Goal: Transaction & Acquisition: Purchase product/service

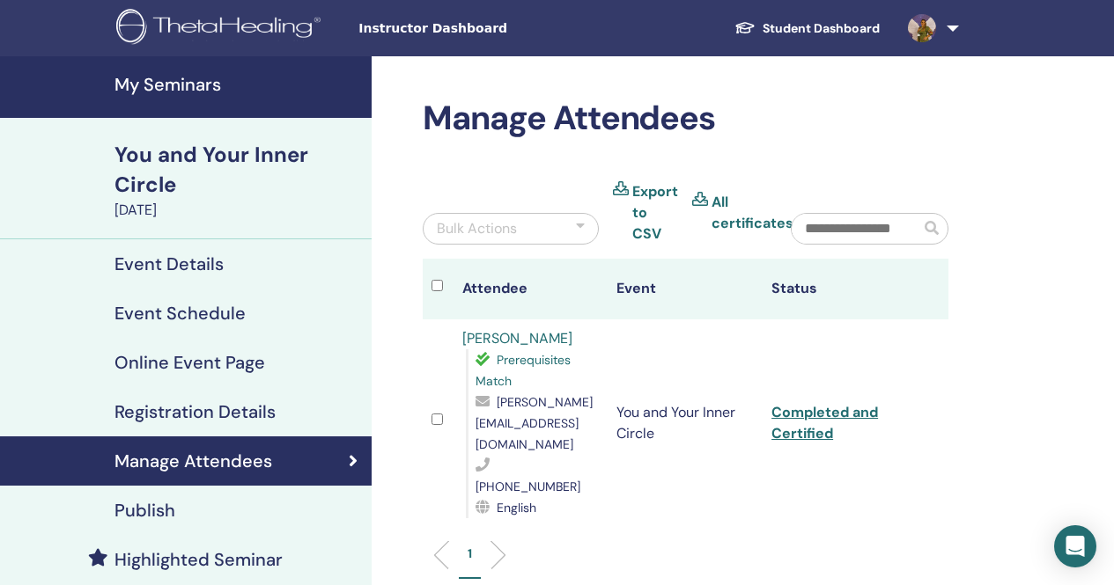
click at [197, 81] on h4 "My Seminars" at bounding box center [237, 84] width 246 height 21
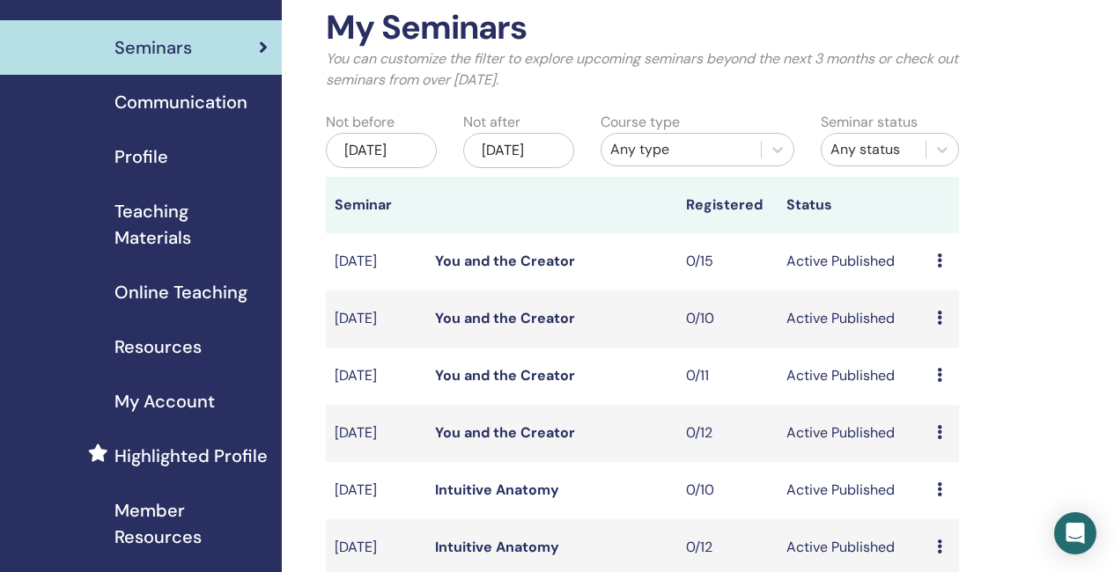
scroll to position [88, 0]
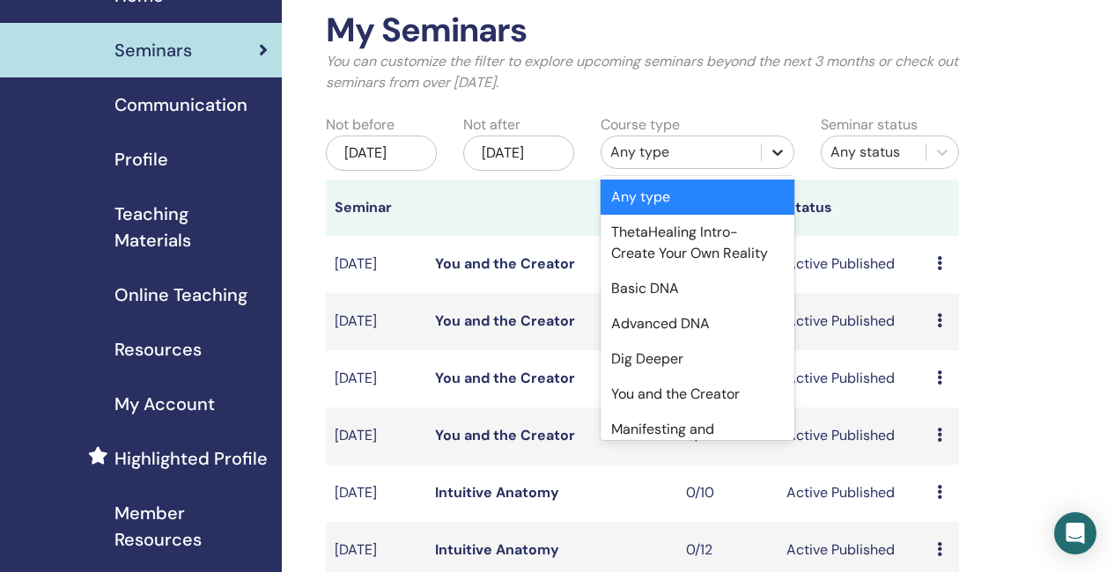
click at [782, 151] on icon at bounding box center [777, 152] width 18 height 18
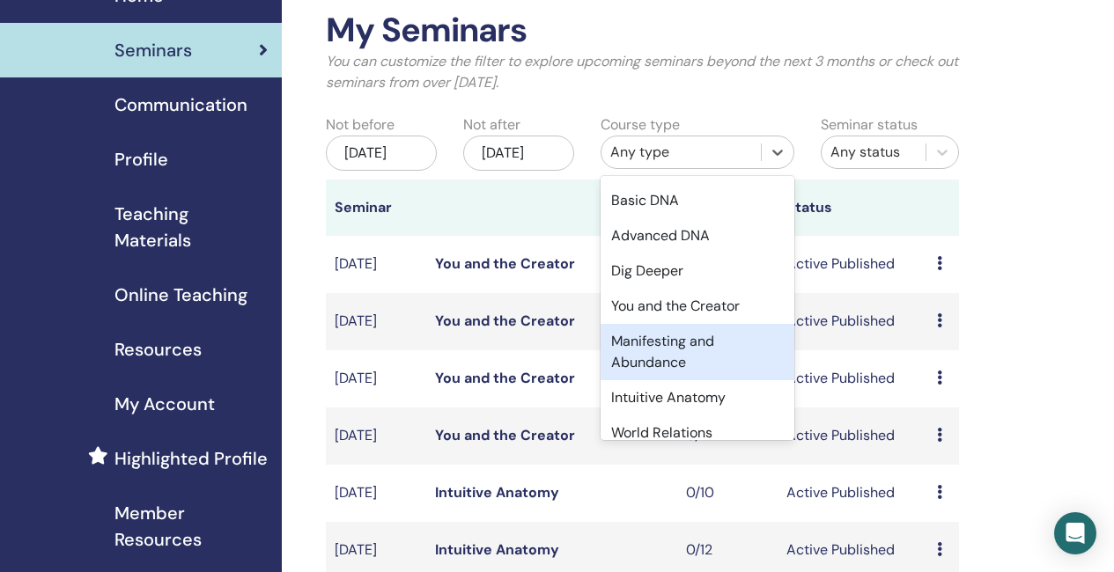
click at [692, 360] on div "Manifesting and Abundance" at bounding box center [697, 352] width 194 height 56
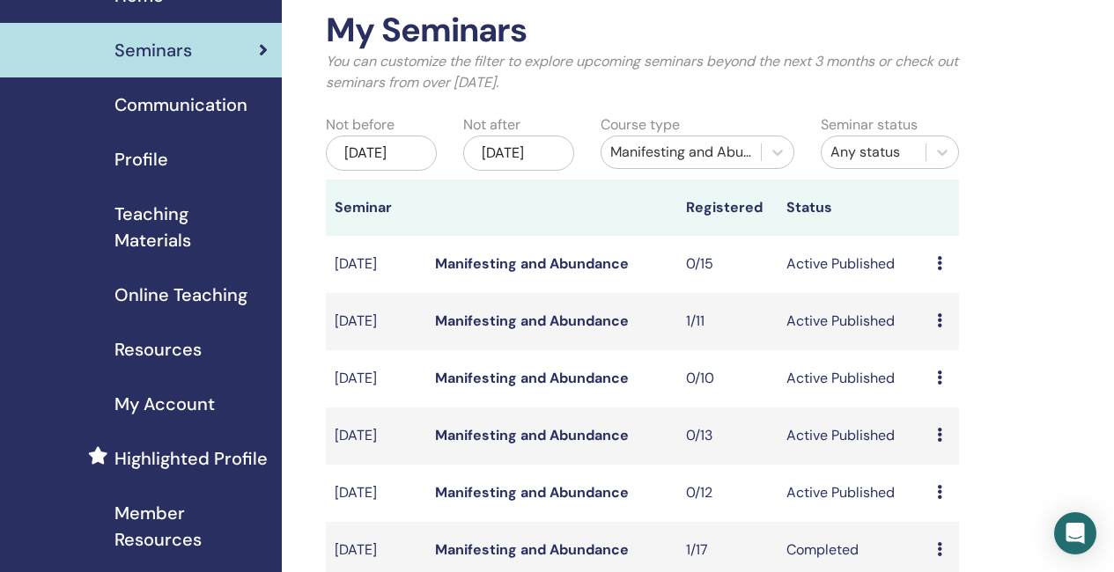
click at [941, 327] on icon at bounding box center [939, 320] width 5 height 14
click at [958, 428] on p "Cancel" at bounding box center [952, 435] width 67 height 21
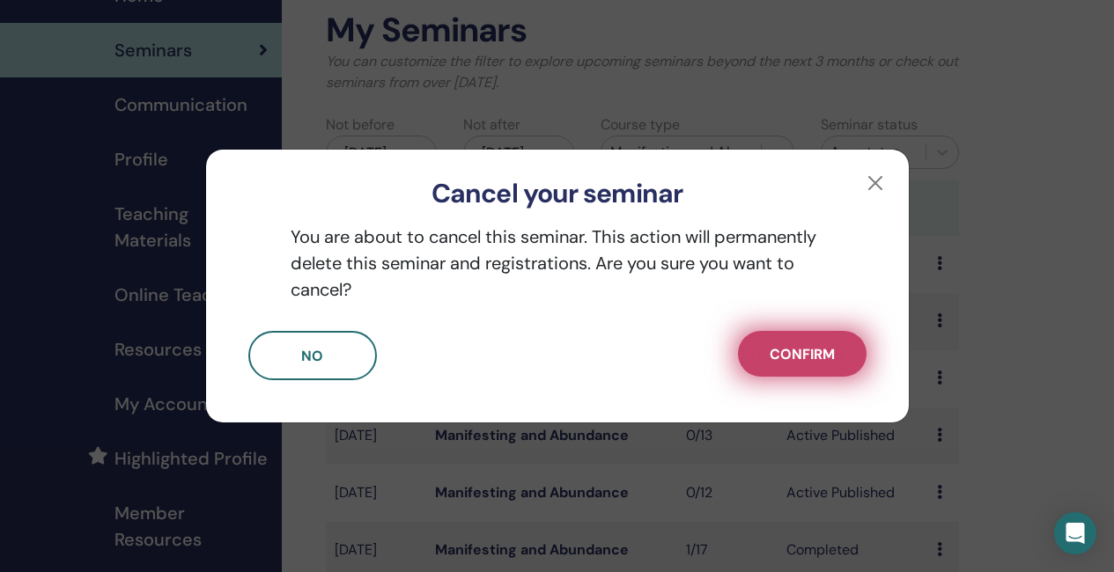
click at [820, 360] on span "Confirm" at bounding box center [801, 354] width 65 height 18
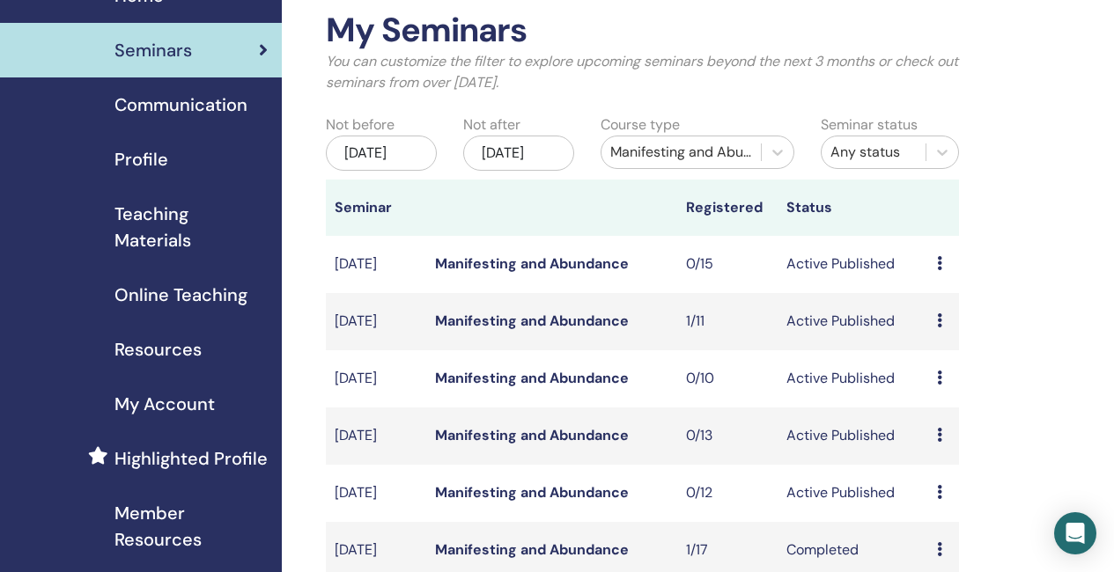
click at [556, 330] on link "Manifesting and Abundance" at bounding box center [532, 321] width 194 height 18
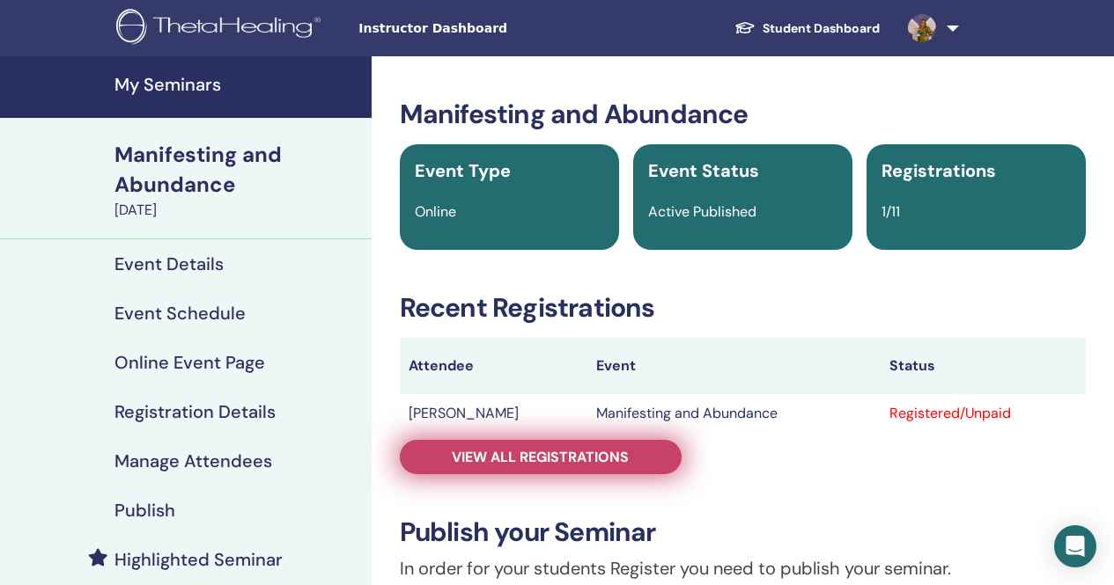
click at [626, 455] on span "View all registrations" at bounding box center [540, 457] width 177 height 18
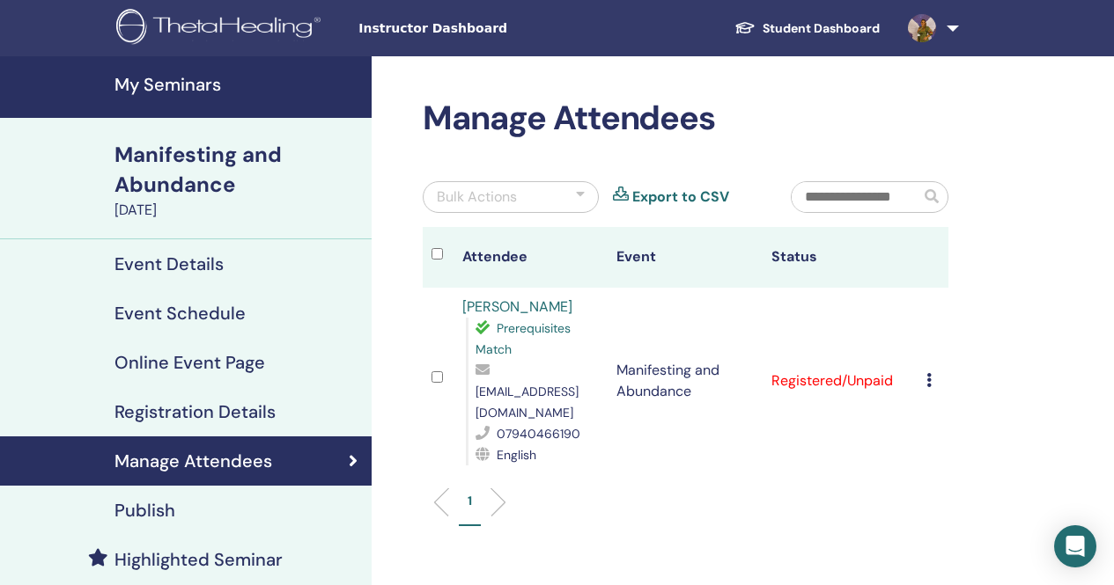
click at [930, 373] on icon at bounding box center [928, 380] width 5 height 14
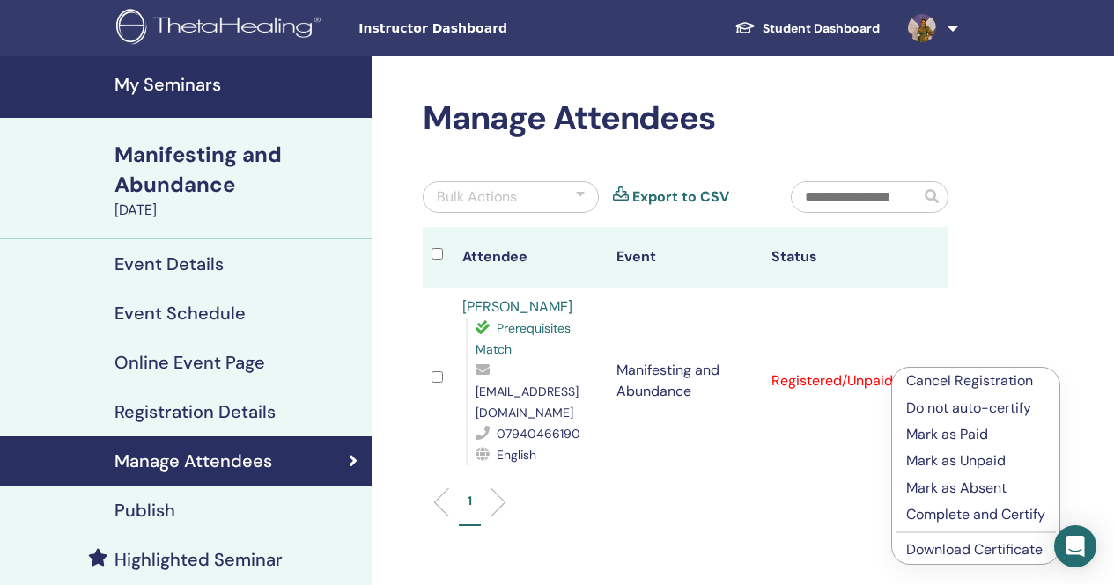
click at [960, 381] on p "Cancel Registration" at bounding box center [975, 381] width 139 height 21
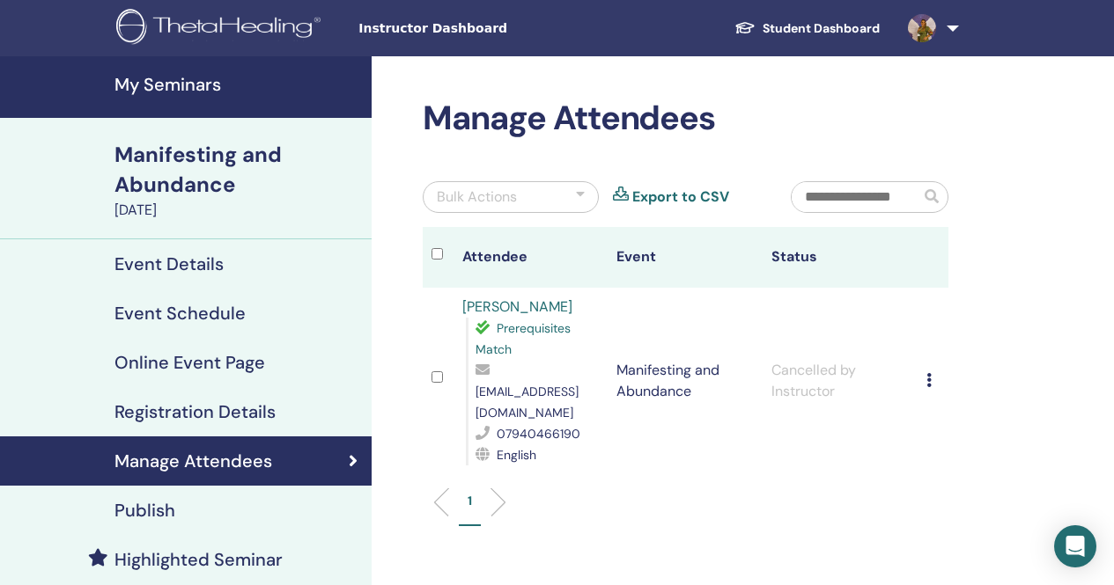
click at [163, 514] on h4 "Publish" at bounding box center [144, 510] width 61 height 21
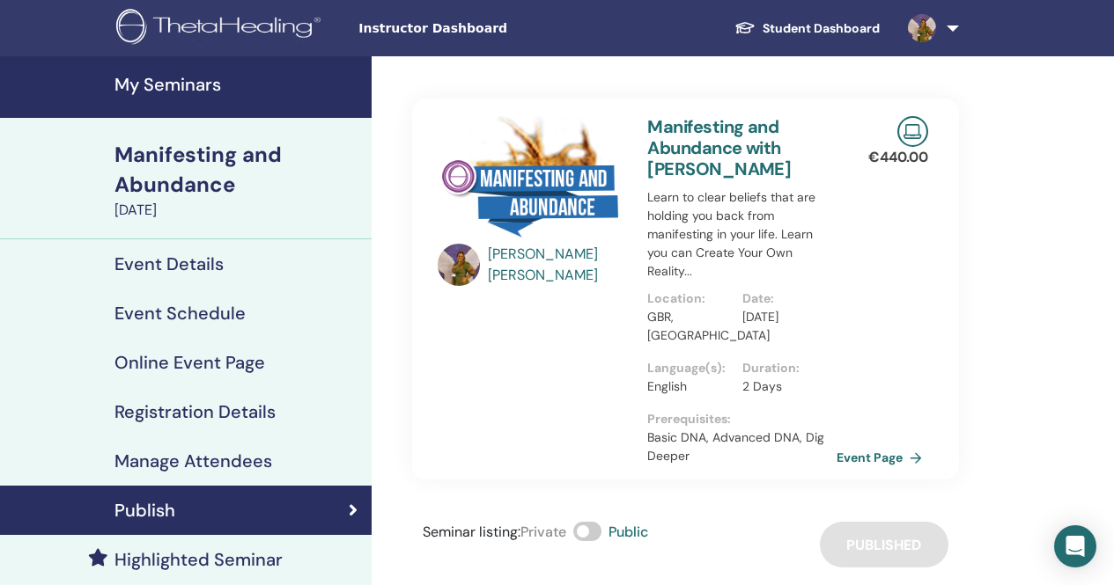
click at [588, 533] on span at bounding box center [587, 531] width 28 height 19
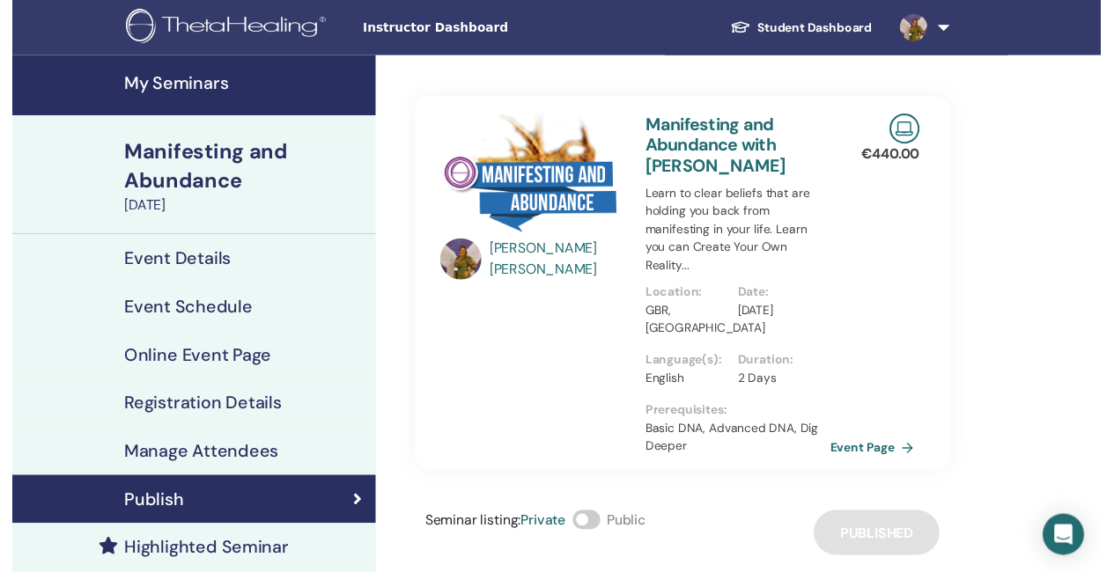
scroll to position [88, 0]
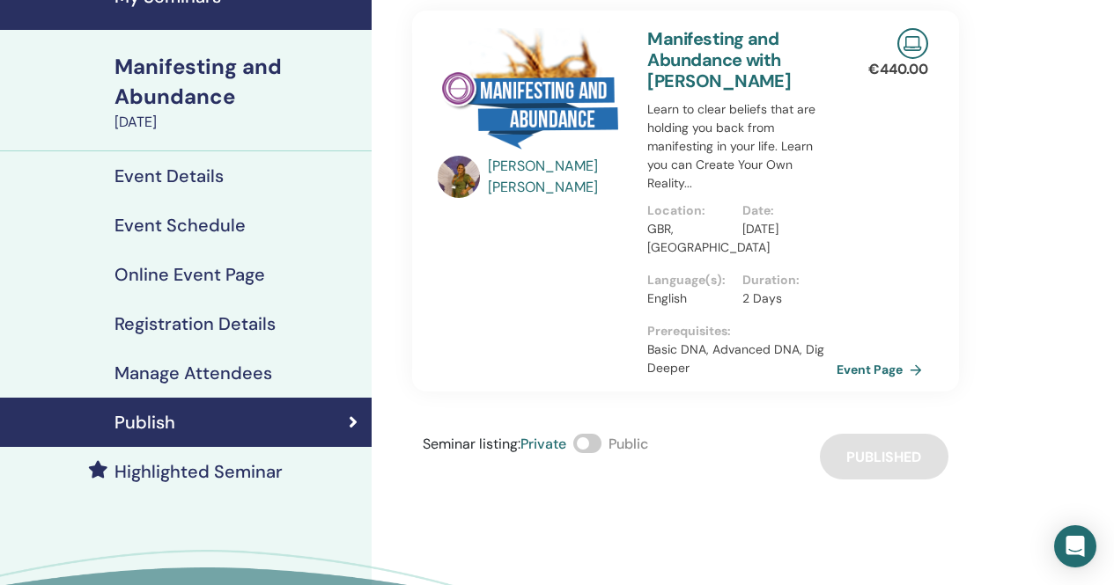
click at [254, 475] on h4 "Highlighted Seminar" at bounding box center [198, 471] width 168 height 21
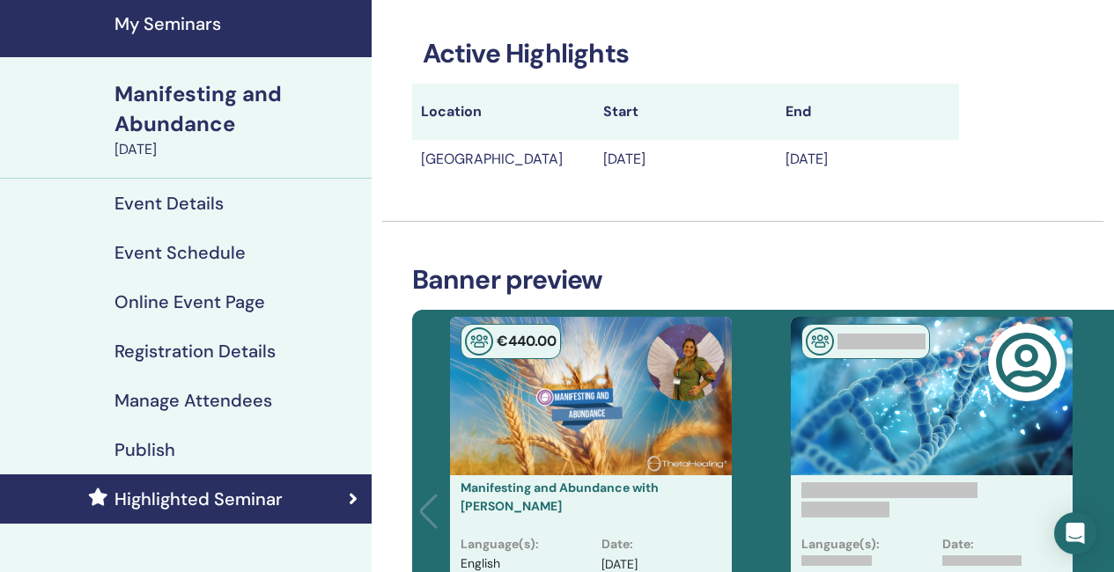
scroll to position [88, 0]
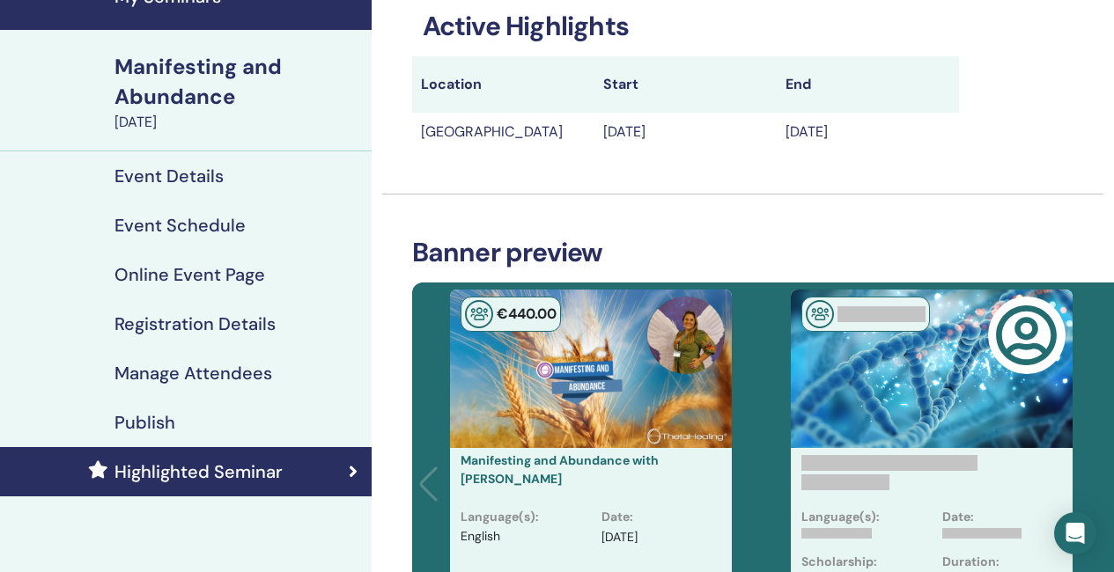
click at [342, 467] on div "Highlighted Seminar" at bounding box center [185, 471] width 343 height 21
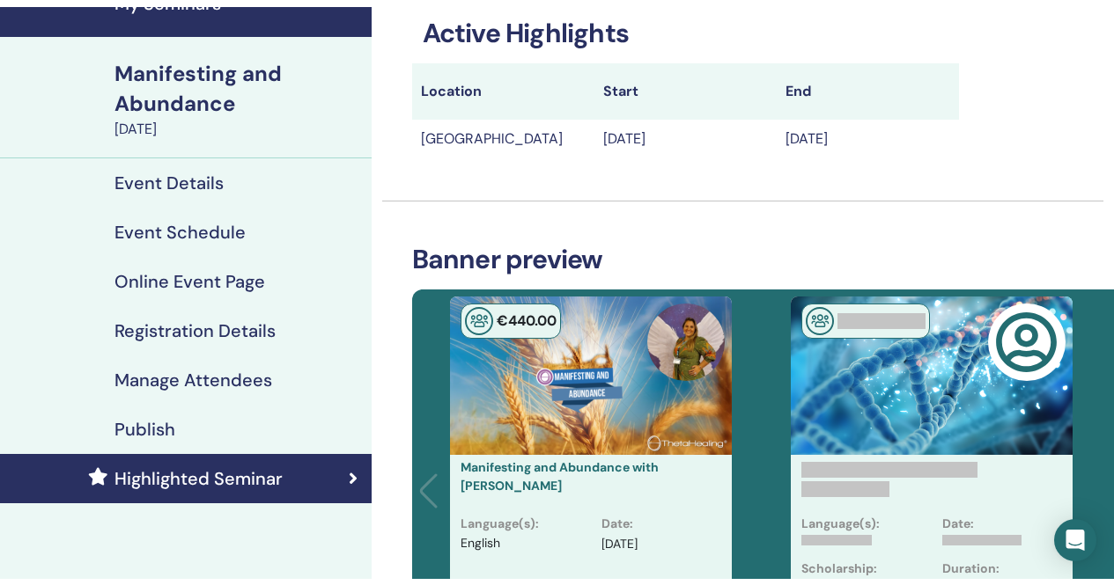
scroll to position [0, 0]
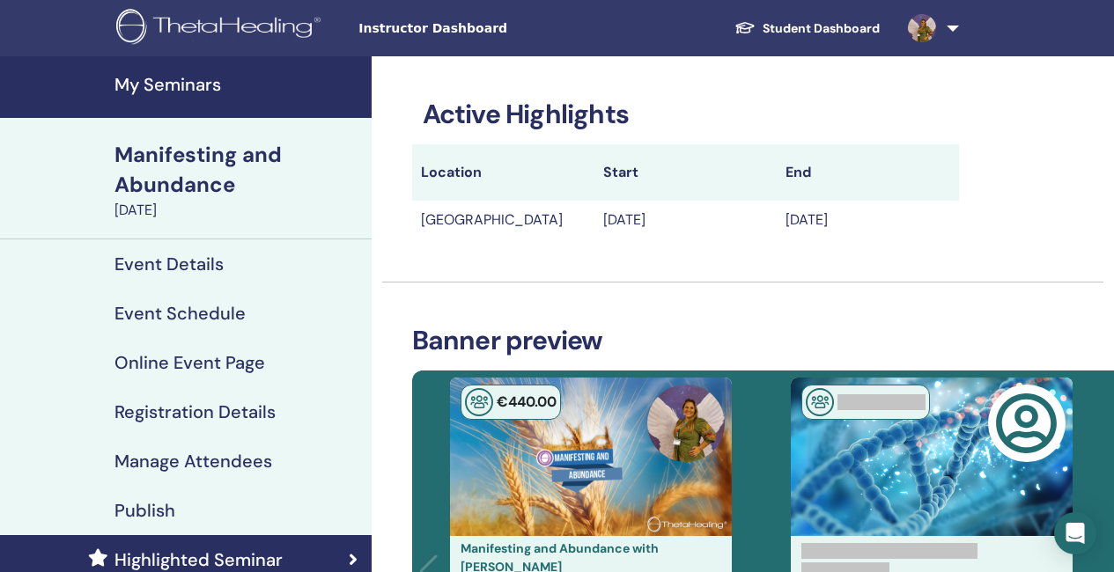
click at [141, 502] on h4 "Publish" at bounding box center [144, 510] width 61 height 21
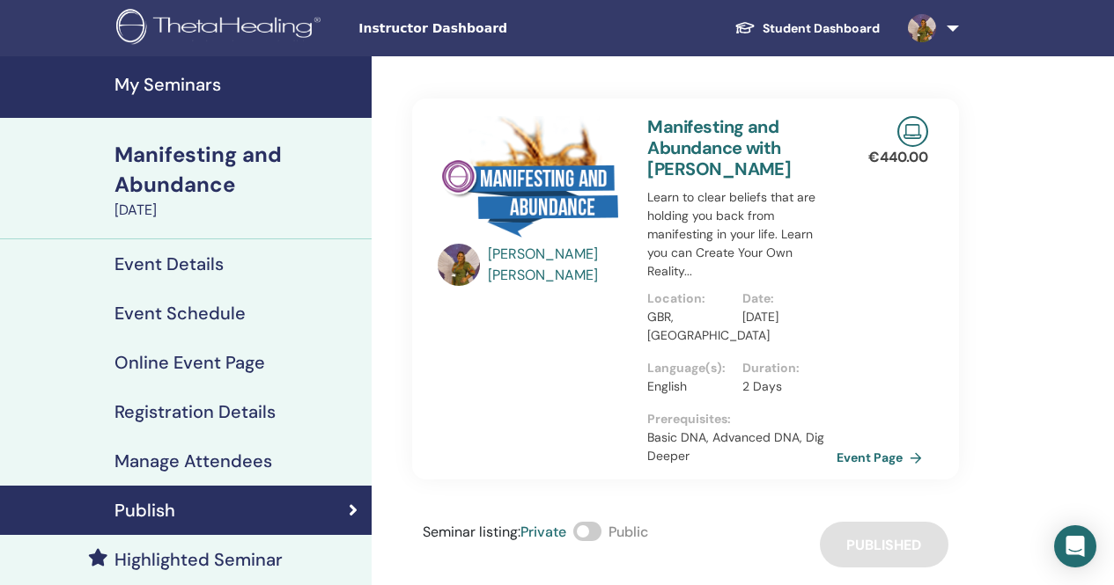
click at [181, 90] on h4 "My Seminars" at bounding box center [237, 84] width 246 height 21
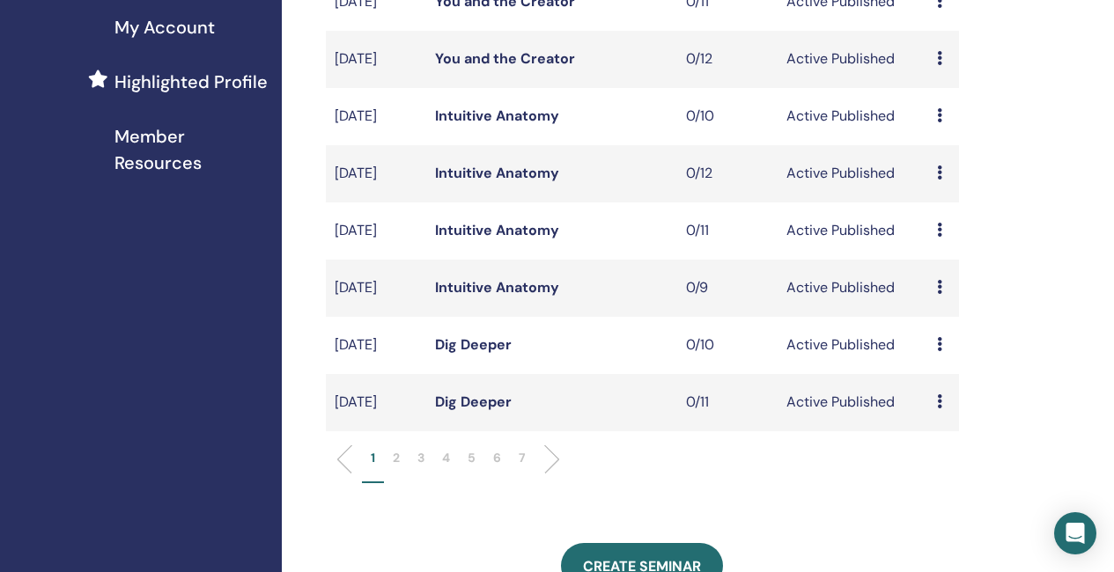
scroll to position [616, 0]
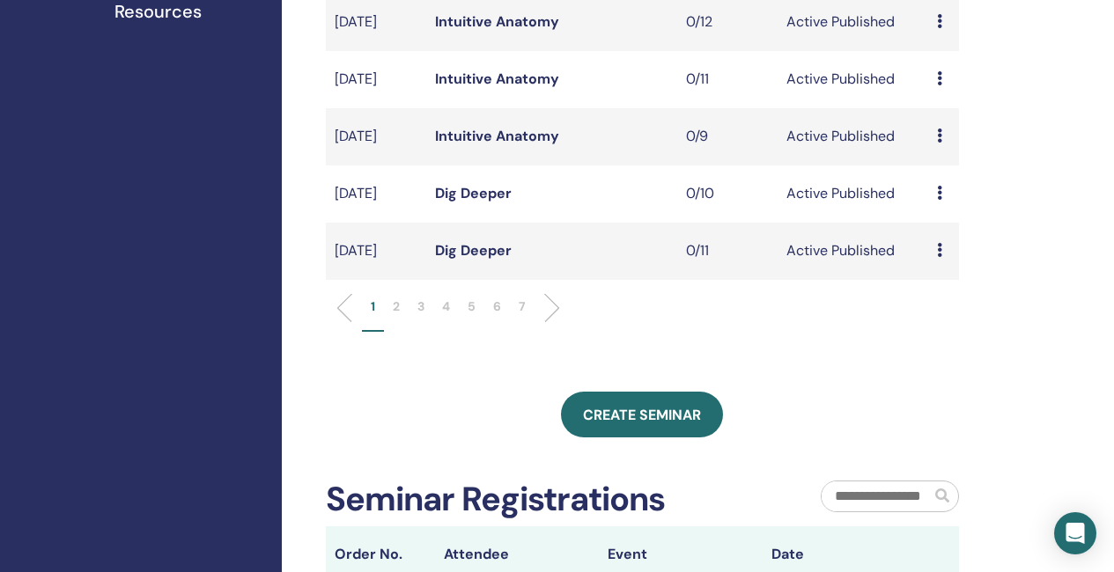
click at [400, 332] on li "2" at bounding box center [396, 315] width 25 height 34
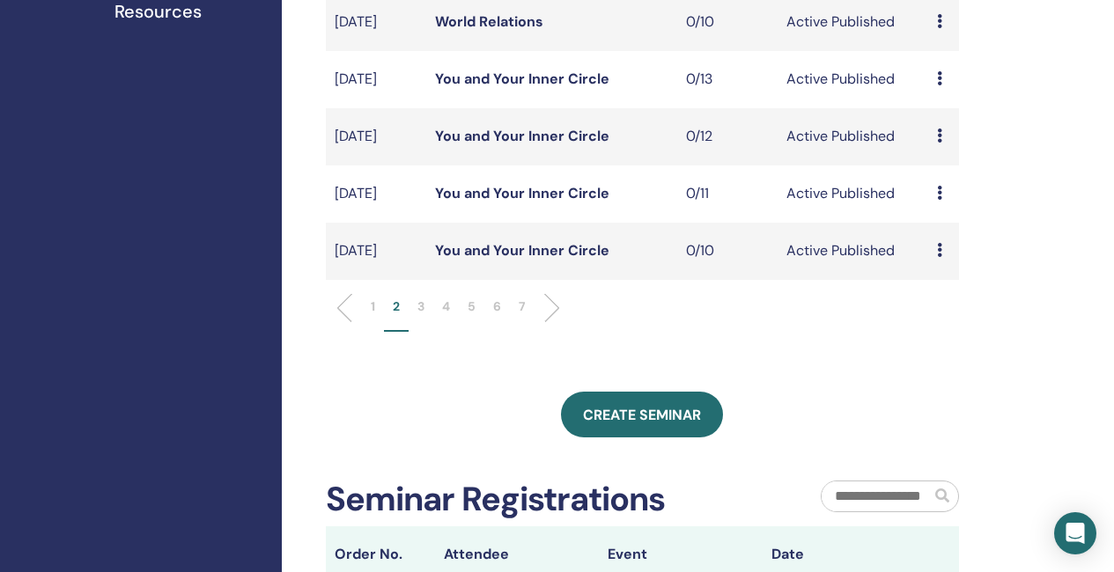
click at [417, 332] on li "3" at bounding box center [420, 315] width 25 height 34
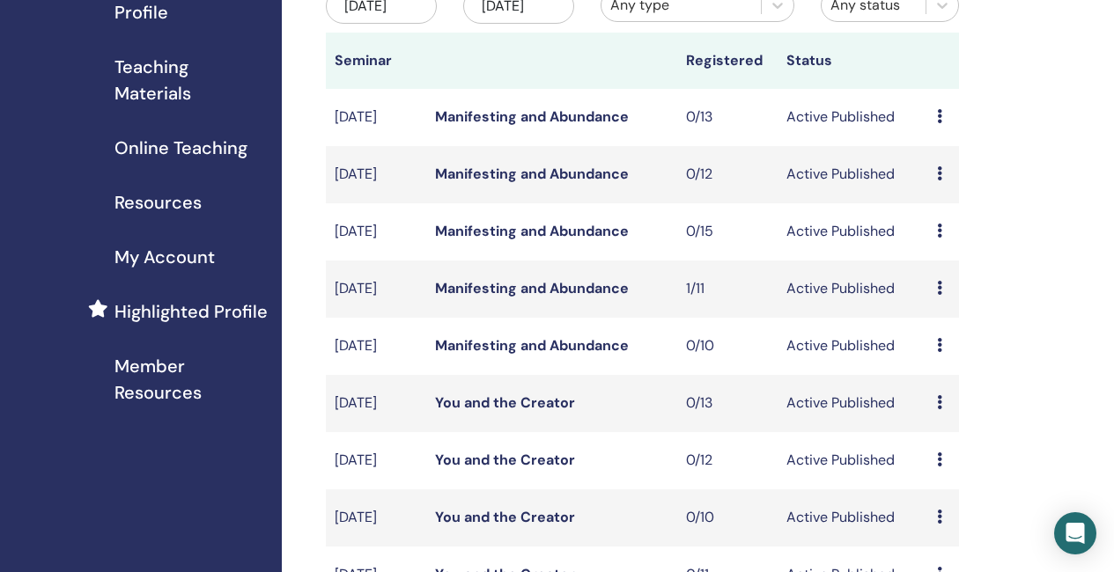
scroll to position [176, 0]
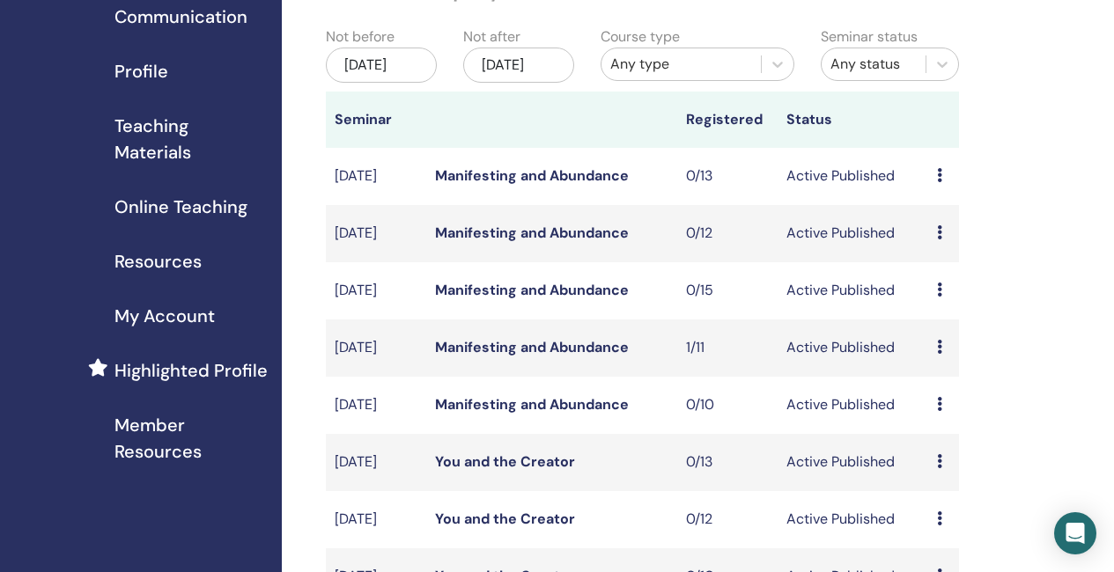
click at [937, 354] on icon at bounding box center [939, 347] width 5 height 14
click at [923, 412] on link "Edit" at bounding box center [928, 410] width 26 height 18
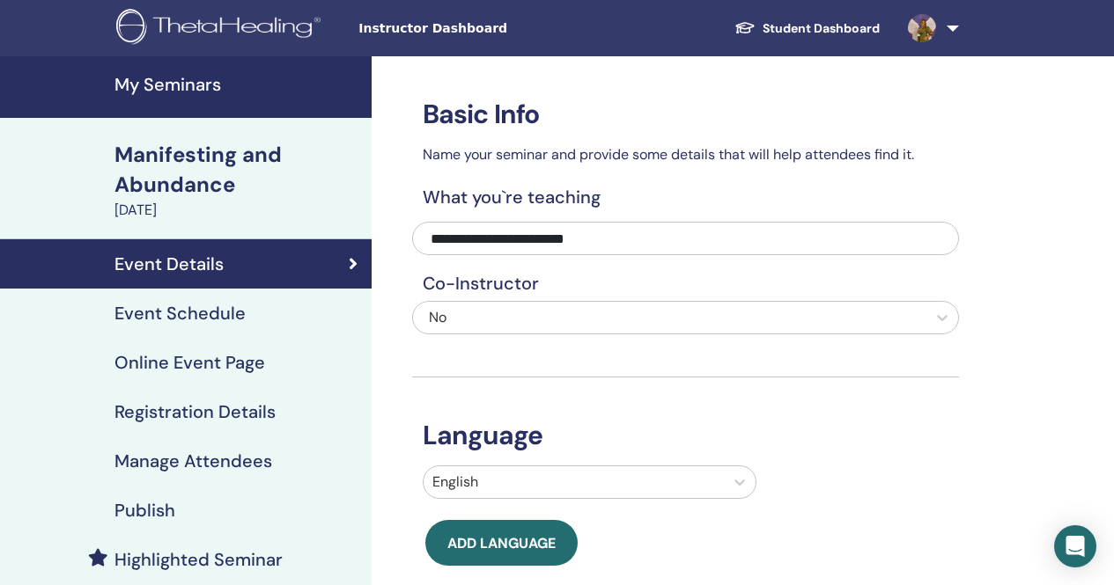
click at [229, 318] on h4 "Event Schedule" at bounding box center [179, 313] width 131 height 21
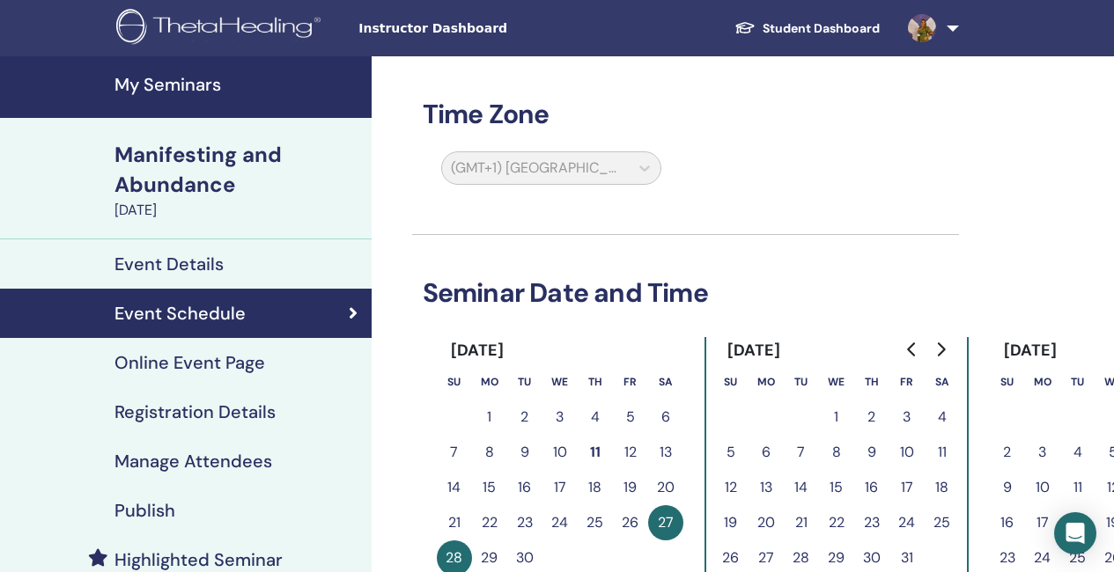
scroll to position [88, 0]
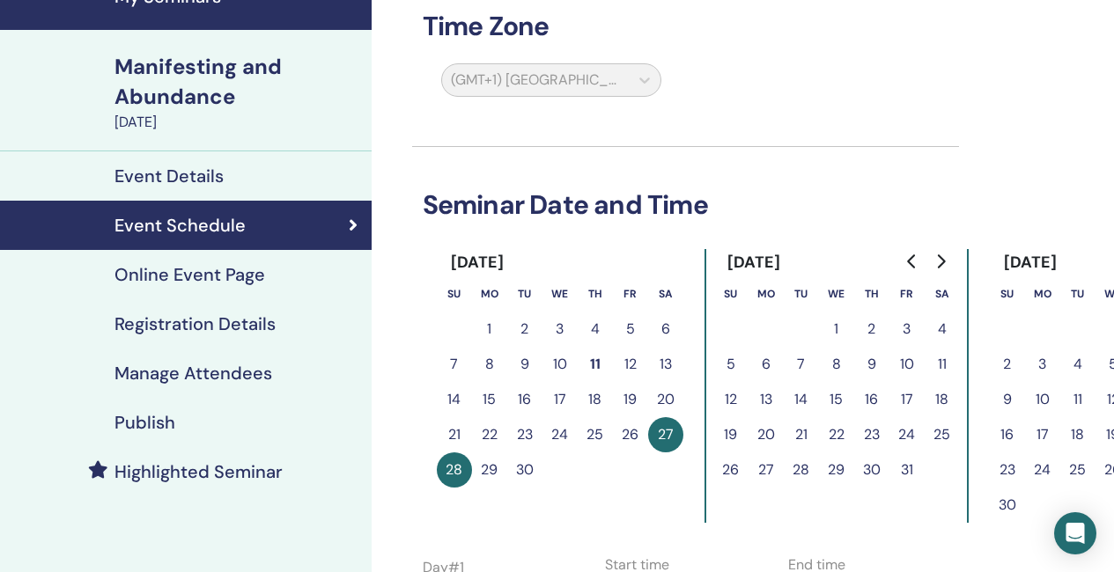
click at [628, 434] on button "26" at bounding box center [630, 434] width 35 height 35
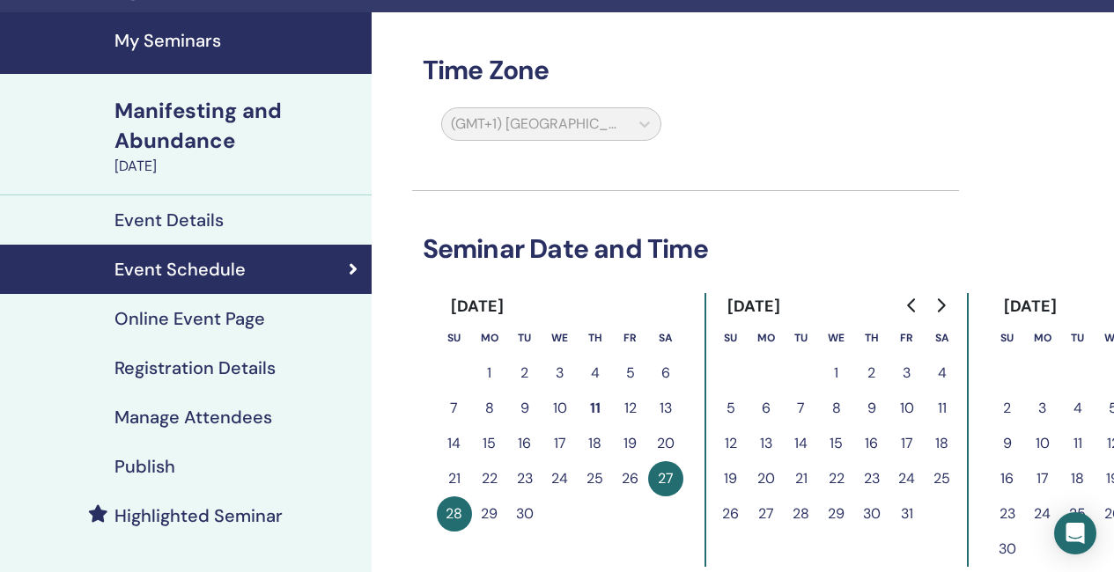
scroll to position [0, 0]
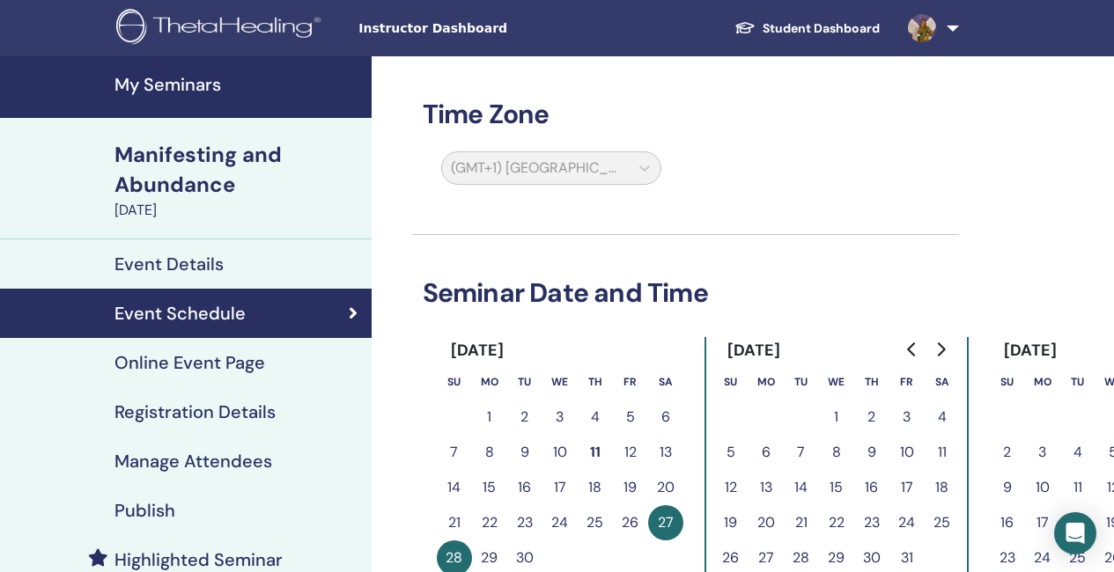
click at [648, 167] on div "(GMT+1) Europe/London" at bounding box center [551, 171] width 242 height 40
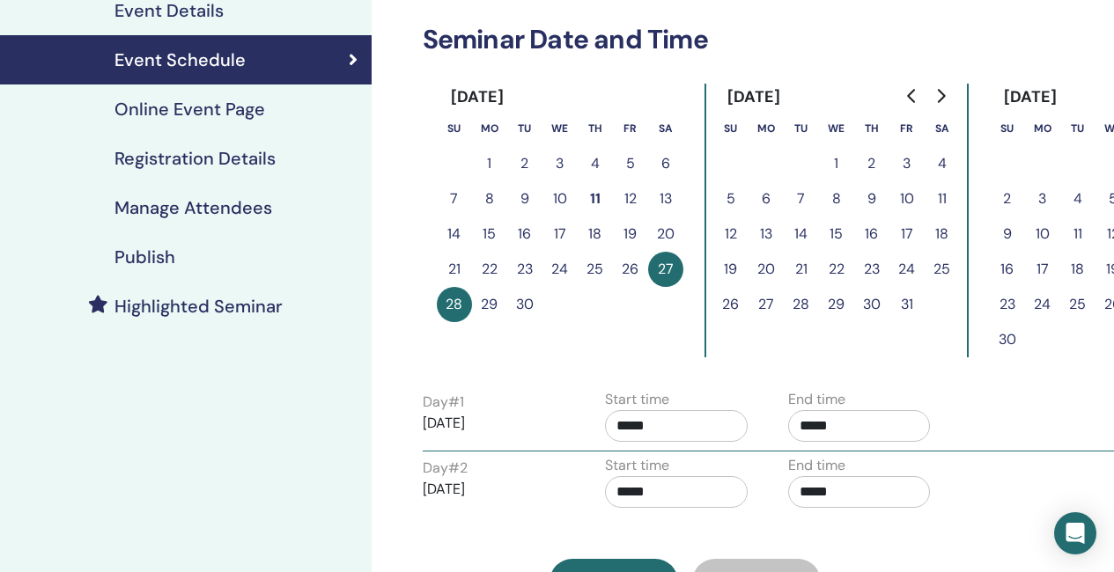
scroll to position [264, 0]
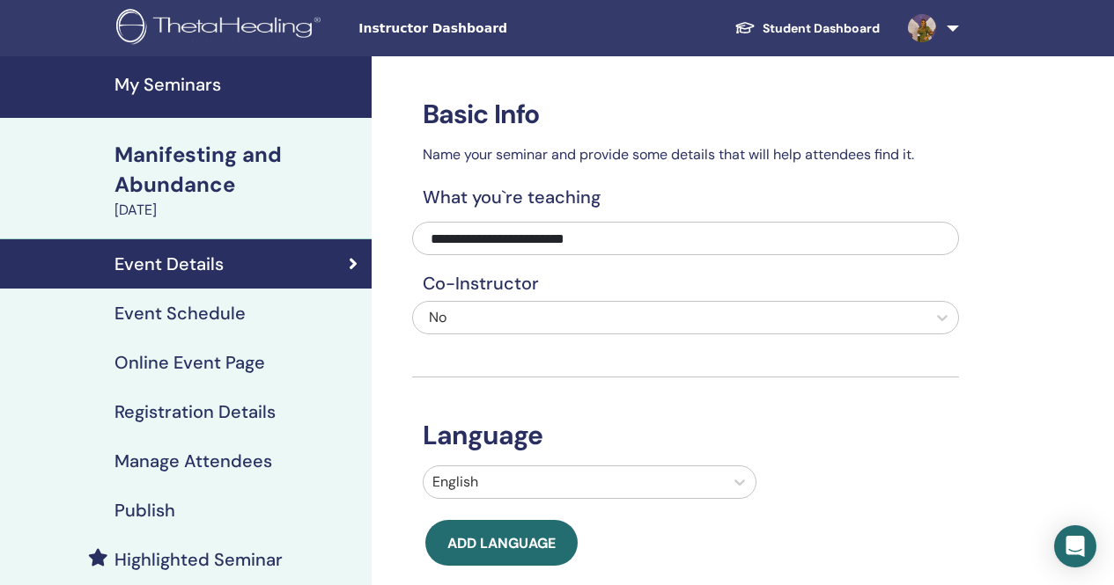
click at [210, 83] on h4 "My Seminars" at bounding box center [237, 84] width 246 height 21
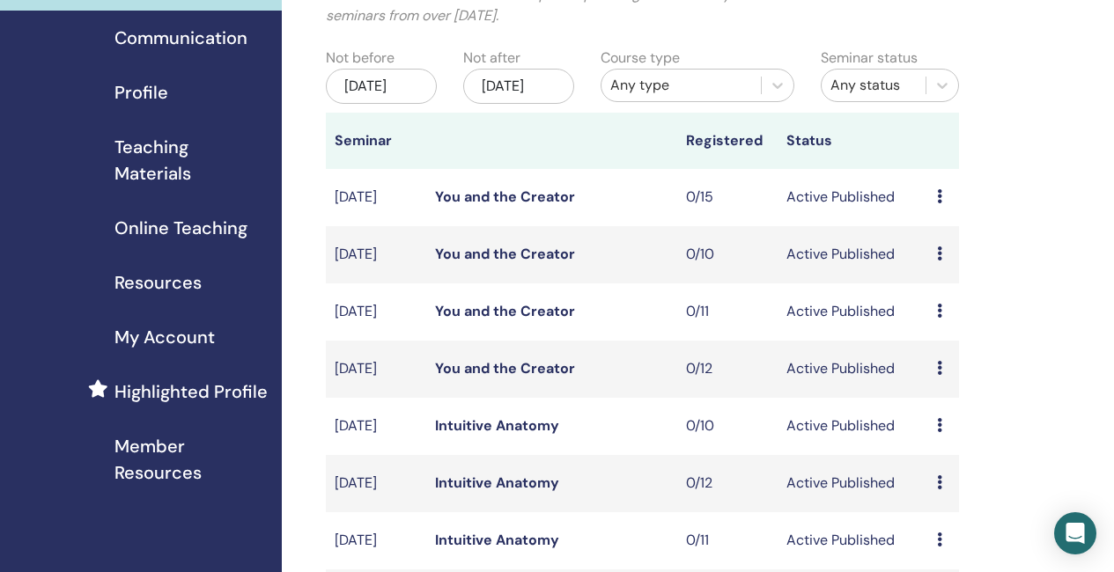
scroll to position [176, 0]
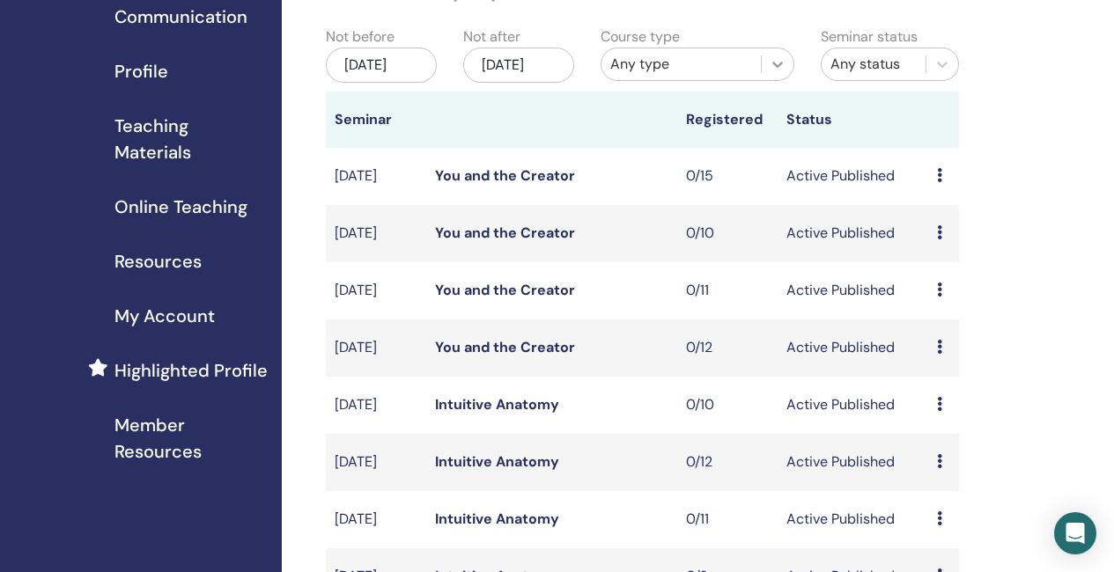
click at [775, 63] on icon at bounding box center [777, 64] width 18 height 18
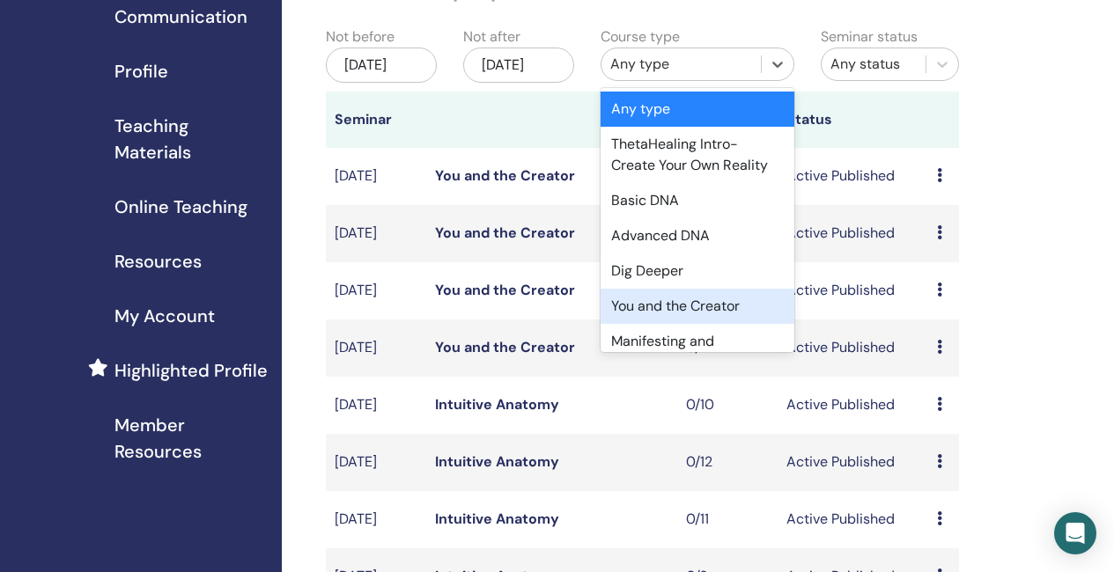
scroll to position [88, 0]
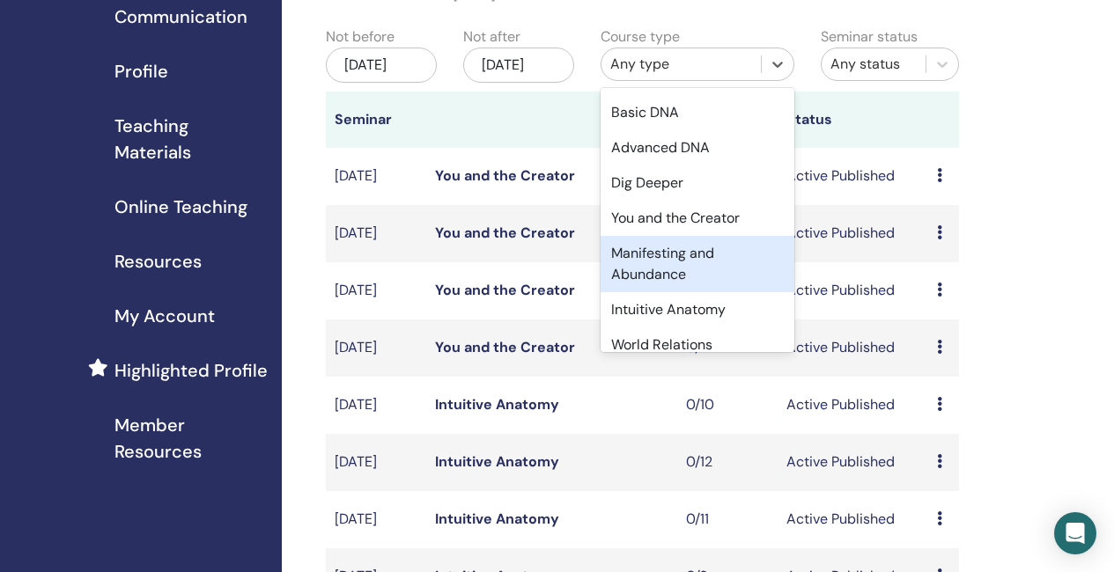
click at [670, 271] on div "Manifesting and Abundance" at bounding box center [697, 264] width 194 height 56
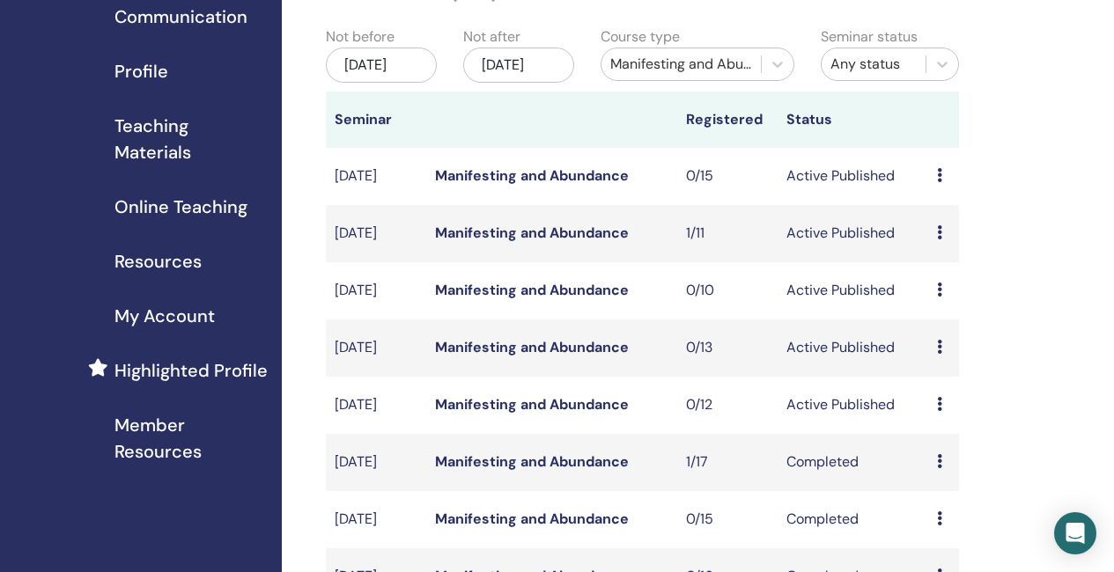
click at [562, 185] on link "Manifesting and Abundance" at bounding box center [532, 175] width 194 height 18
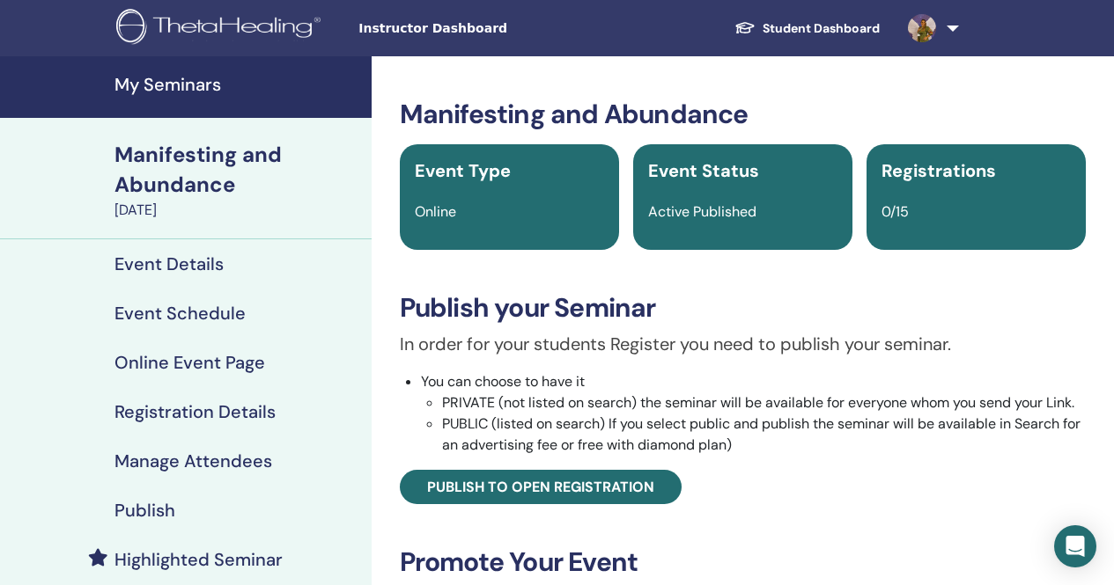
click at [253, 512] on div "Publish" at bounding box center [185, 510] width 343 height 21
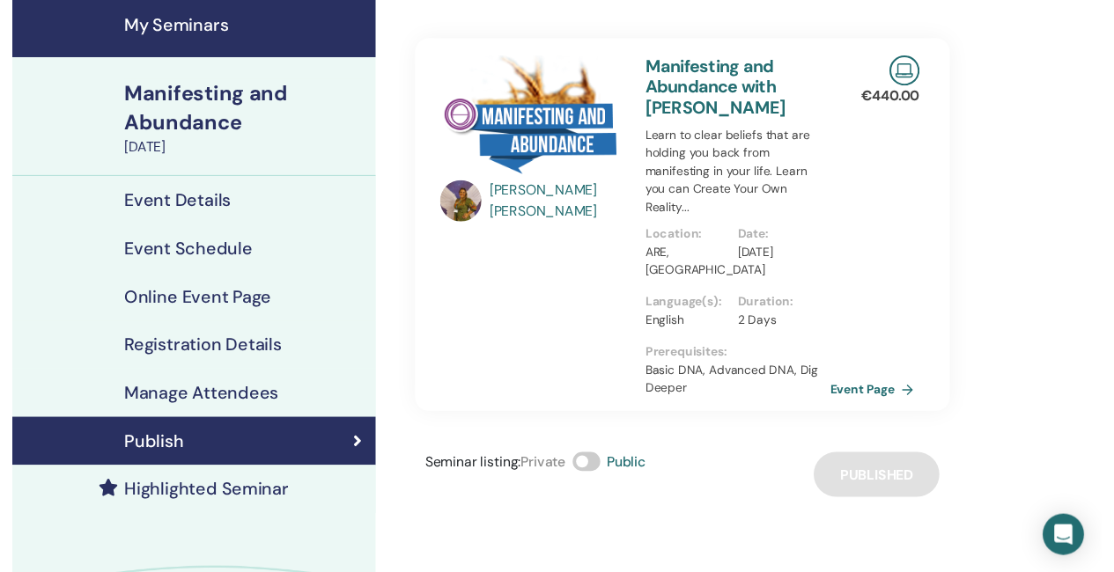
scroll to position [88, 0]
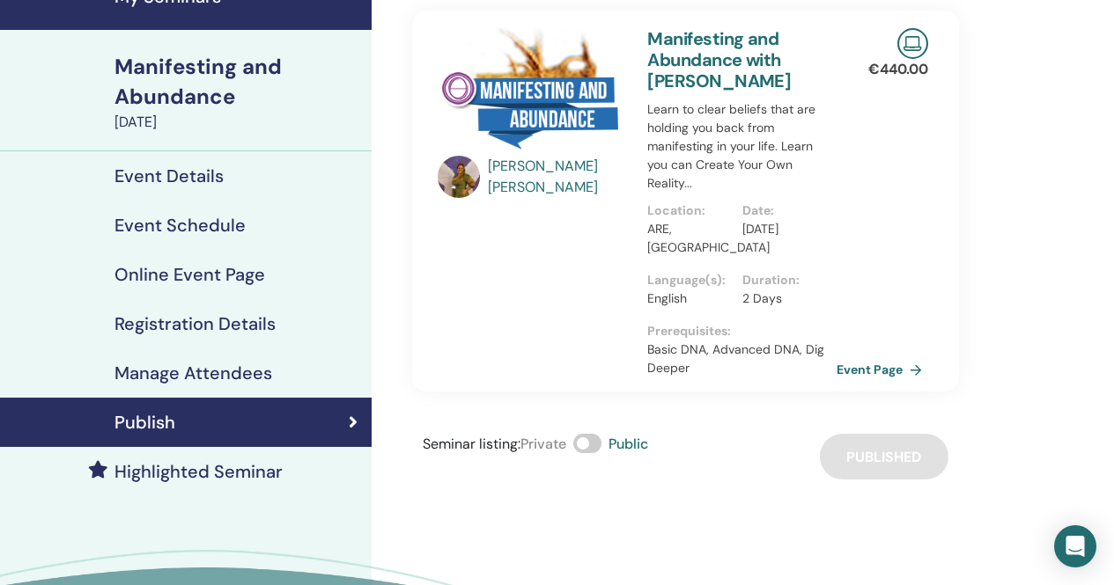
click at [270, 478] on h4 "Highlighted Seminar" at bounding box center [198, 471] width 168 height 21
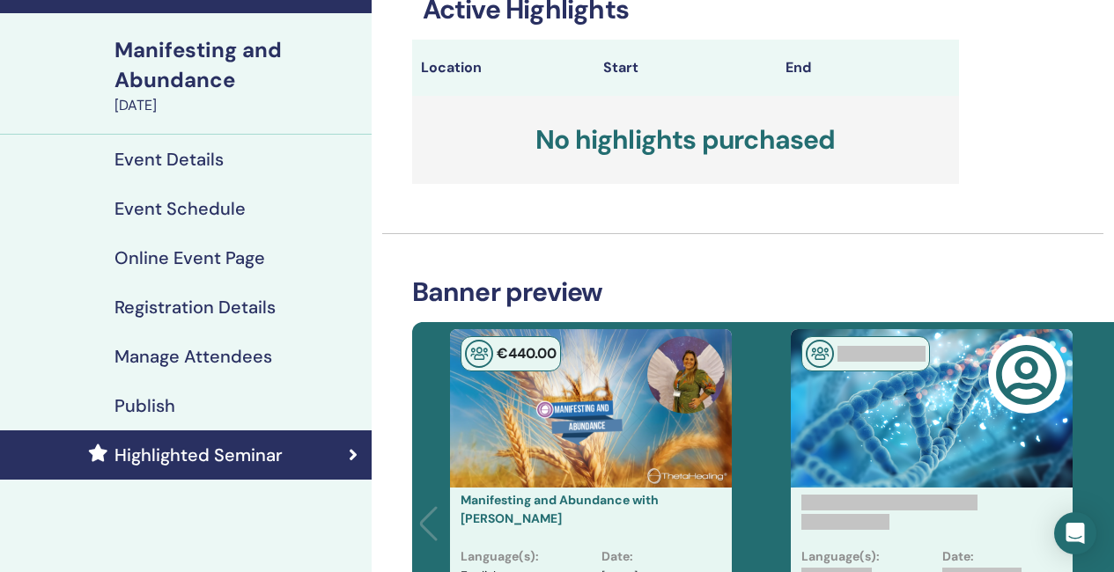
scroll to position [88, 0]
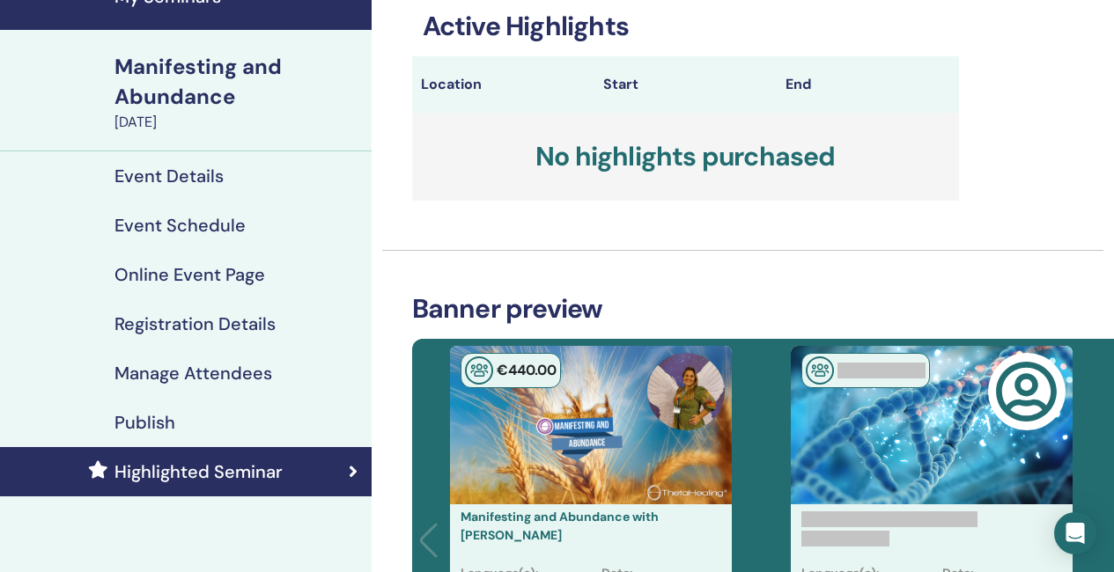
click at [170, 177] on h4 "Event Details" at bounding box center [168, 175] width 109 height 21
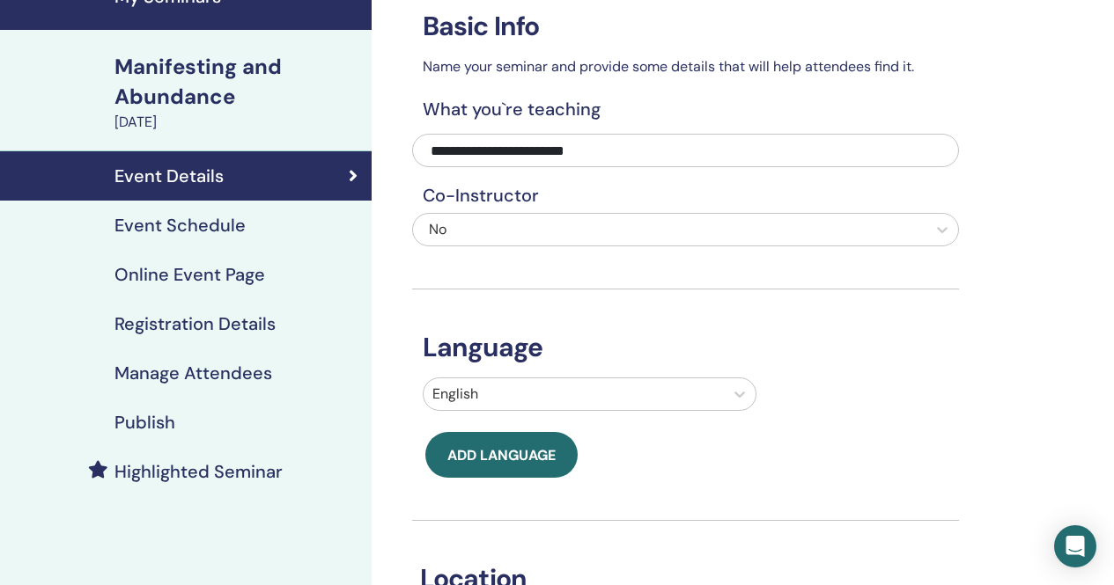
click at [225, 225] on h4 "Event Schedule" at bounding box center [179, 225] width 131 height 21
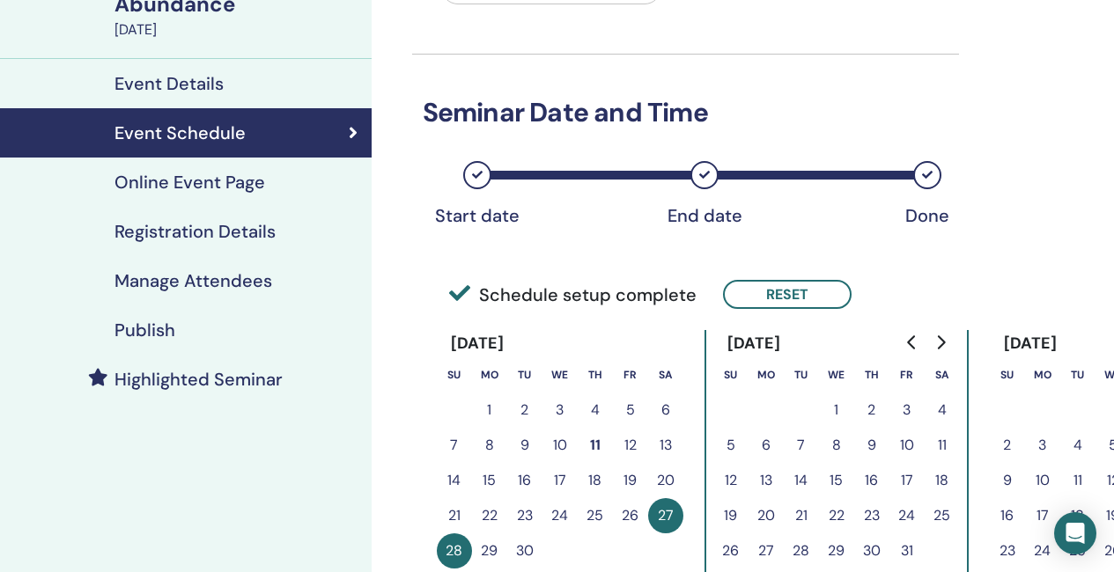
scroll to position [92, 0]
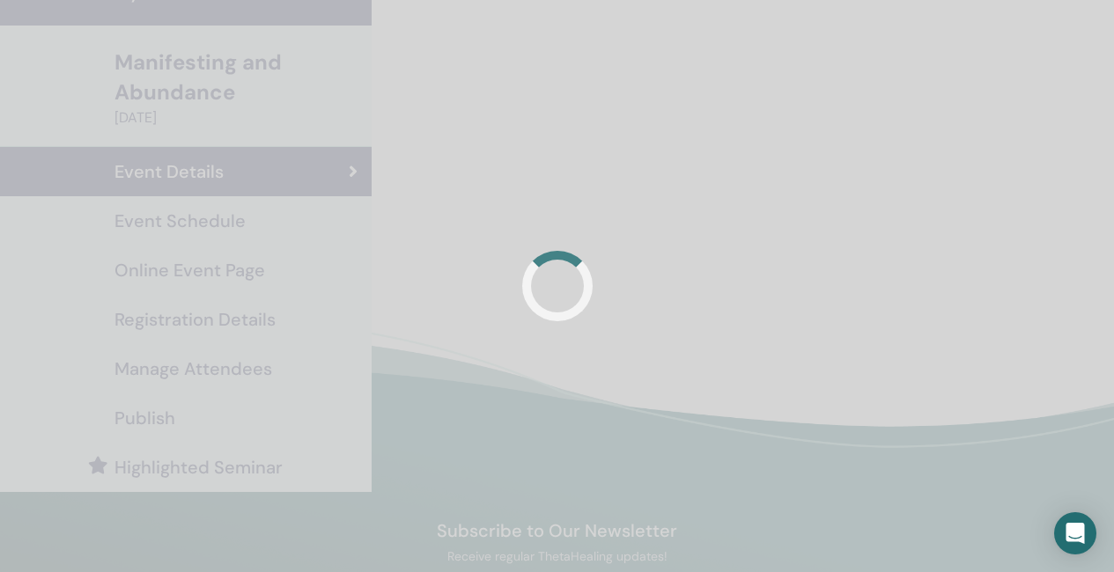
scroll to position [88, 0]
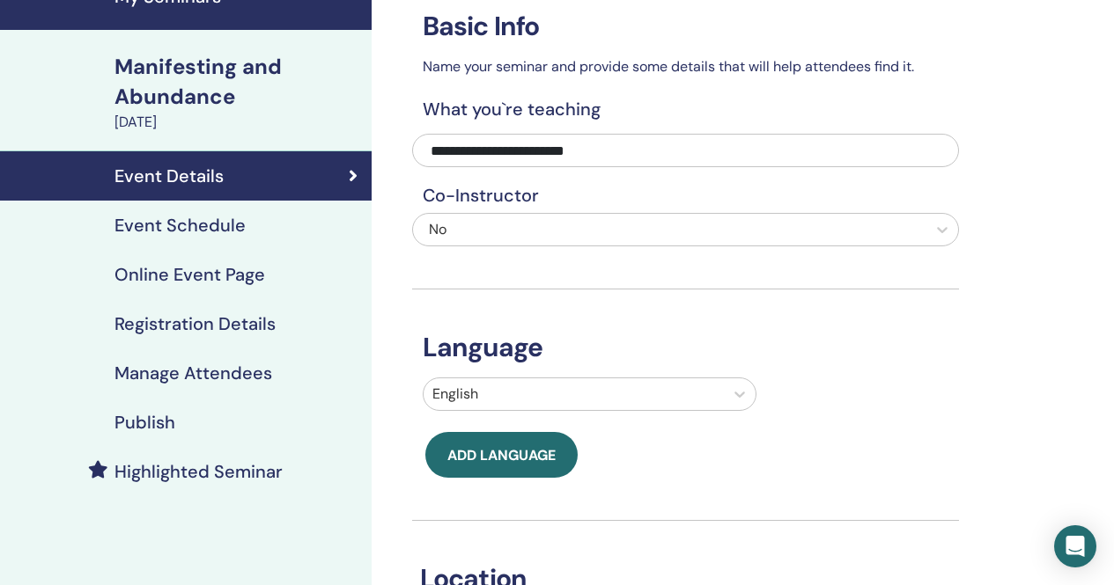
click at [188, 229] on h4 "Event Schedule" at bounding box center [179, 225] width 131 height 21
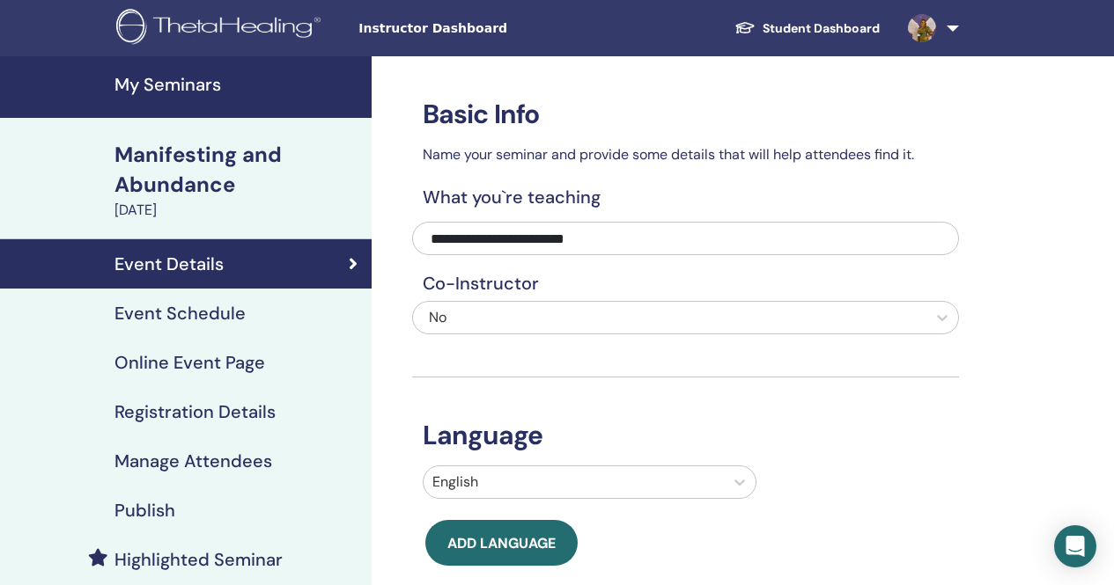
click at [145, 80] on h4 "My Seminars" at bounding box center [237, 84] width 246 height 21
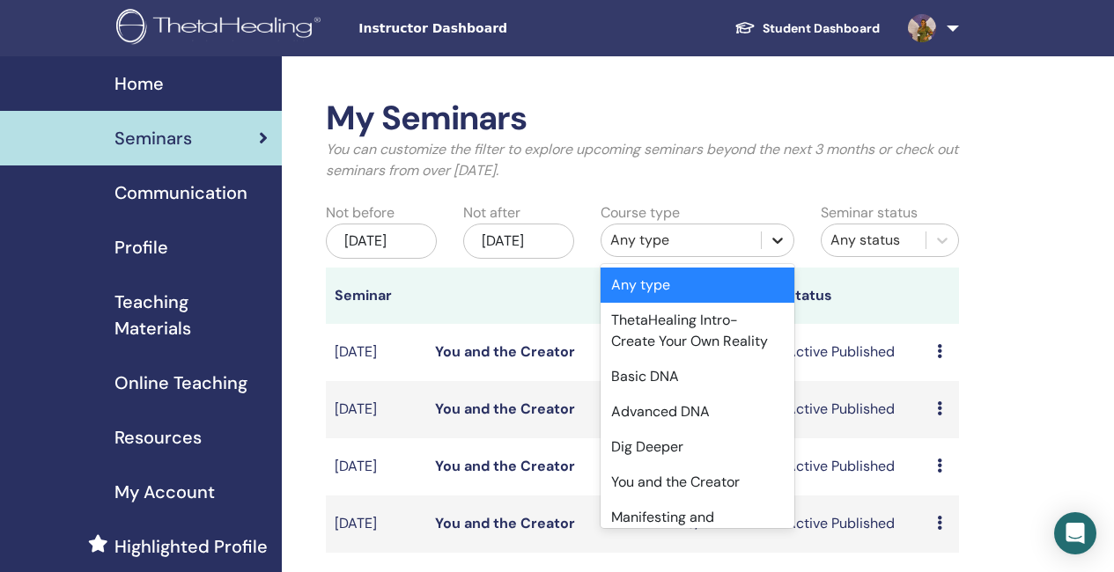
click at [775, 241] on icon at bounding box center [777, 241] width 11 height 6
click at [673, 524] on div "Manifesting and Abundance" at bounding box center [697, 528] width 194 height 56
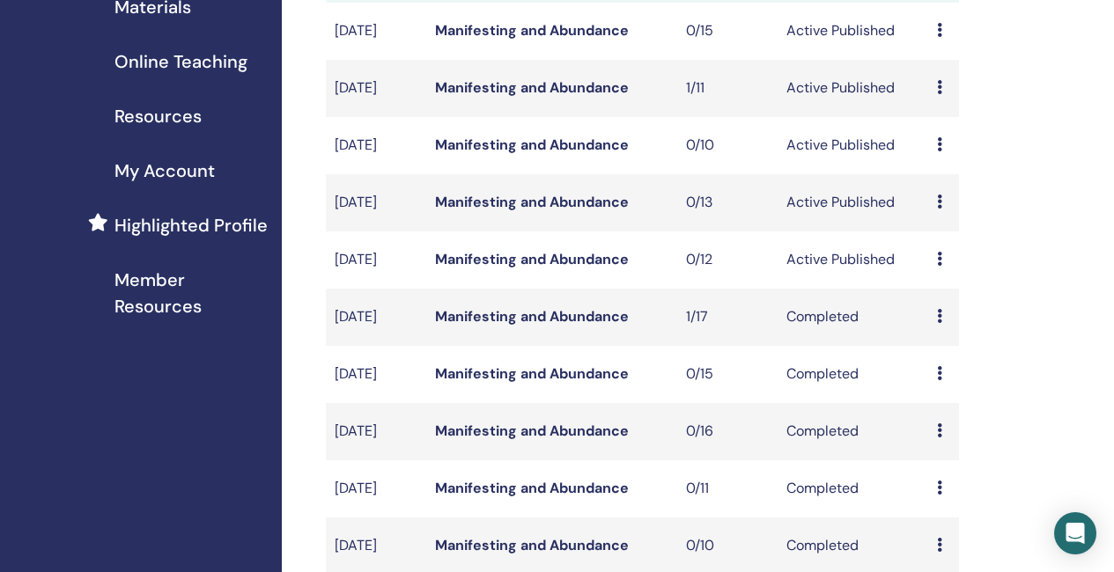
scroll to position [352, 0]
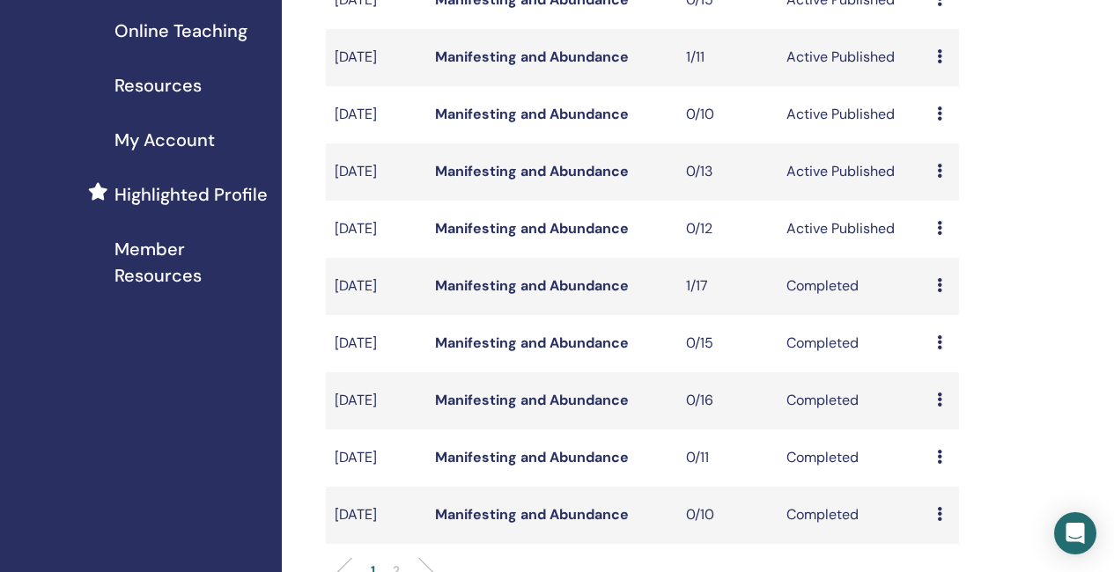
click at [532, 66] on link "Manifesting and Abundance" at bounding box center [532, 57] width 194 height 18
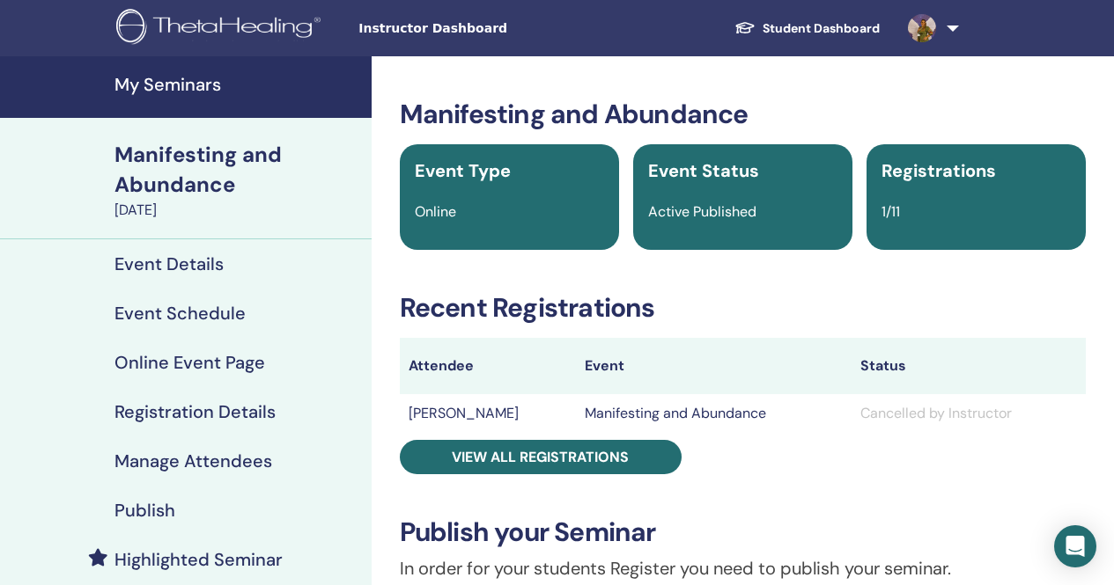
click at [173, 312] on h4 "Event Schedule" at bounding box center [179, 313] width 131 height 21
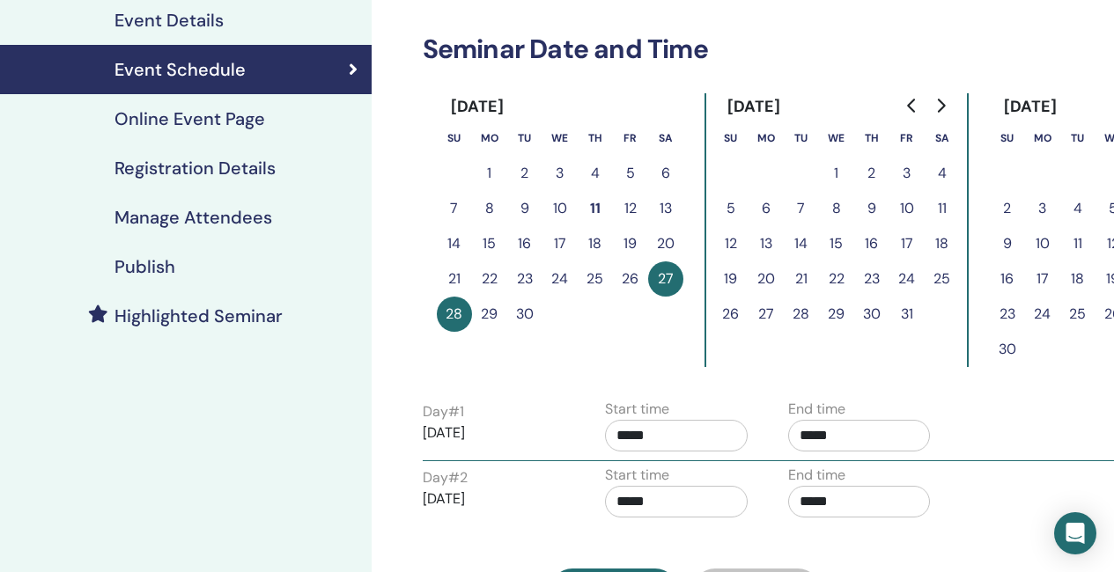
scroll to position [264, 0]
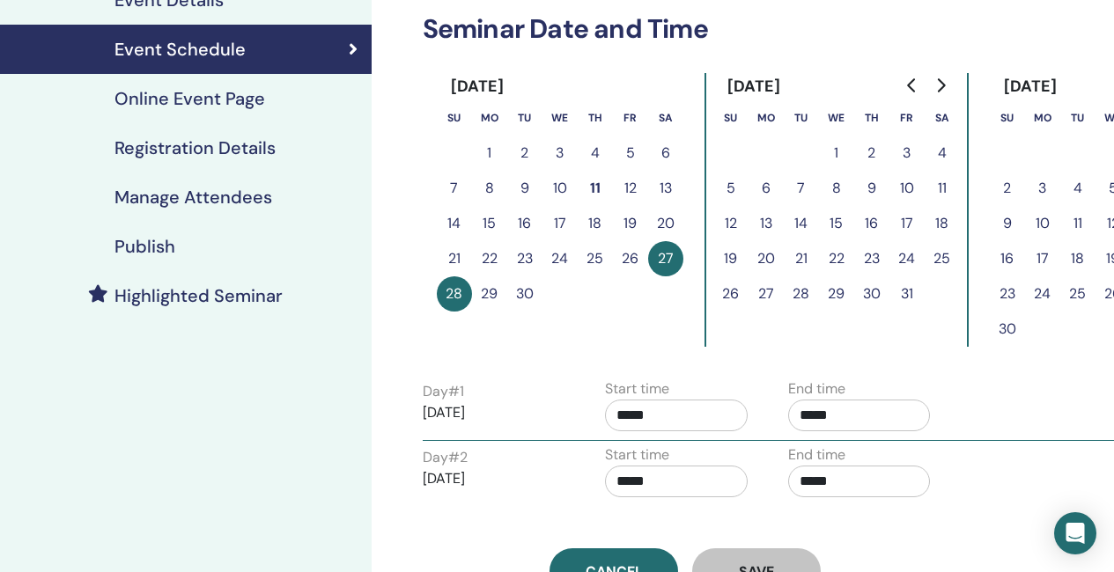
click at [202, 291] on h4 "Highlighted Seminar" at bounding box center [198, 295] width 168 height 21
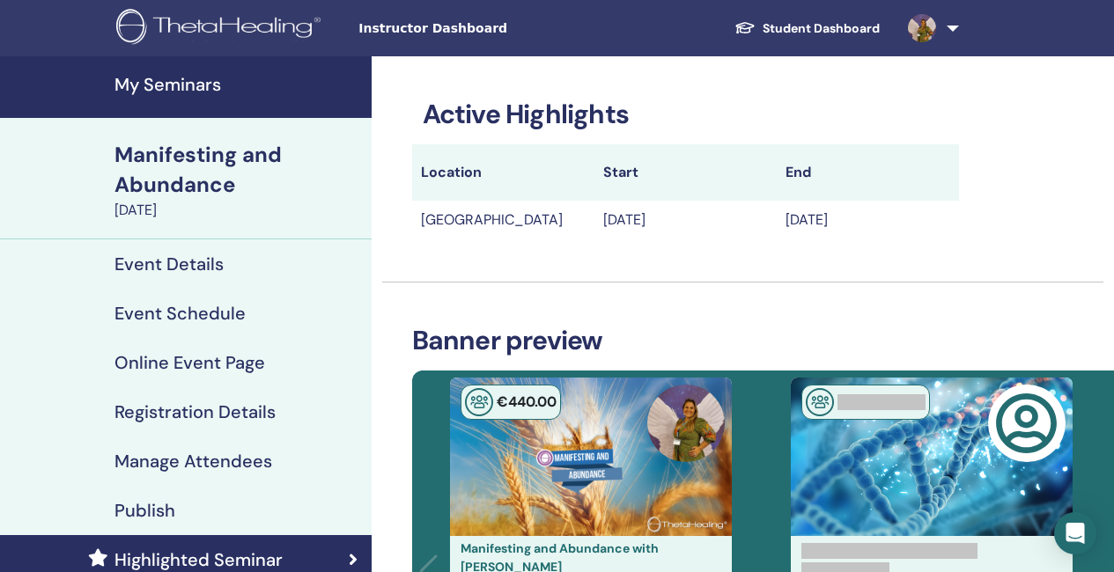
click at [158, 77] on h4 "My Seminars" at bounding box center [237, 84] width 246 height 21
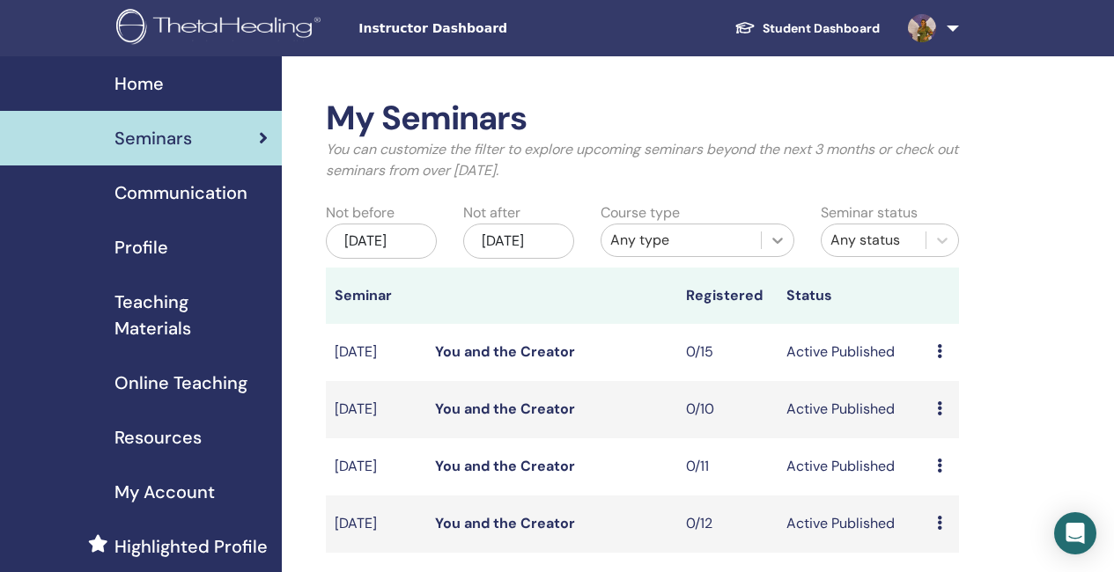
click at [776, 234] on icon at bounding box center [777, 241] width 18 height 18
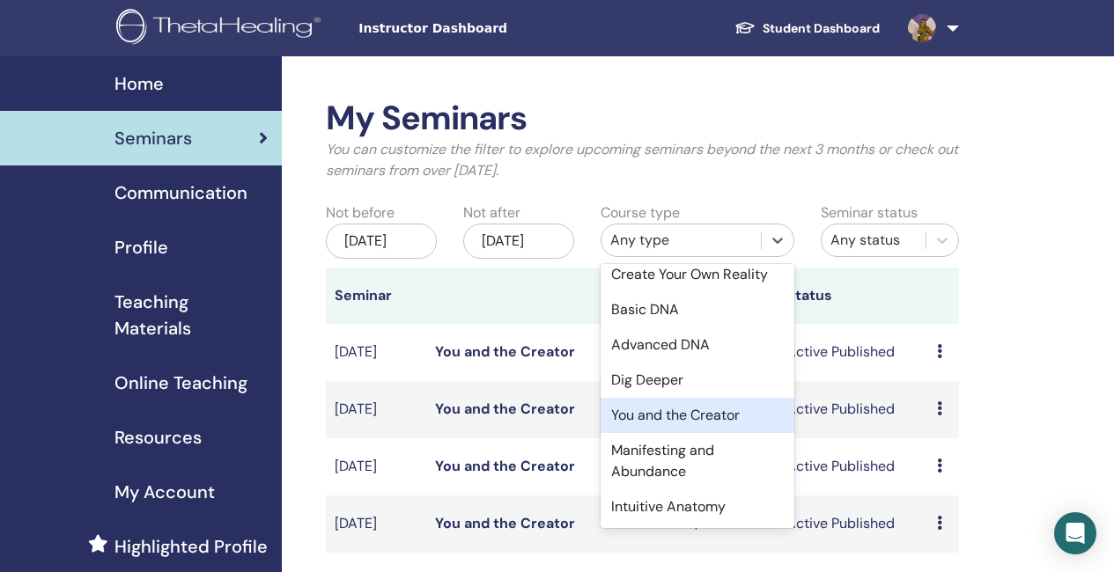
scroll to position [88, 0]
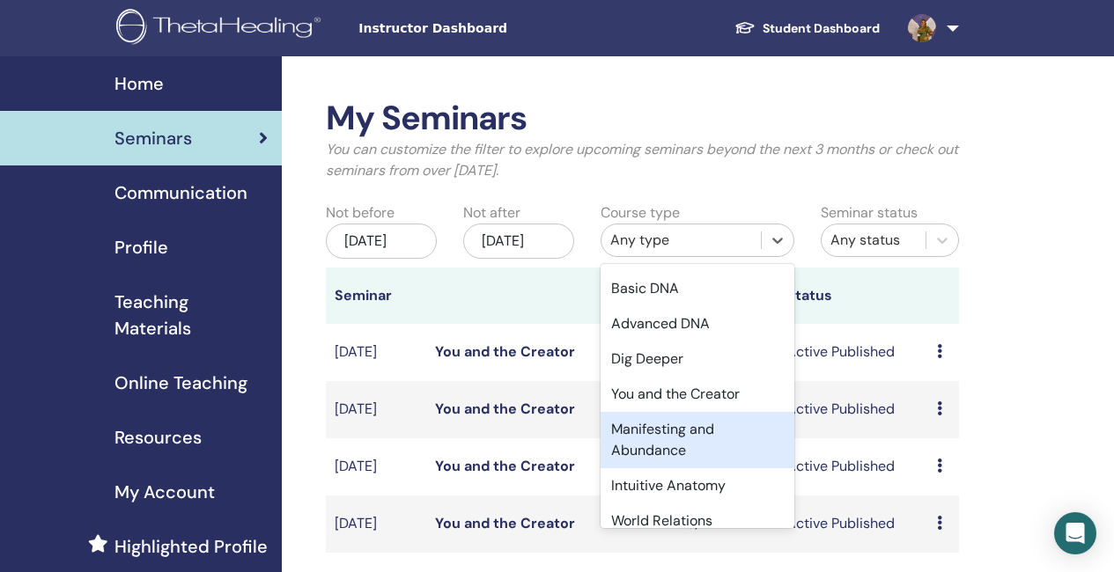
click at [673, 435] on div "Manifesting and Abundance" at bounding box center [697, 440] width 194 height 56
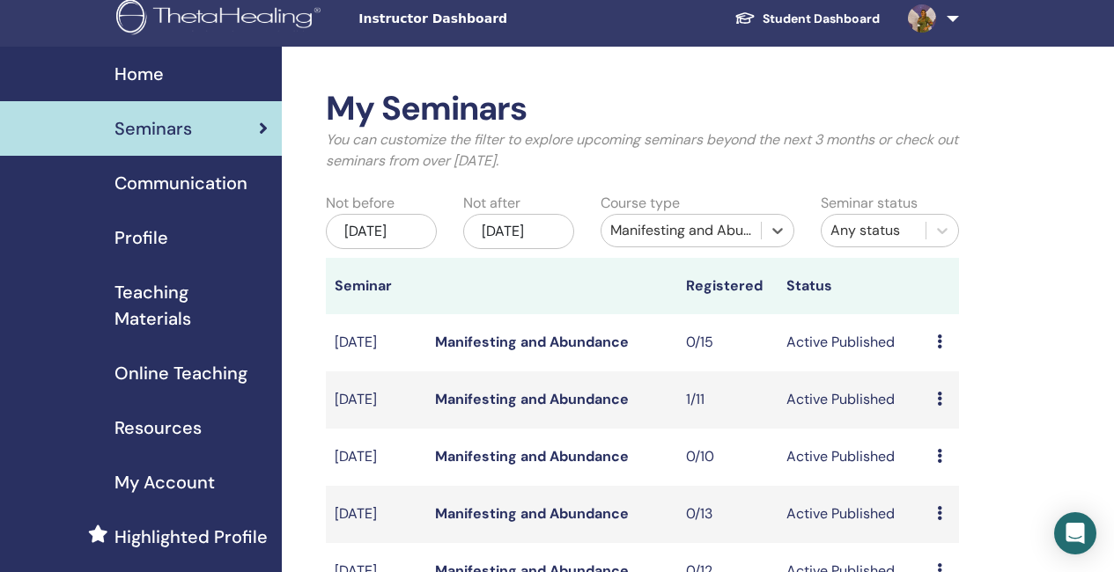
scroll to position [0, 0]
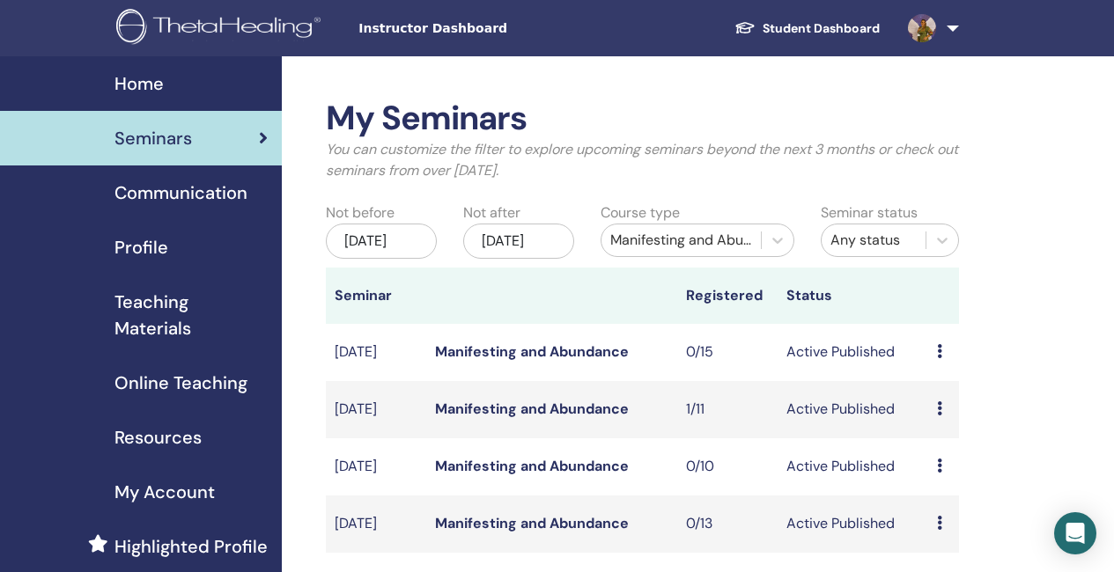
click at [530, 475] on link "Manifesting and Abundance" at bounding box center [532, 466] width 194 height 18
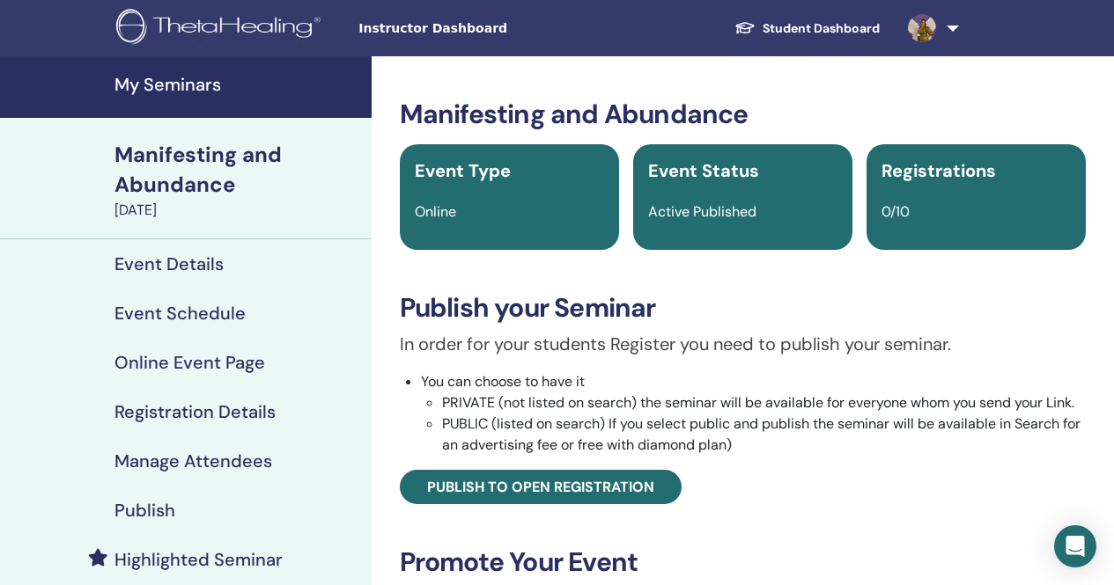
click at [194, 313] on h4 "Event Schedule" at bounding box center [179, 313] width 131 height 21
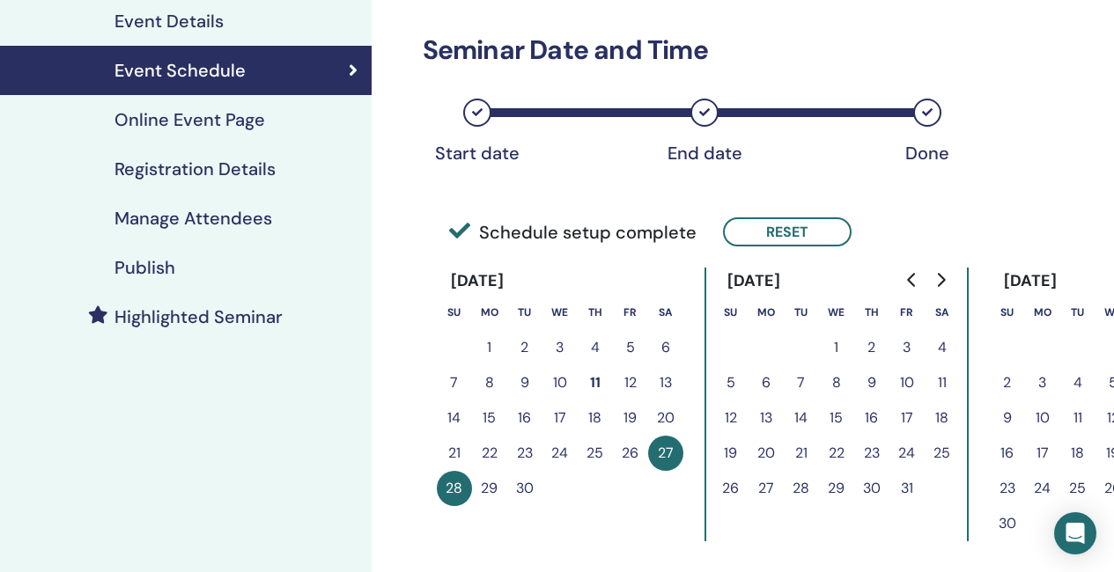
scroll to position [264, 0]
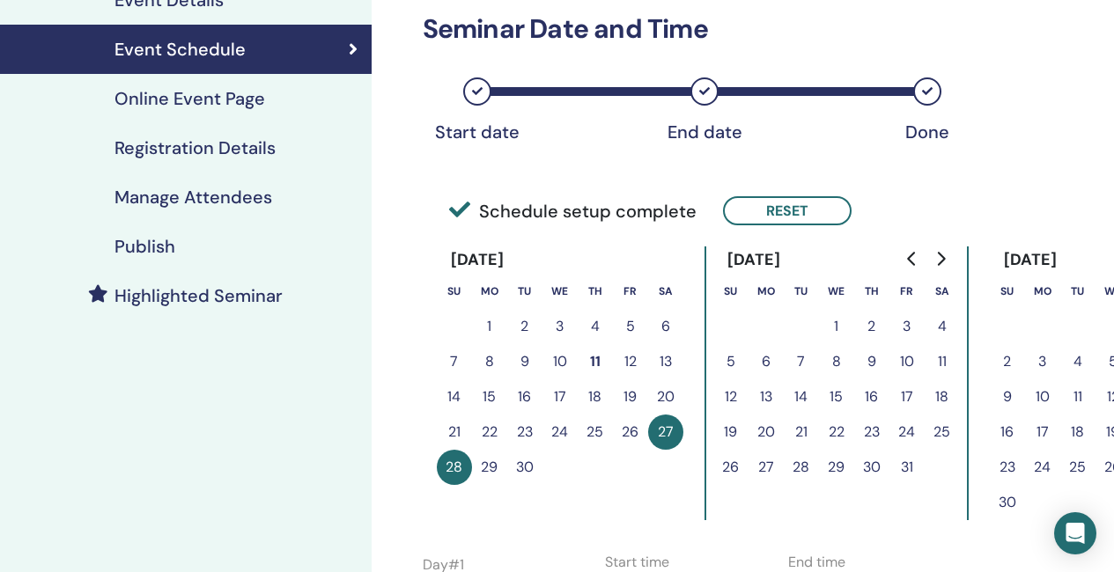
click at [524, 431] on button "23" at bounding box center [524, 432] width 35 height 35
click at [807, 207] on button "Reset" at bounding box center [787, 210] width 129 height 29
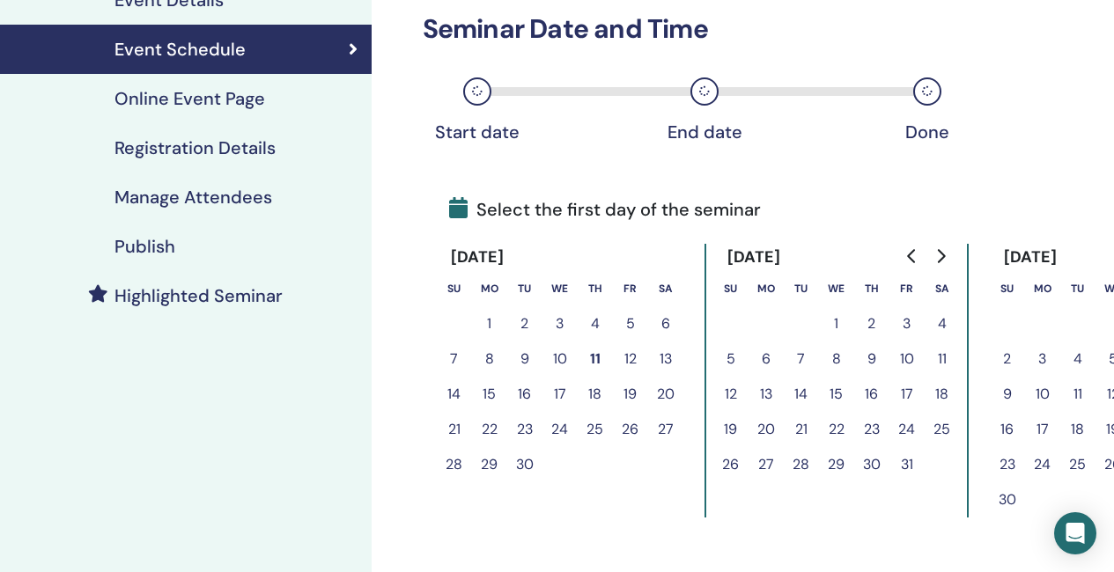
click at [526, 423] on button "23" at bounding box center [524, 429] width 35 height 35
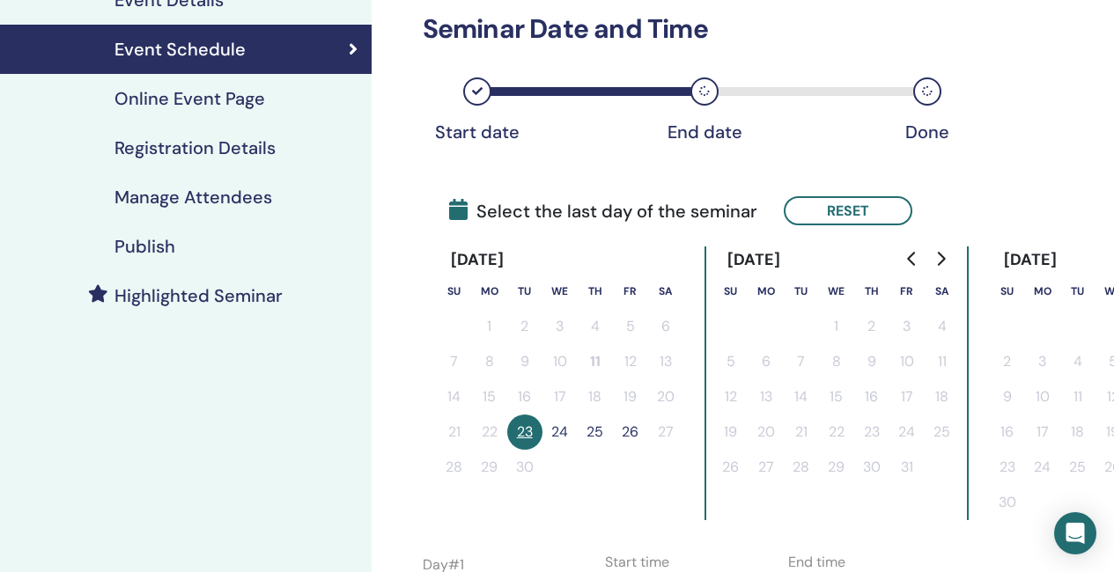
click at [558, 429] on button "24" at bounding box center [559, 432] width 35 height 35
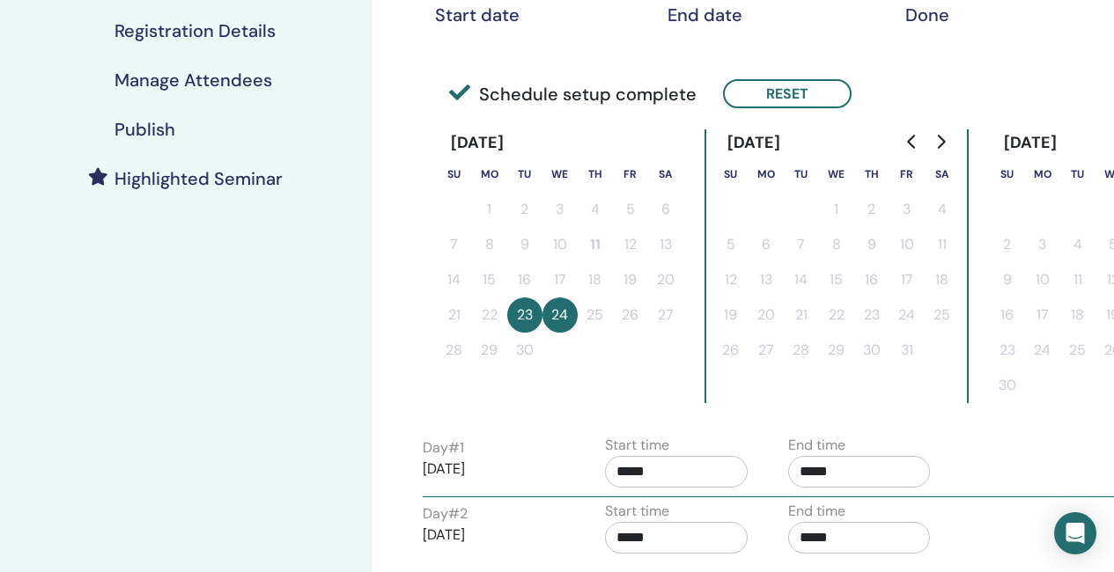
scroll to position [440, 0]
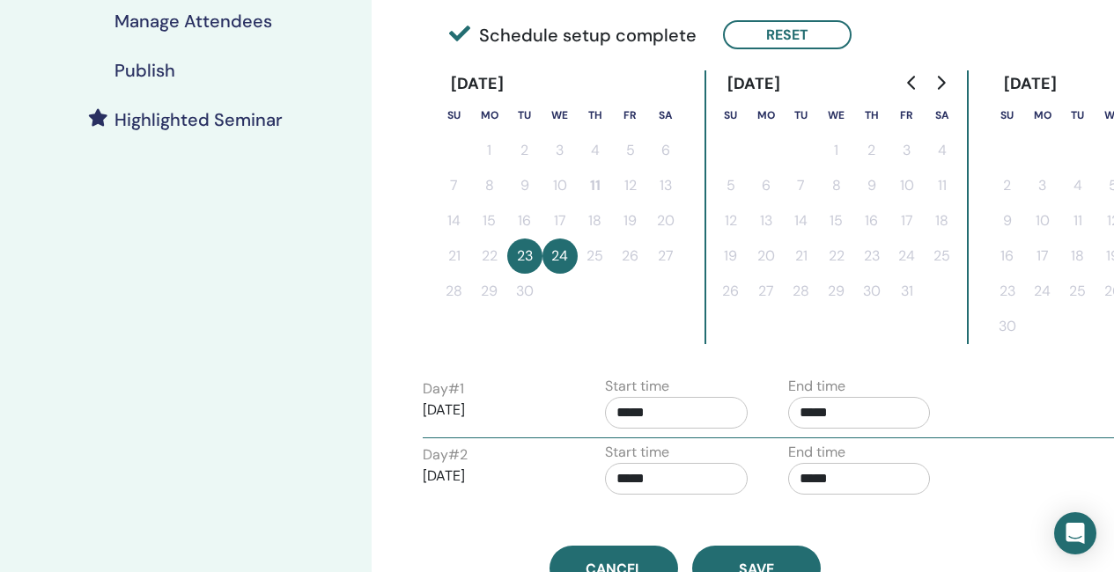
click at [668, 415] on input "*****" at bounding box center [676, 413] width 143 height 32
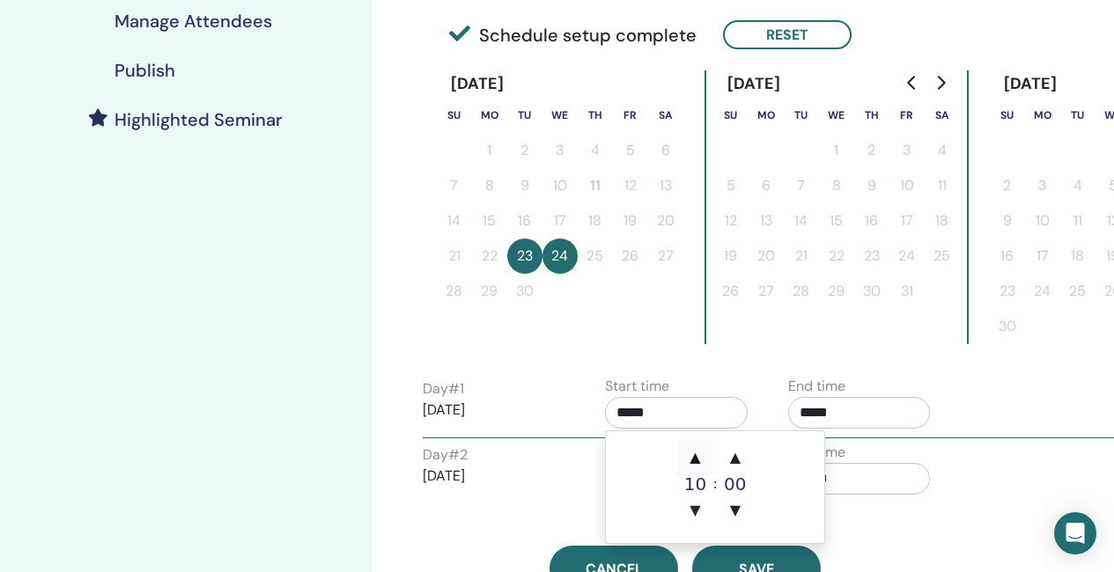
click at [704, 452] on span "▲" at bounding box center [694, 457] width 35 height 35
click at [695, 458] on span "▲" at bounding box center [694, 457] width 35 height 35
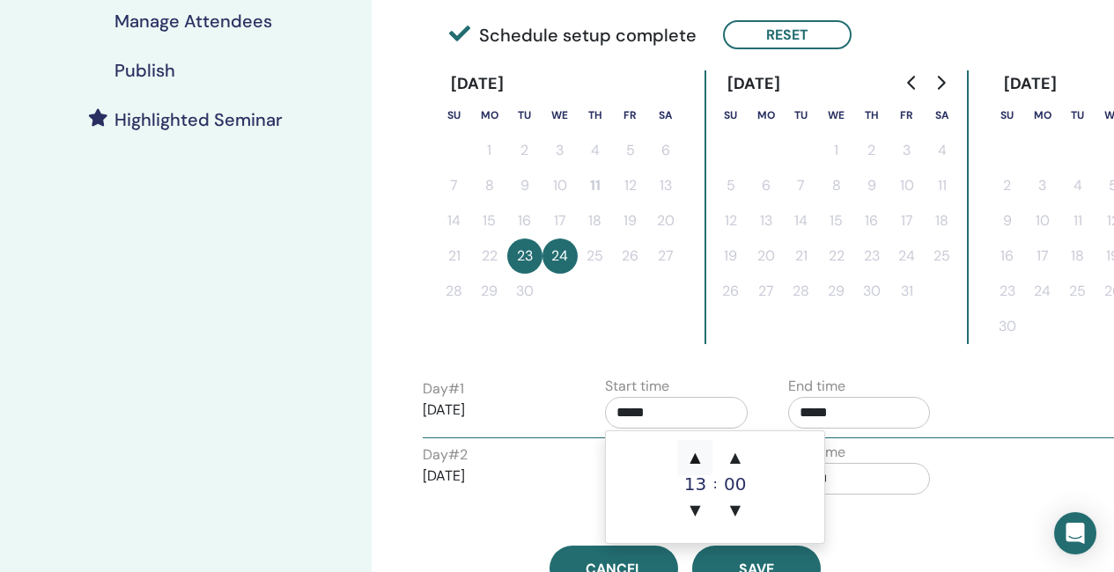
type input "*****"
click at [695, 458] on span "▲" at bounding box center [694, 457] width 35 height 35
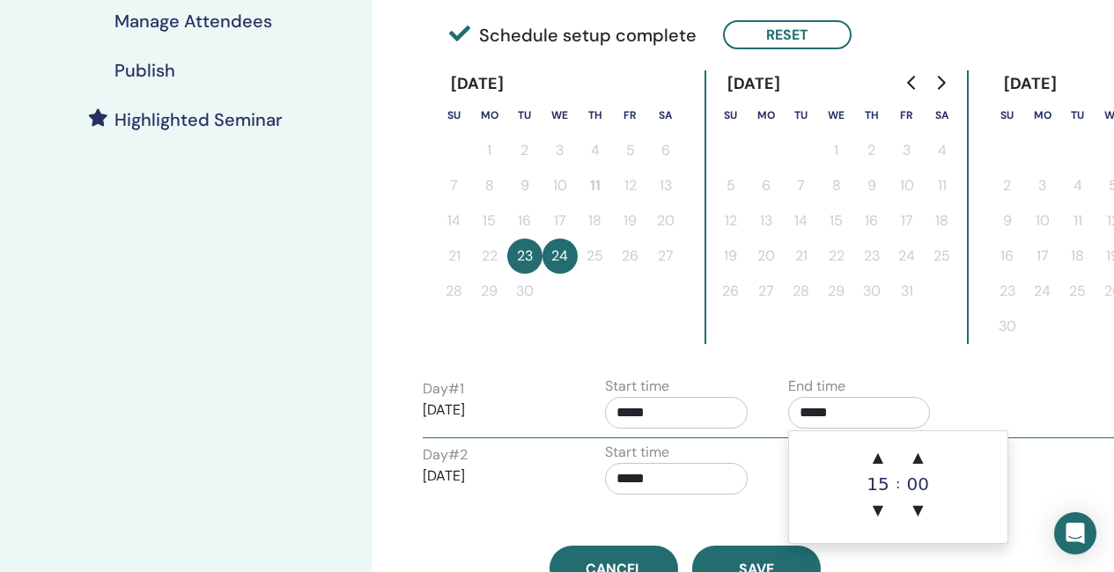
click at [880, 412] on input "*****" at bounding box center [859, 413] width 143 height 32
click at [883, 453] on span "▲" at bounding box center [877, 457] width 35 height 35
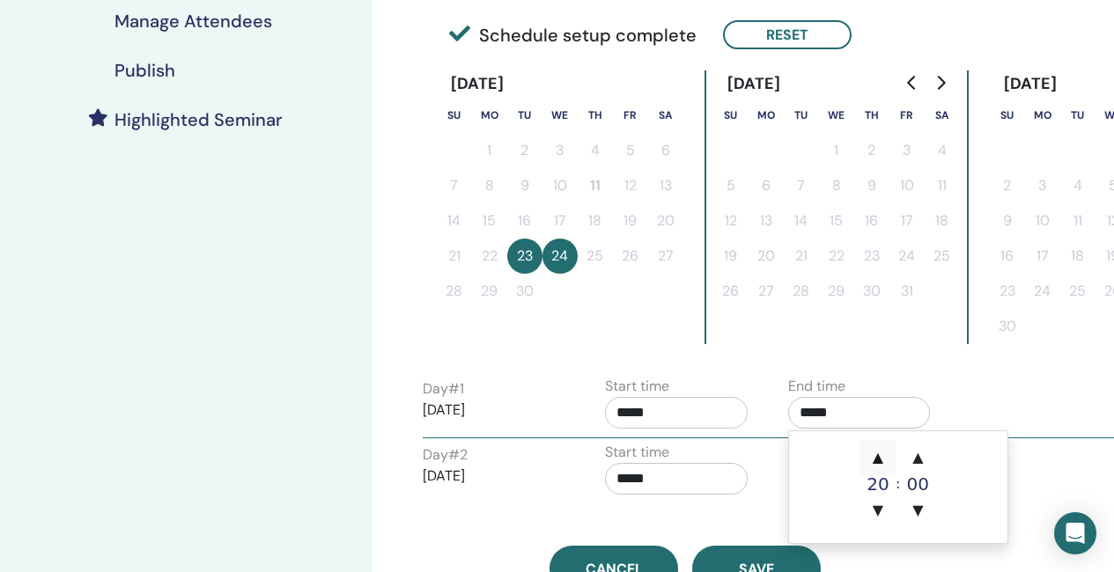
click at [883, 453] on span "▲" at bounding box center [877, 457] width 35 height 35
type input "*****"
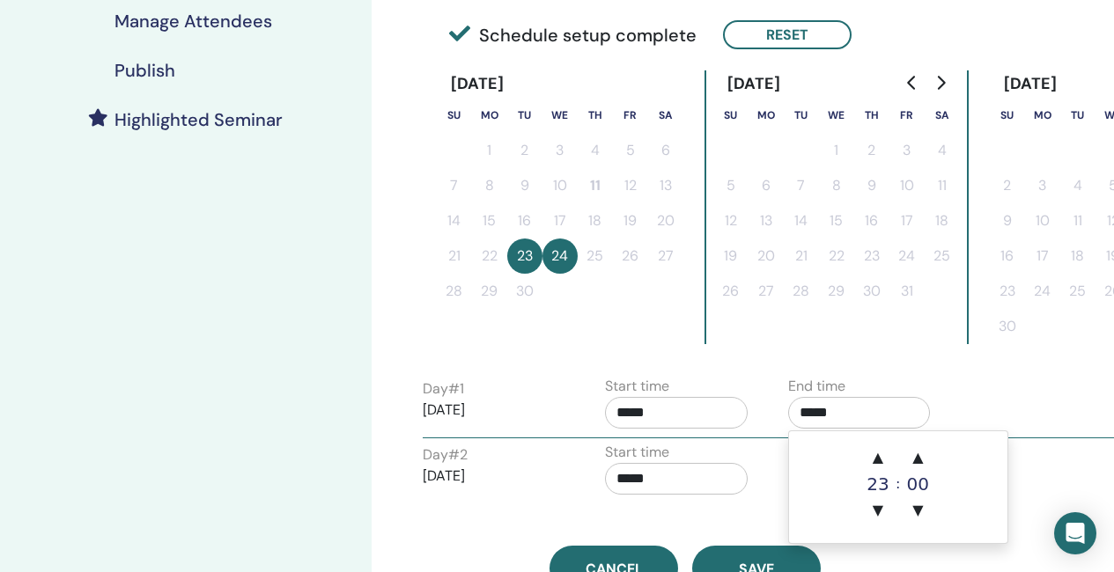
click at [989, 389] on div "Day # 1 2025/09/23 Start time ***** End time *****" at bounding box center [774, 407] width 731 height 62
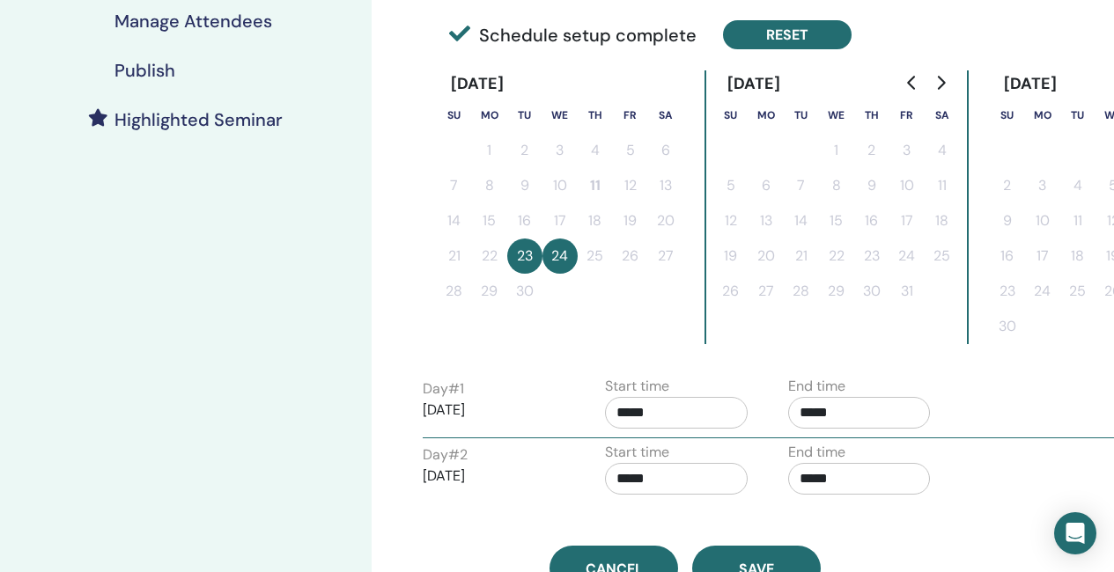
click at [820, 29] on button "Reset" at bounding box center [787, 34] width 129 height 29
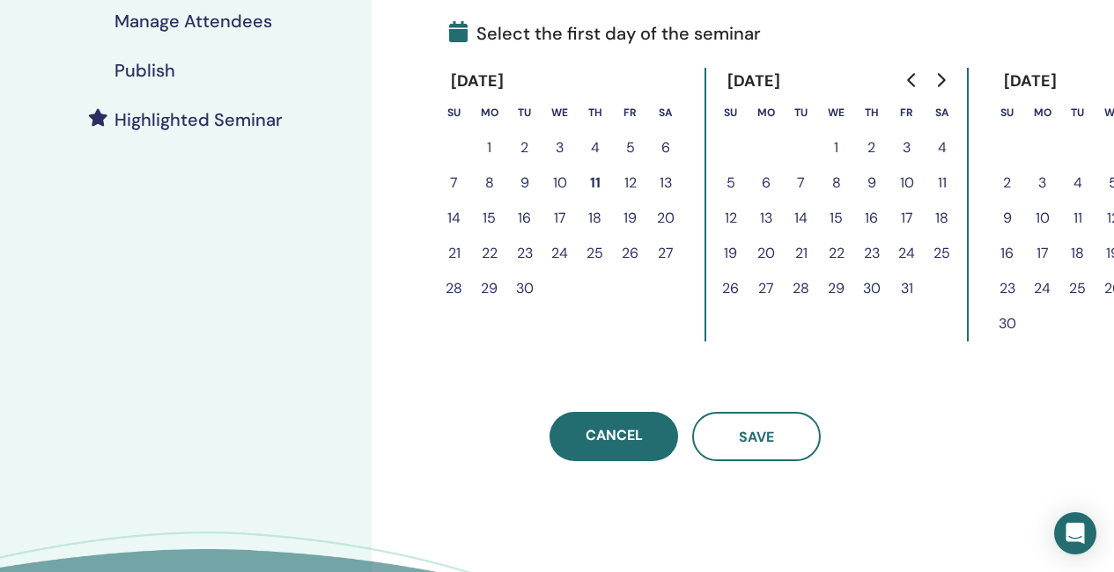
click at [526, 252] on button "23" at bounding box center [524, 253] width 35 height 35
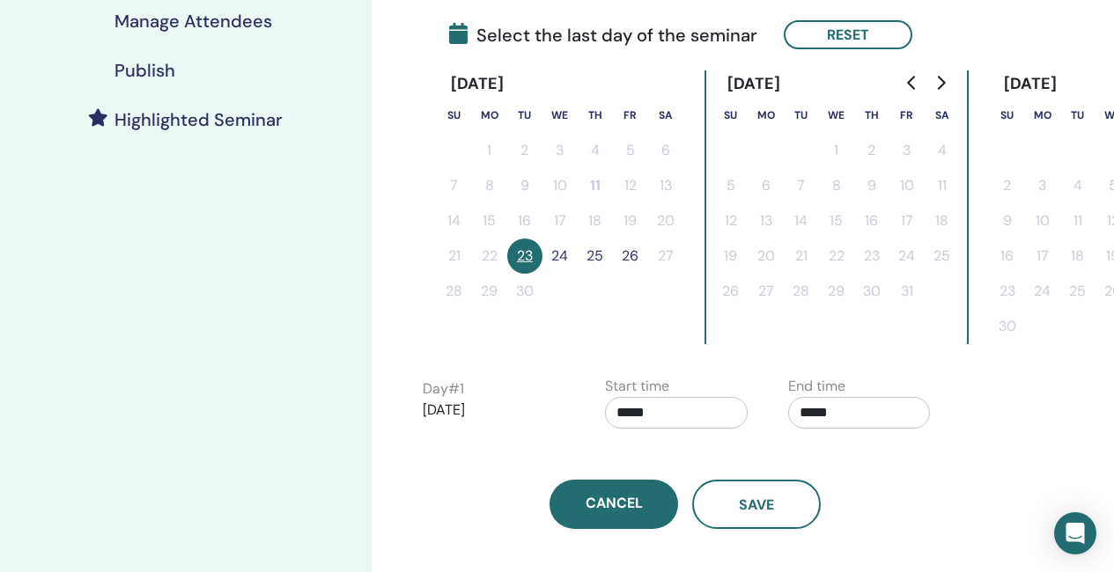
click at [558, 252] on button "24" at bounding box center [559, 256] width 35 height 35
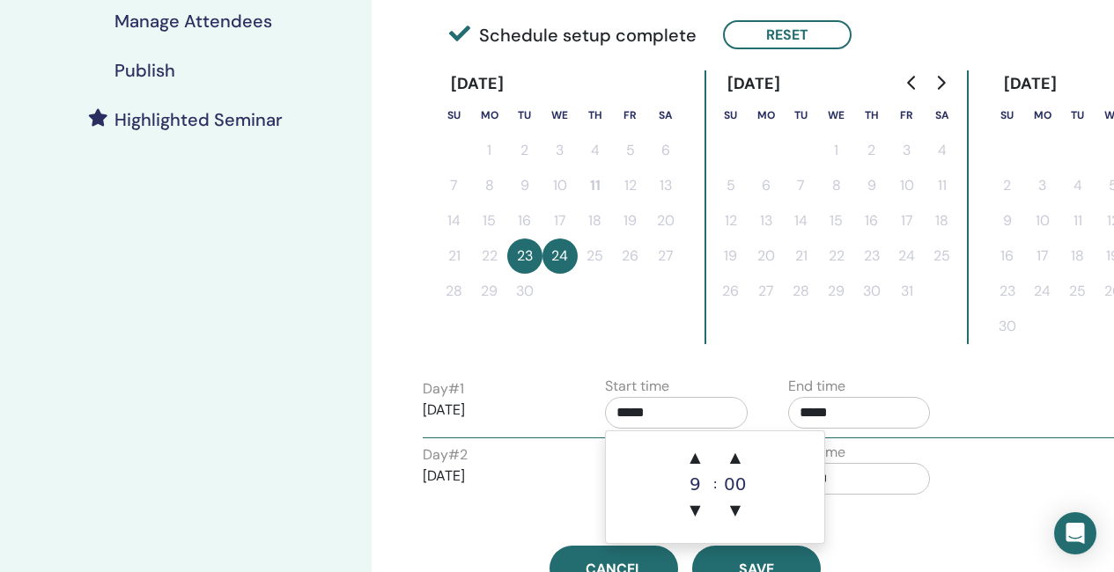
click at [672, 414] on input "*****" at bounding box center [676, 413] width 143 height 32
click at [691, 452] on span "▲" at bounding box center [694, 457] width 35 height 35
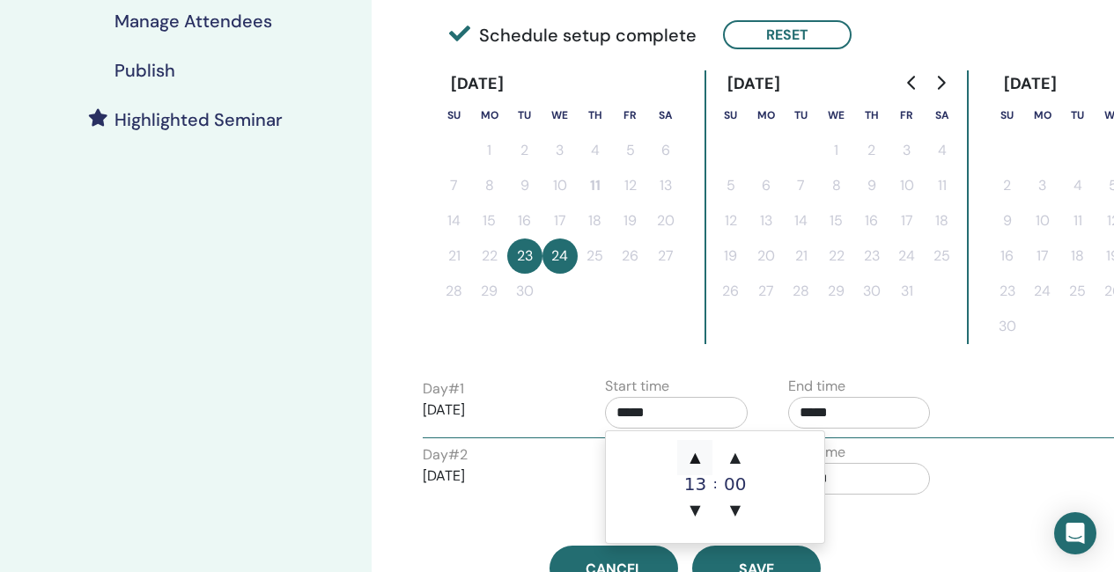
click at [691, 452] on span "▲" at bounding box center [694, 457] width 35 height 35
type input "*****"
click at [691, 452] on span "▲" at bounding box center [694, 457] width 35 height 35
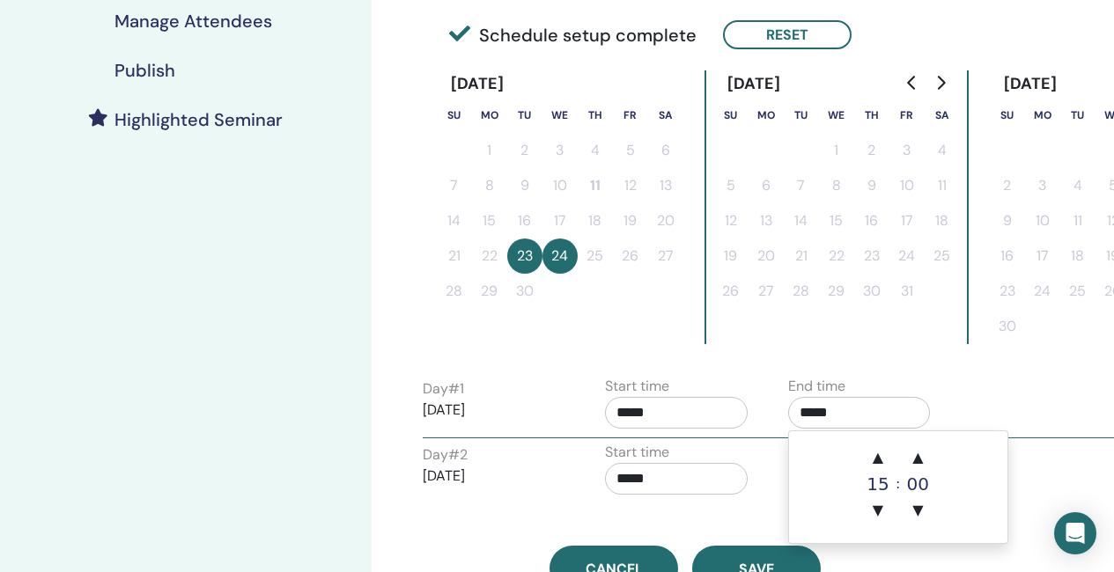
click at [876, 408] on input "*****" at bounding box center [859, 413] width 143 height 32
click at [878, 455] on span "▲" at bounding box center [877, 457] width 35 height 35
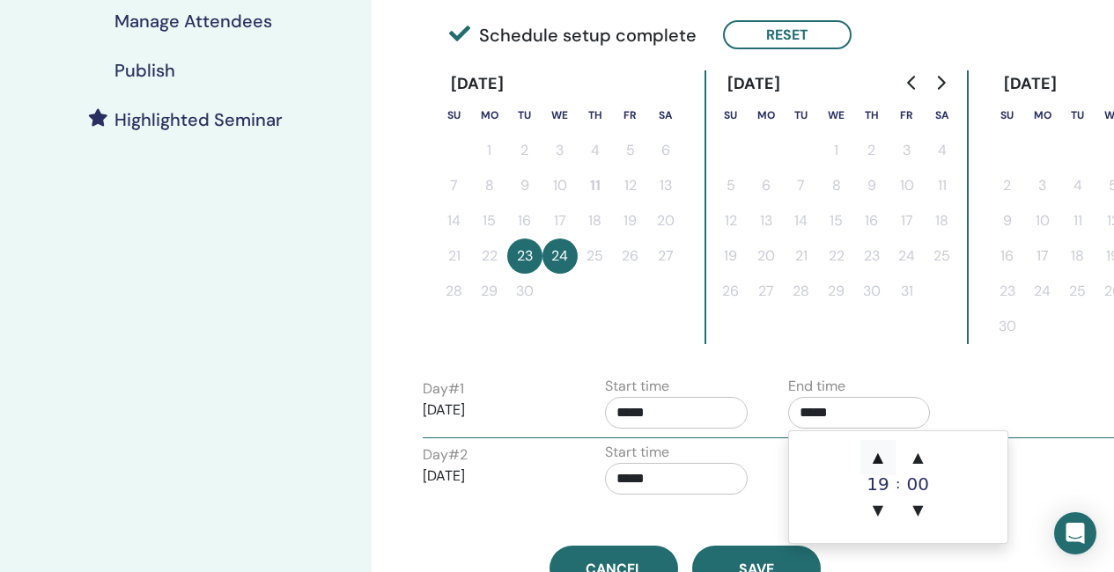
click at [878, 455] on span "▲" at bounding box center [877, 457] width 35 height 35
type input "*****"
click at [653, 417] on input "*****" at bounding box center [676, 413] width 143 height 32
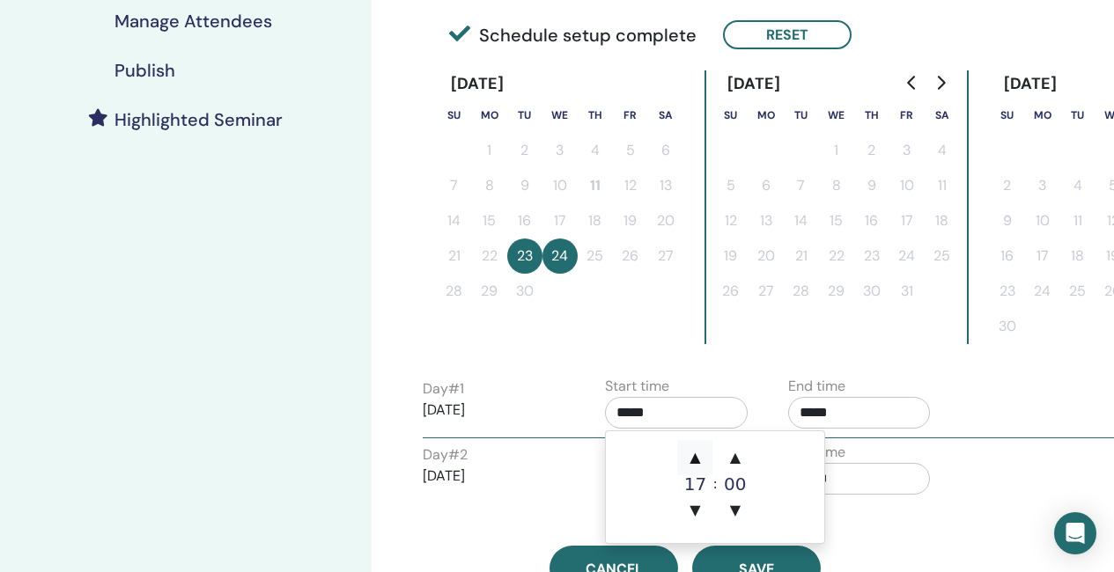
click at [705, 461] on span "▲" at bounding box center [694, 457] width 35 height 35
click at [701, 512] on span "▼" at bounding box center [694, 510] width 35 height 35
type input "*****"
click at [881, 415] on input "*****" at bounding box center [859, 413] width 143 height 32
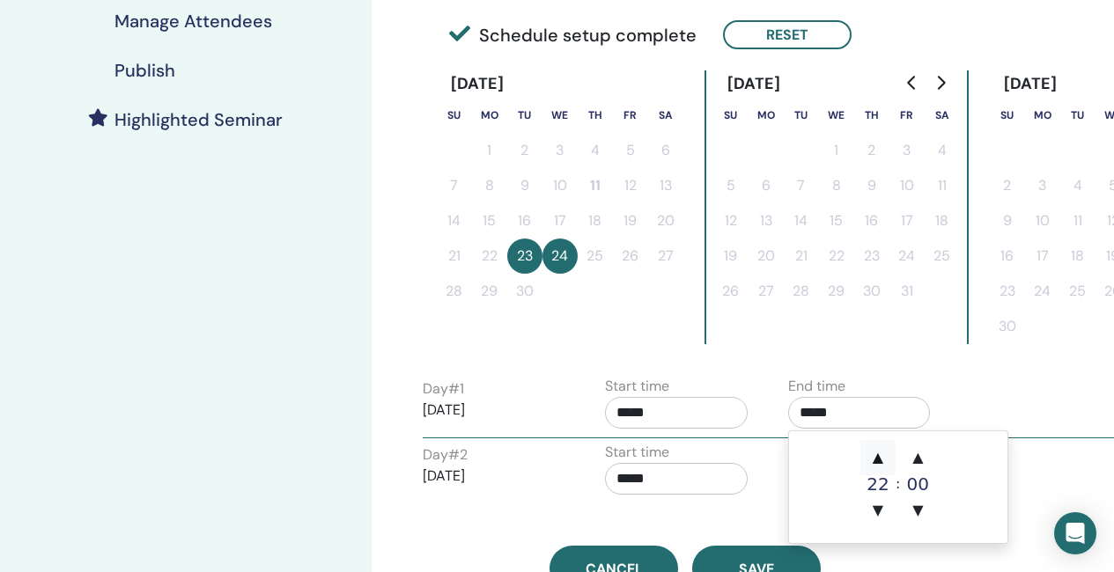
click at [877, 454] on span "▲" at bounding box center [877, 457] width 35 height 35
type input "*****"
click at [756, 531] on div "Time Zone (GMT+1) Europe/Dublin Seminar Date and Time Start date End date Done …" at bounding box center [685, 103] width 547 height 975
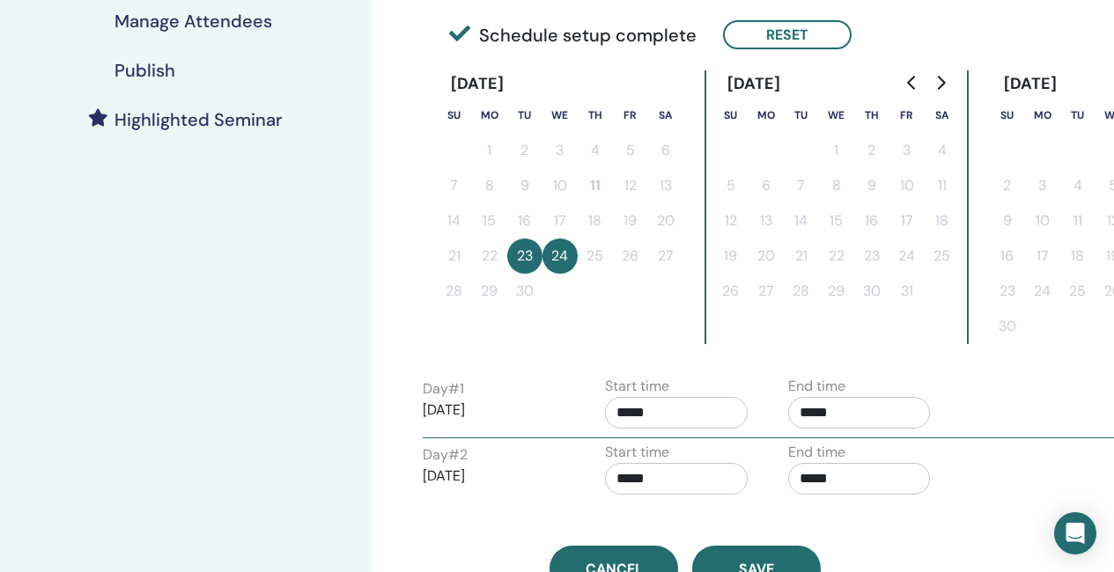
click at [847, 478] on input "*****" at bounding box center [859, 479] width 143 height 32
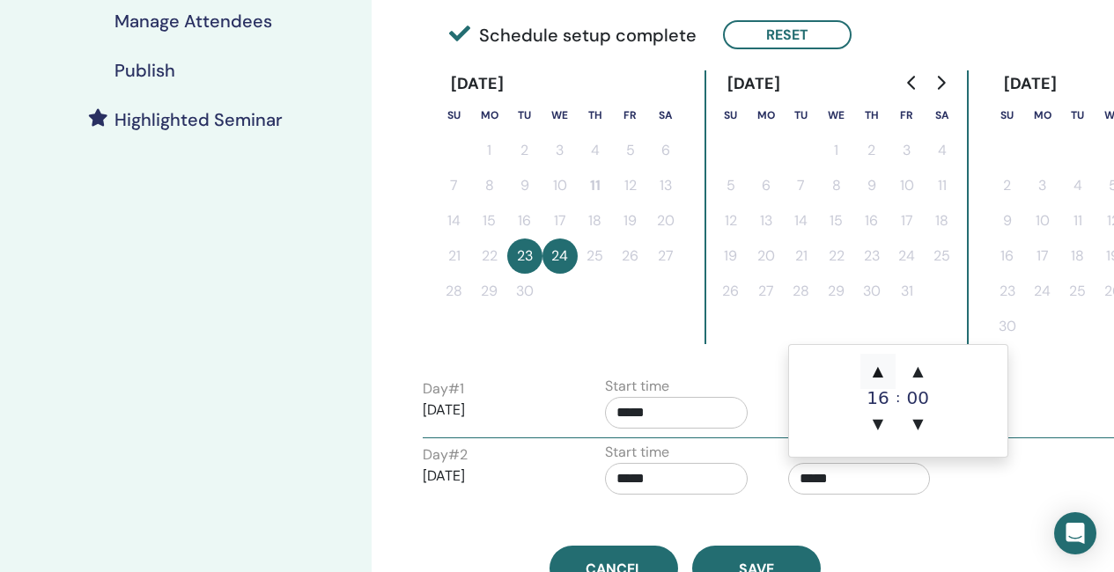
click at [878, 370] on span "▲" at bounding box center [877, 371] width 35 height 35
click at [878, 371] on span "▲" at bounding box center [877, 371] width 35 height 35
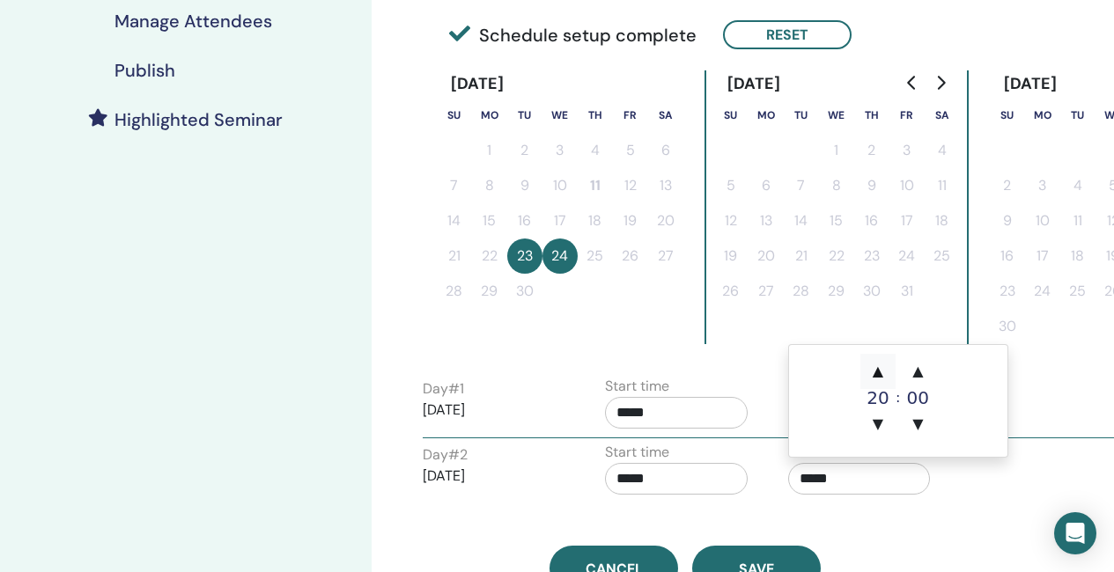
click at [878, 371] on span "▲" at bounding box center [877, 371] width 35 height 35
type input "*****"
click at [681, 481] on input "*****" at bounding box center [676, 479] width 143 height 32
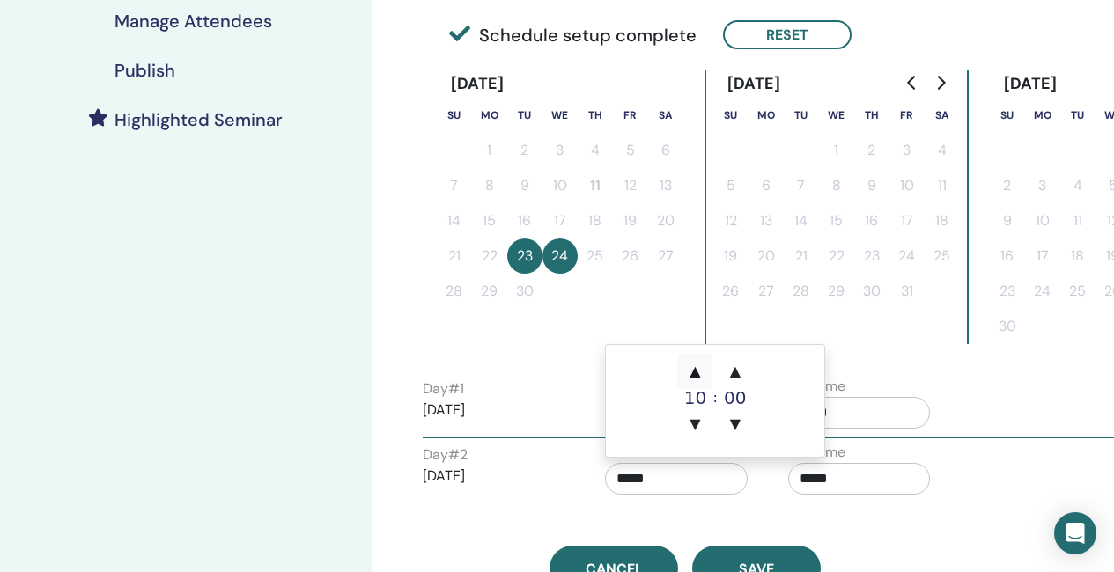
click at [702, 371] on span "▲" at bounding box center [694, 371] width 35 height 35
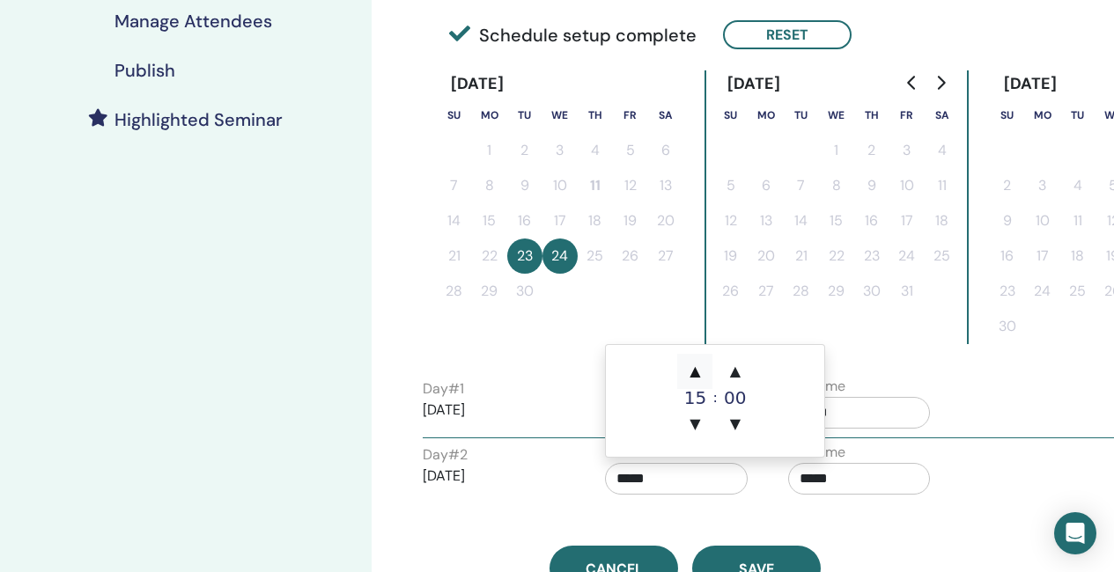
click at [702, 371] on span "▲" at bounding box center [694, 371] width 35 height 35
type input "*****"
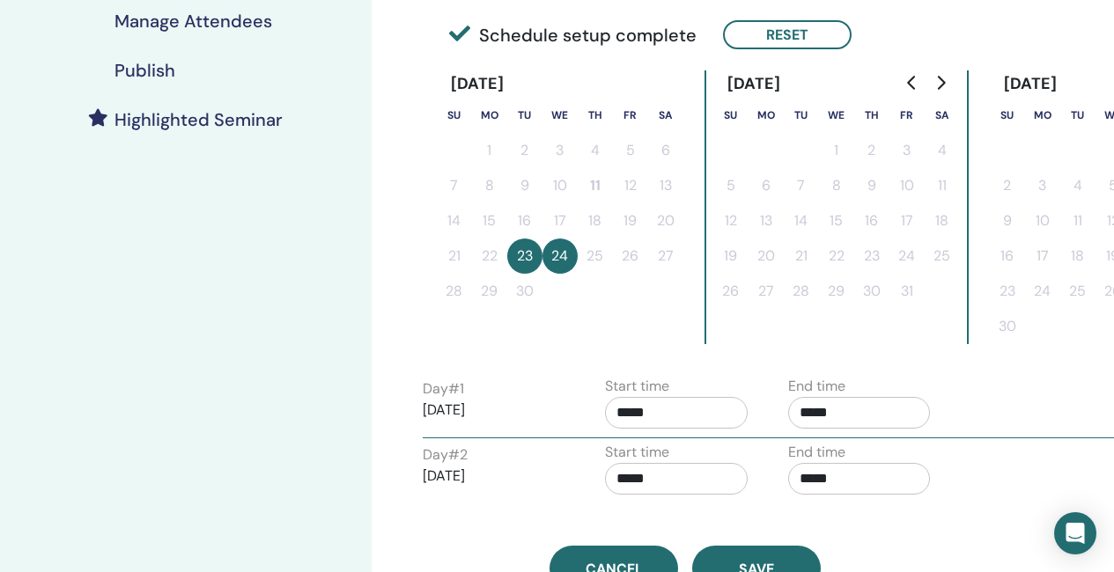
click at [1036, 408] on div "Day # 1 2025/09/23 Start time ***** End time *****" at bounding box center [774, 407] width 731 height 62
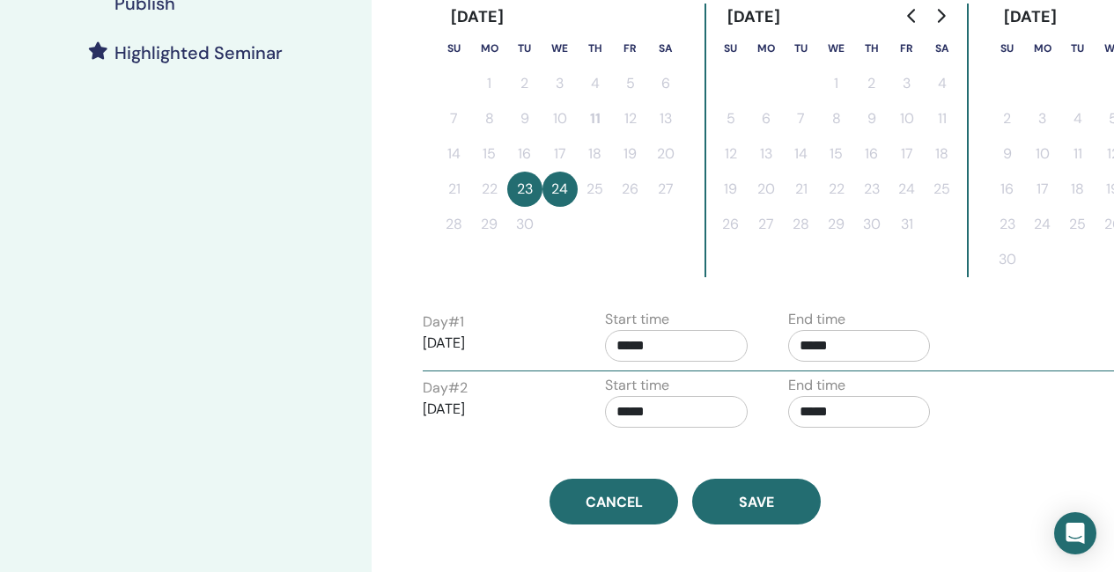
scroll to position [528, 0]
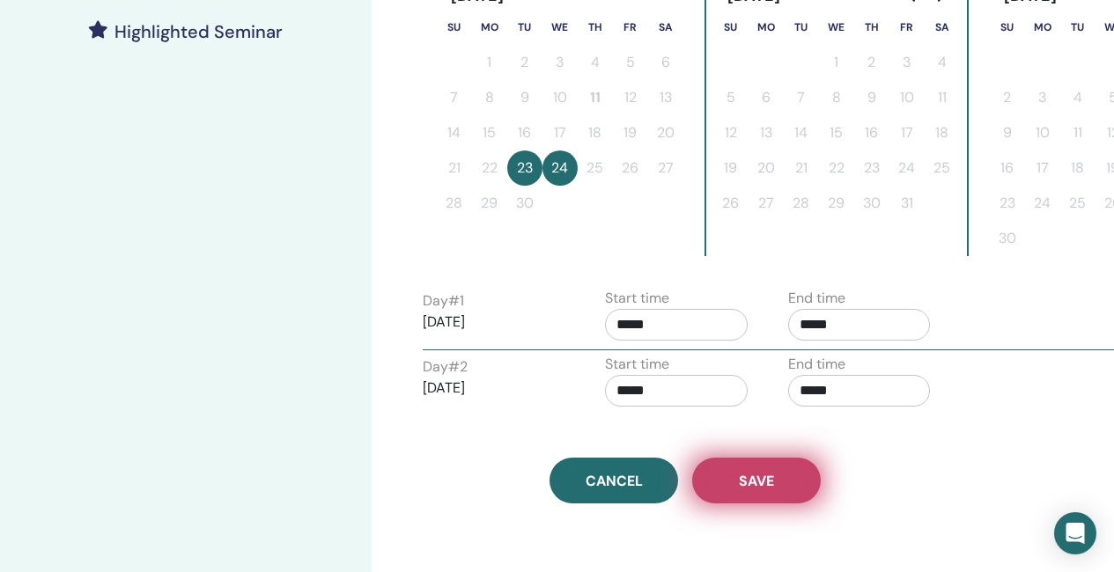
click at [756, 483] on span "Save" at bounding box center [756, 481] width 35 height 18
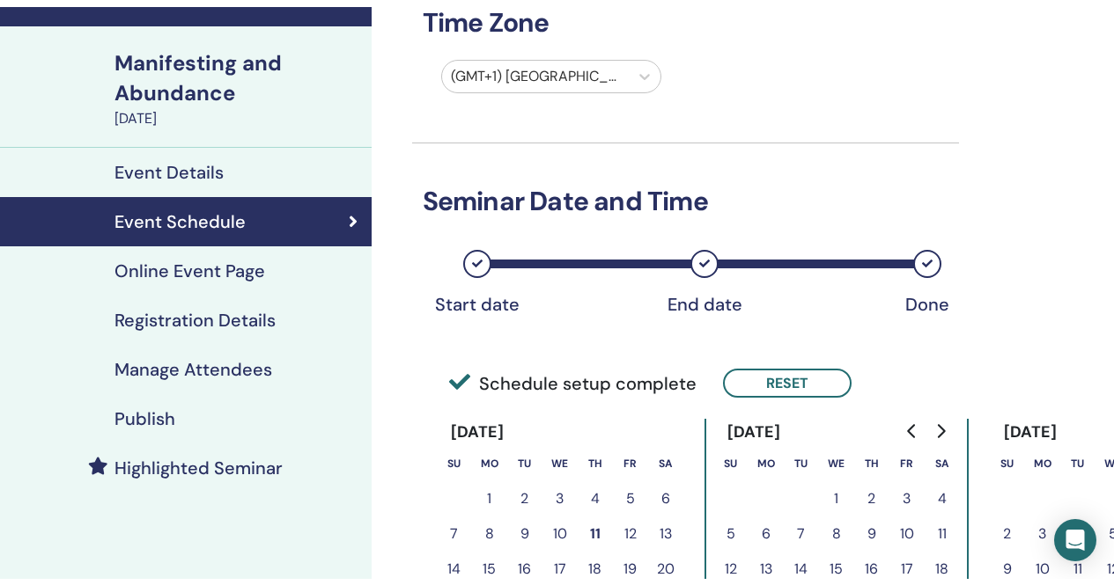
scroll to position [88, 0]
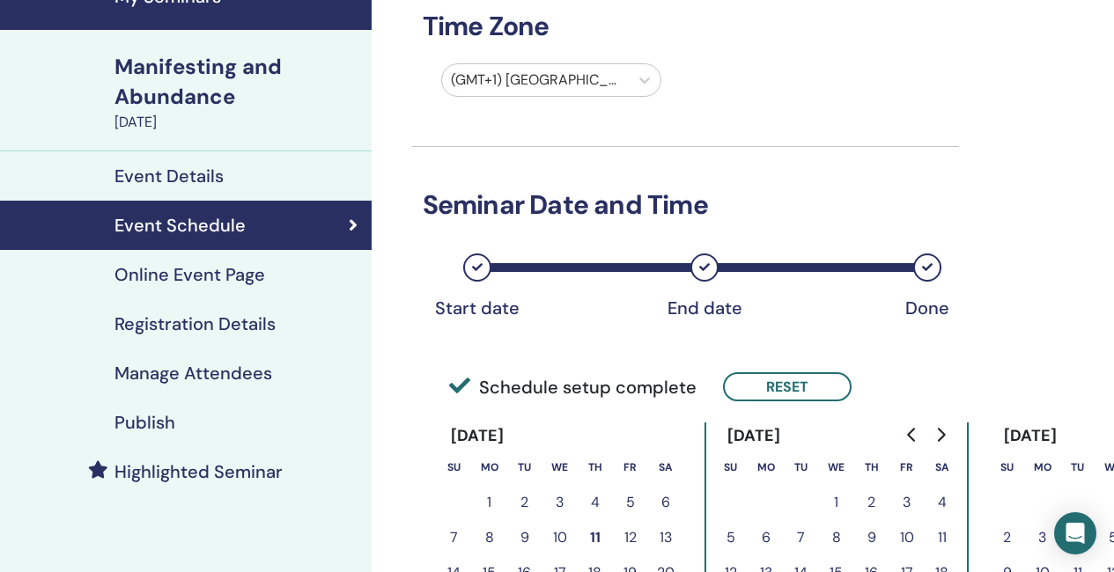
click at [224, 281] on h4 "Online Event Page" at bounding box center [189, 274] width 151 height 21
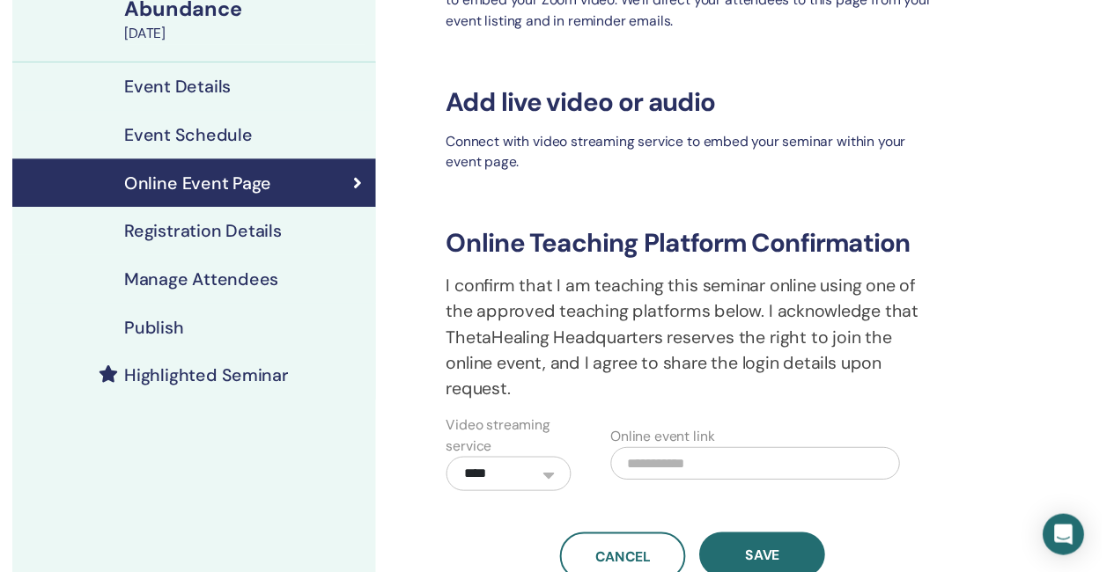
scroll to position [264, 0]
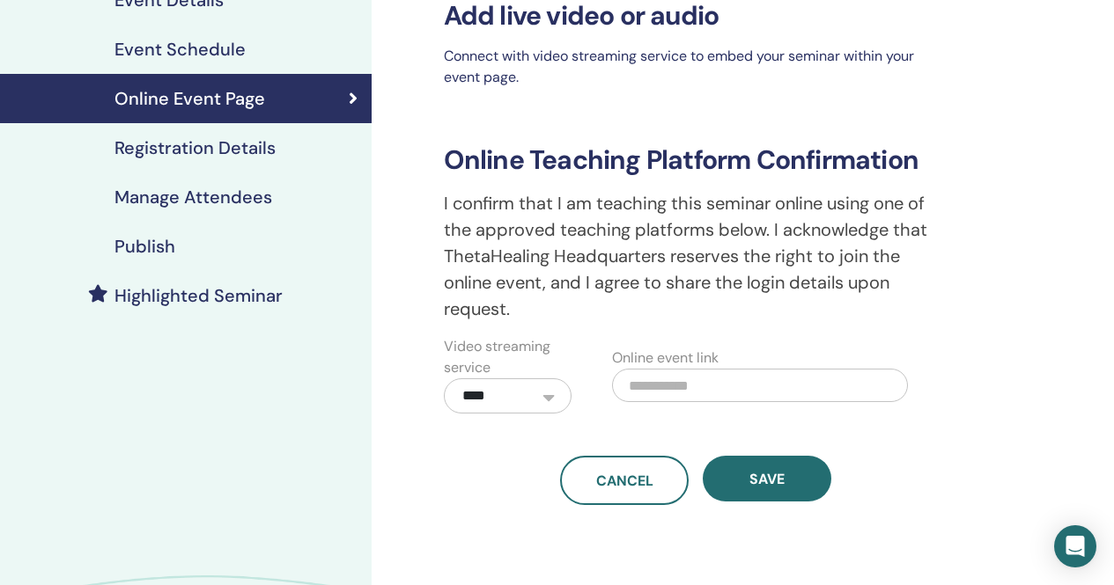
click at [230, 149] on h4 "Registration Details" at bounding box center [194, 147] width 161 height 21
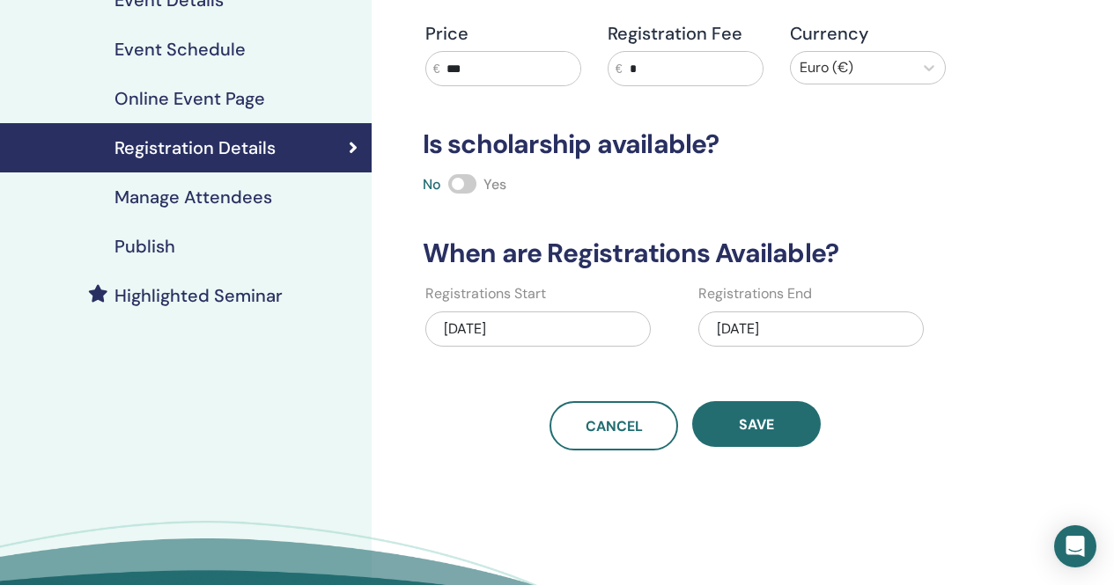
click at [190, 304] on h4 "Highlighted Seminar" at bounding box center [198, 295] width 168 height 21
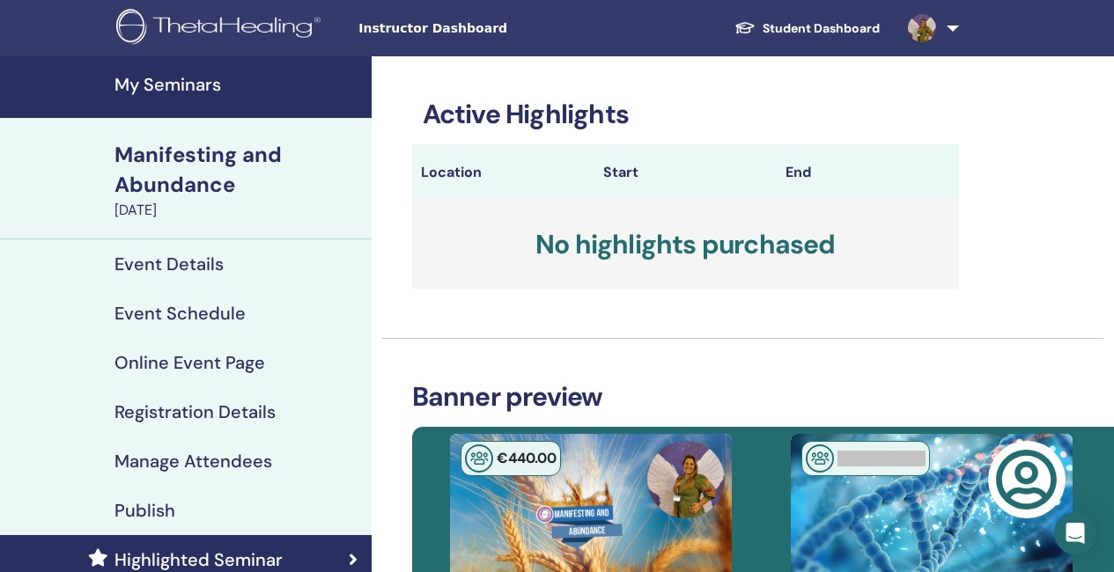
scroll to position [440, 0]
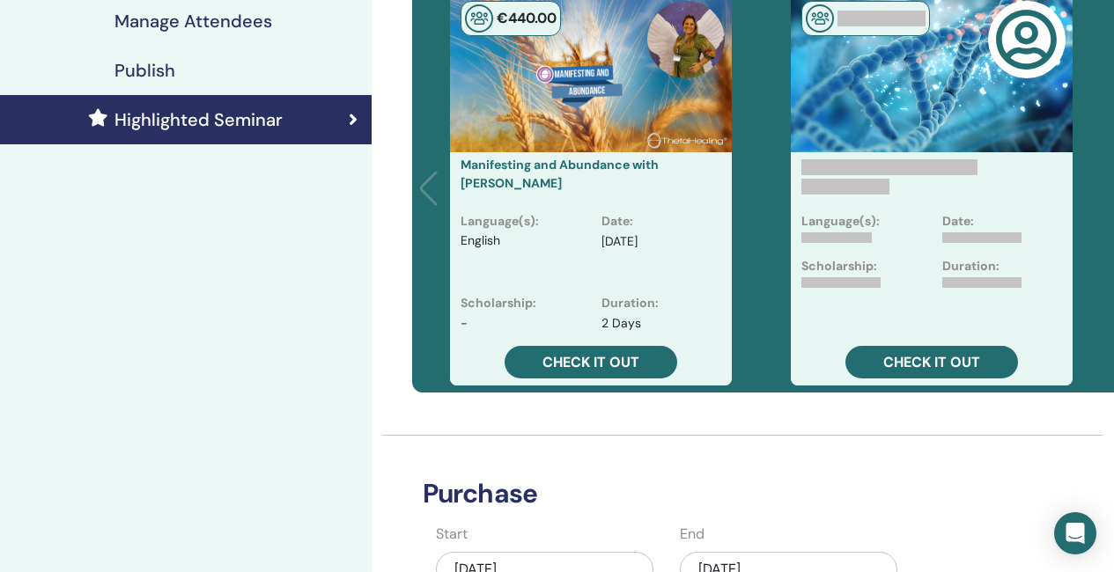
click at [144, 74] on h4 "Publish" at bounding box center [144, 70] width 61 height 21
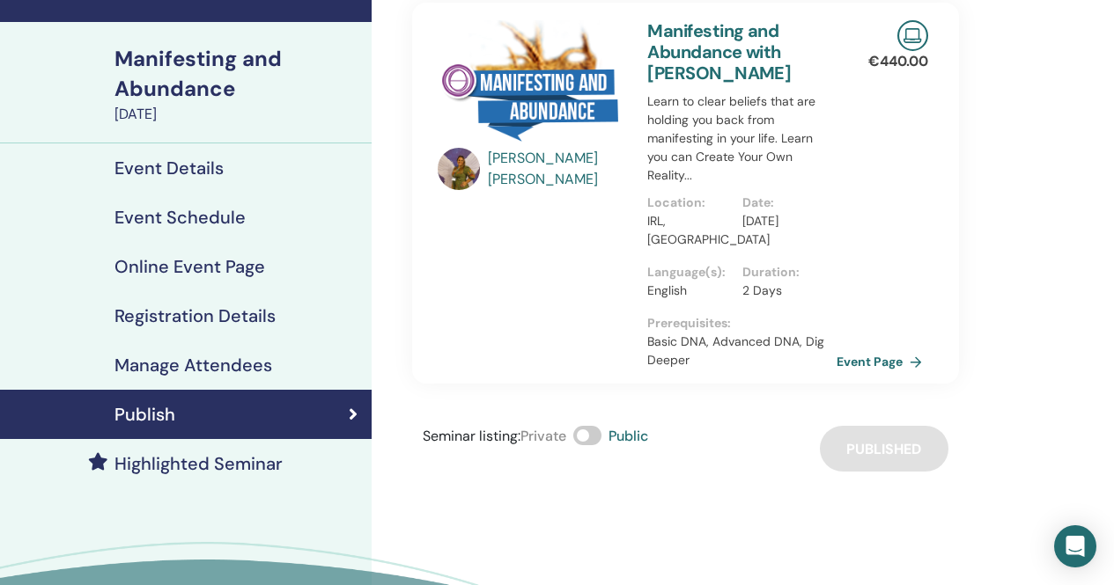
scroll to position [88, 0]
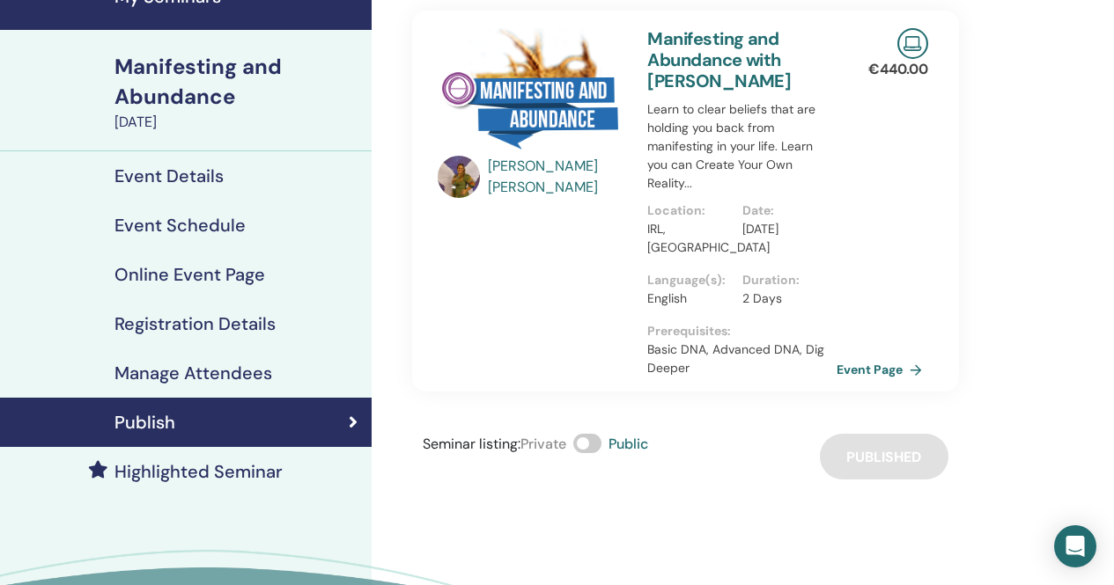
click at [220, 177] on h4 "Event Details" at bounding box center [168, 175] width 109 height 21
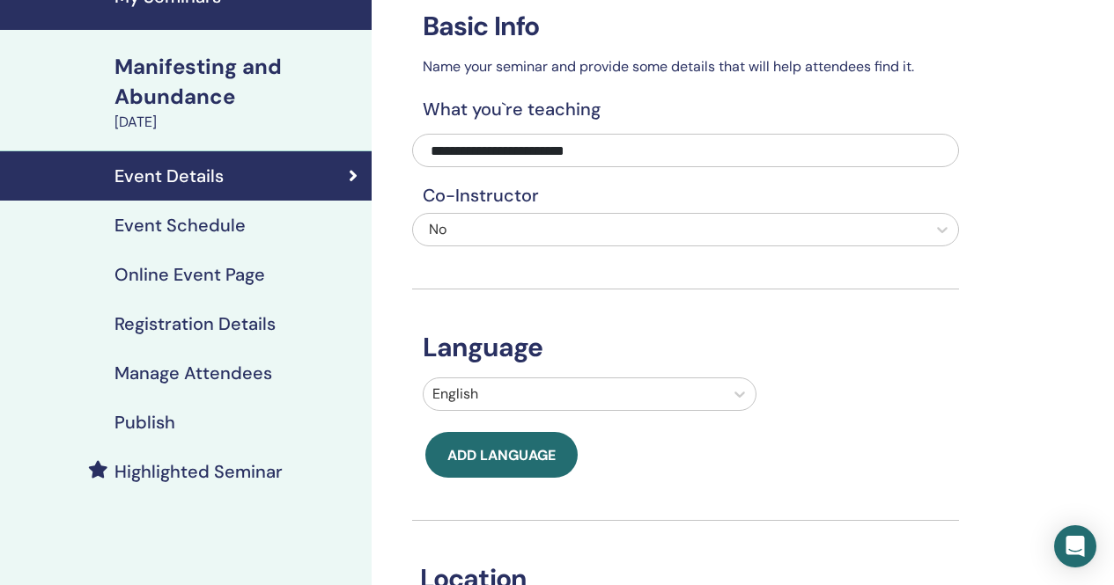
click at [261, 111] on div "Manifesting and Abundance" at bounding box center [237, 82] width 246 height 60
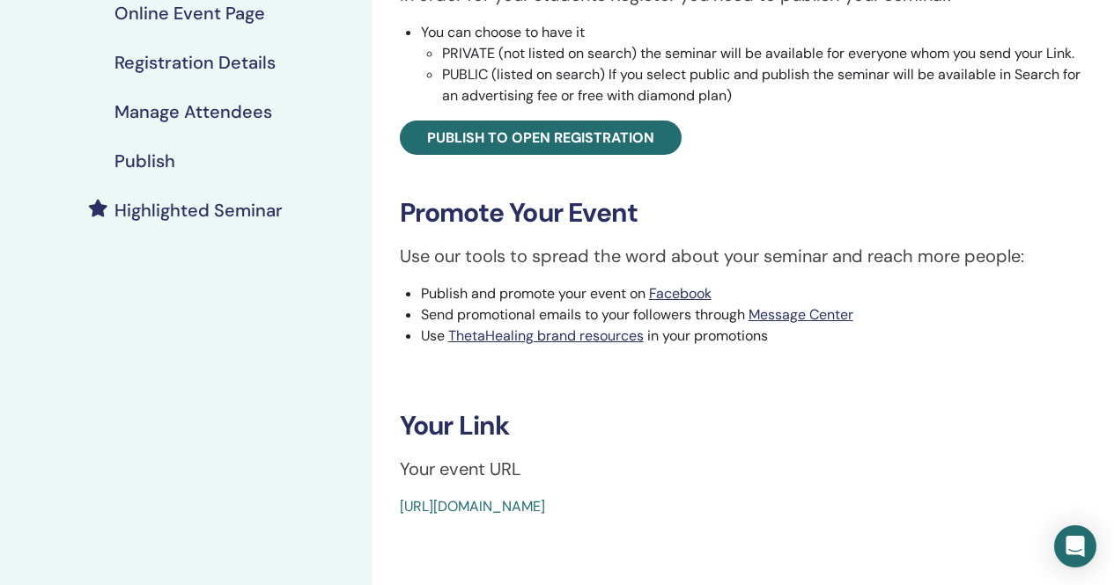
scroll to position [352, 0]
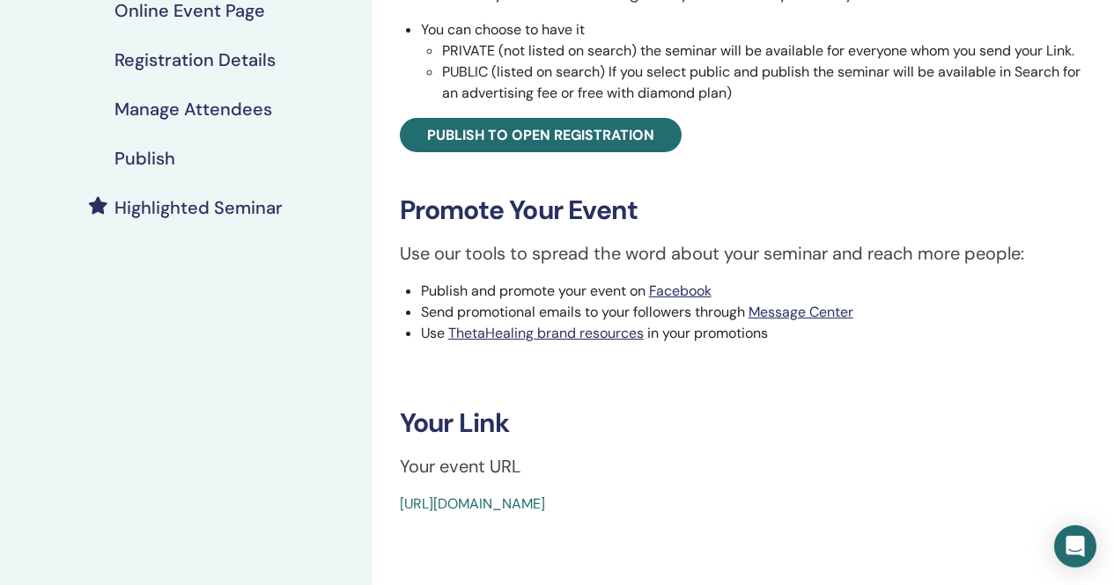
click at [545, 504] on link "https://www.thetahealing.com/seminar-374218-details.html" at bounding box center [472, 504] width 145 height 18
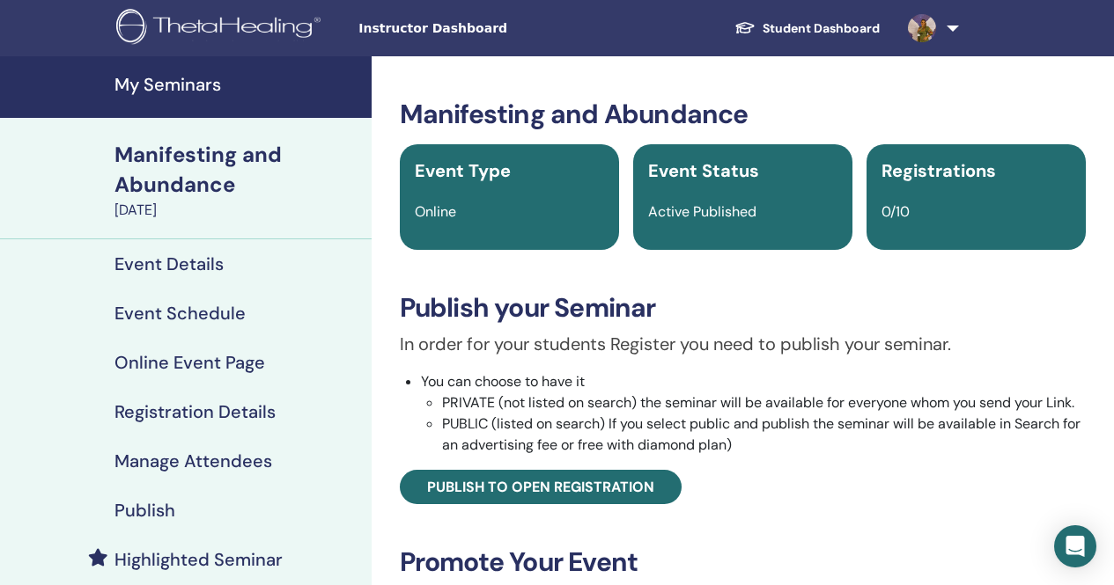
click at [173, 82] on h4 "My Seminars" at bounding box center [237, 84] width 246 height 21
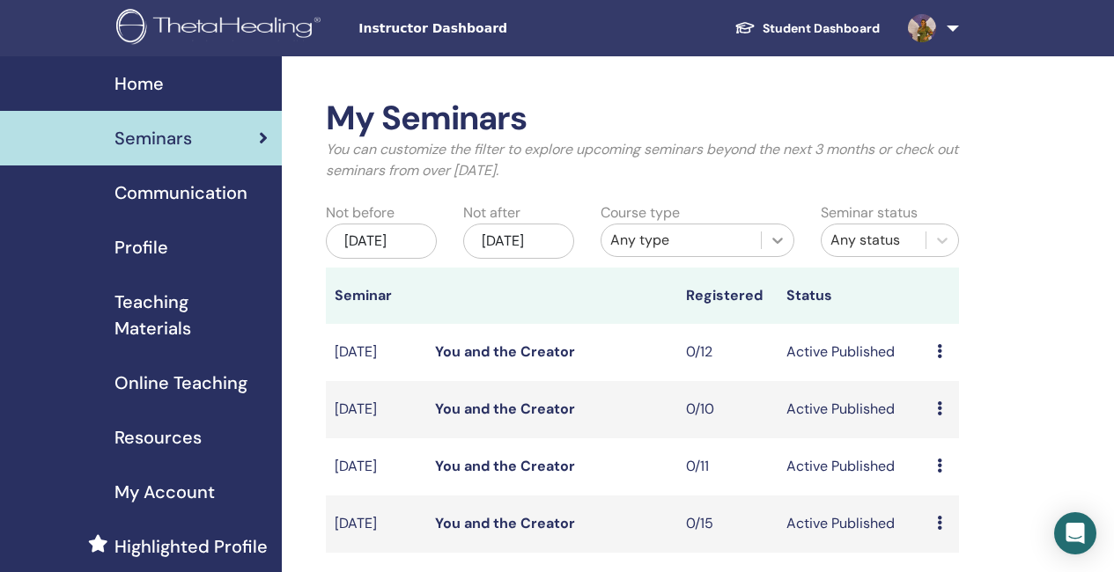
click at [774, 241] on icon at bounding box center [777, 241] width 18 height 18
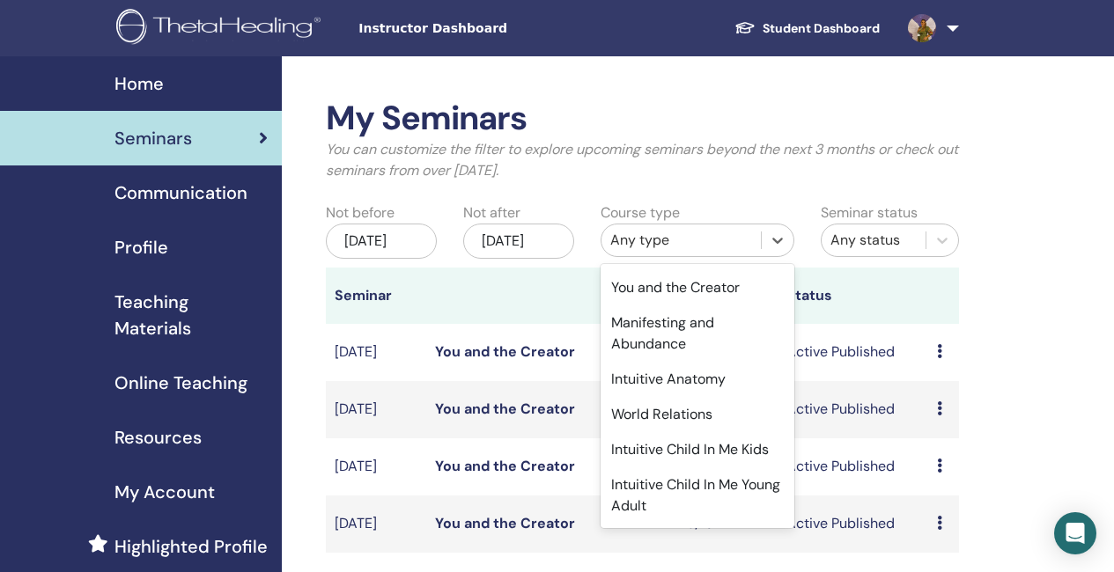
scroll to position [198, 0]
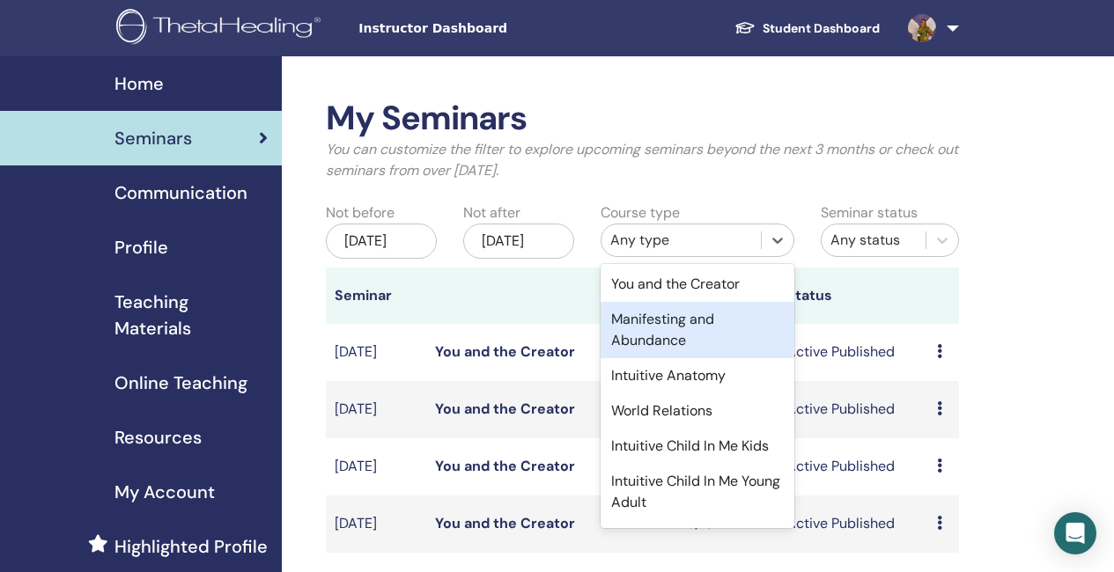
click at [663, 325] on div "Manifesting and Abundance" at bounding box center [697, 330] width 194 height 56
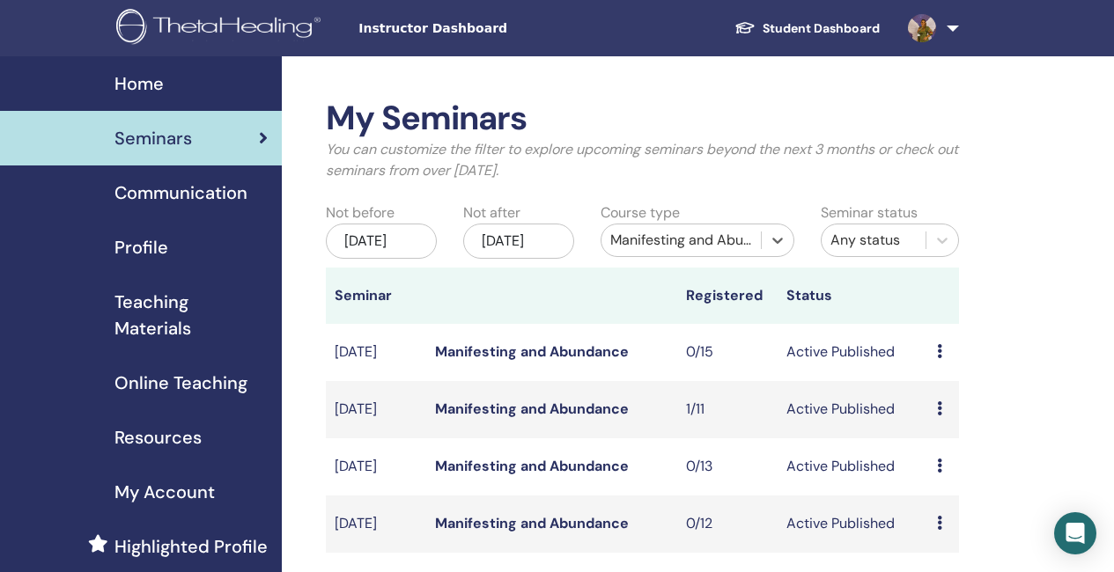
scroll to position [88, 0]
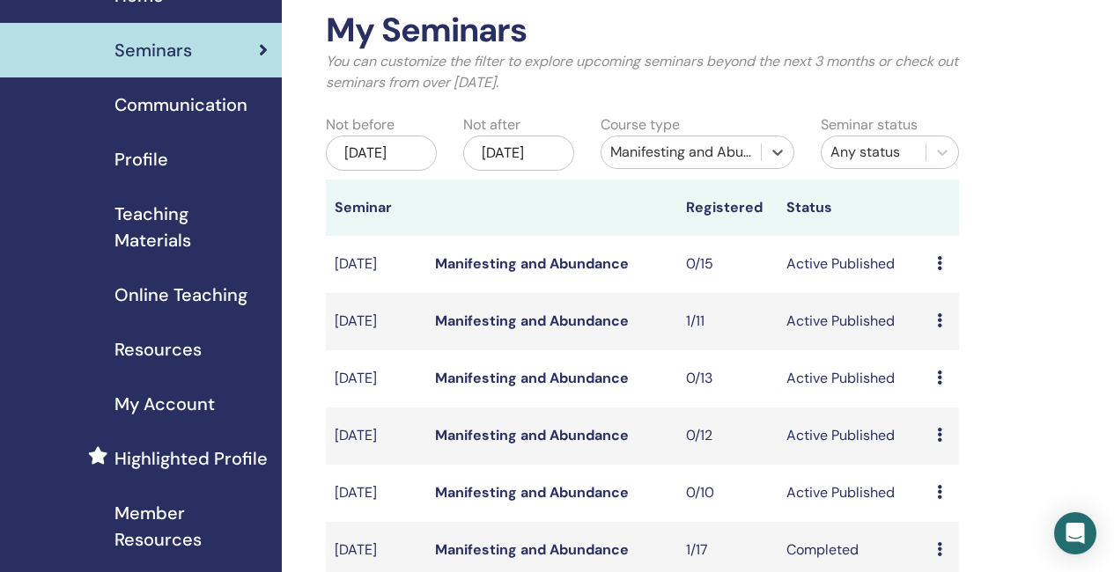
click at [551, 445] on link "Manifesting and Abundance" at bounding box center [532, 435] width 194 height 18
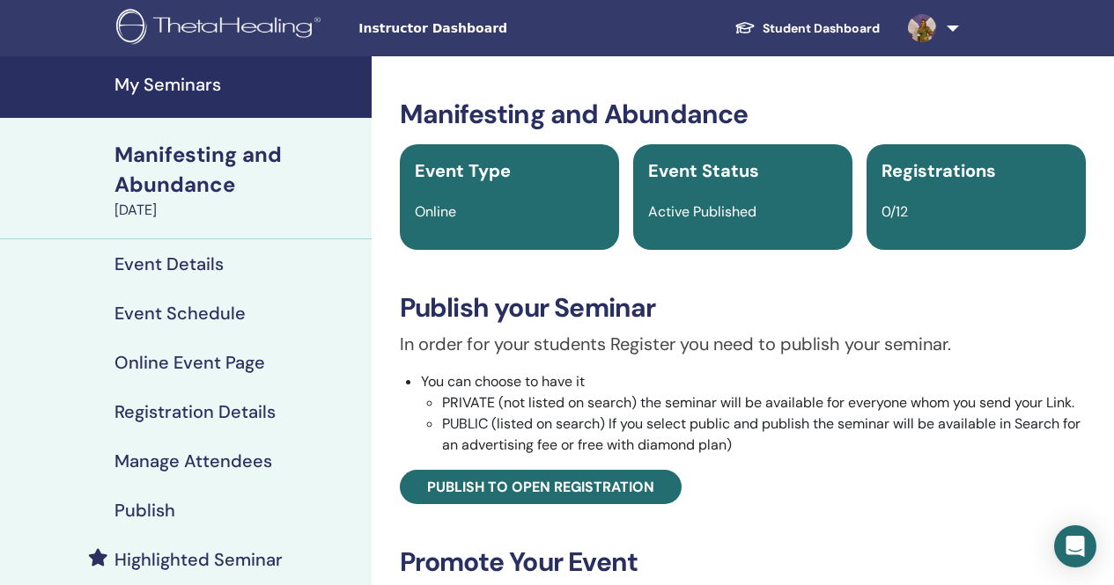
click at [187, 262] on h4 "Event Details" at bounding box center [168, 264] width 109 height 21
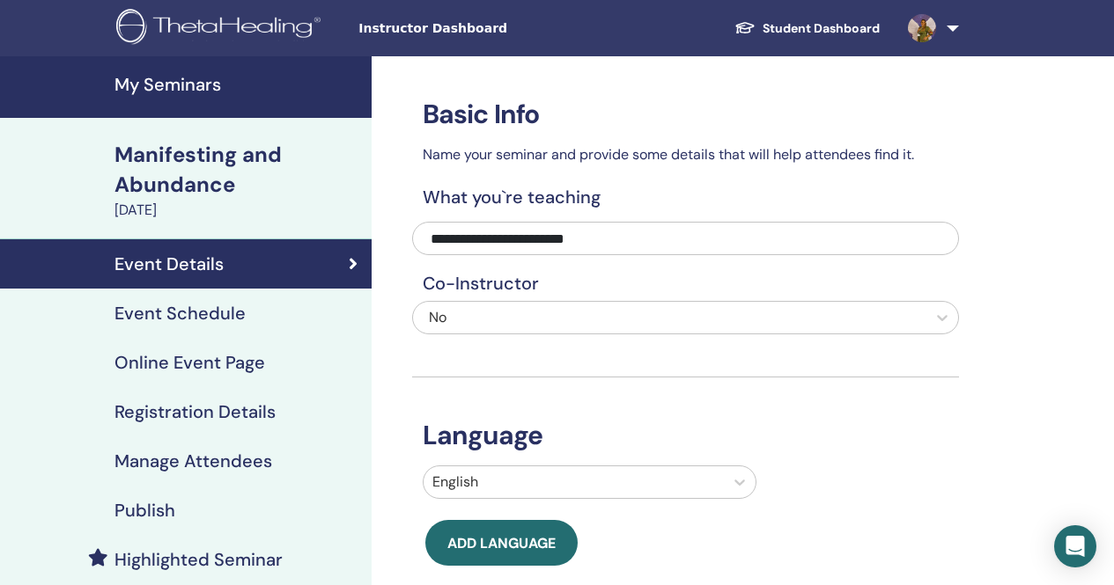
click at [223, 317] on h4 "Event Schedule" at bounding box center [179, 313] width 131 height 21
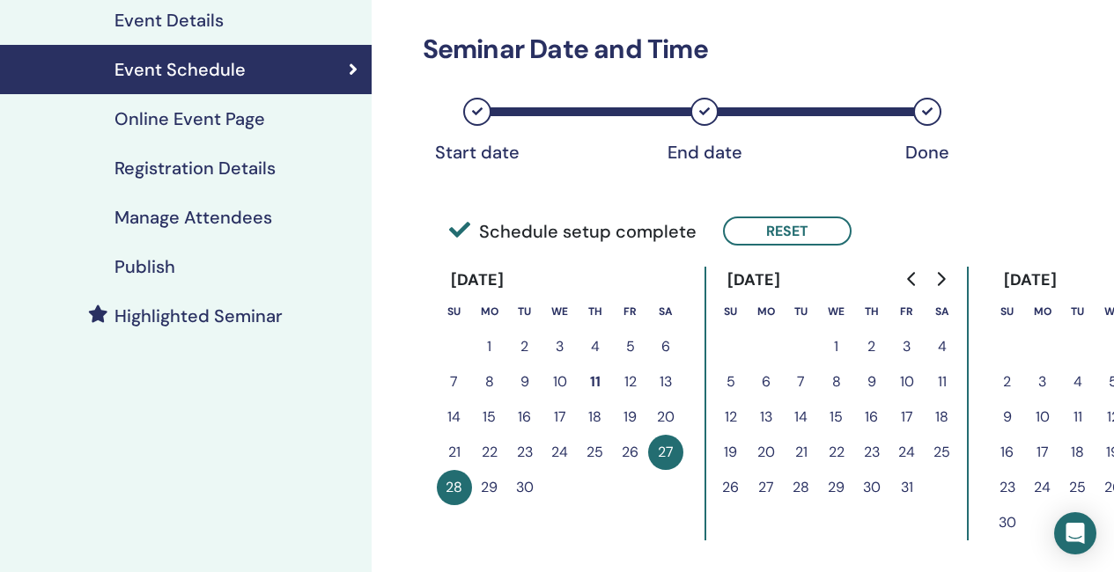
scroll to position [264, 0]
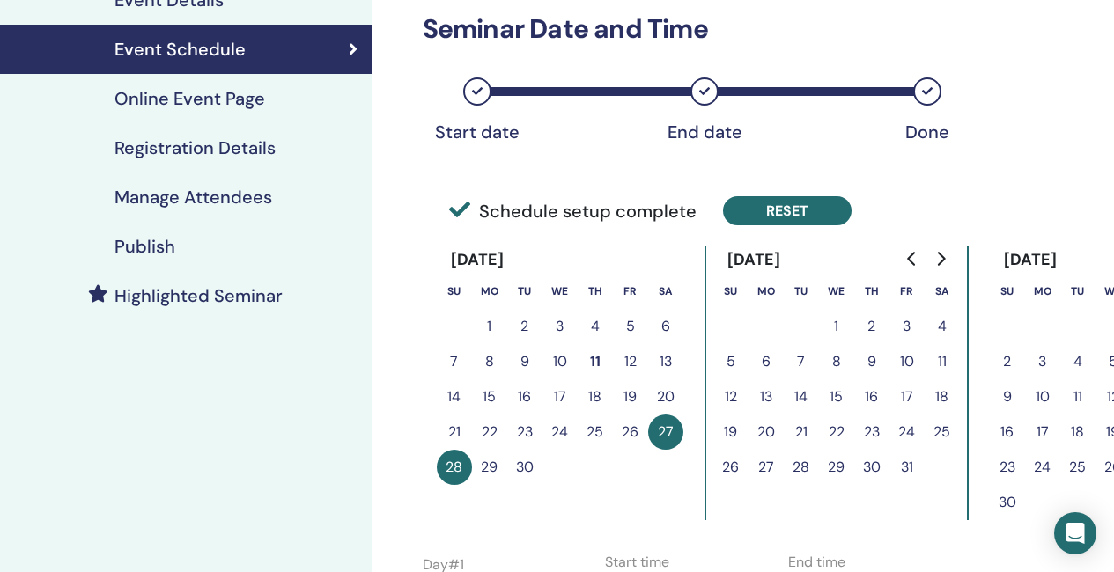
click at [798, 200] on button "Reset" at bounding box center [787, 210] width 129 height 29
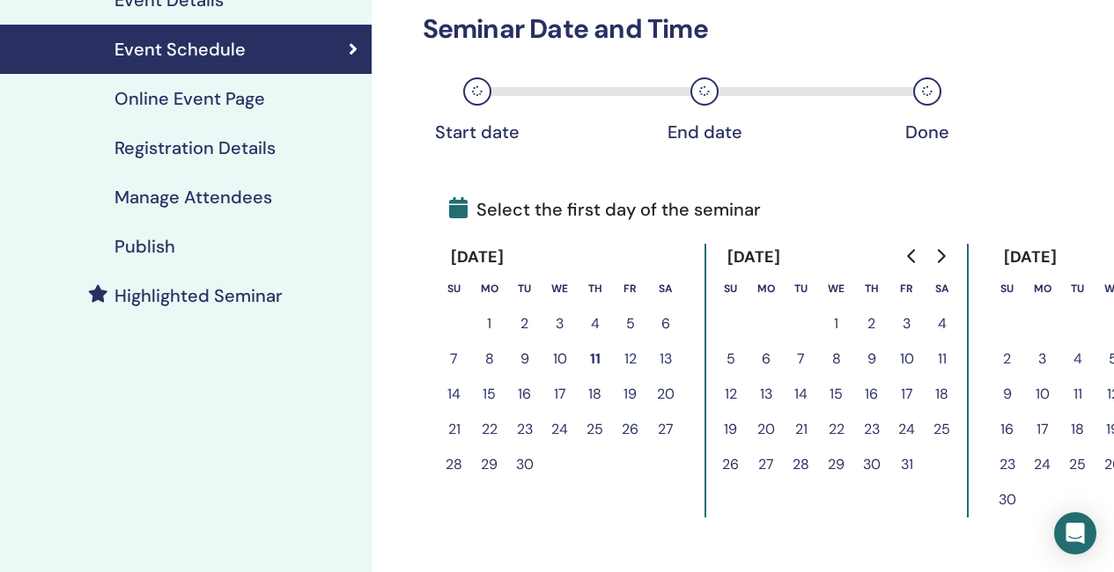
click at [522, 426] on button "23" at bounding box center [524, 429] width 35 height 35
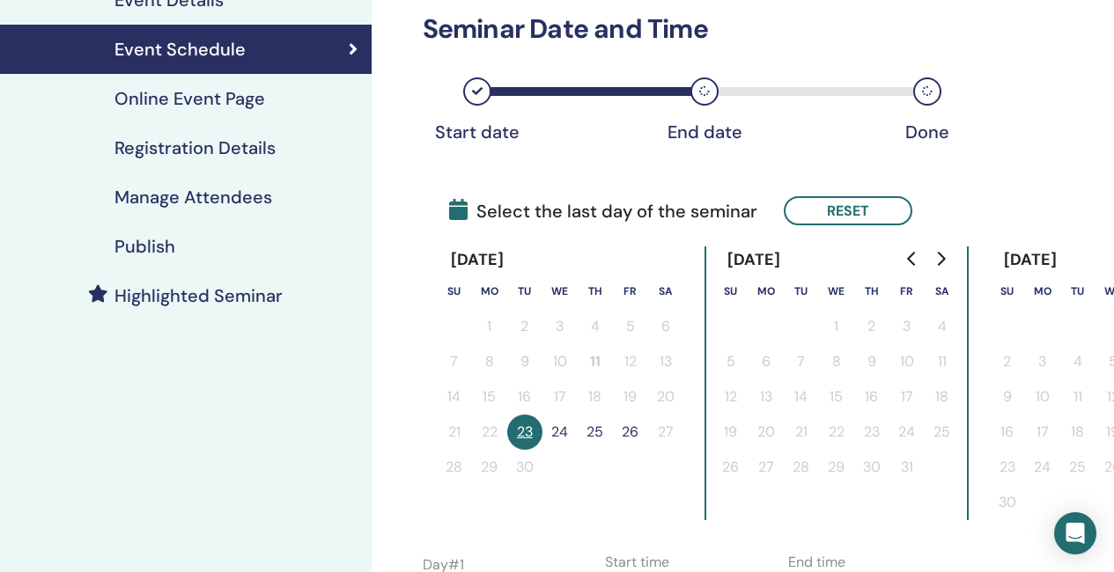
click at [557, 425] on button "24" at bounding box center [559, 432] width 35 height 35
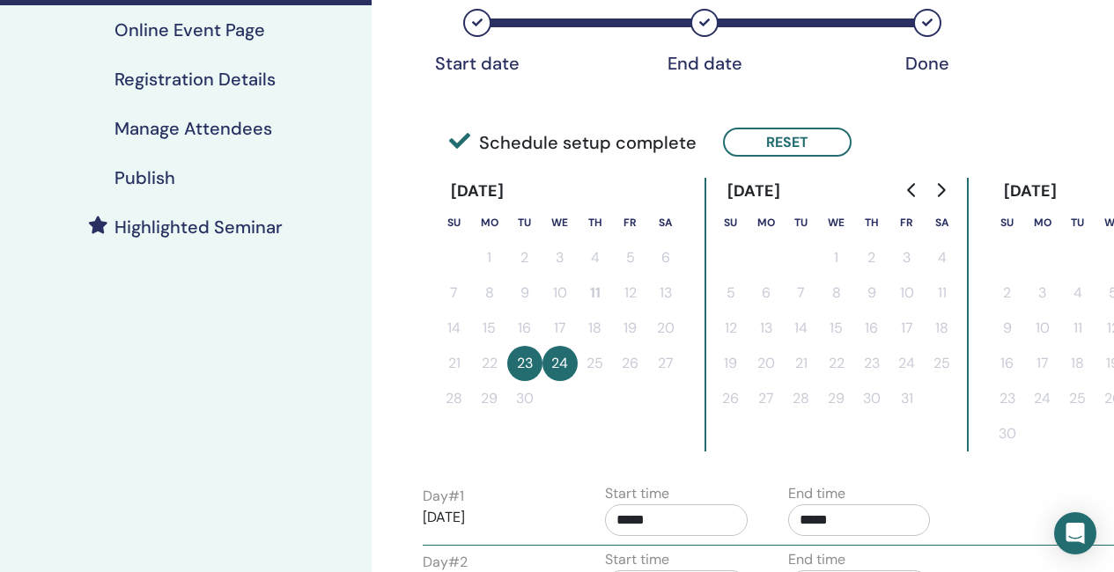
scroll to position [352, 0]
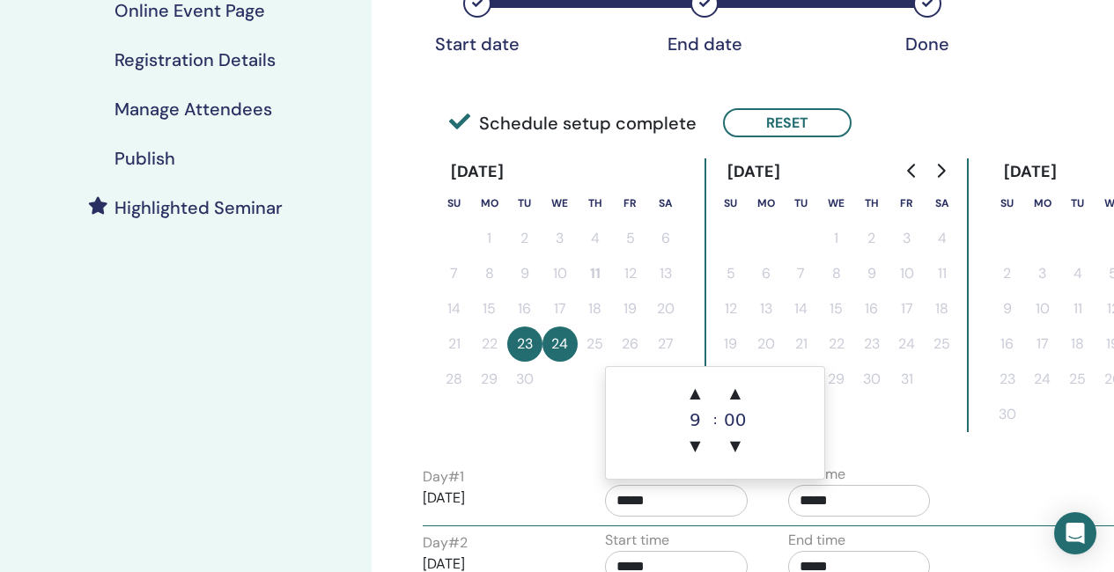
click at [641, 497] on input "*****" at bounding box center [676, 501] width 143 height 32
click at [687, 380] on span "▲" at bounding box center [694, 393] width 35 height 35
click at [688, 383] on span "▲" at bounding box center [694, 393] width 35 height 35
type input "*****"
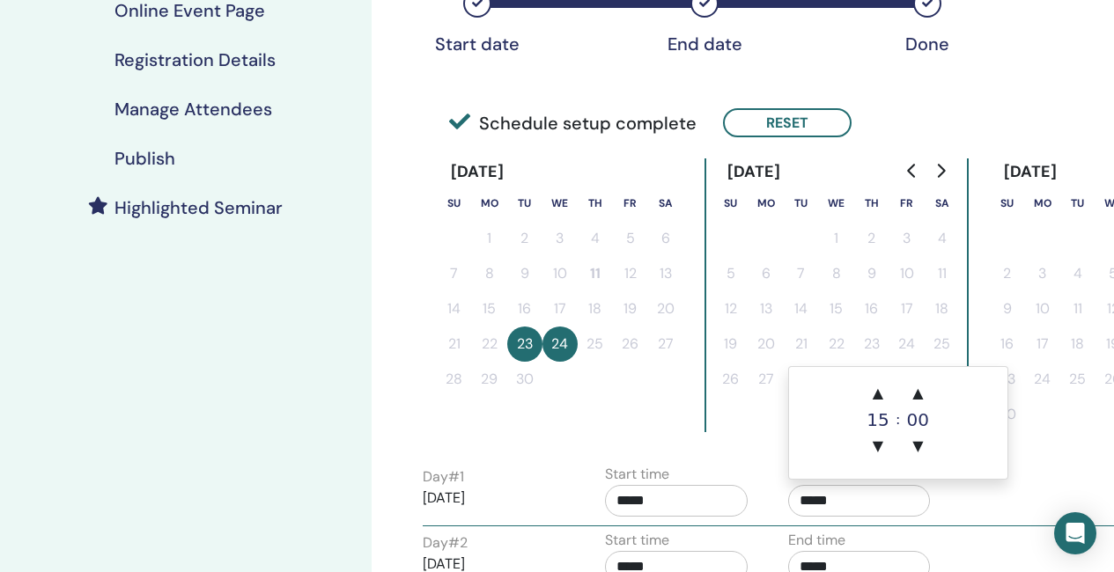
click at [836, 496] on input "*****" at bounding box center [859, 501] width 143 height 32
click at [876, 395] on span "▲" at bounding box center [877, 393] width 35 height 35
type input "*****"
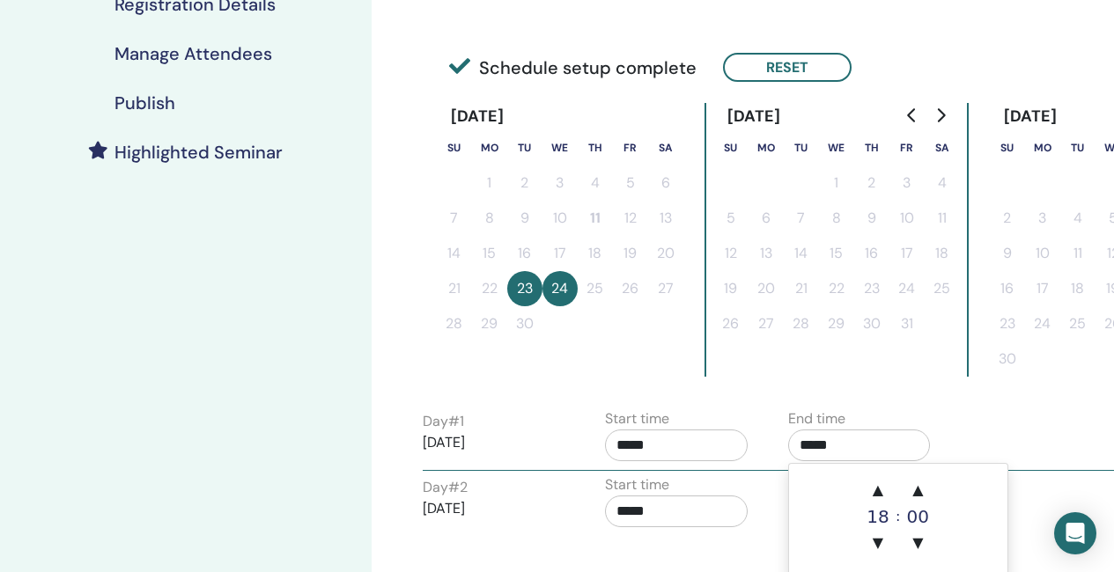
scroll to position [440, 0]
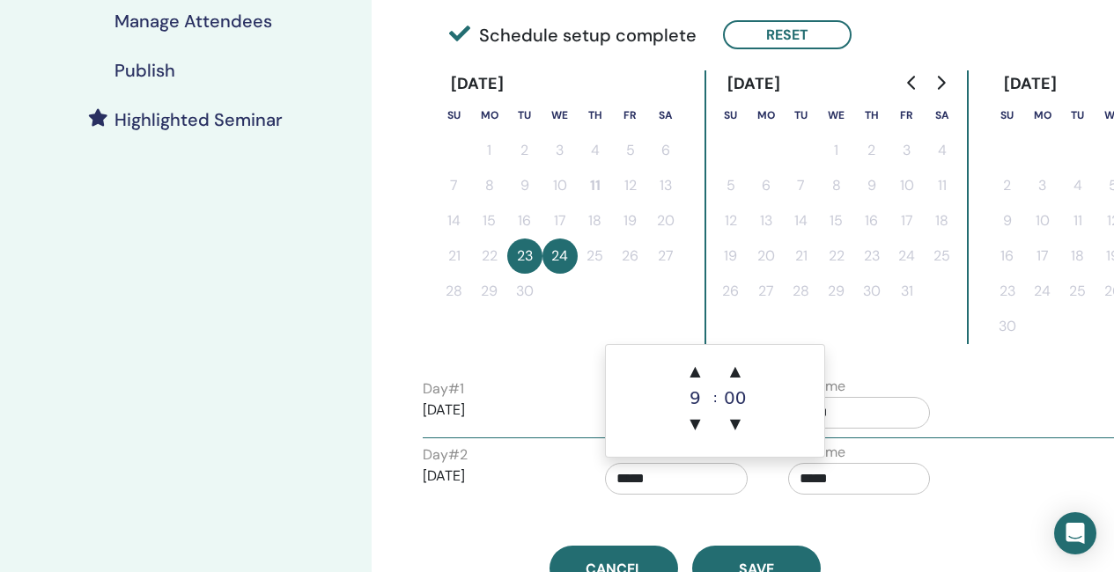
click at [631, 474] on input "*****" at bounding box center [676, 479] width 143 height 32
click at [695, 371] on span "▲" at bounding box center [694, 371] width 35 height 35
click span "▲"
type input "*****"
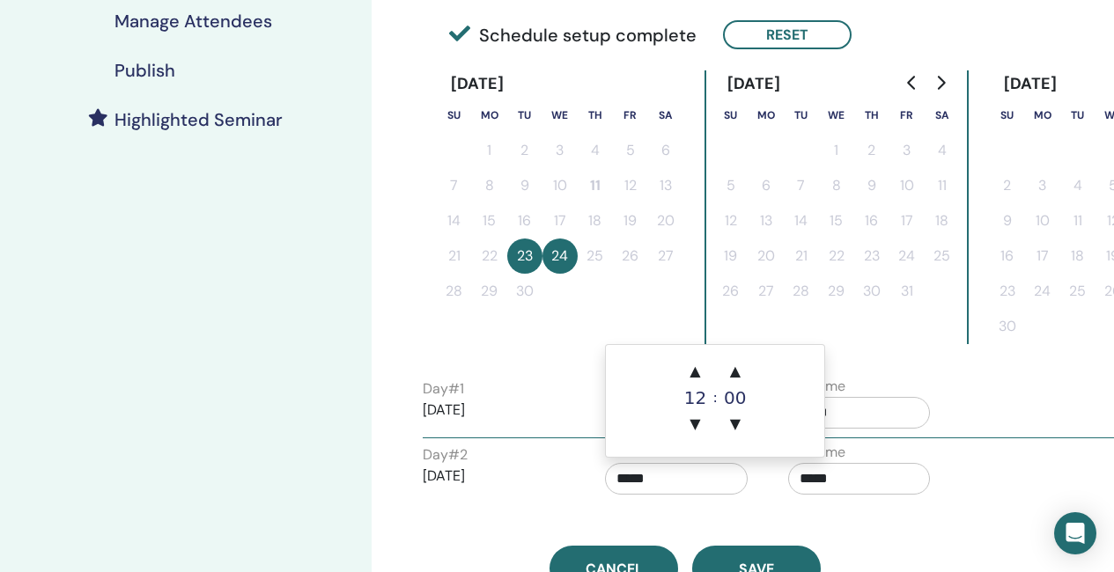
drag, startPoint x: 858, startPoint y: 476, endPoint x: 863, endPoint y: 468, distance: 9.1
click input "*****"
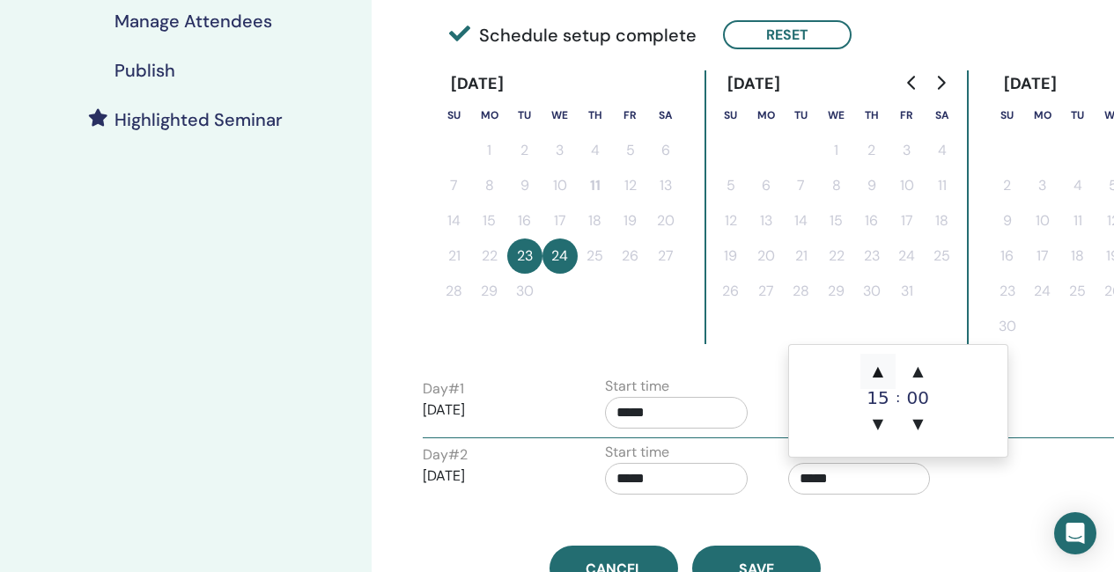
click span "▲"
type input "*****"
click div "End time *****"
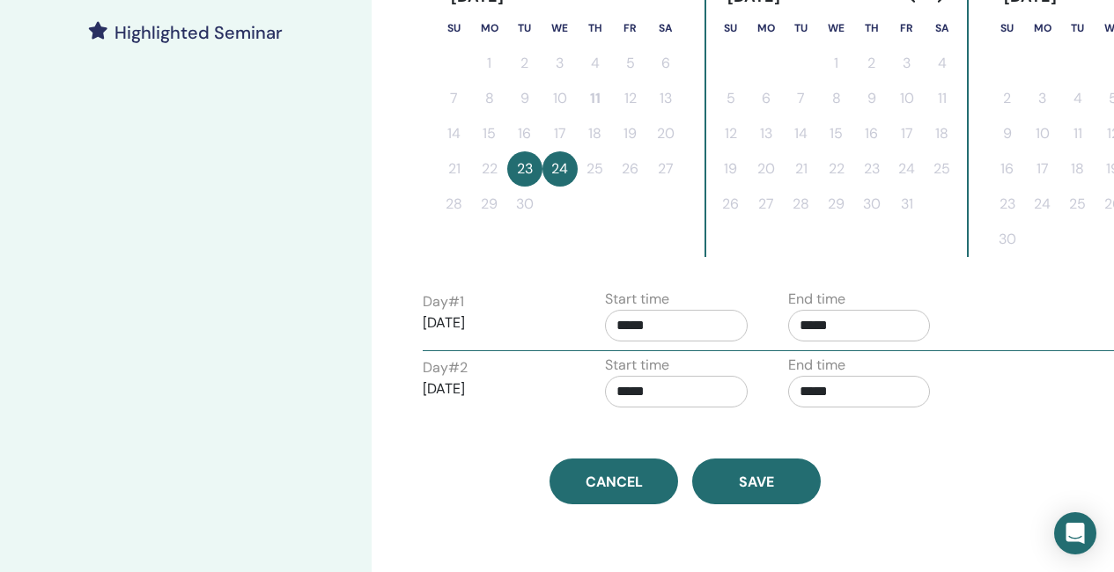
scroll to position [528, 0]
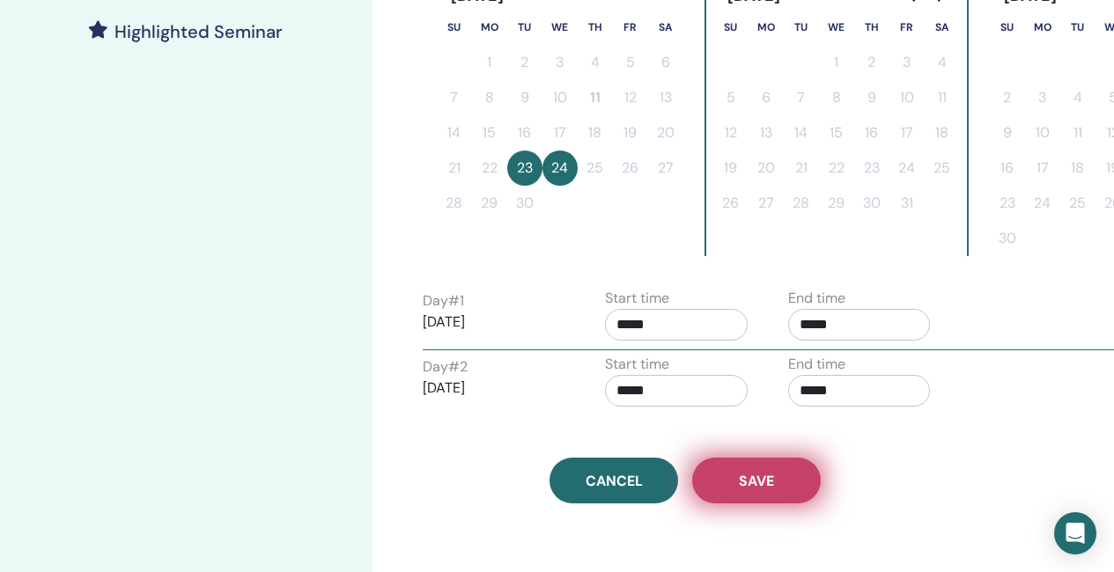
click span "Save"
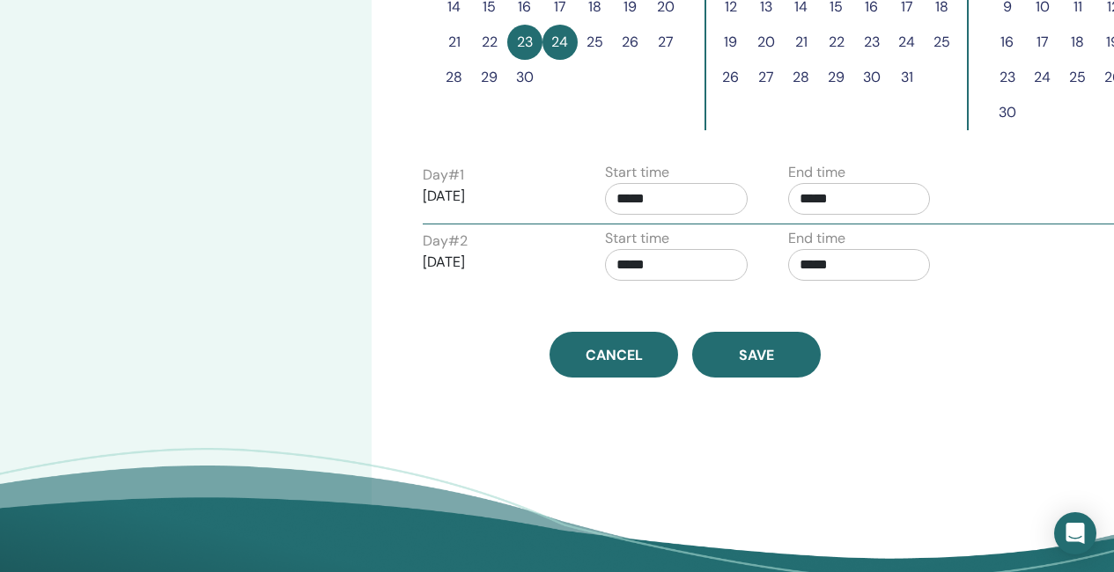
scroll to position [859, 0]
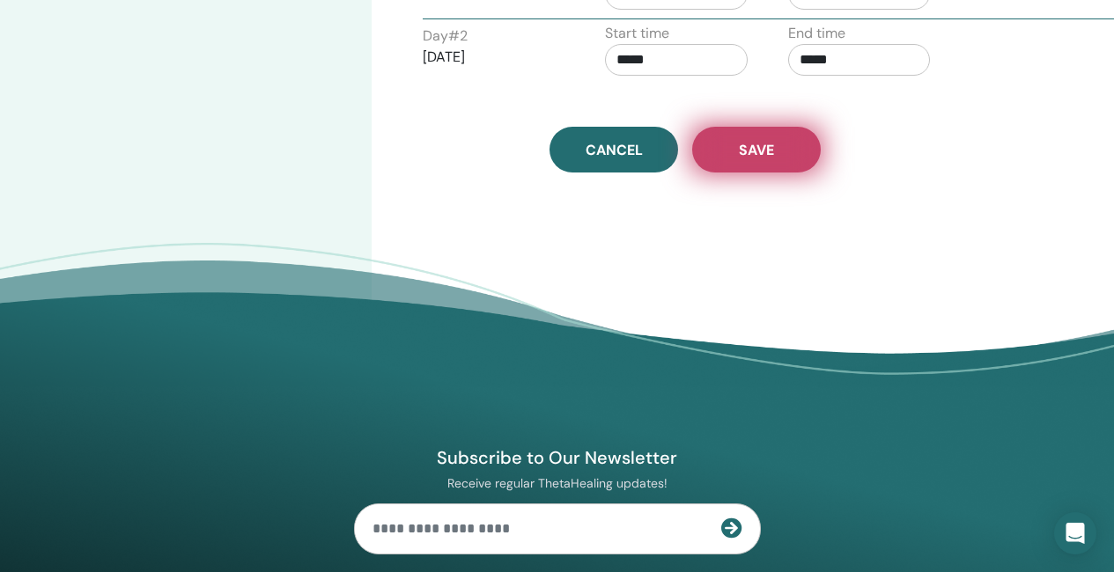
click at [758, 148] on span "Save" at bounding box center [756, 150] width 35 height 18
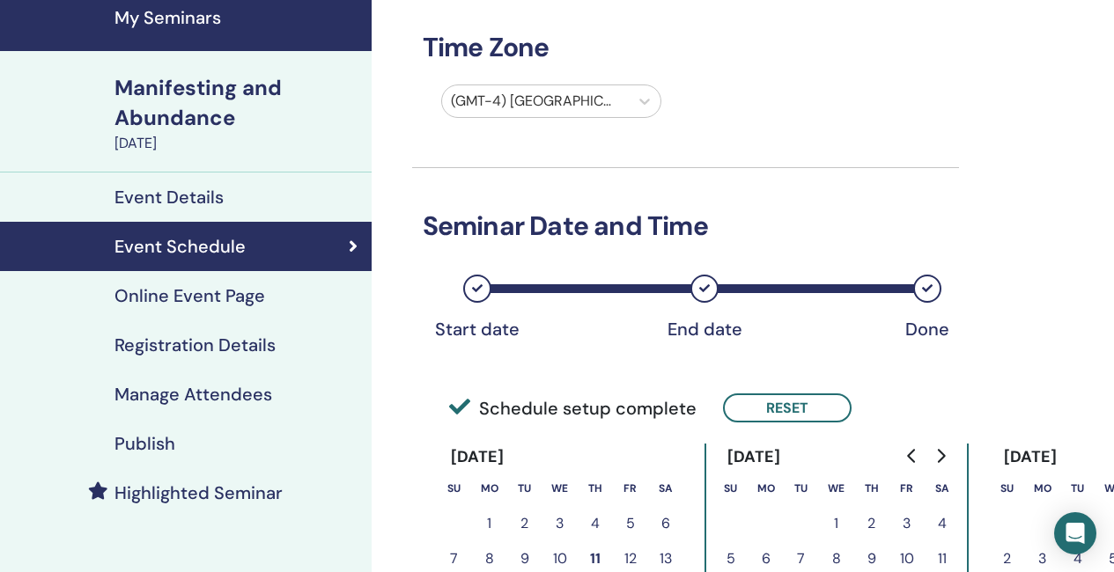
scroll to position [88, 0]
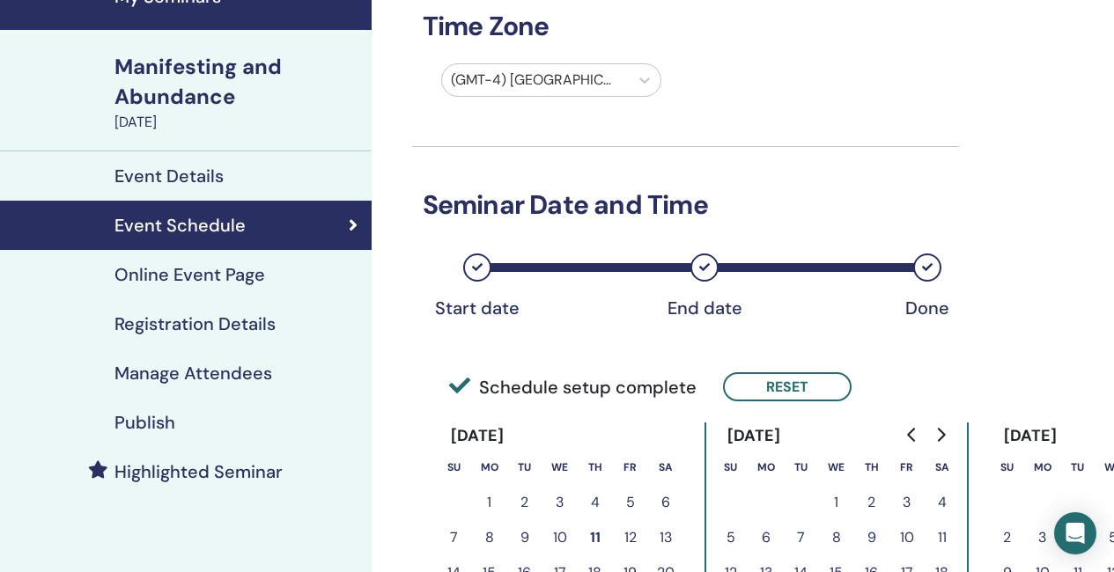
click at [171, 427] on h4 "Publish" at bounding box center [144, 422] width 61 height 21
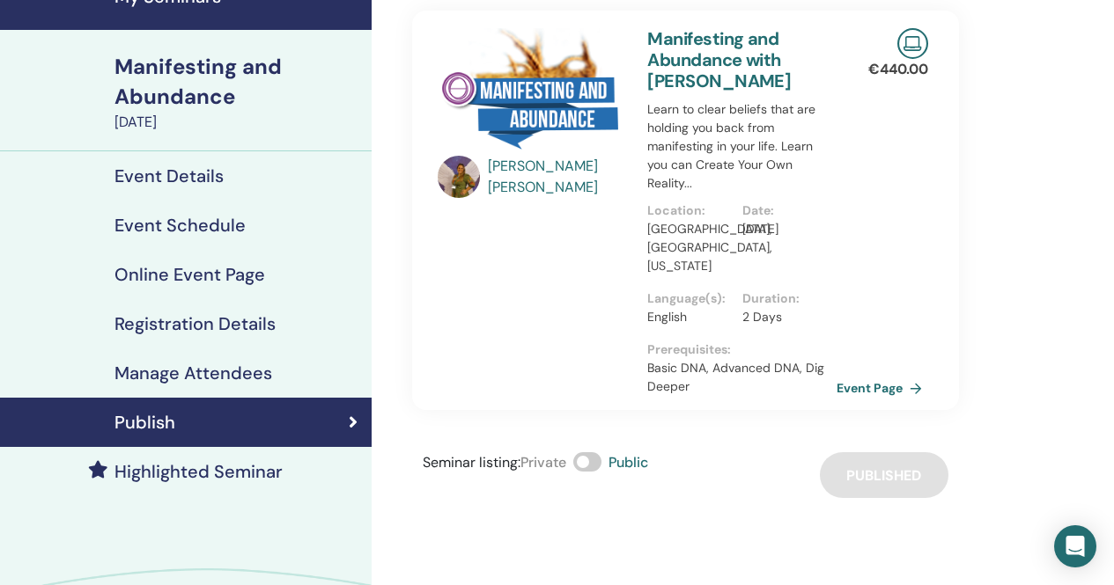
click at [202, 478] on h4 "Highlighted Seminar" at bounding box center [198, 471] width 168 height 21
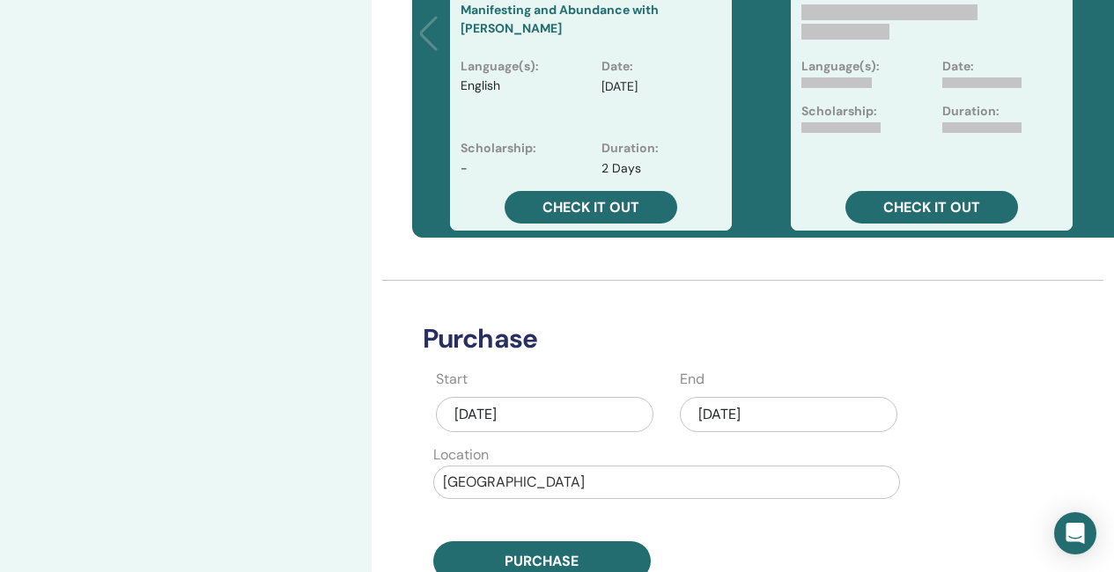
scroll to position [616, 0]
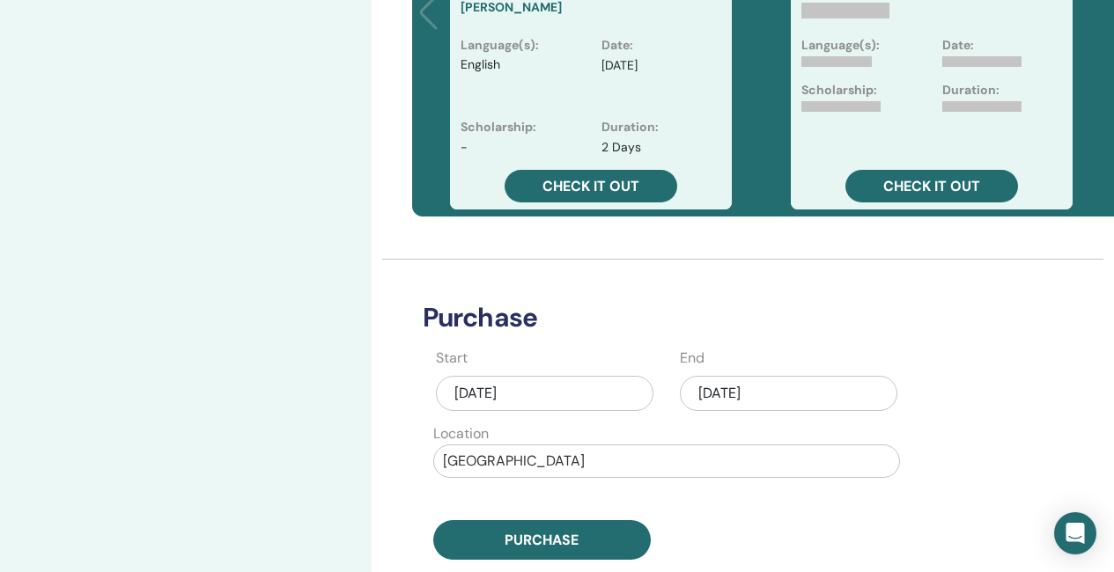
click at [765, 395] on div "Sep/11, 2025" at bounding box center [788, 393] width 217 height 35
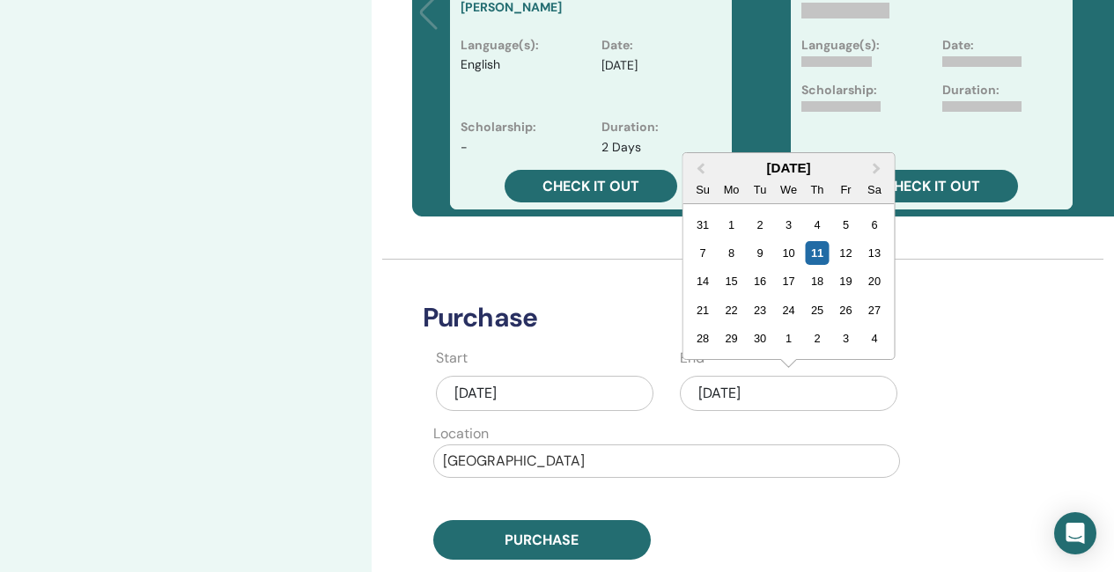
click at [779, 297] on div "21 22 23 24 25 26 27" at bounding box center [788, 310] width 200 height 28
click at [786, 309] on div "24" at bounding box center [788, 310] width 24 height 24
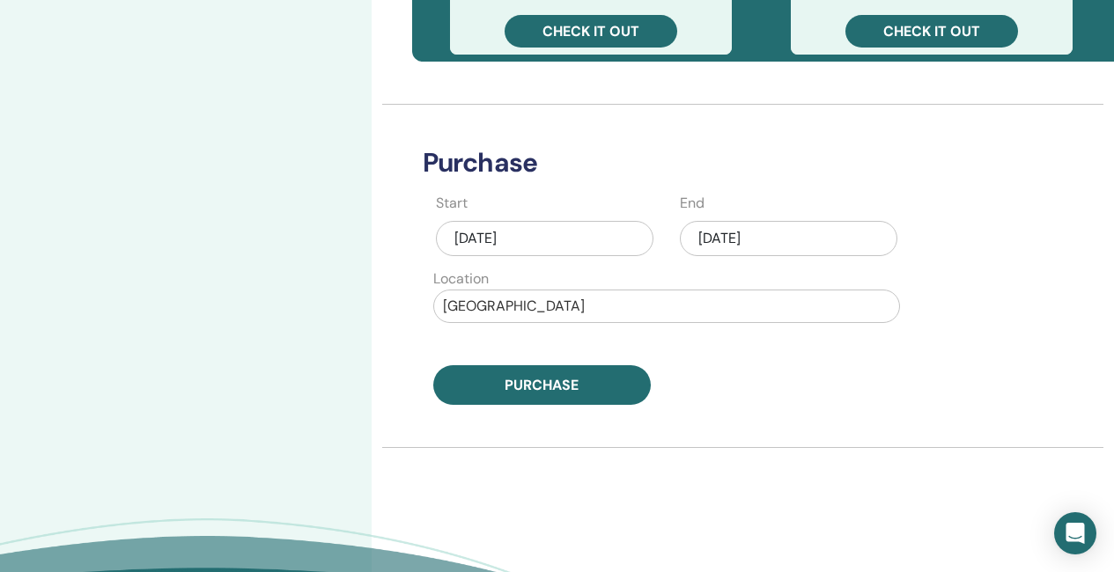
scroll to position [792, 0]
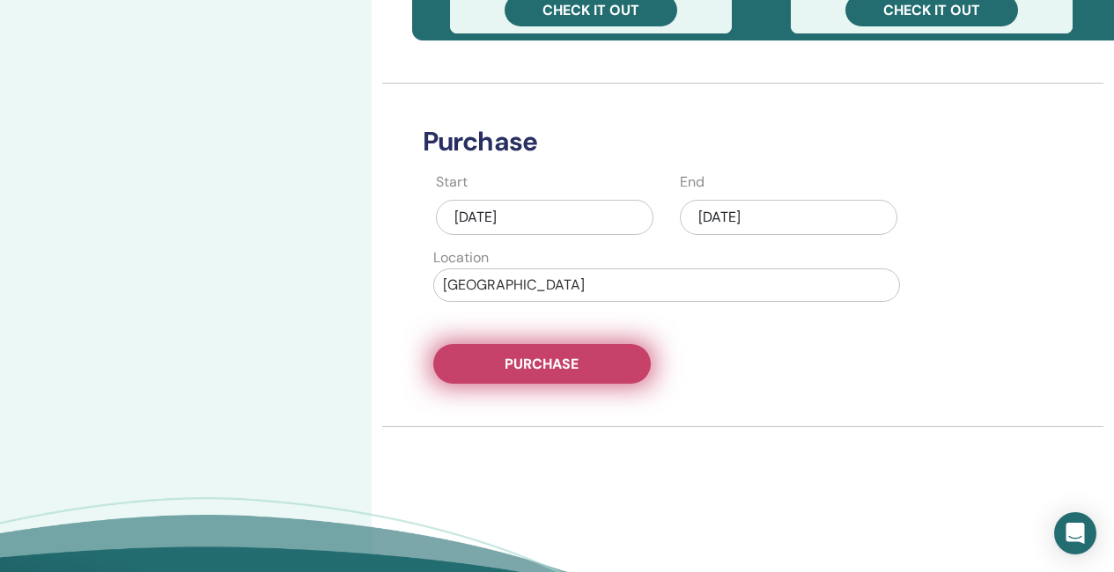
click at [612, 372] on button "Purchase" at bounding box center [541, 364] width 217 height 40
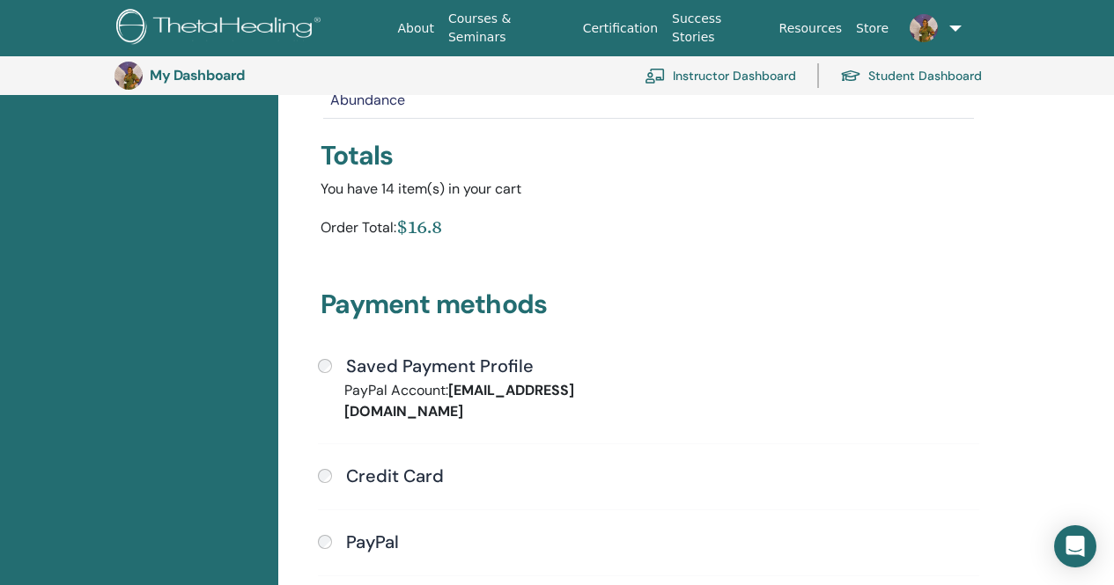
scroll to position [303, 0]
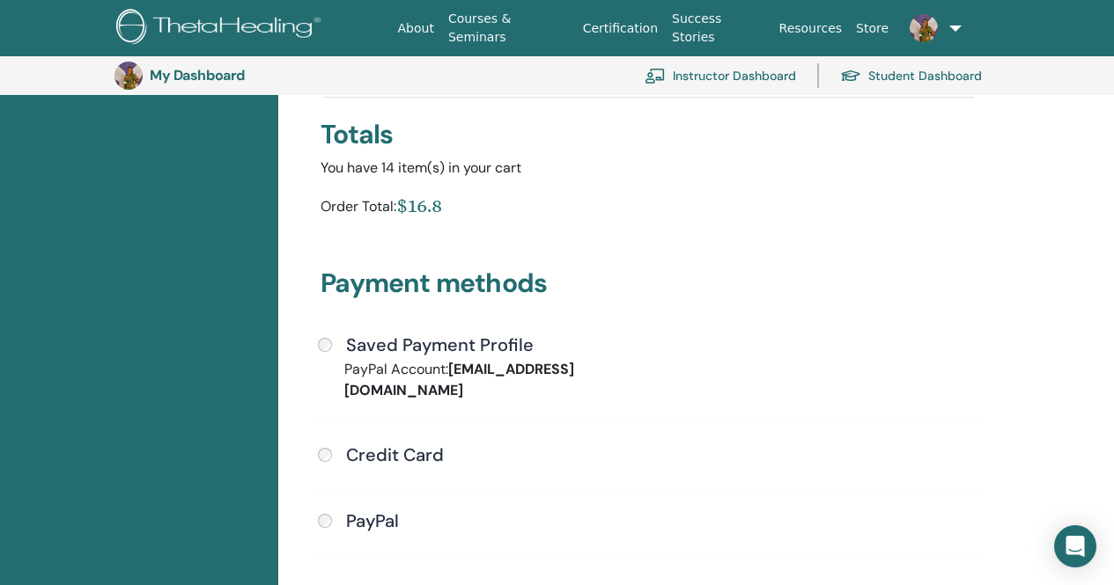
click at [332, 348] on div "Saved Payment Profile" at bounding box center [648, 345] width 661 height 23
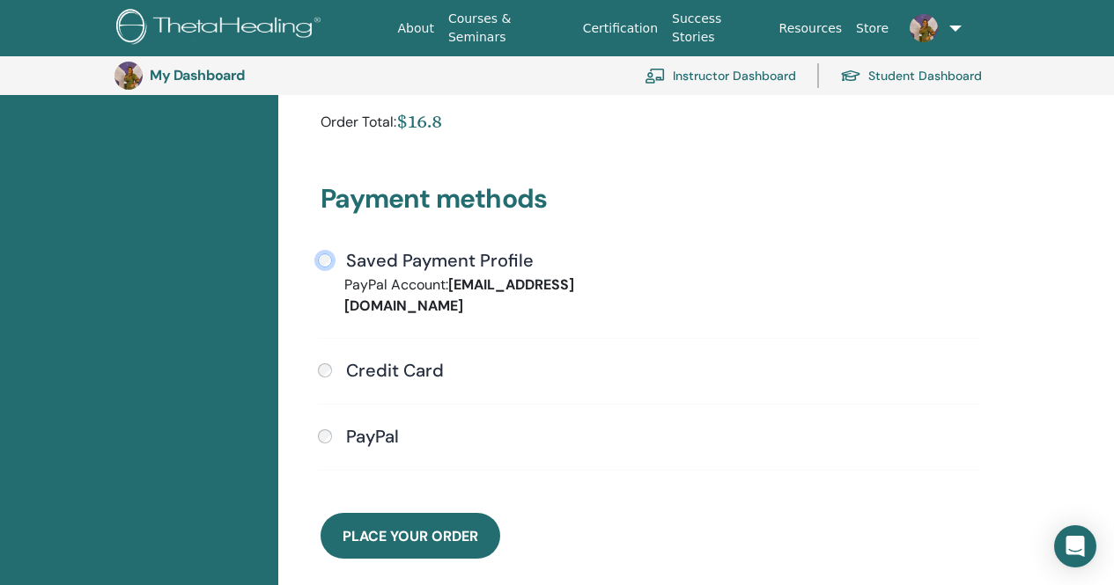
scroll to position [391, 0]
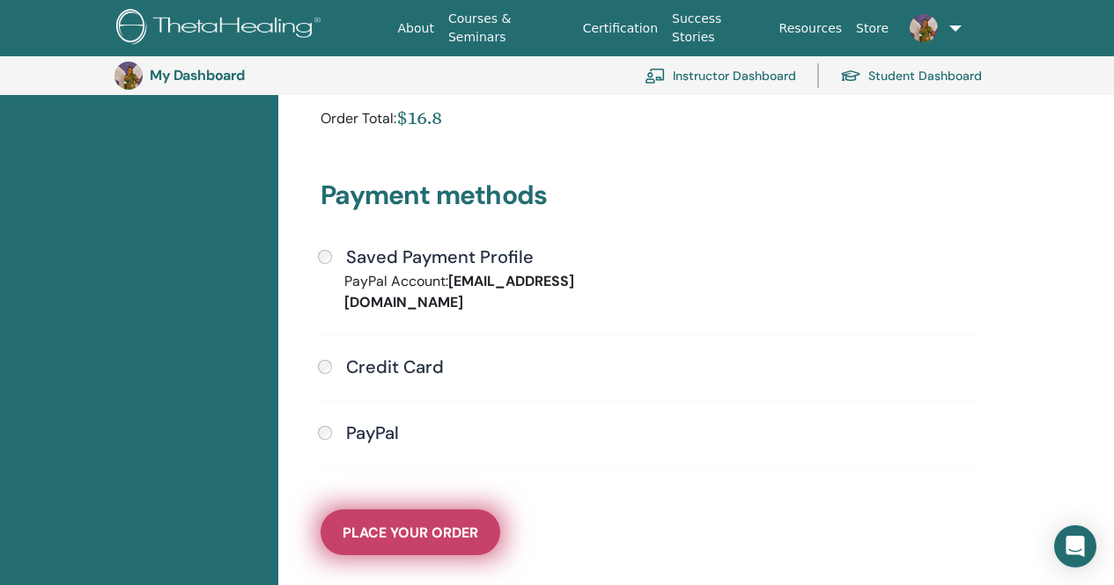
click at [398, 524] on span "Place Your Order" at bounding box center [410, 533] width 136 height 18
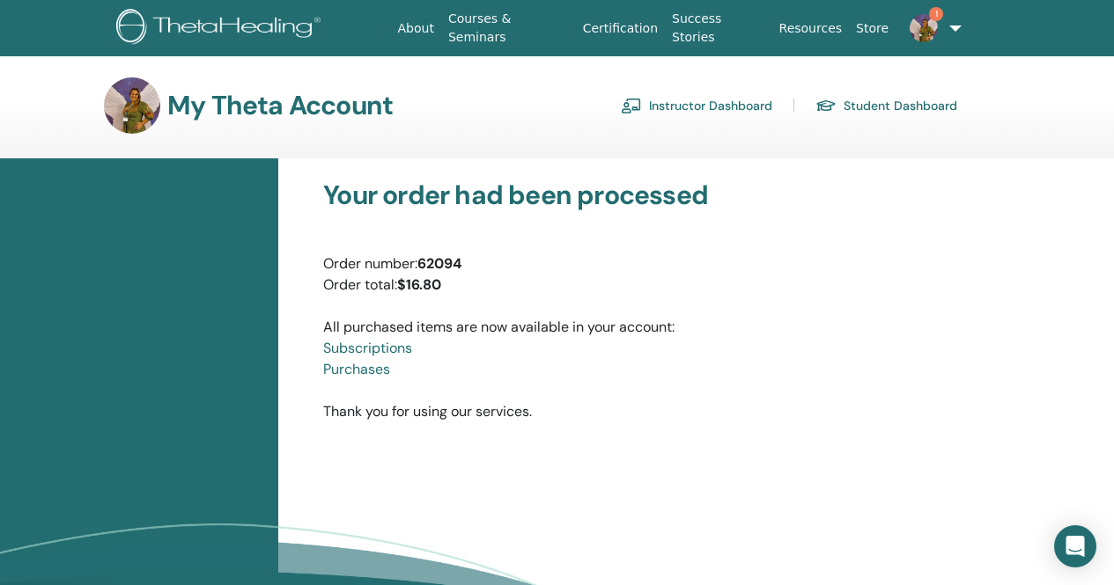
click at [719, 105] on link "Instructor Dashboard" at bounding box center [696, 106] width 151 height 28
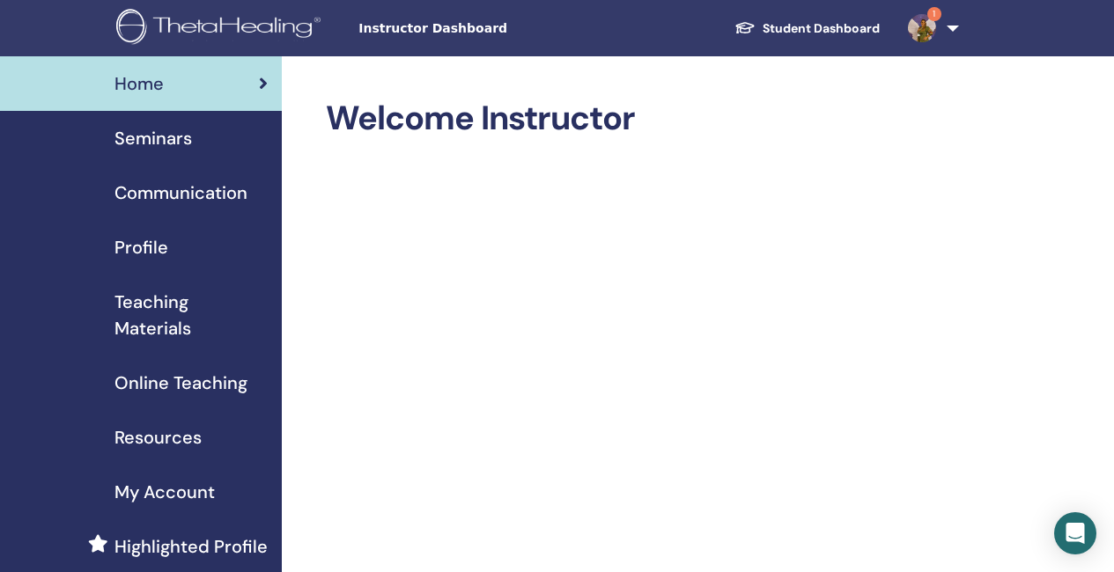
click at [161, 134] on span "Seminars" at bounding box center [152, 138] width 77 height 26
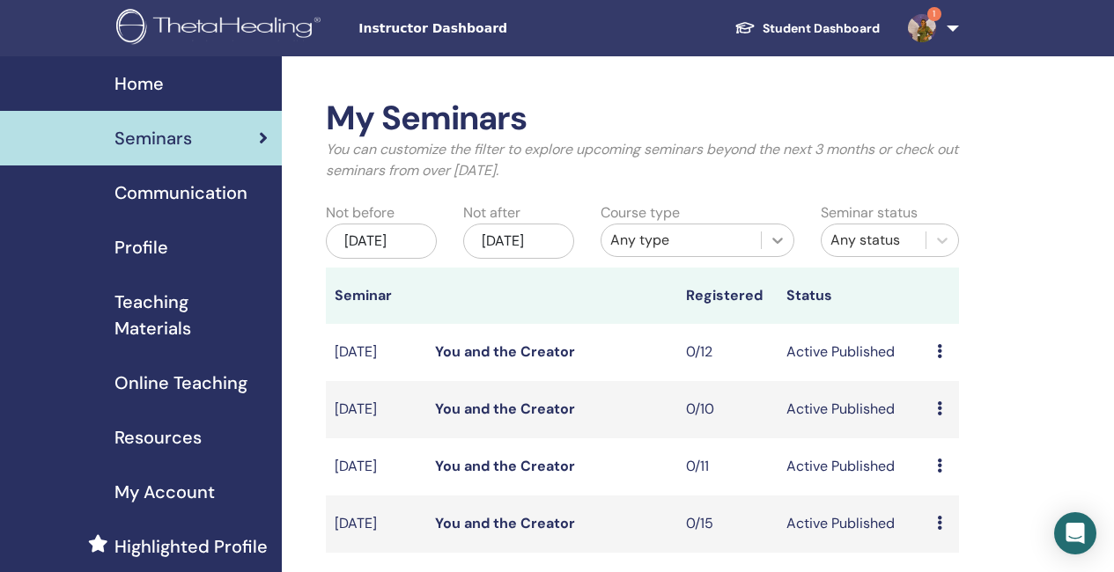
click at [781, 238] on icon at bounding box center [777, 241] width 11 height 6
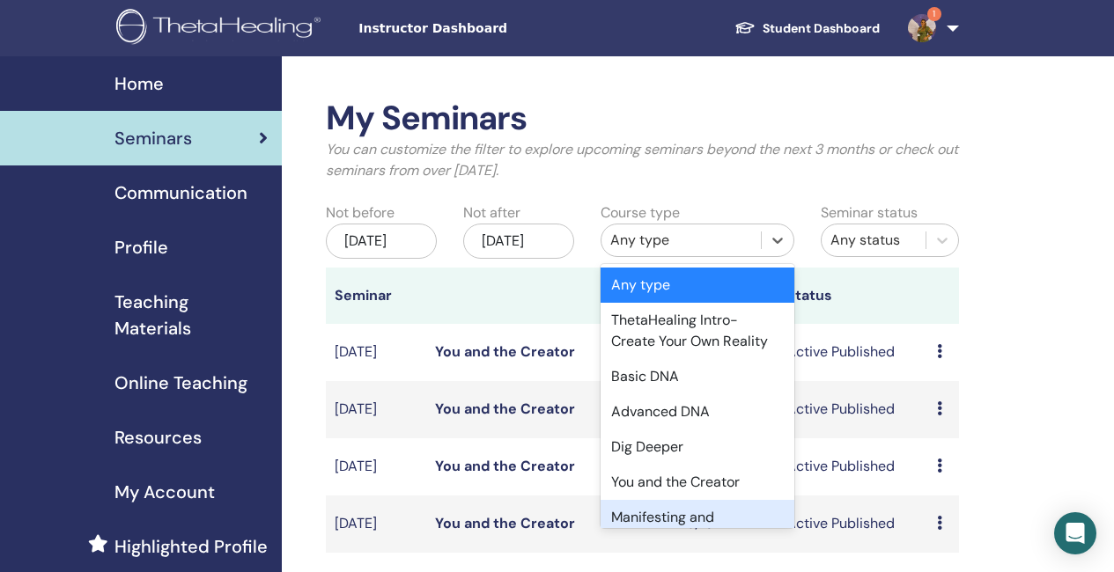
click at [684, 512] on div "Manifesting and Abundance" at bounding box center [697, 528] width 194 height 56
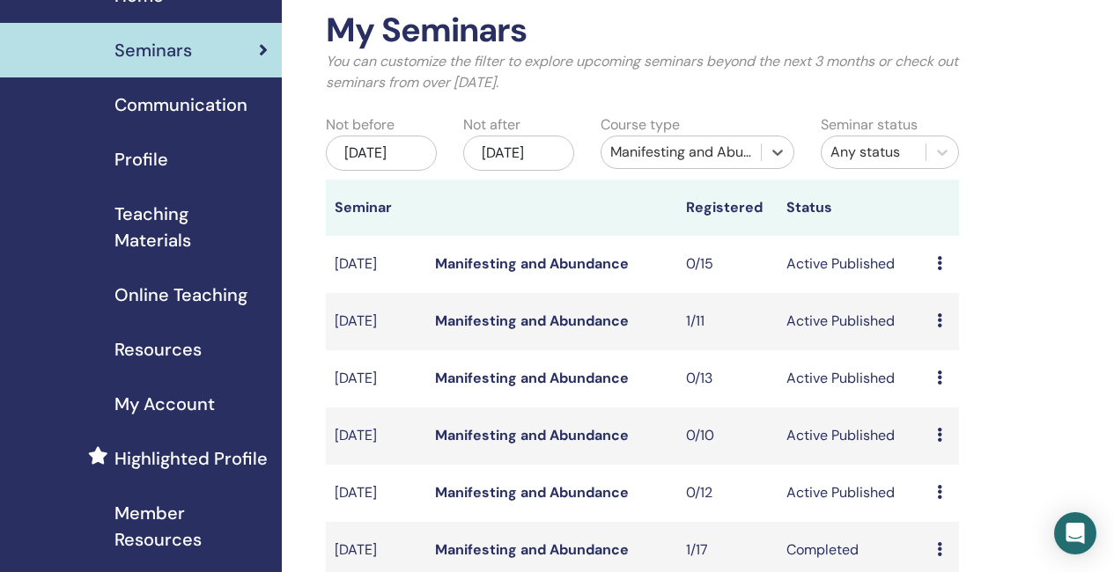
scroll to position [176, 0]
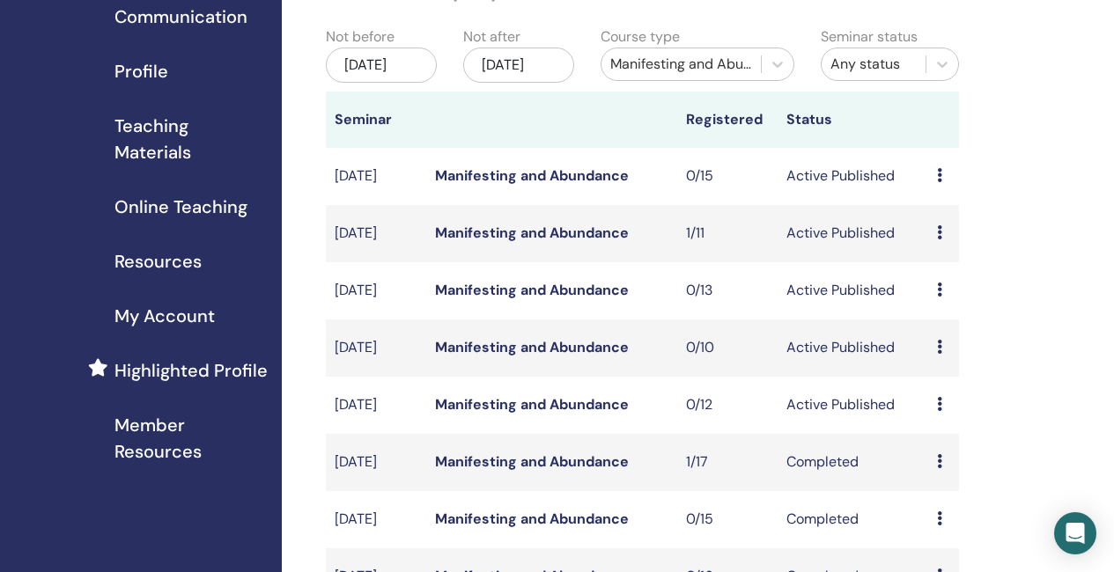
click at [533, 299] on link "Manifesting and Abundance" at bounding box center [532, 290] width 194 height 18
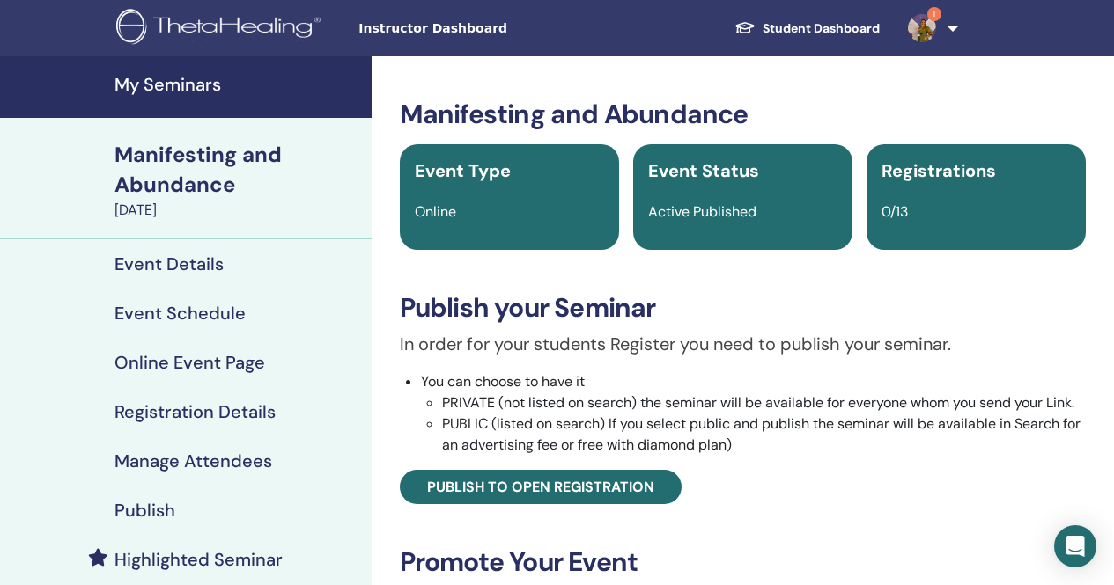
click at [209, 264] on h4 "Event Details" at bounding box center [168, 264] width 109 height 21
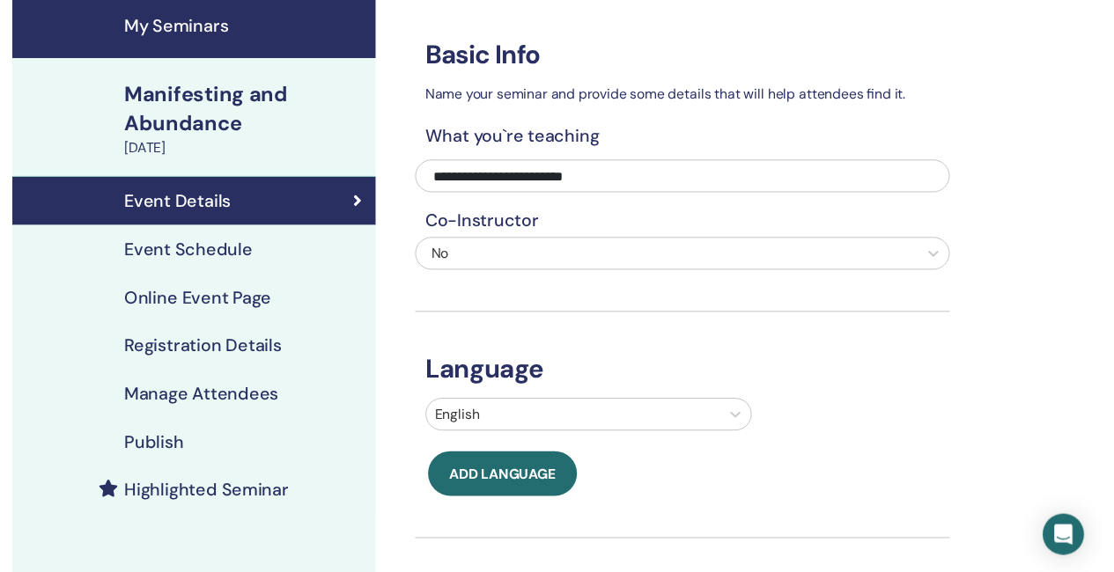
scroll to position [176, 0]
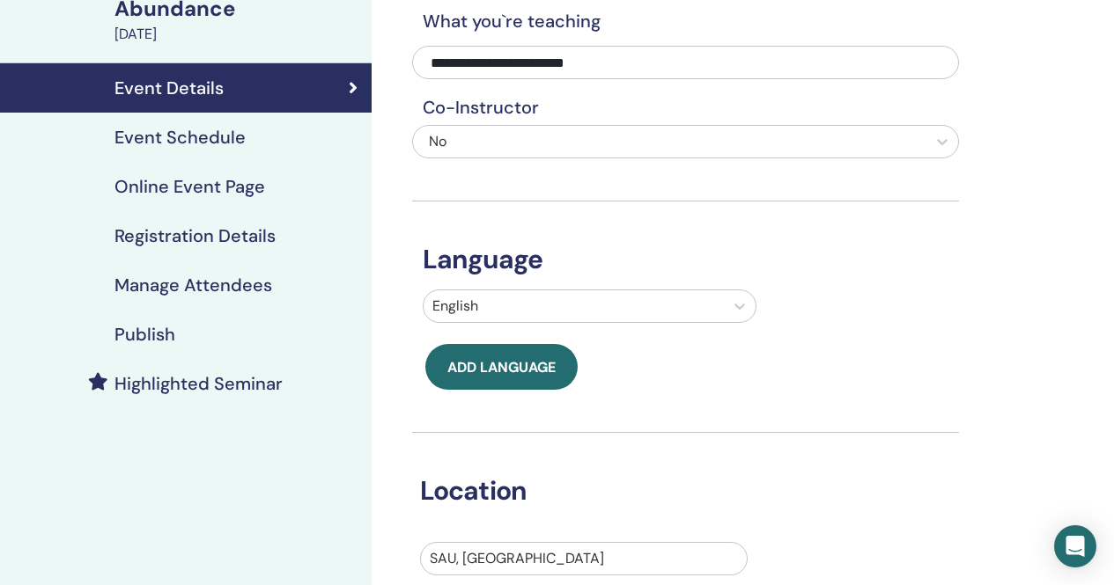
click at [199, 142] on h4 "Event Schedule" at bounding box center [179, 137] width 131 height 21
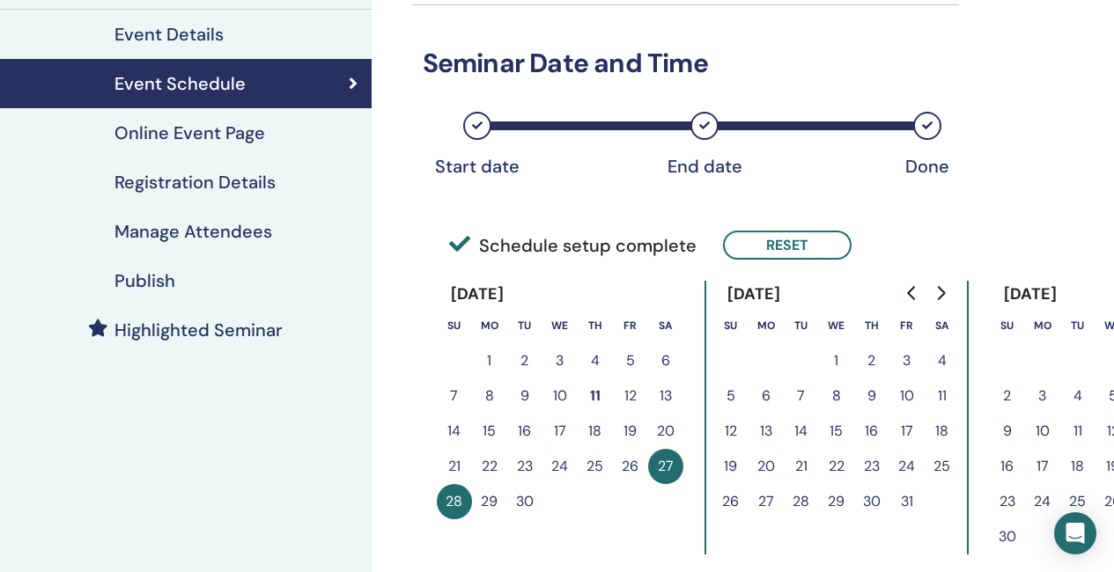
scroll to position [264, 0]
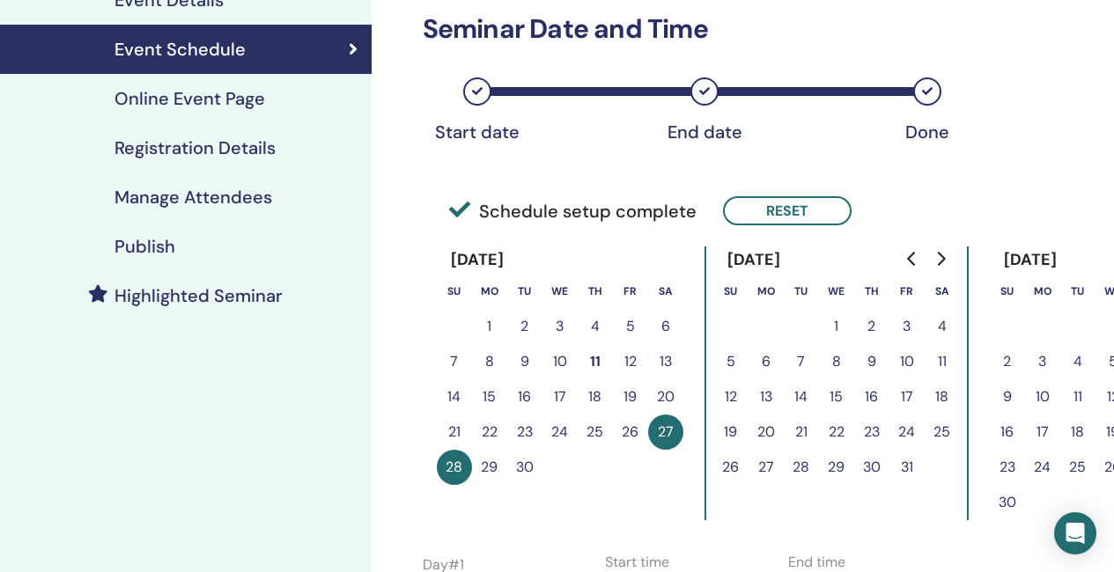
click at [522, 425] on button "23" at bounding box center [524, 432] width 35 height 35
click at [797, 209] on button "Reset" at bounding box center [787, 210] width 129 height 29
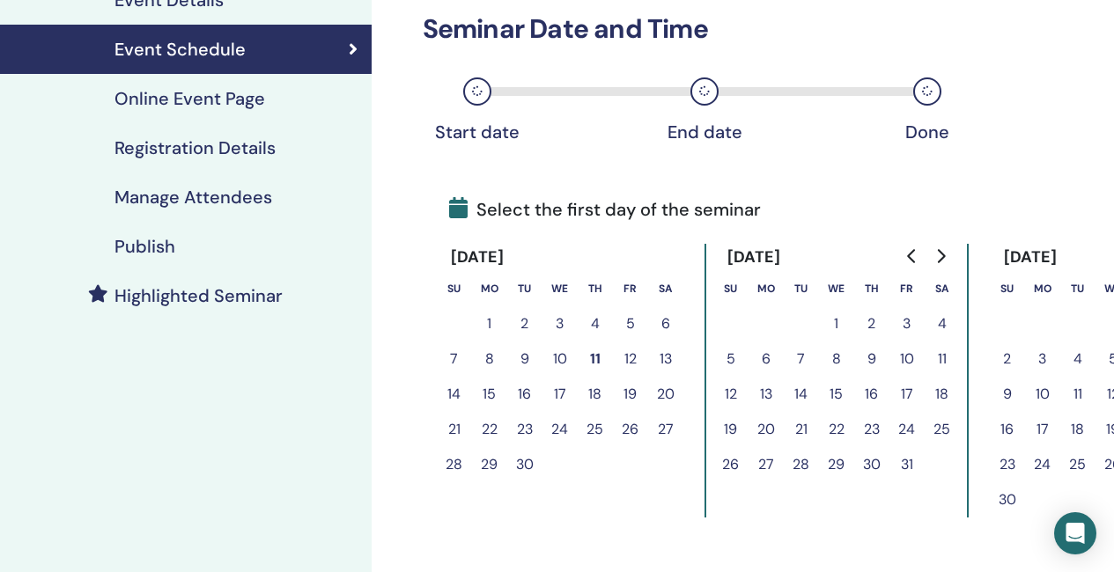
click at [526, 427] on button "23" at bounding box center [524, 429] width 35 height 35
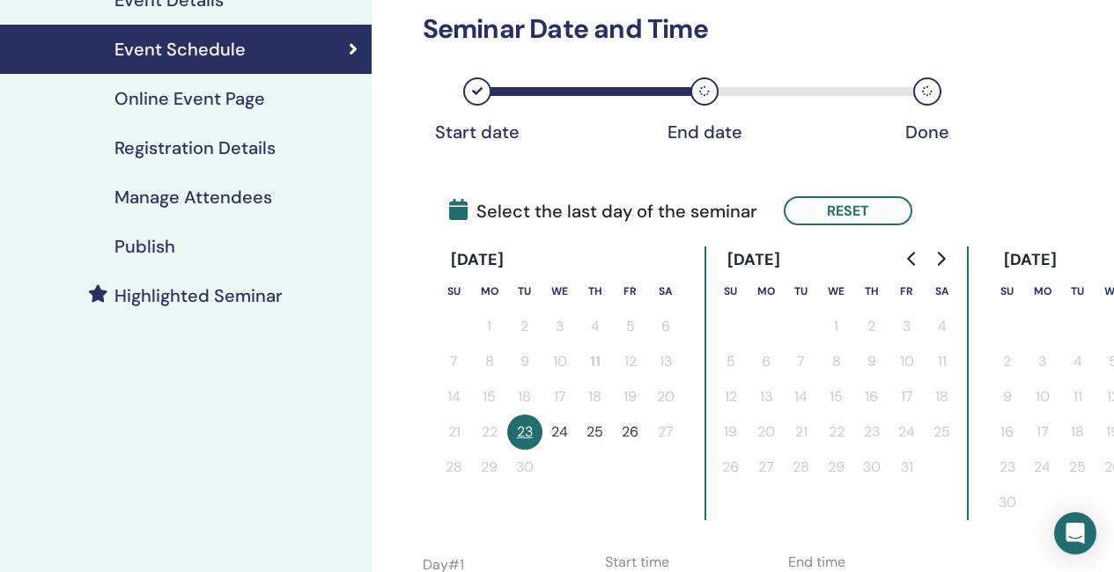
click at [564, 428] on button "24" at bounding box center [559, 432] width 35 height 35
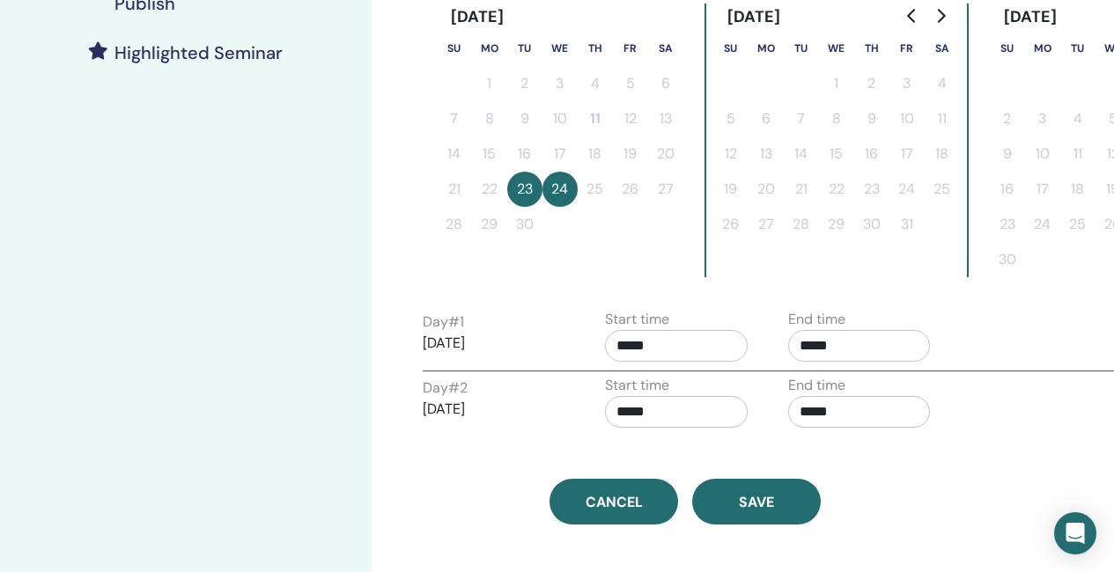
scroll to position [528, 0]
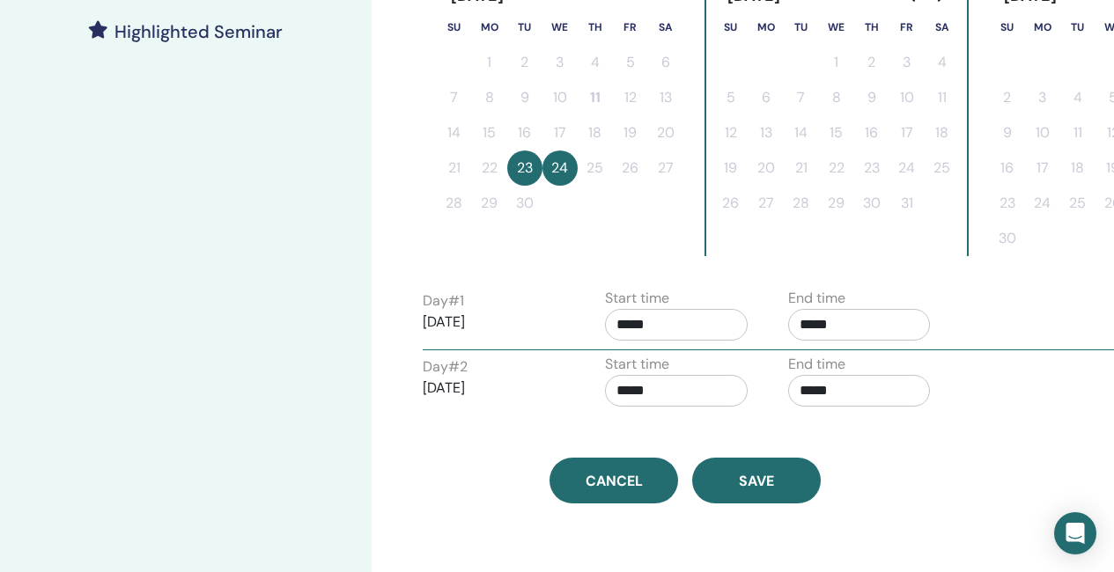
click at [621, 327] on input "*****" at bounding box center [676, 325] width 143 height 32
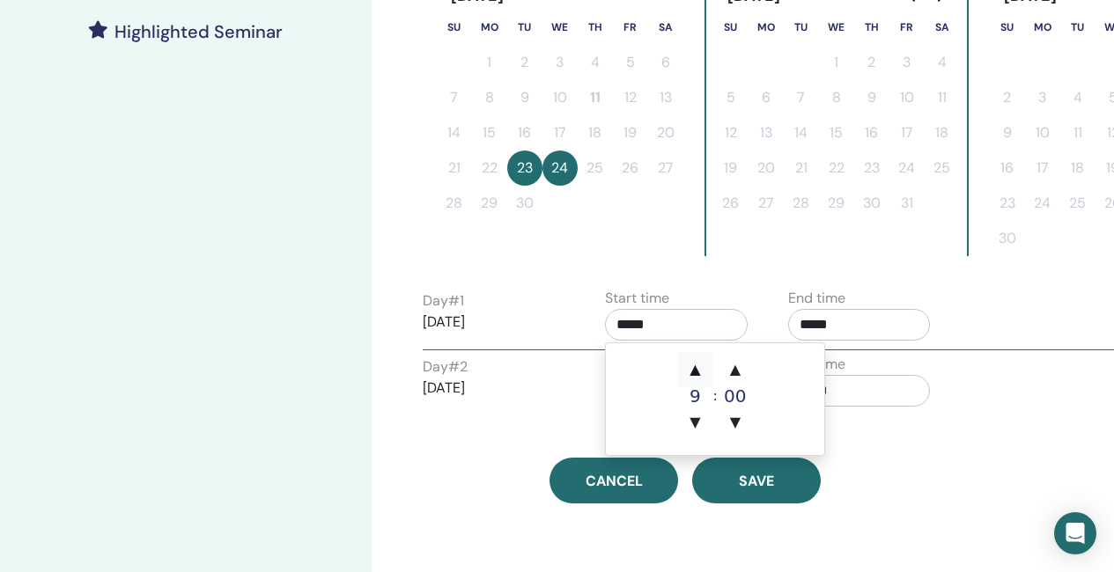
click at [694, 367] on span "▲" at bounding box center [694, 369] width 35 height 35
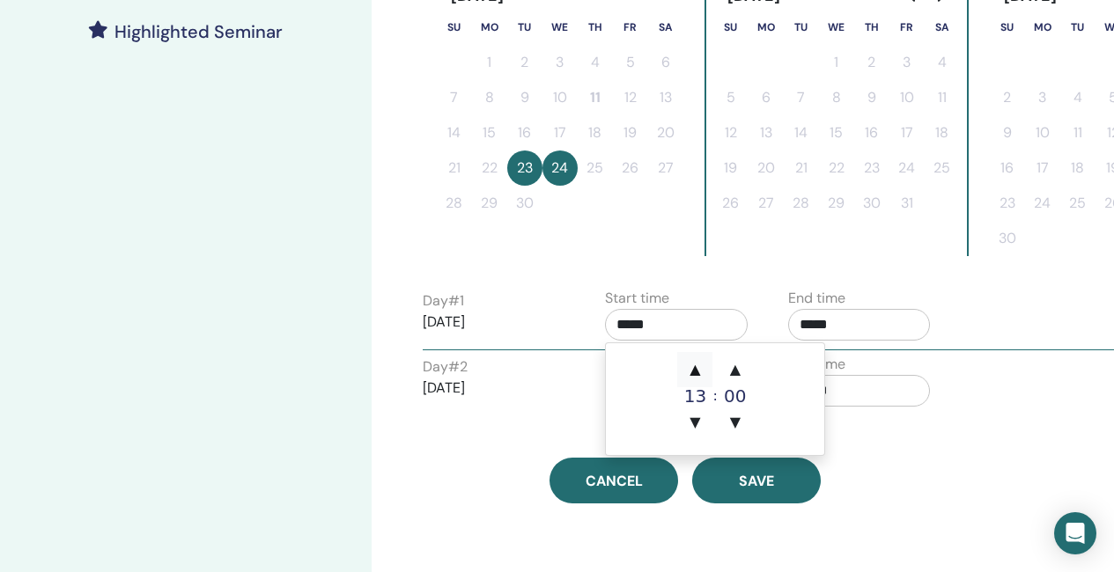
type input "*****"
click at [694, 367] on span "▲" at bounding box center [694, 369] width 35 height 35
click at [696, 366] on span "▲" at bounding box center [694, 369] width 35 height 35
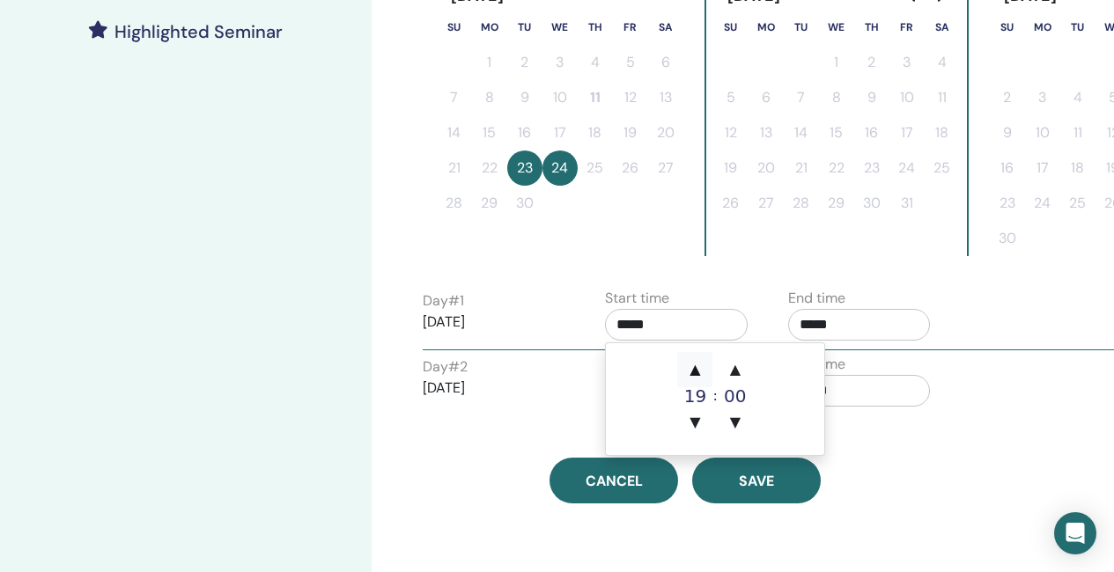
click at [696, 366] on span "▲" at bounding box center [694, 369] width 35 height 35
click at [689, 422] on span "▼" at bounding box center [694, 422] width 35 height 35
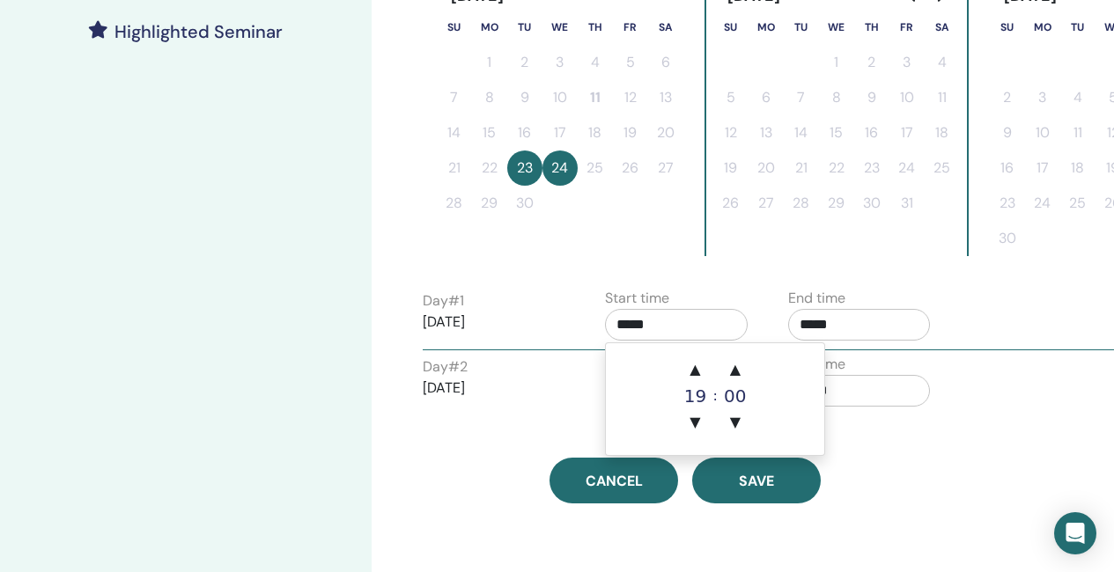
click at [837, 318] on input "*****" at bounding box center [859, 325] width 143 height 32
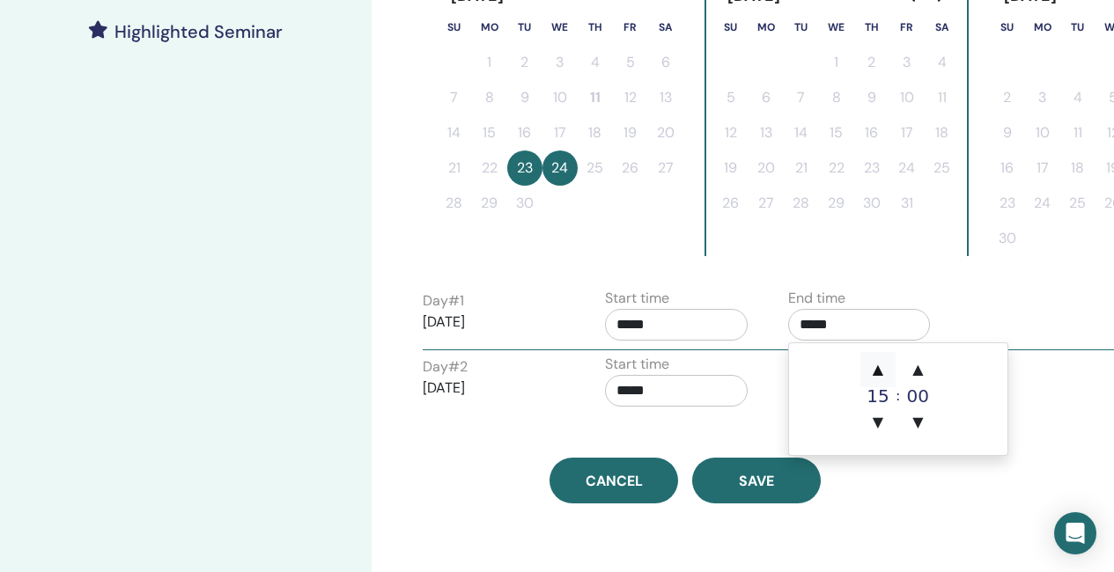
click at [879, 358] on span "▲" at bounding box center [877, 369] width 35 height 35
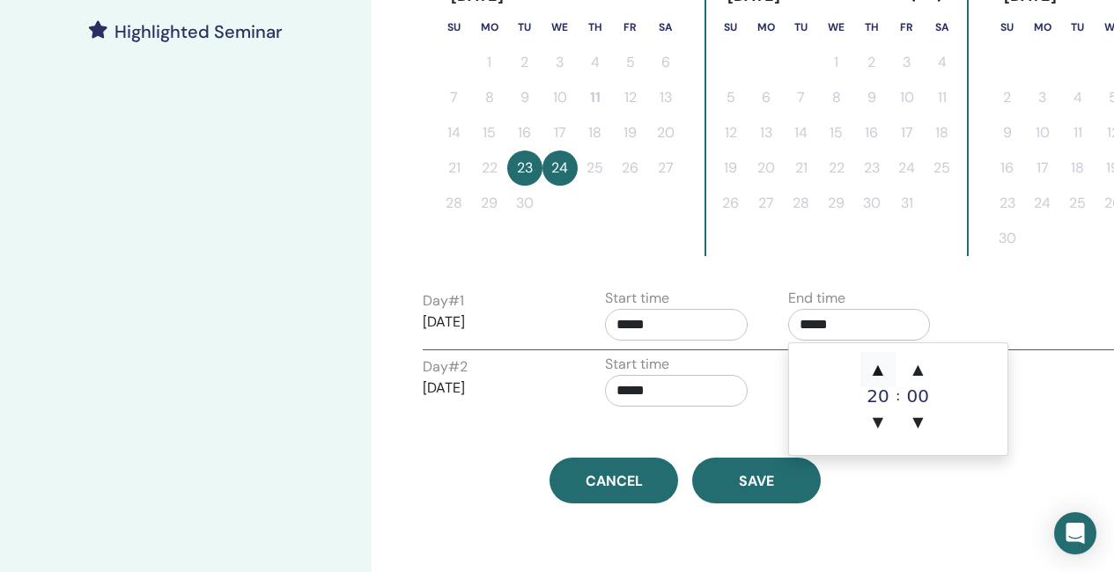
click at [879, 358] on span "▲" at bounding box center [877, 369] width 35 height 35
type input "*****"
click at [879, 358] on span "▲" at bounding box center [877, 369] width 35 height 35
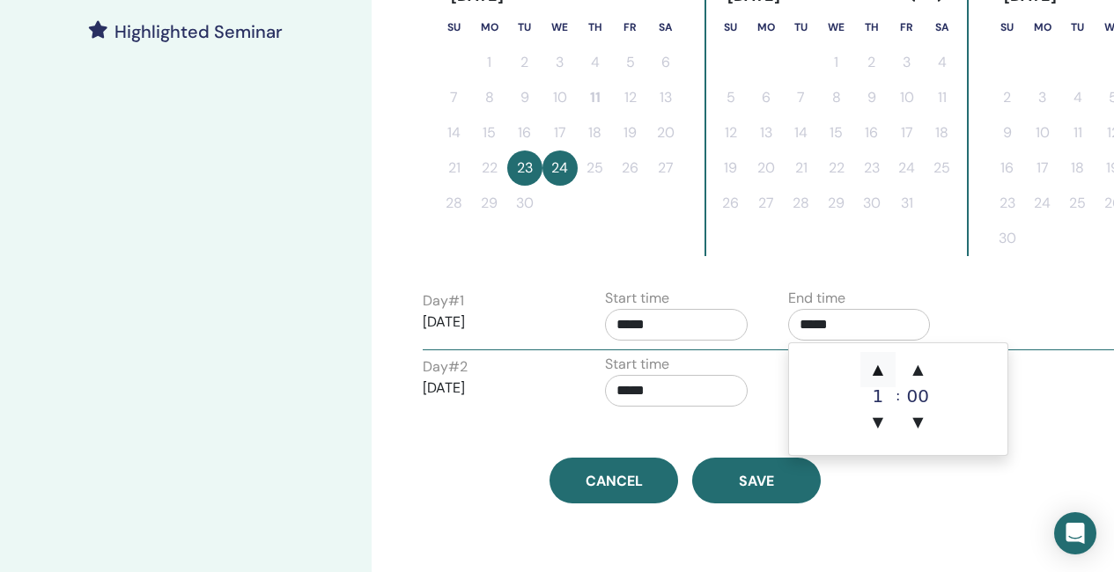
click at [879, 358] on span "▲" at bounding box center [877, 369] width 35 height 35
click at [1003, 321] on div "Day # 1 2025/09/23 Start time ***** End time *****" at bounding box center [774, 319] width 731 height 62
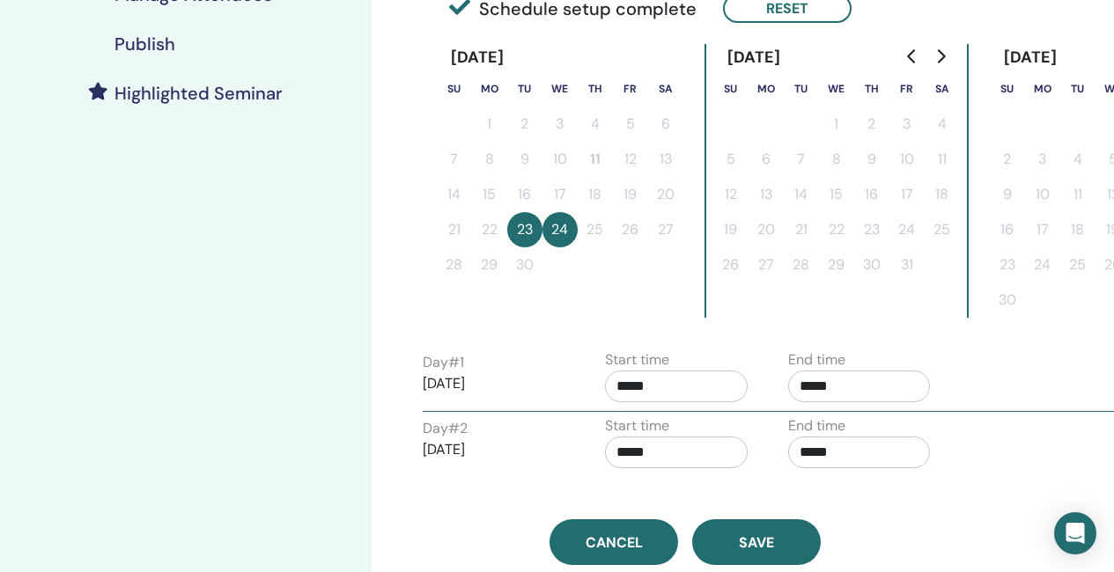
scroll to position [440, 0]
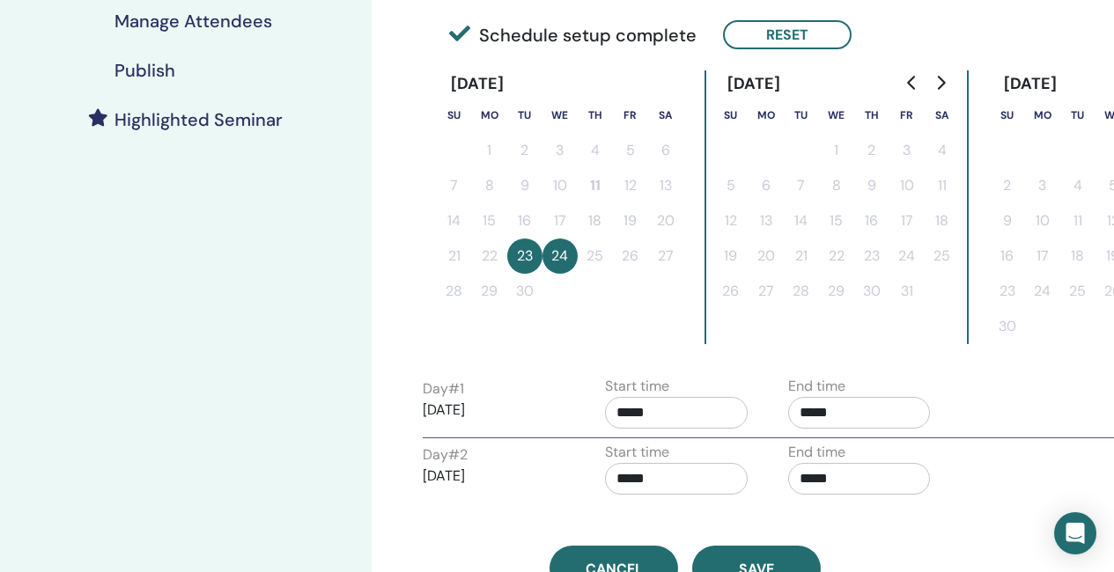
click at [626, 408] on input "*****" at bounding box center [676, 413] width 143 height 32
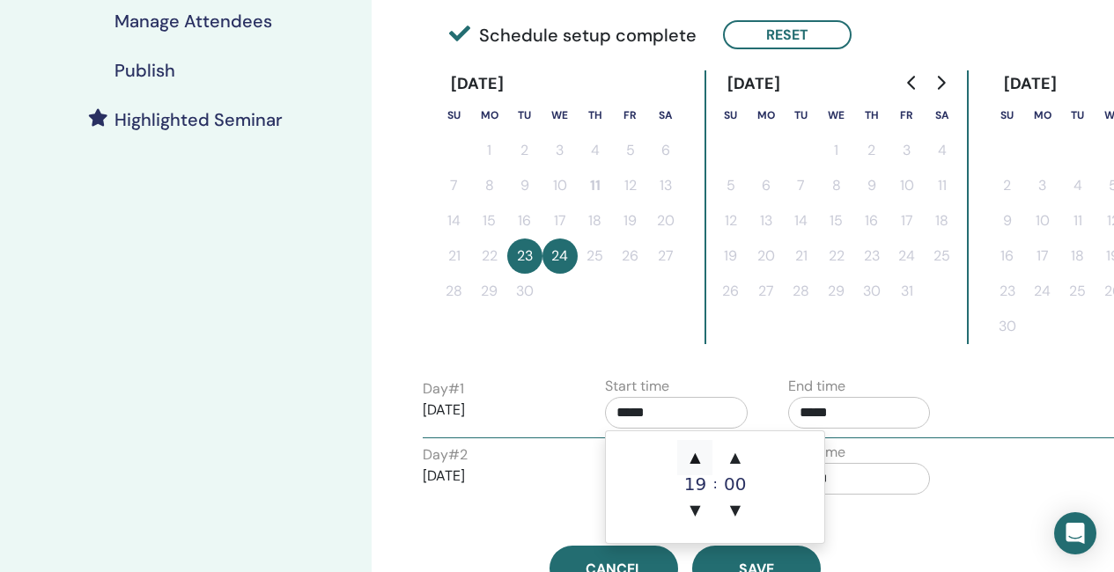
click at [698, 451] on span "▲" at bounding box center [694, 457] width 35 height 35
click at [702, 505] on span "▼" at bounding box center [694, 510] width 35 height 35
type input "*****"
click at [1062, 486] on div "Day # 2 2025/09/24 Start time ***** End time *****" at bounding box center [774, 473] width 731 height 62
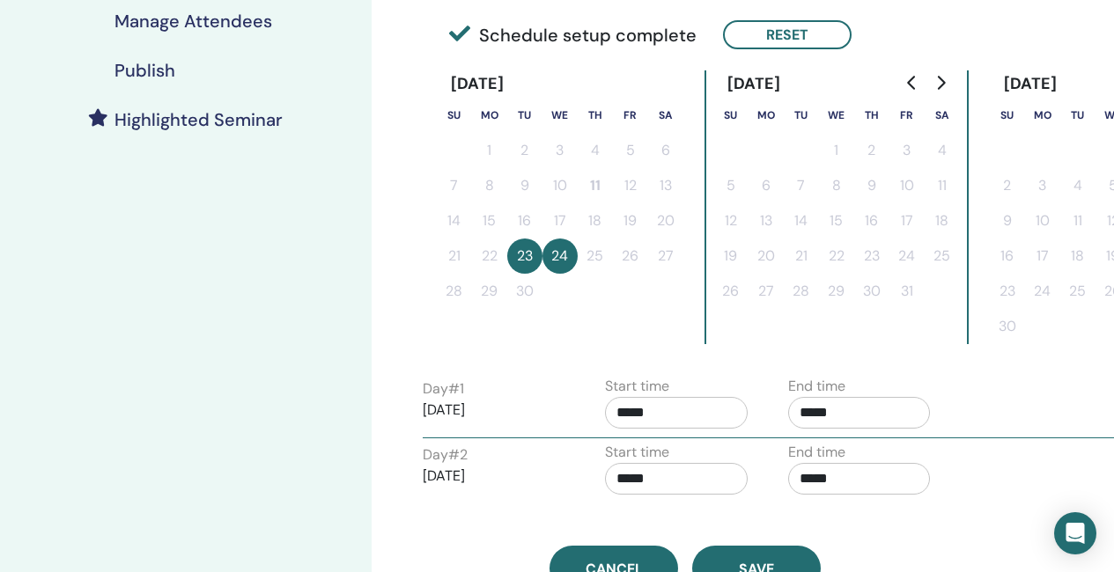
click at [856, 413] on input "*****" at bounding box center [859, 413] width 143 height 32
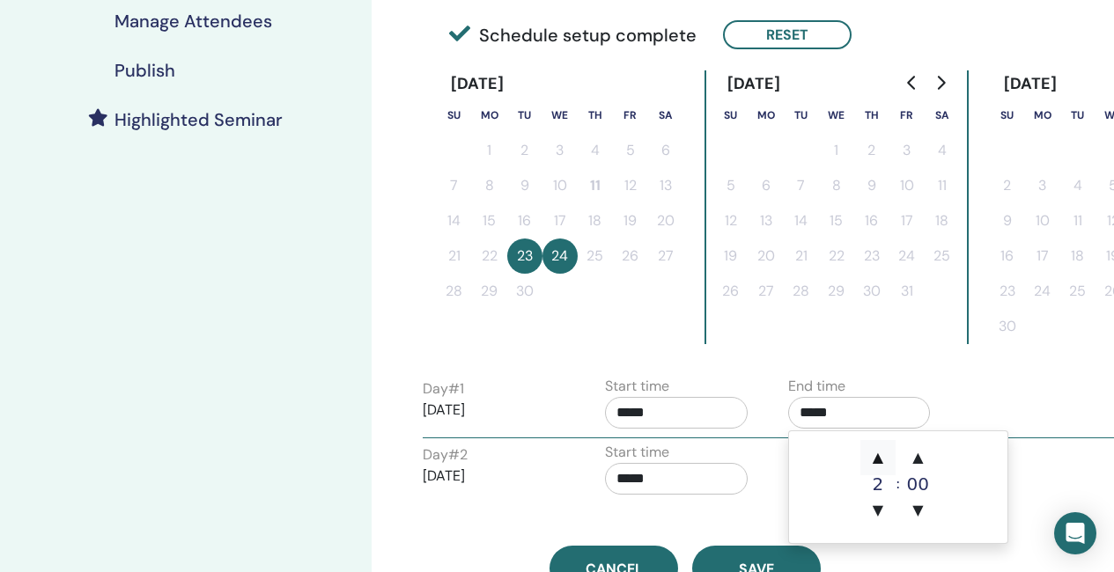
click at [882, 457] on span "▲" at bounding box center [877, 457] width 35 height 35
click at [1007, 393] on div "Day # 1 2025/09/23 Start time ***** End time *****" at bounding box center [774, 407] width 731 height 62
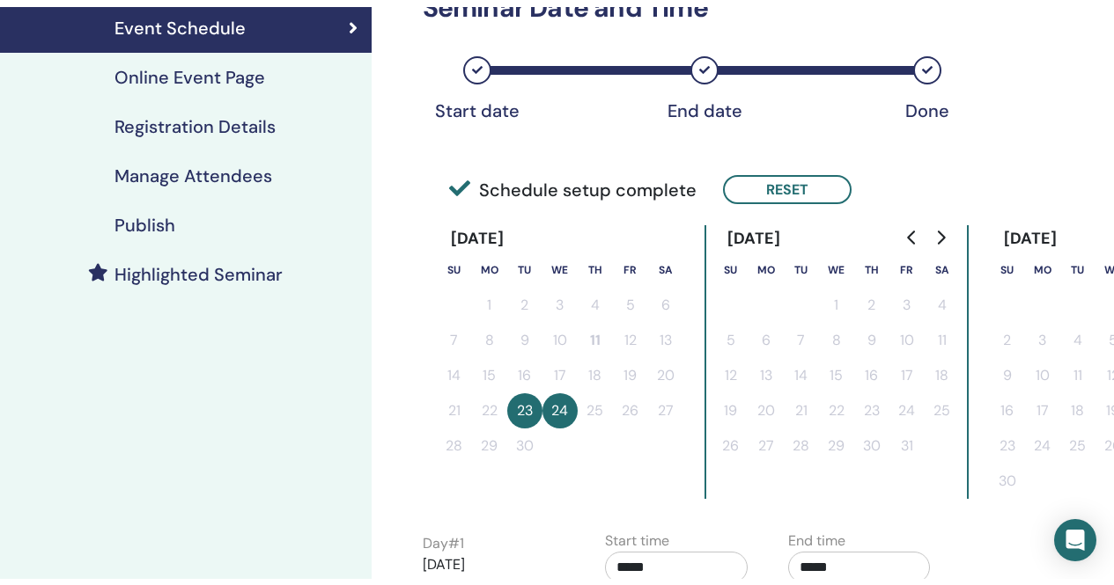
scroll to position [88, 0]
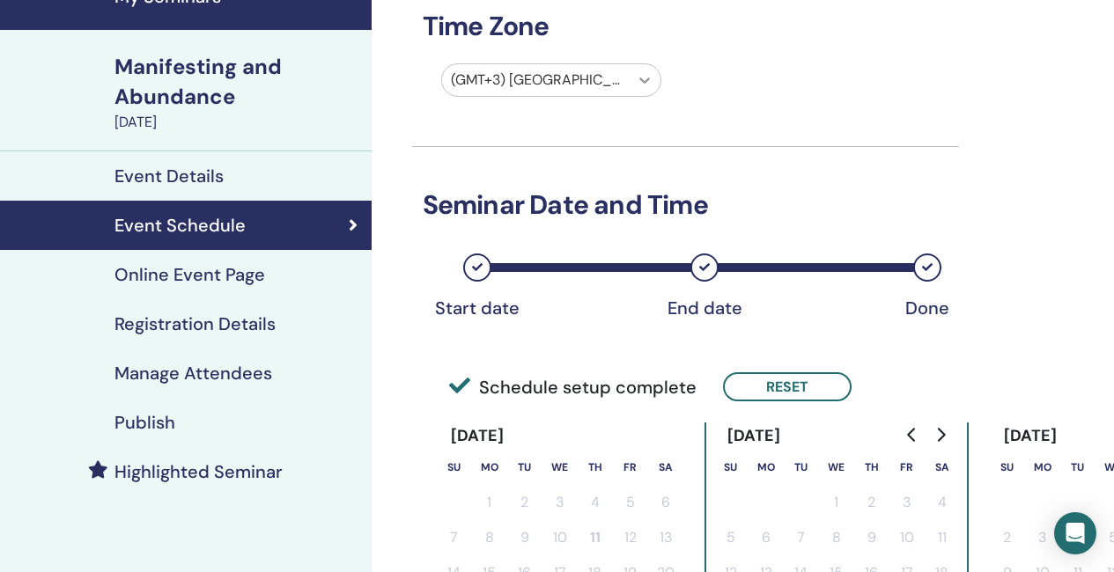
click at [639, 81] on icon at bounding box center [645, 80] width 18 height 18
click at [209, 173] on h4 "Event Details" at bounding box center [168, 175] width 109 height 21
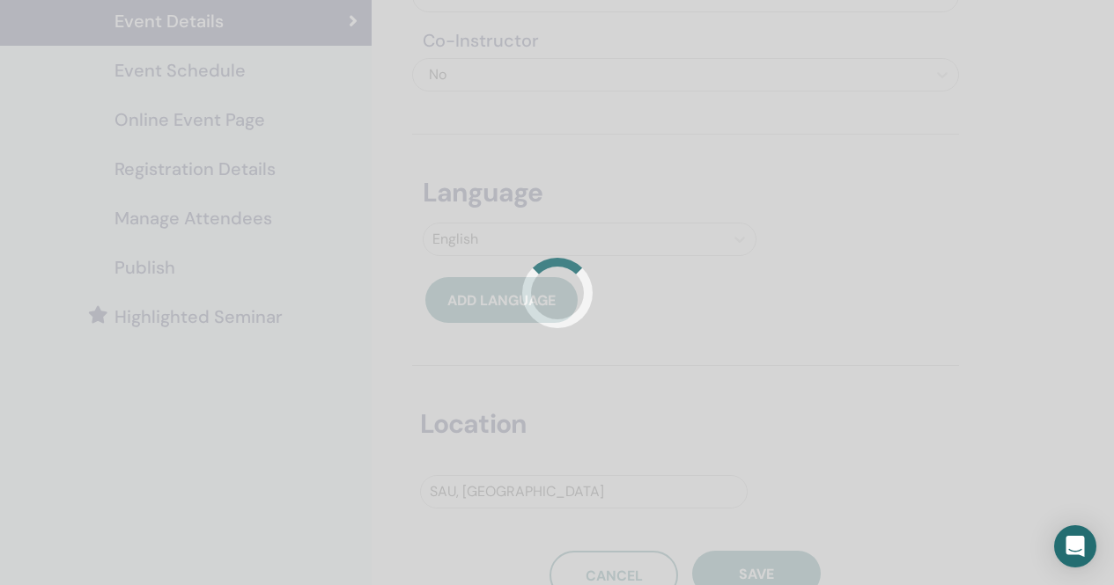
scroll to position [264, 0]
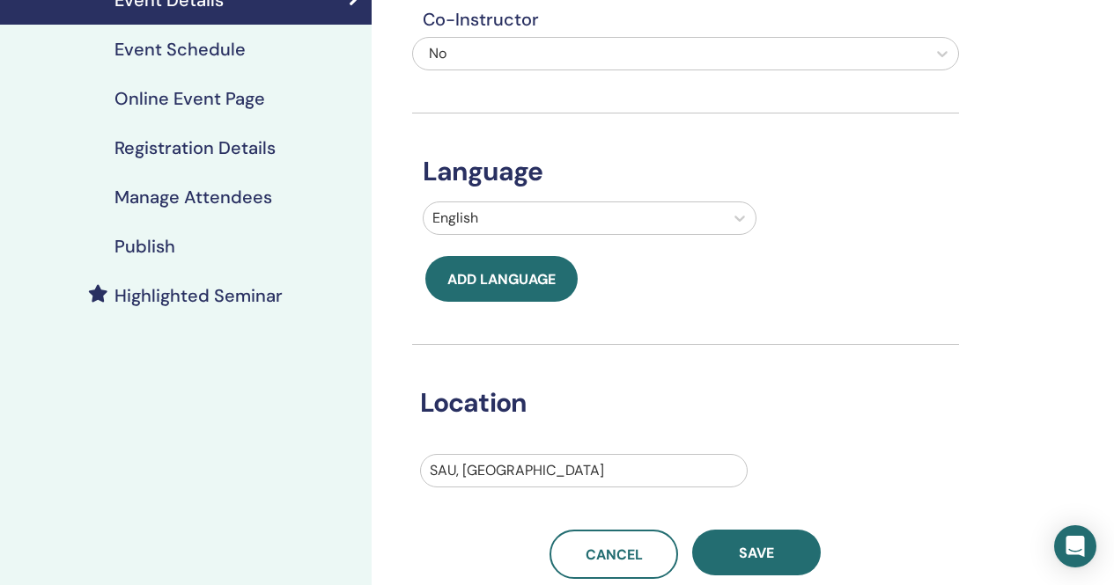
click at [535, 465] on div at bounding box center [584, 471] width 308 height 25
click at [532, 470] on div at bounding box center [584, 471] width 308 height 25
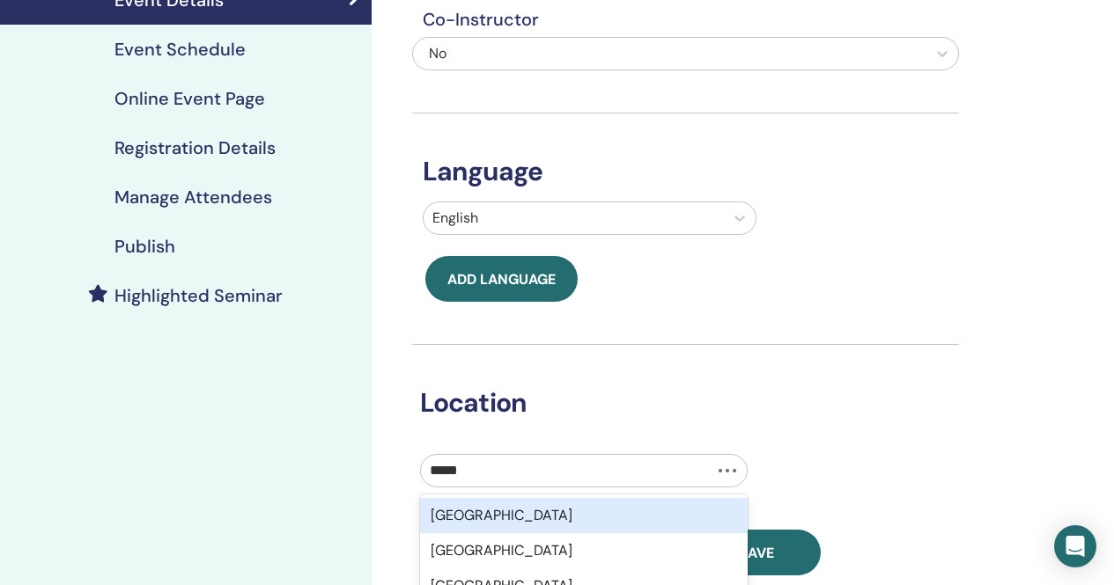
type input "******"
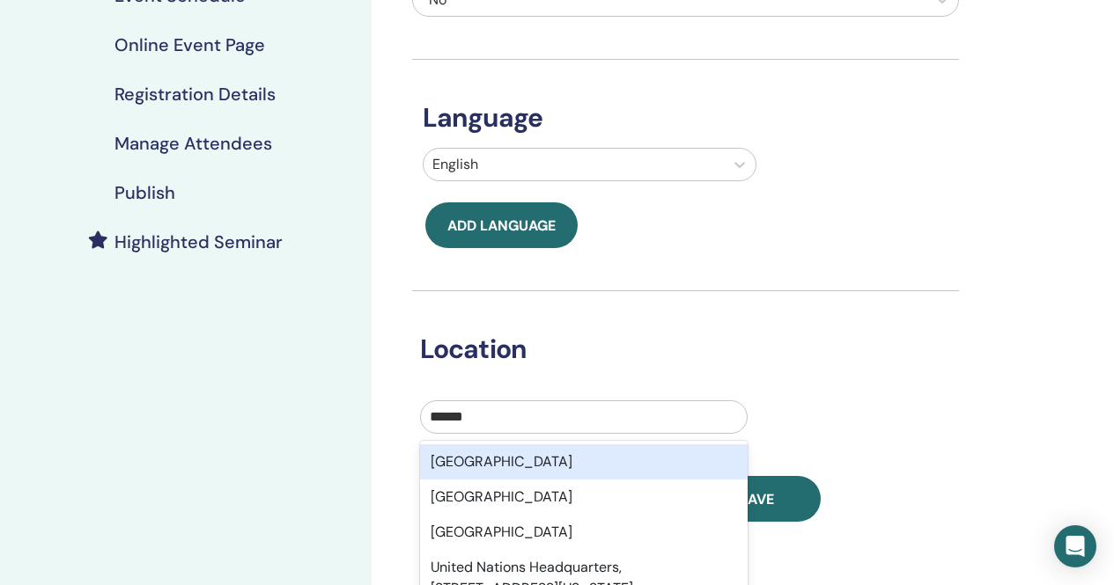
scroll to position [352, 0]
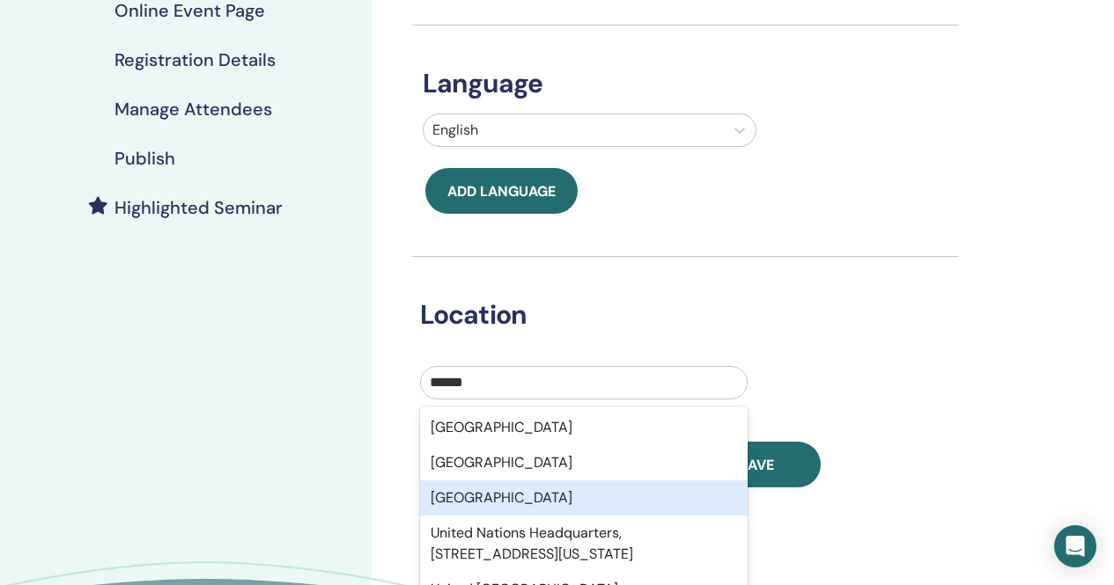
click at [507, 504] on div "United Kingdom" at bounding box center [583, 498] width 327 height 35
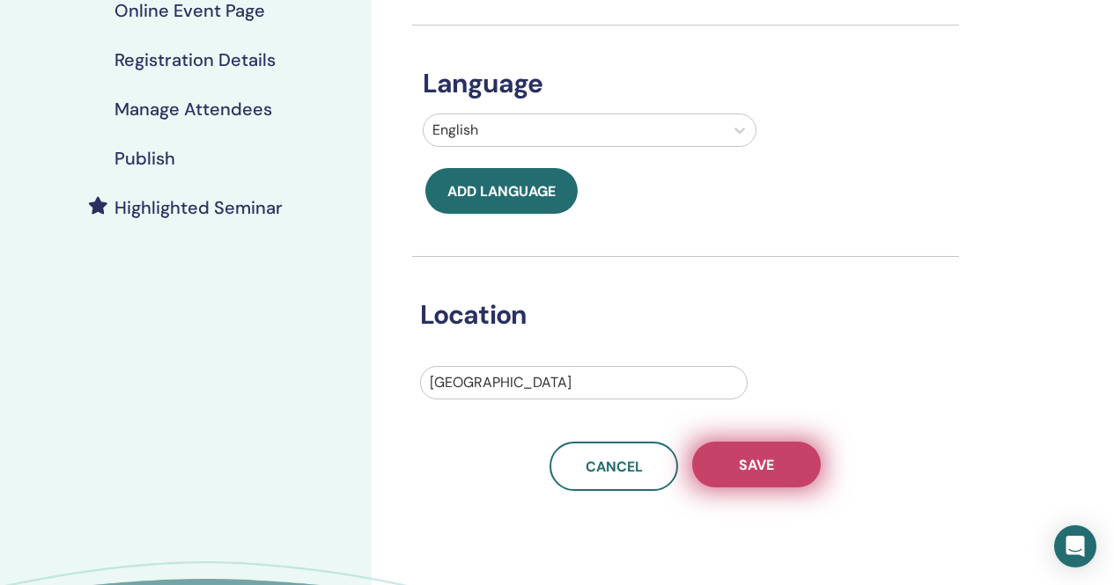
click at [739, 479] on button "Save" at bounding box center [756, 465] width 129 height 46
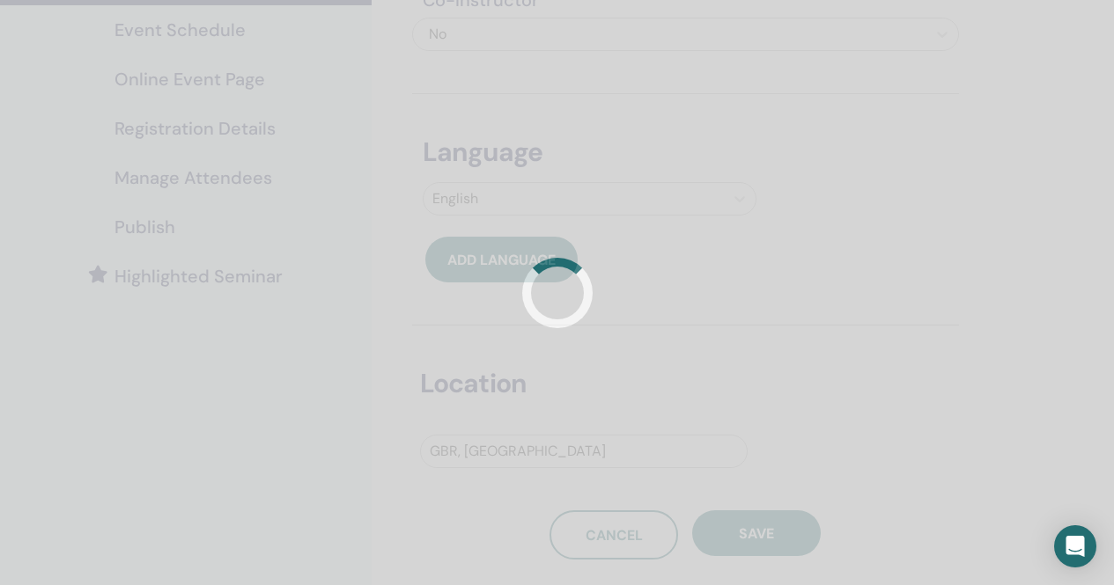
scroll to position [264, 0]
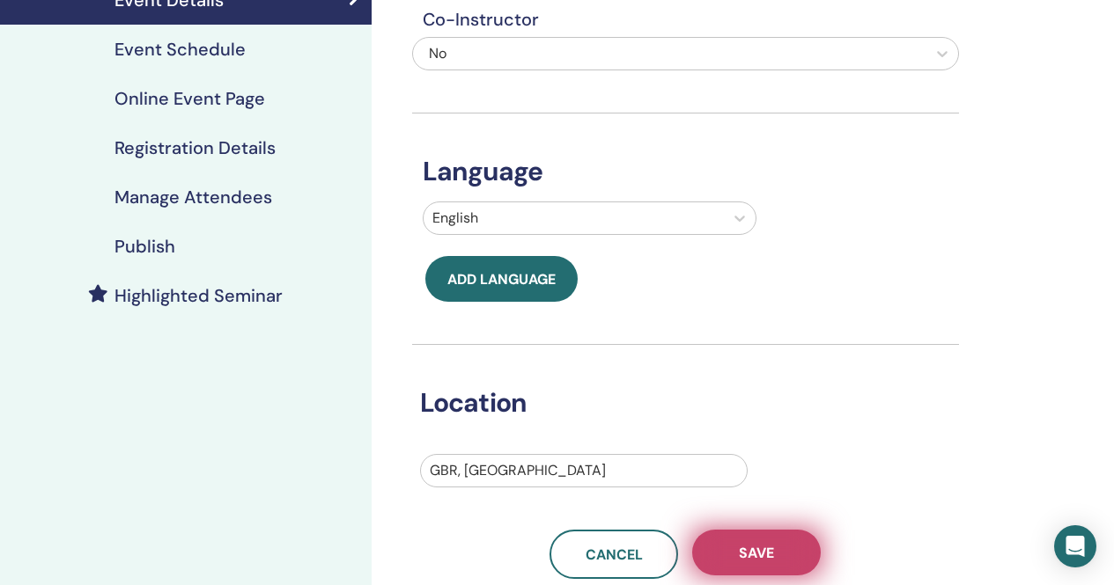
click at [746, 557] on span "Save" at bounding box center [756, 553] width 35 height 18
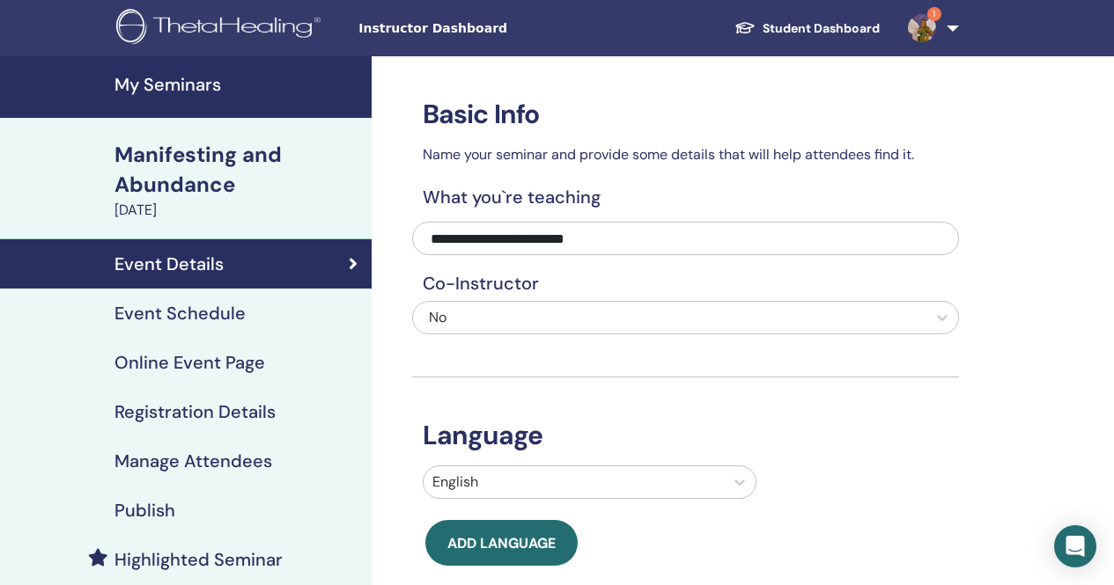
click at [230, 368] on h4 "Online Event Page" at bounding box center [189, 362] width 151 height 21
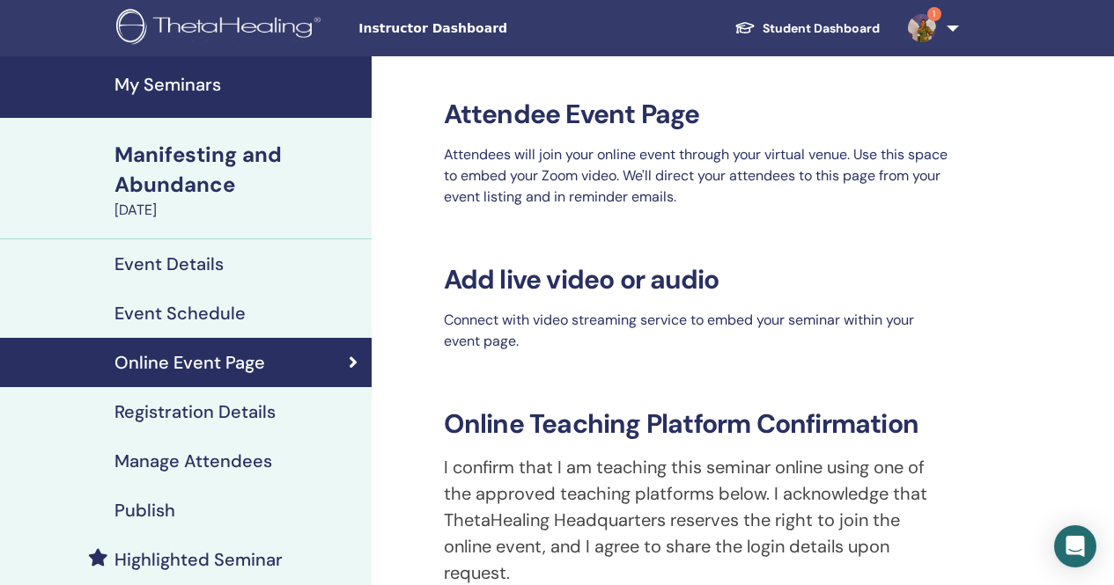
click at [213, 311] on h4 "Event Schedule" at bounding box center [179, 313] width 131 height 21
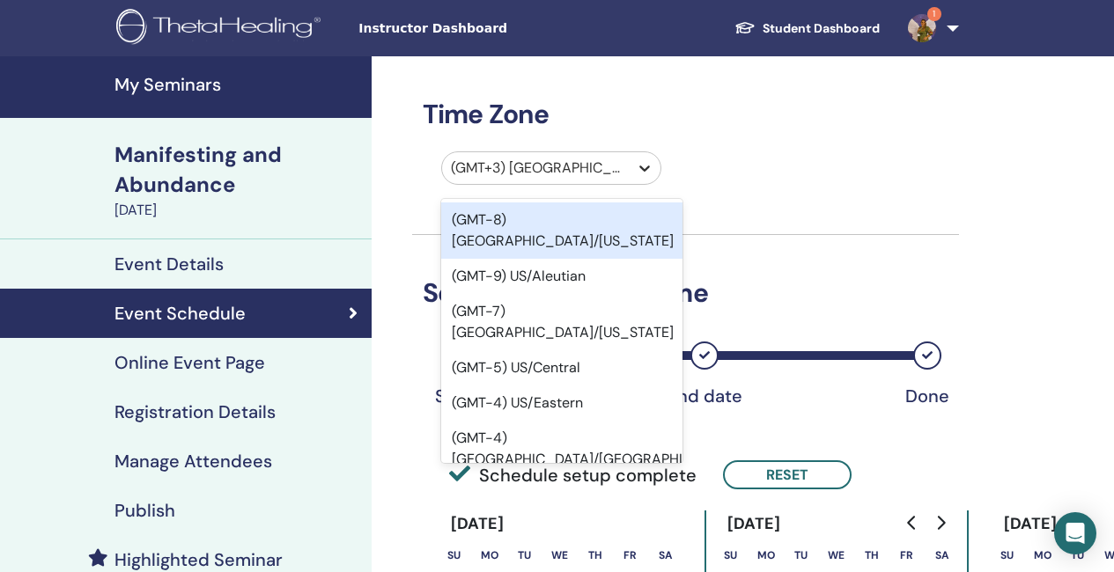
click at [636, 161] on icon at bounding box center [645, 168] width 18 height 18
type input "*"
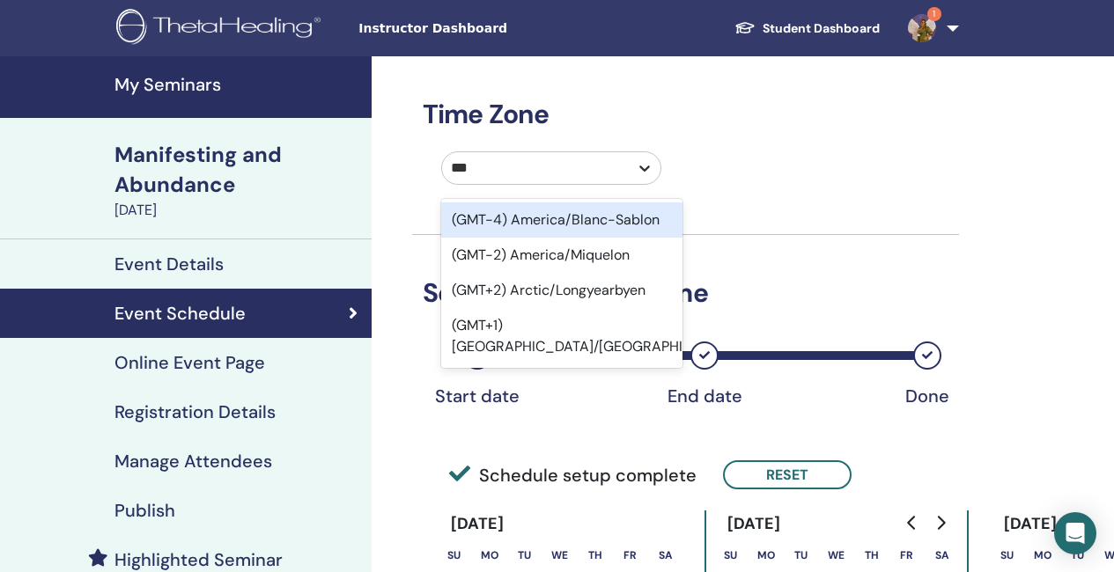
type input "****"
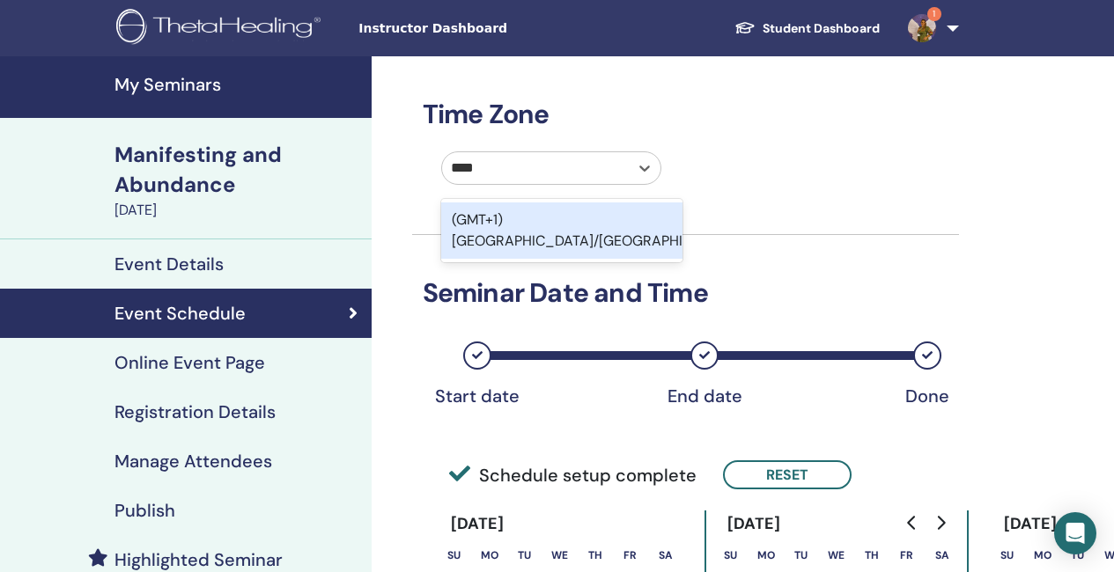
click at [592, 222] on div "(GMT+1) [GEOGRAPHIC_DATA]/[GEOGRAPHIC_DATA]" at bounding box center [562, 230] width 242 height 56
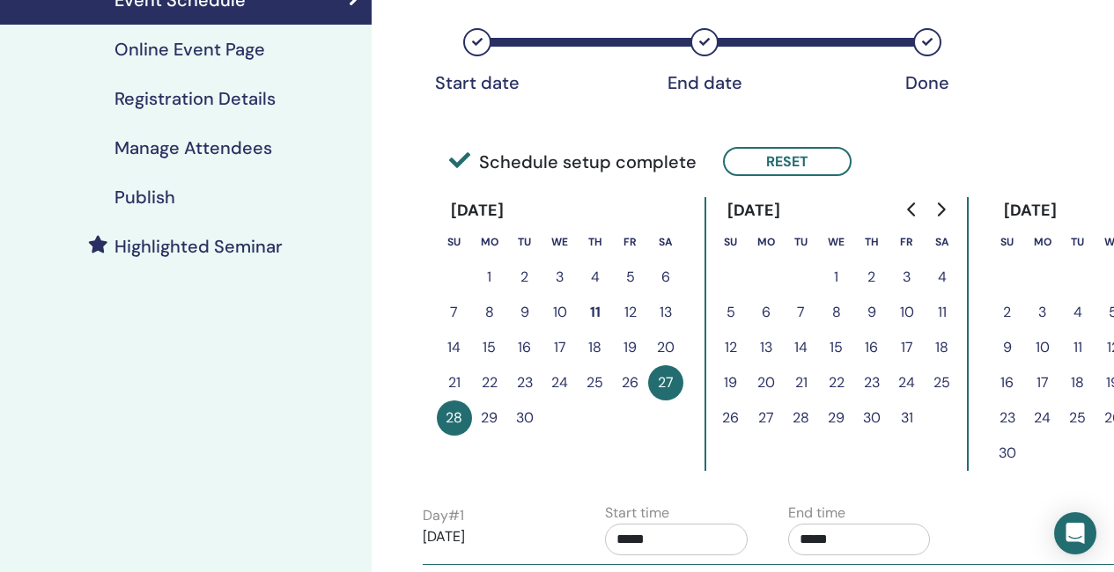
scroll to position [352, 0]
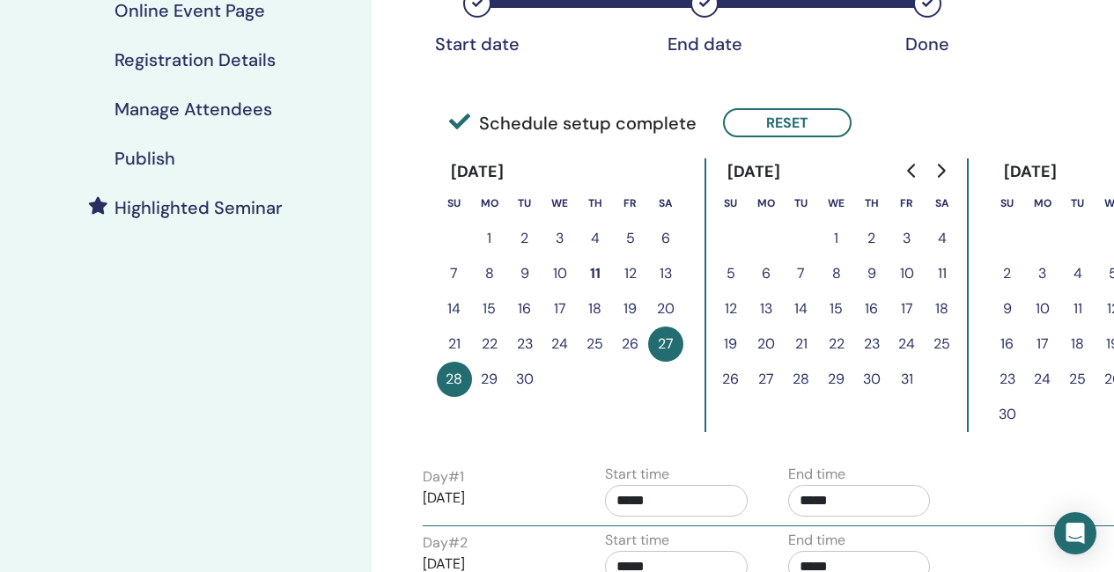
click at [524, 341] on button "23" at bounding box center [524, 344] width 35 height 35
click at [776, 112] on button "Reset" at bounding box center [787, 122] width 129 height 29
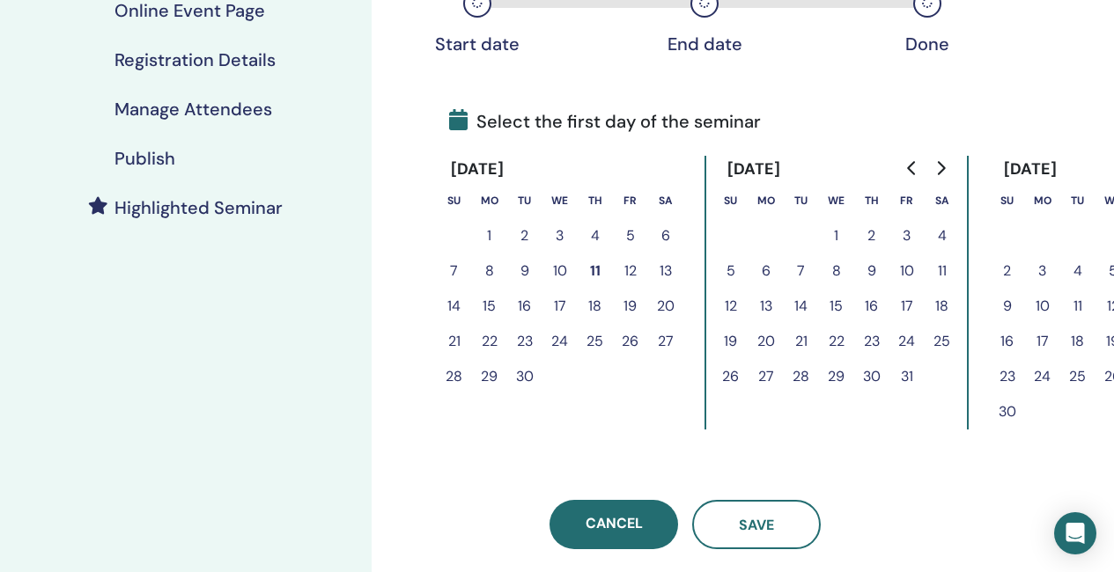
click at [519, 340] on button "23" at bounding box center [524, 341] width 35 height 35
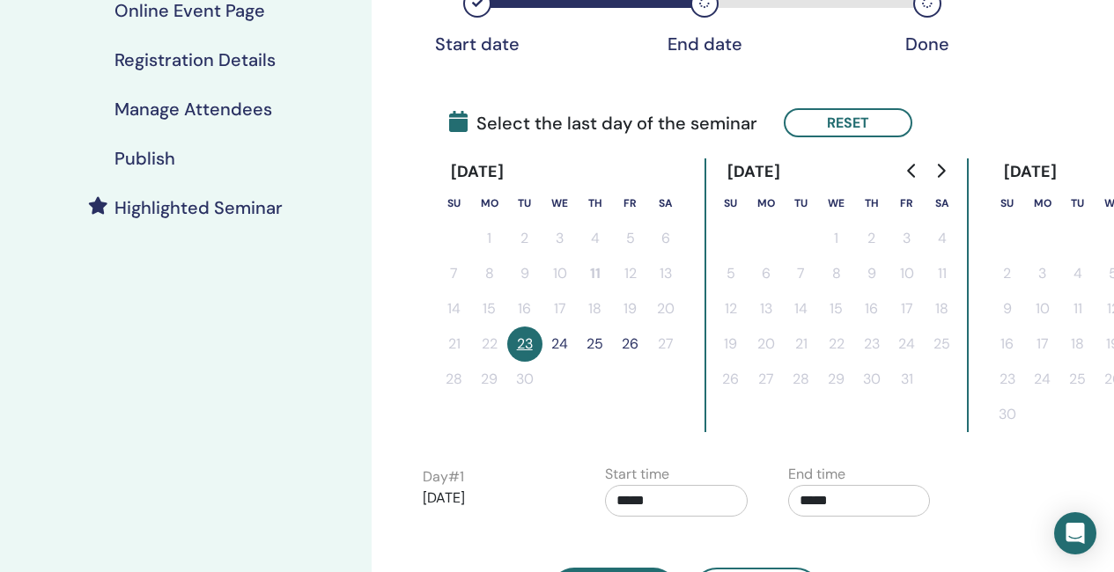
click at [569, 345] on button "24" at bounding box center [559, 344] width 35 height 35
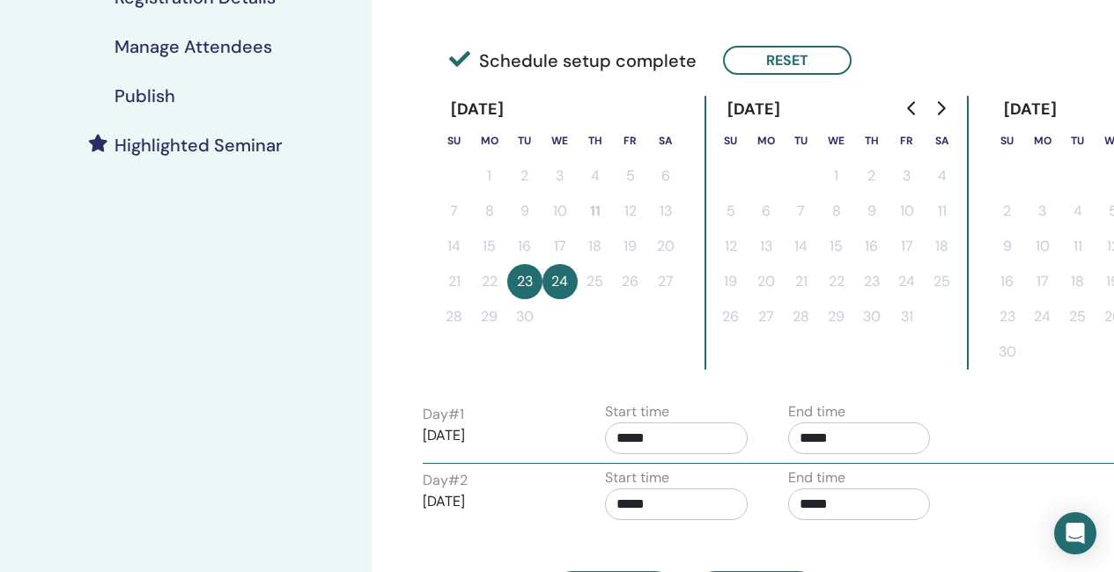
scroll to position [528, 0]
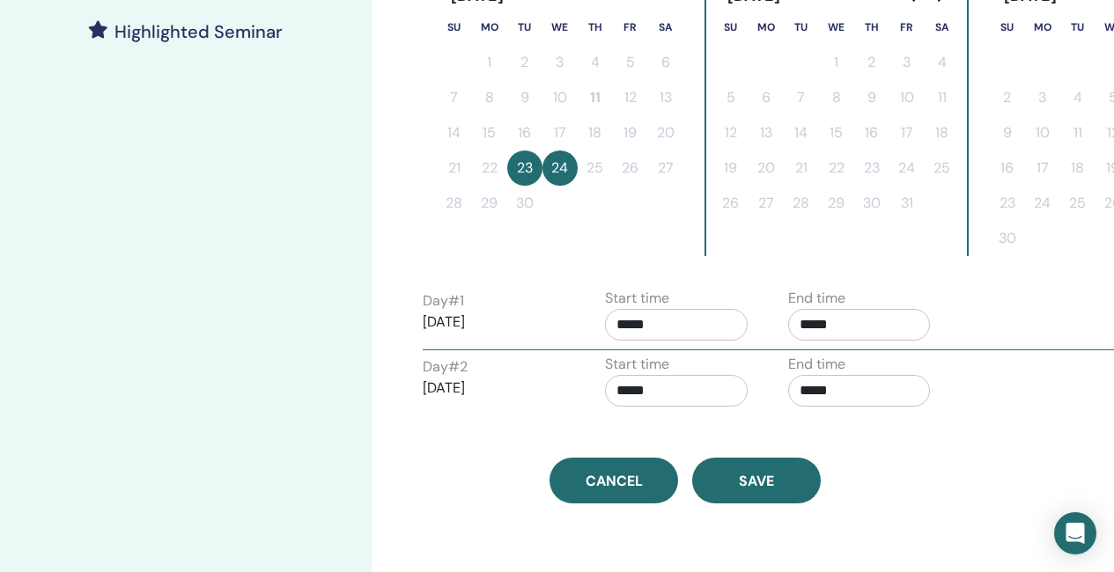
click at [700, 311] on input "*****" at bounding box center [676, 325] width 143 height 32
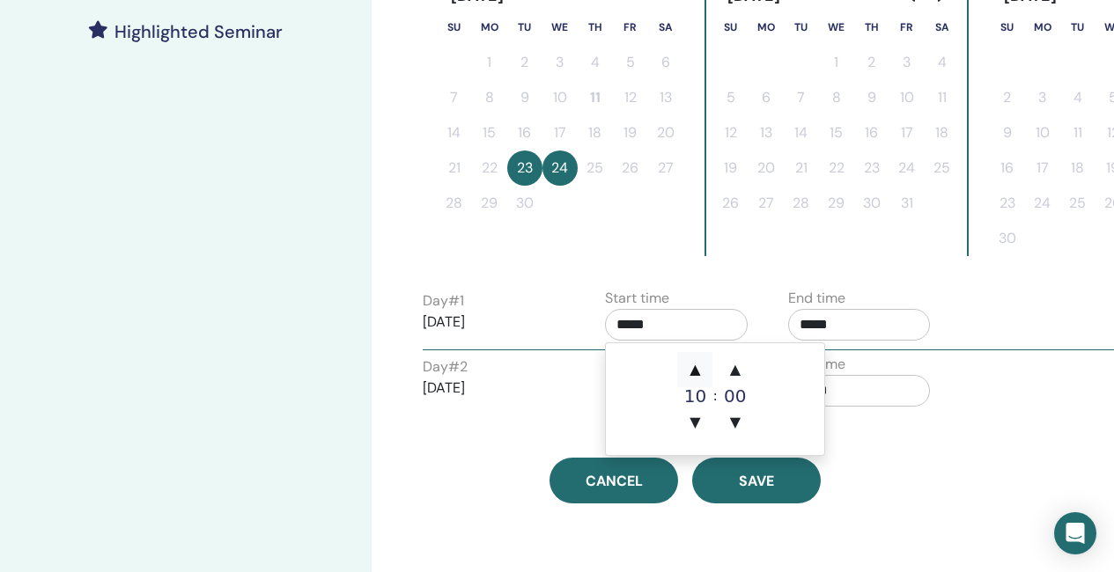
click at [691, 372] on span "▲" at bounding box center [694, 369] width 35 height 35
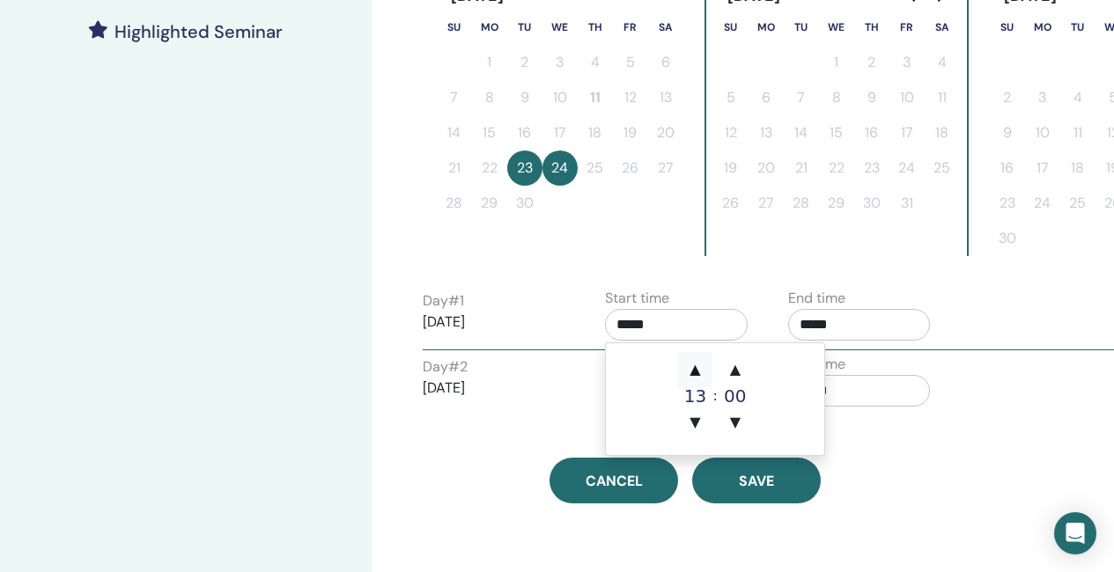
type input "*****"
click at [843, 318] on input "*****" at bounding box center [859, 325] width 143 height 32
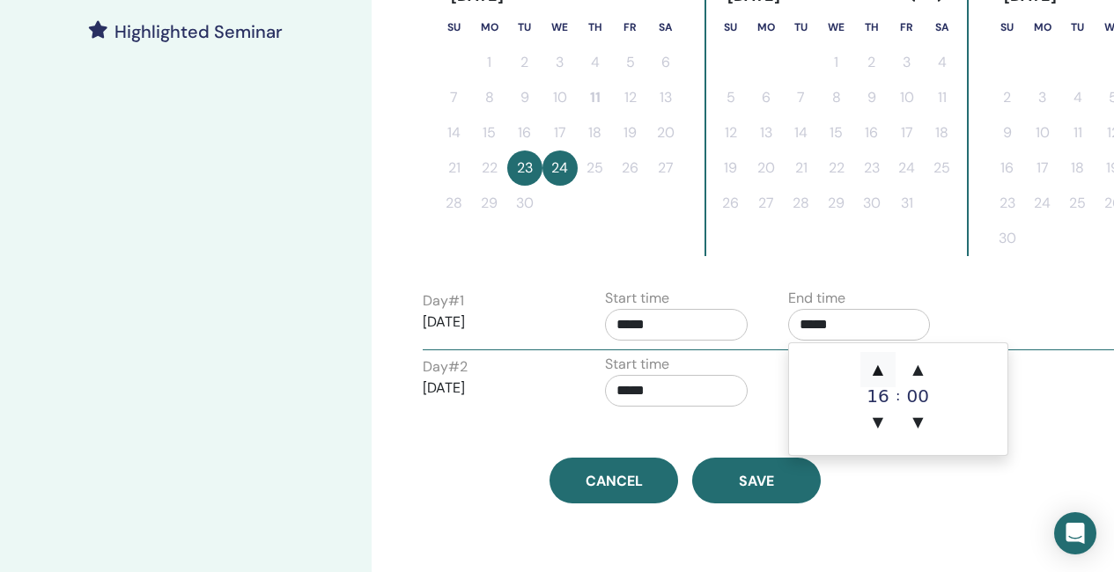
click at [881, 371] on span "▲" at bounding box center [877, 369] width 35 height 35
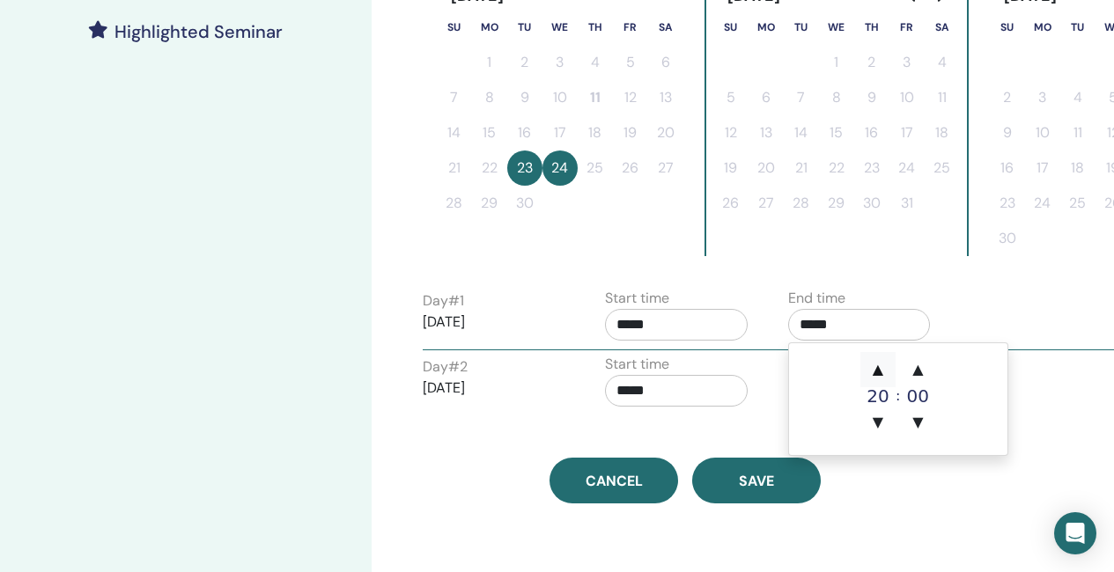
click at [881, 371] on span "▲" at bounding box center [877, 369] width 35 height 35
type input "*****"
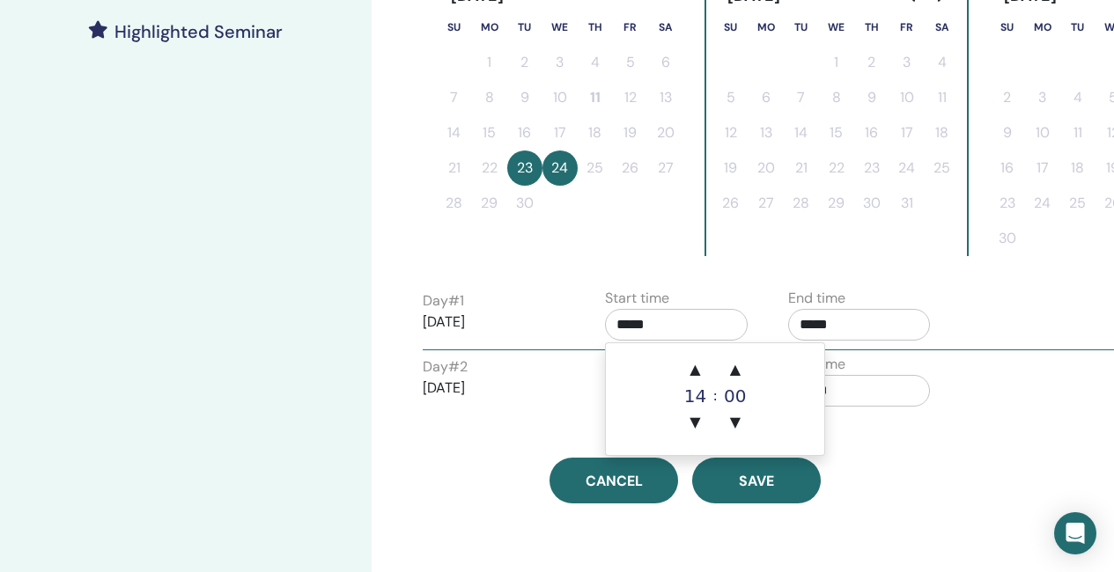
click at [664, 327] on input "*****" at bounding box center [676, 325] width 143 height 32
click at [696, 369] on span "▲" at bounding box center [694, 369] width 35 height 35
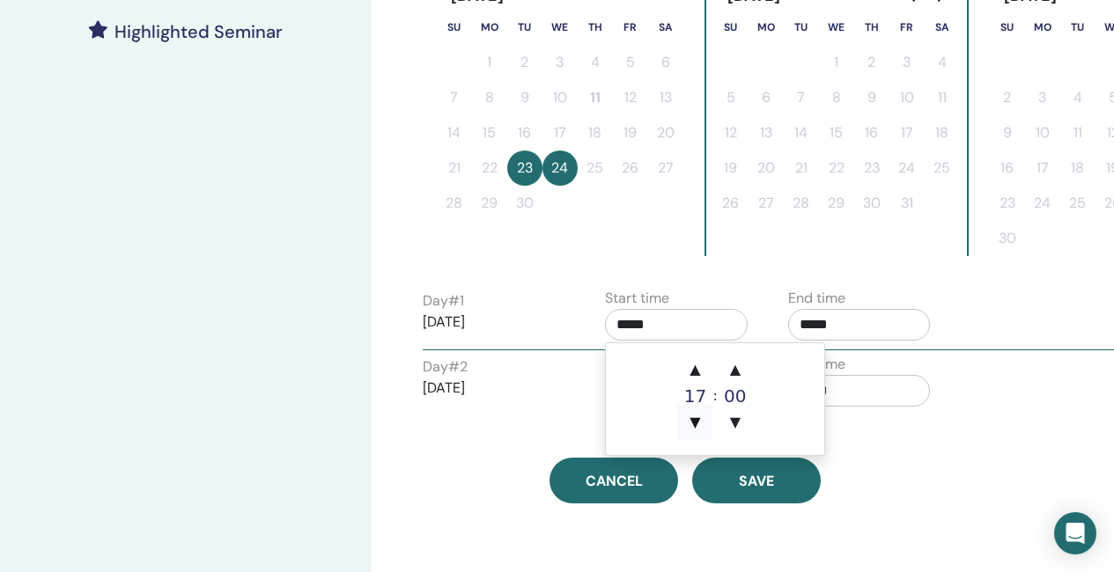
click at [697, 420] on span "▼" at bounding box center [694, 422] width 35 height 35
type input "*****"
click at [879, 392] on input "*****" at bounding box center [859, 391] width 143 height 32
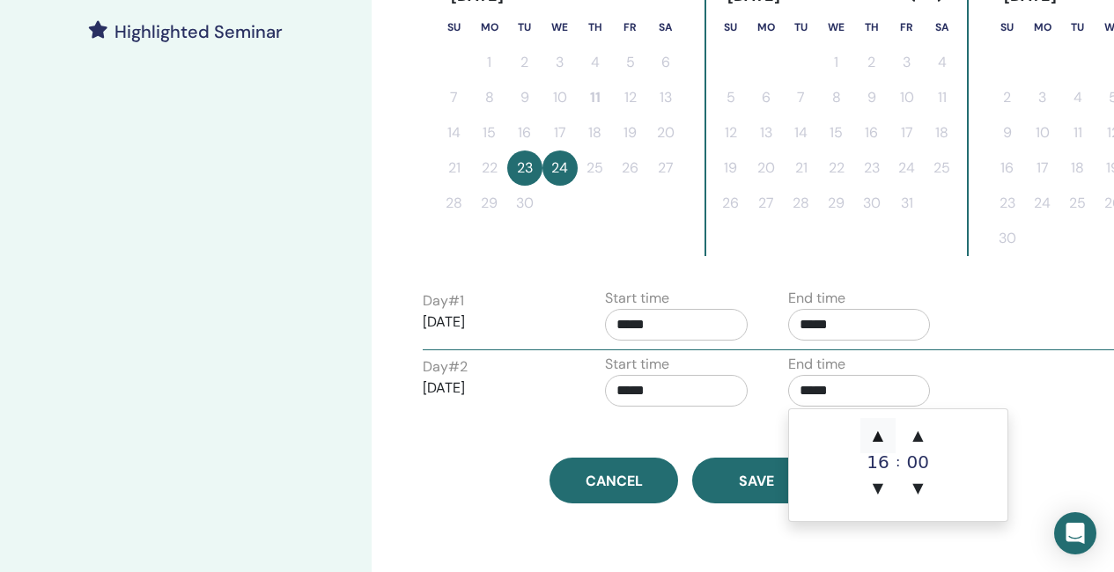
click at [875, 430] on span "▲" at bounding box center [877, 435] width 35 height 35
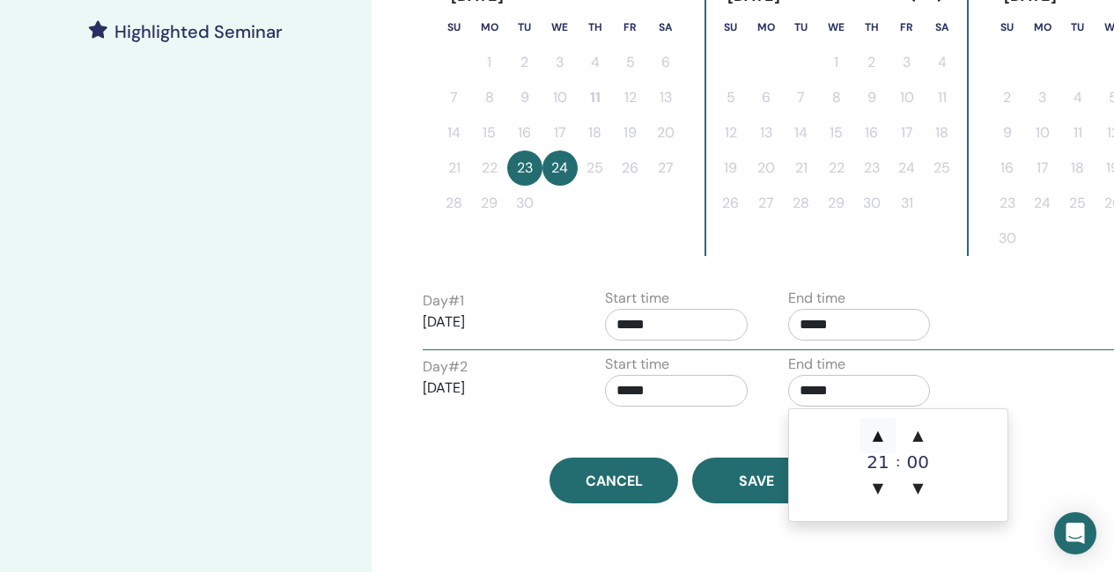
click at [875, 430] on span "▲" at bounding box center [877, 435] width 35 height 35
type input "*****"
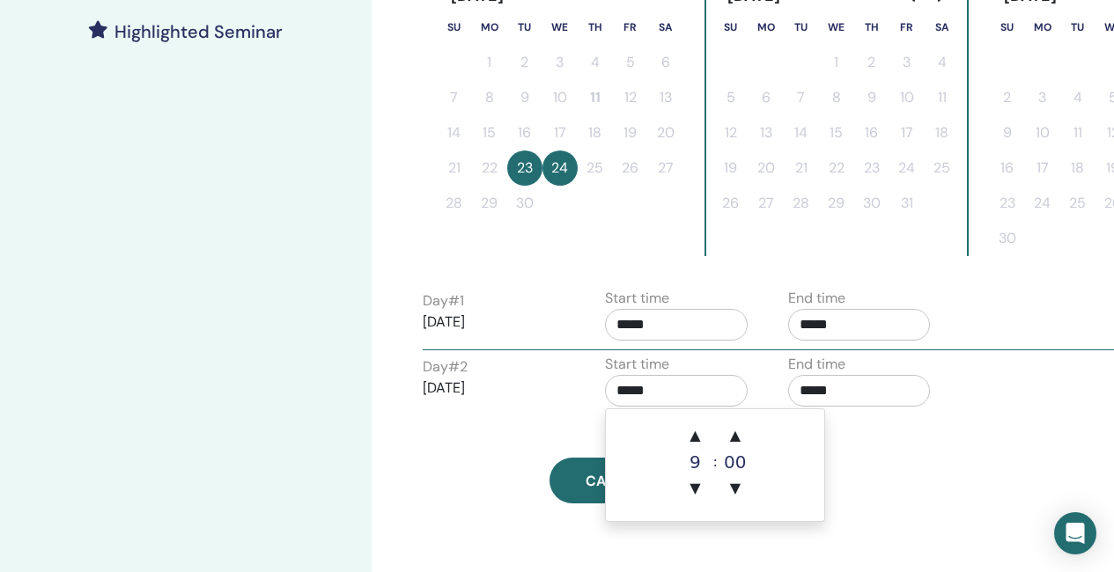
click at [646, 385] on input "*****" at bounding box center [676, 391] width 143 height 32
click at [696, 432] on span "▲" at bounding box center [694, 435] width 35 height 35
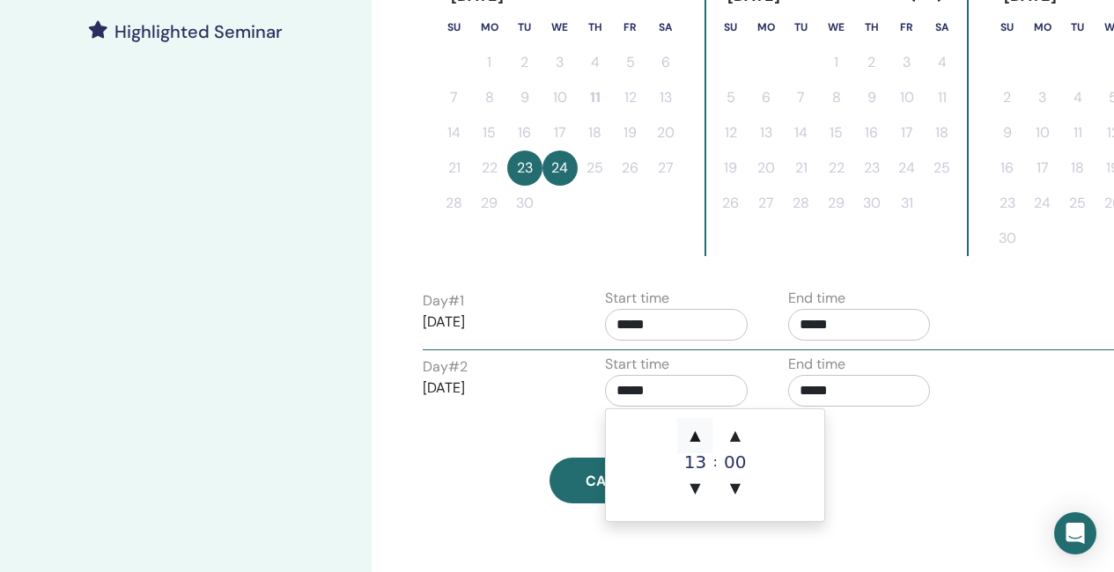
click at [696, 432] on span "▲" at bounding box center [694, 435] width 35 height 35
type input "*****"
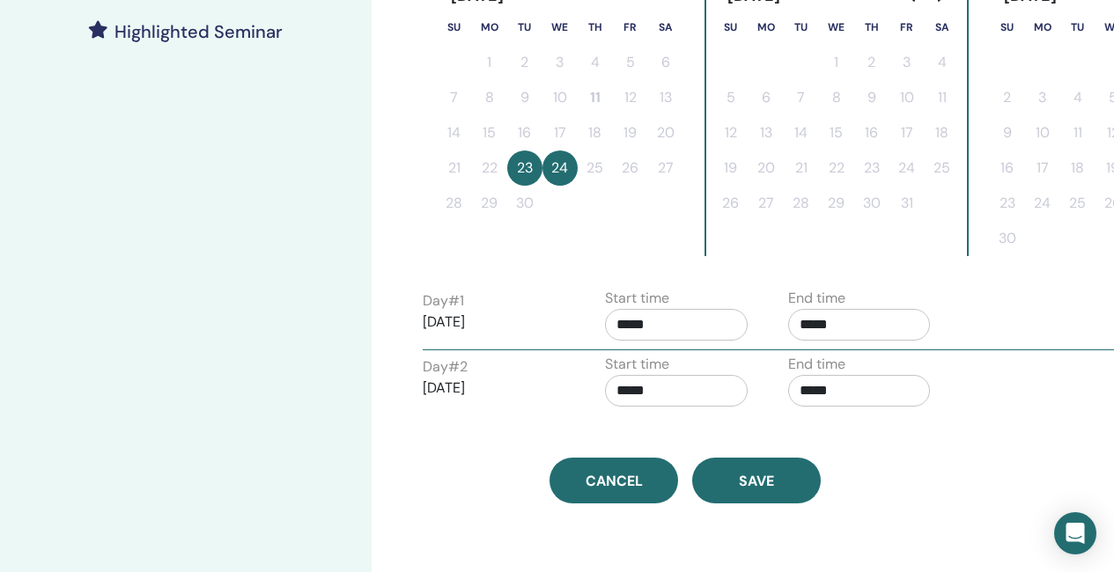
click at [907, 437] on div "Time Zone (GMT+1) Europe/London Seminar Date and Time Start date End date Done …" at bounding box center [685, 15] width 547 height 975
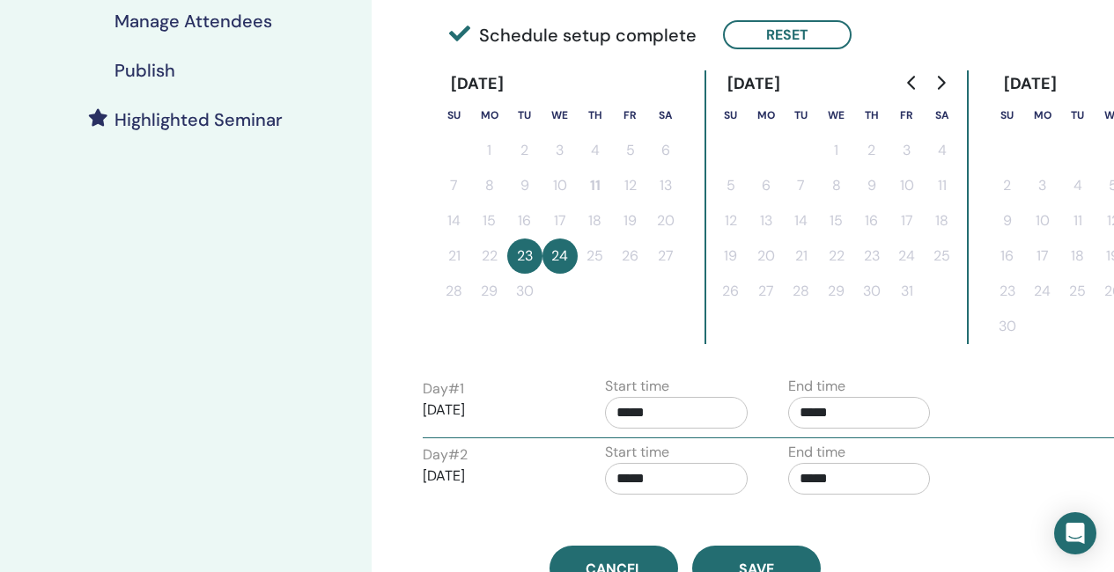
scroll to position [704, 0]
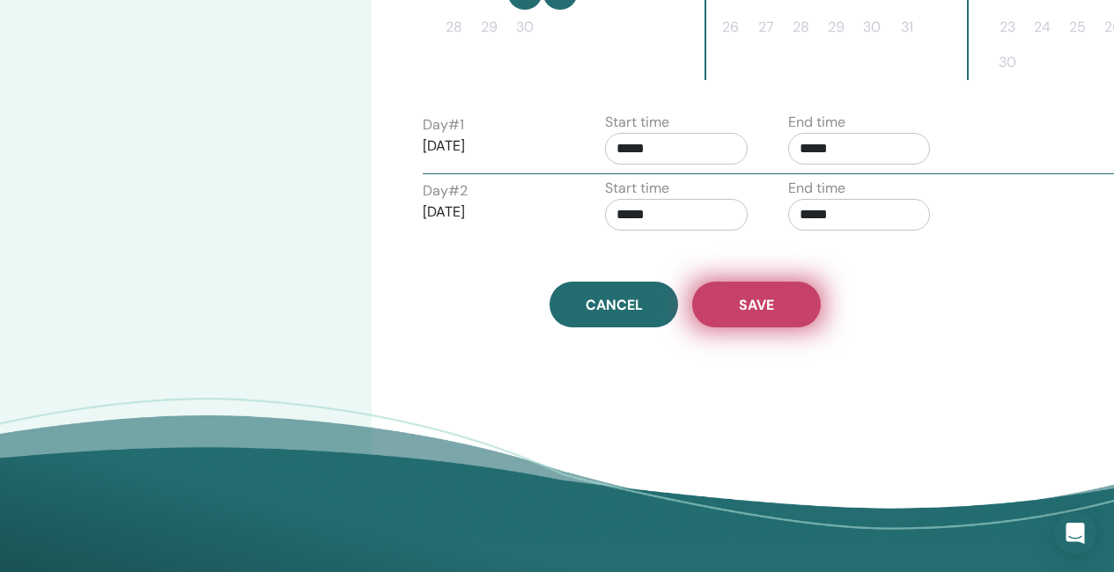
click at [746, 303] on span "Save" at bounding box center [756, 305] width 35 height 18
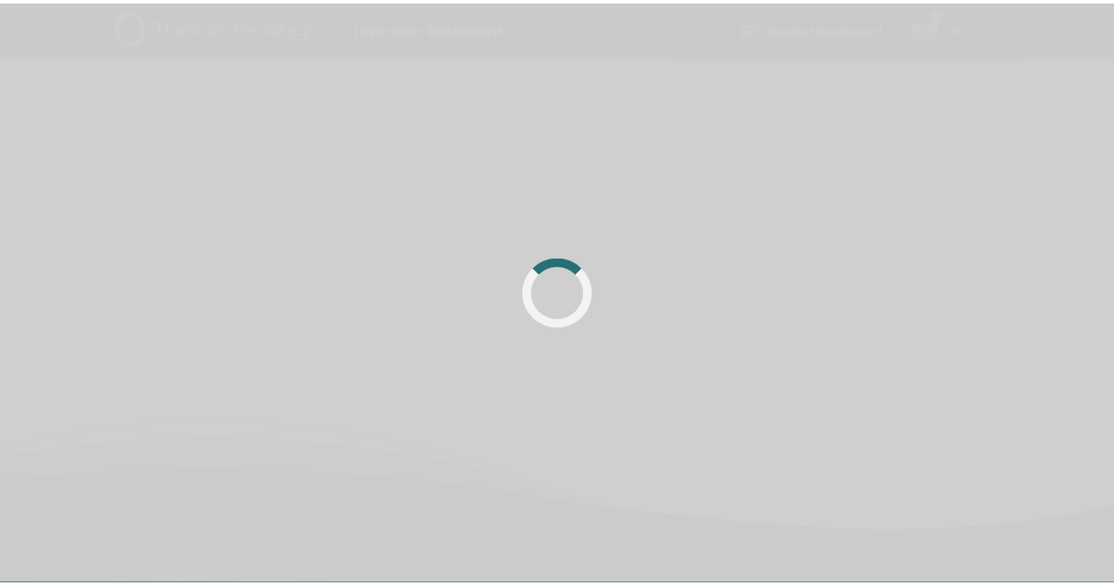
scroll to position [419, 0]
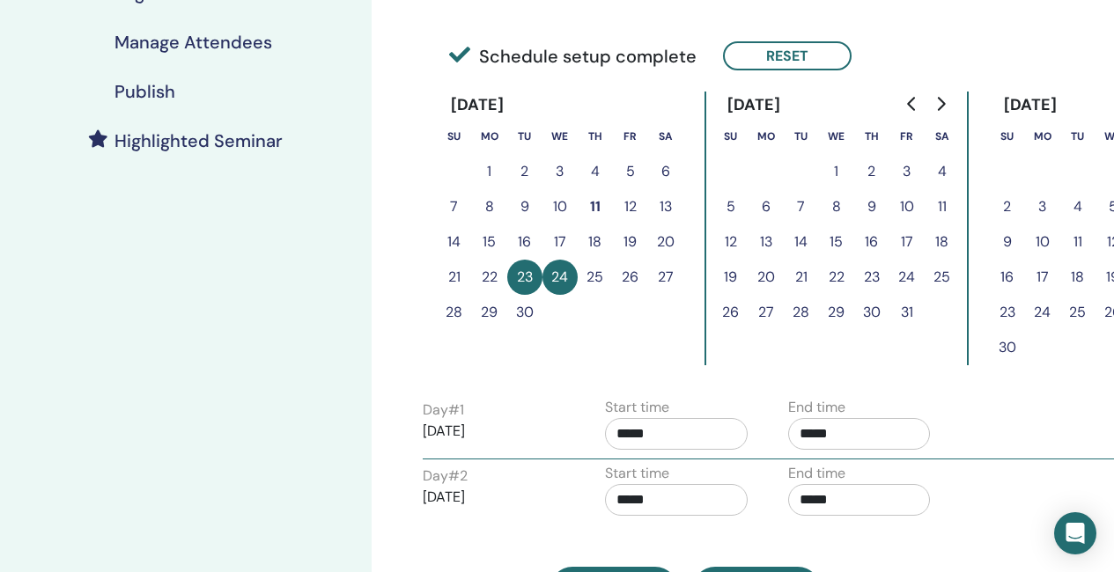
click at [147, 94] on h4 "Publish" at bounding box center [144, 91] width 61 height 21
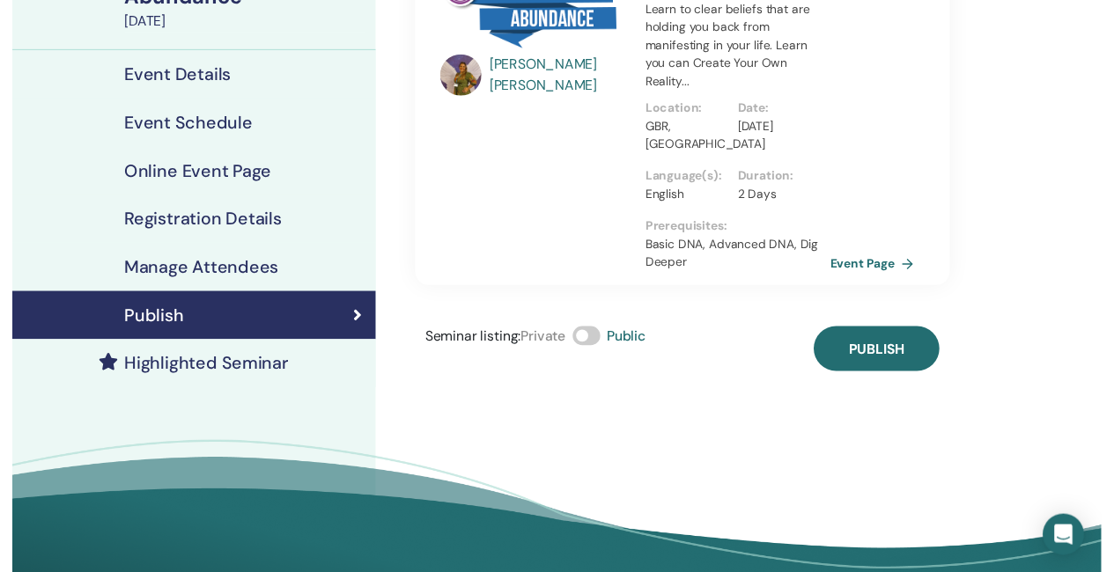
scroll to position [155, 0]
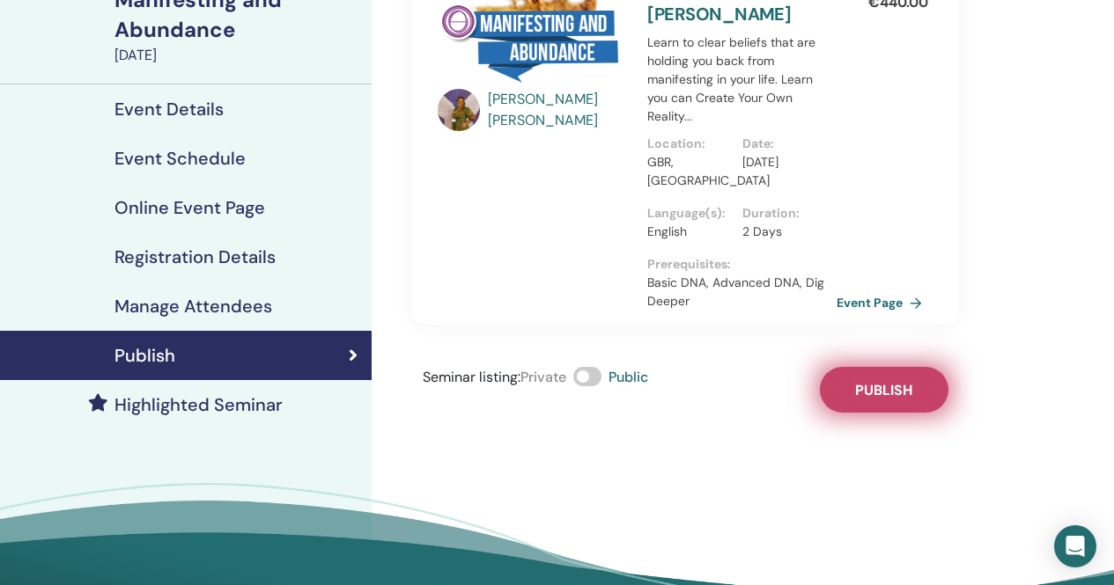
click at [899, 379] on button "Publish" at bounding box center [884, 390] width 129 height 46
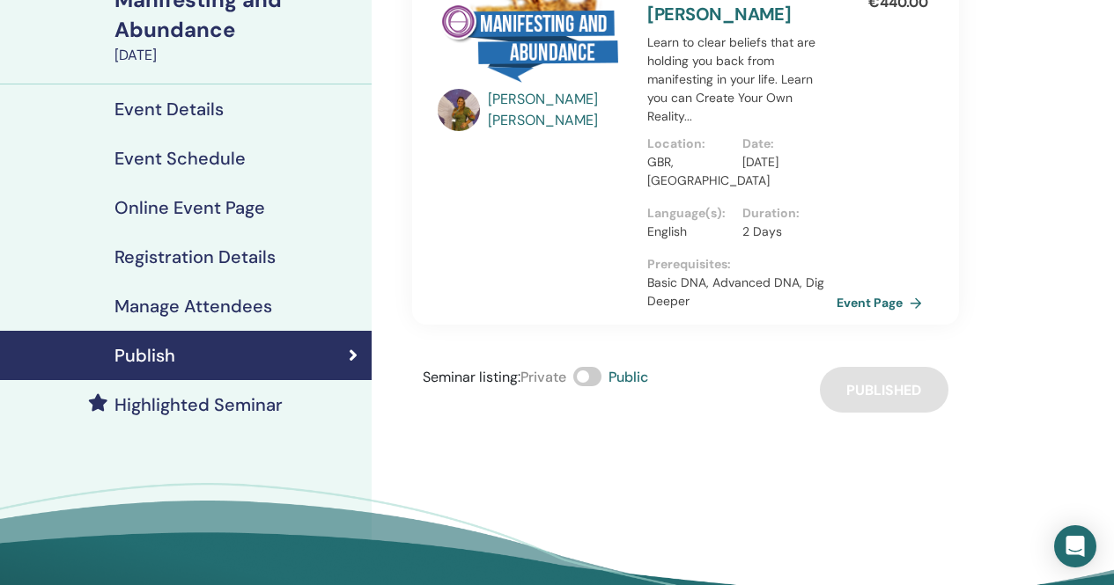
click at [244, 399] on h4 "Highlighted Seminar" at bounding box center [198, 404] width 168 height 21
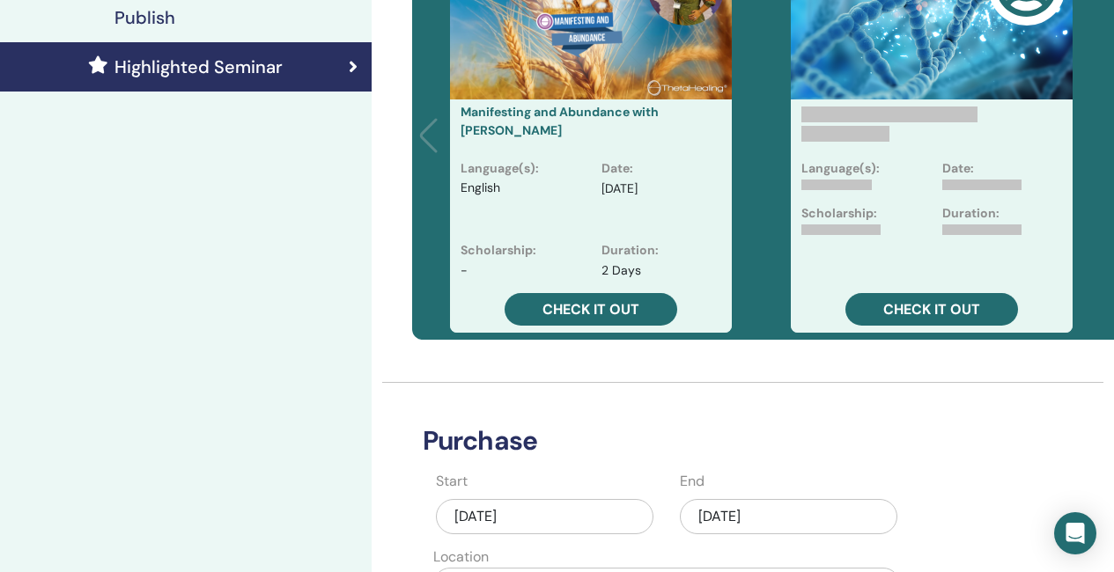
scroll to position [771, 0]
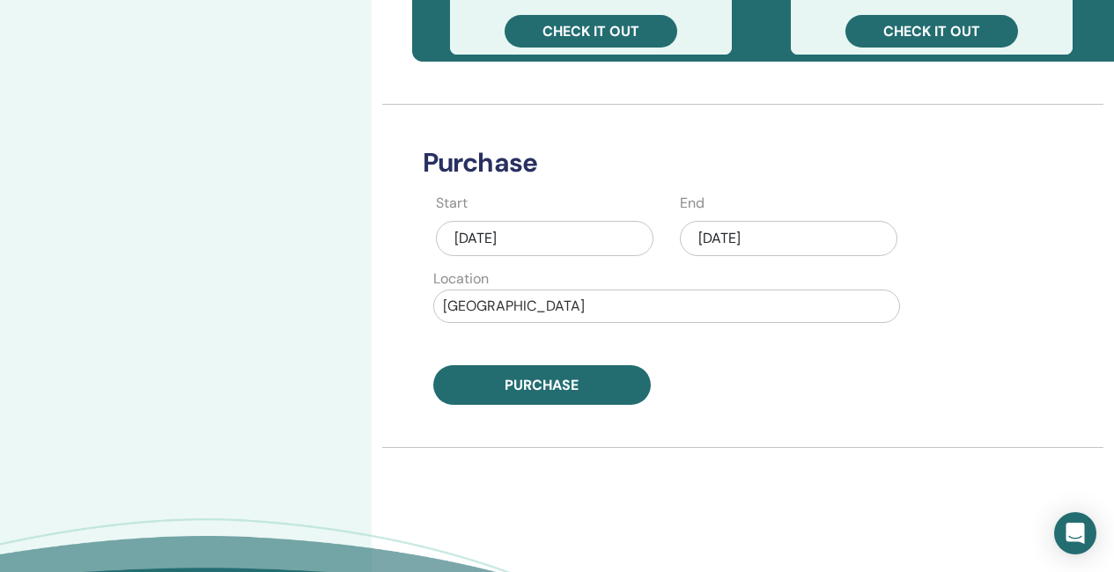
click at [753, 249] on div "[DATE]" at bounding box center [788, 238] width 217 height 35
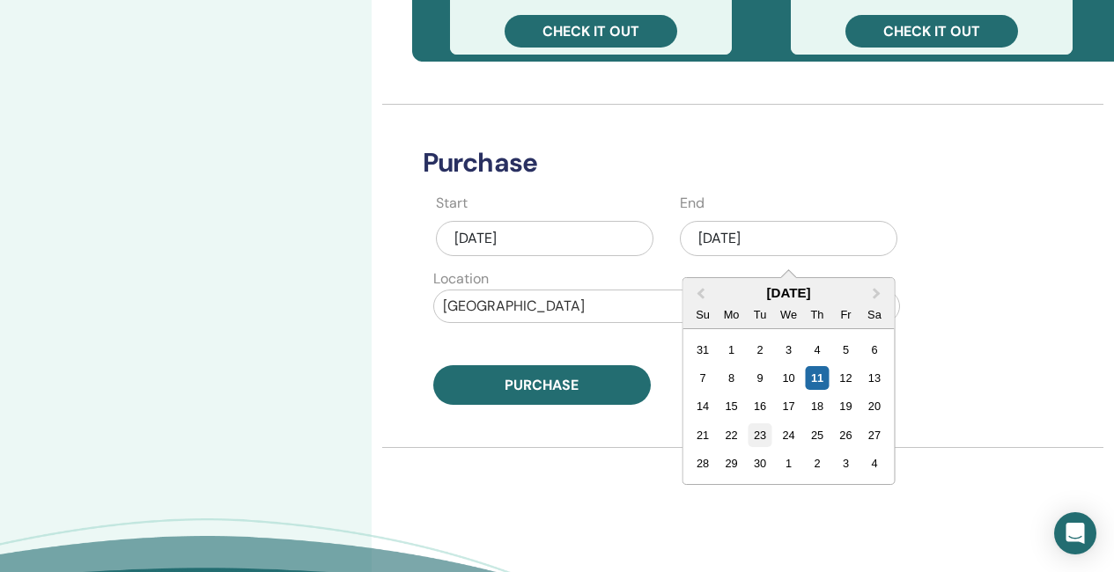
click at [753, 437] on div "23" at bounding box center [759, 435] width 24 height 24
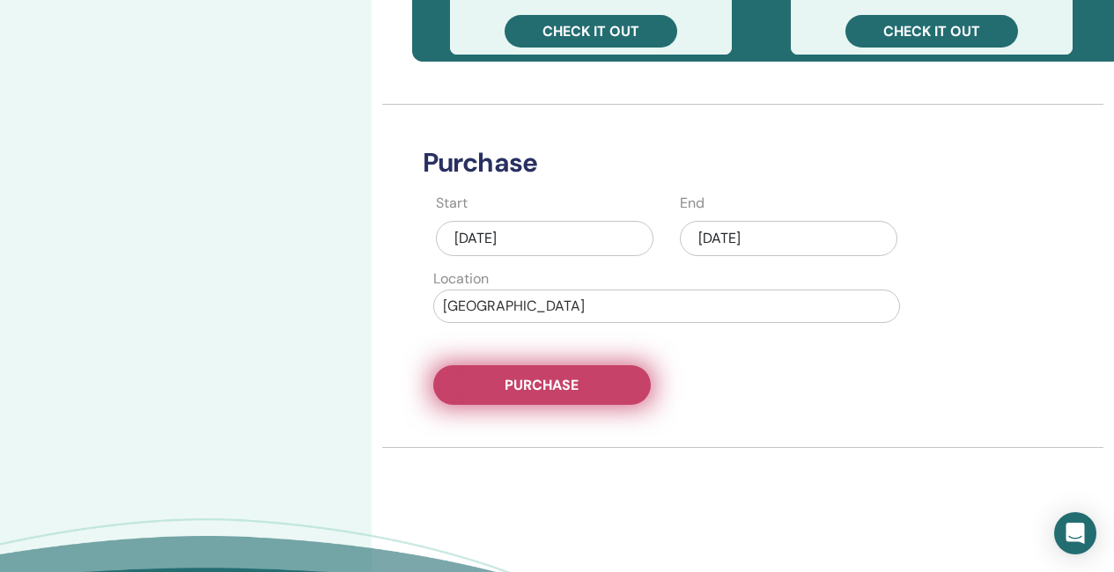
click at [583, 379] on button "Purchase" at bounding box center [541, 385] width 217 height 40
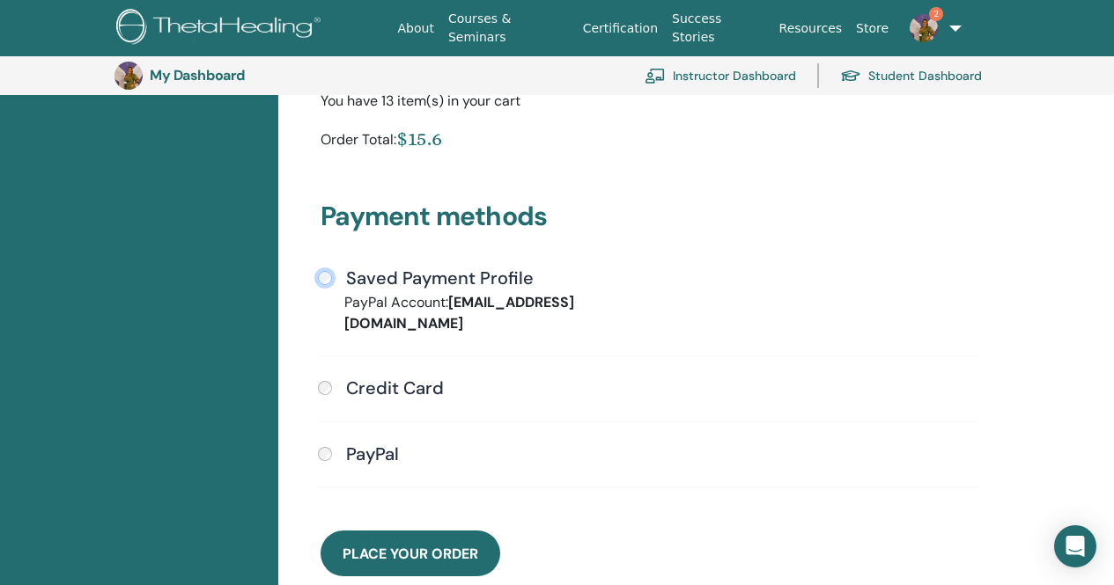
scroll to position [391, 0]
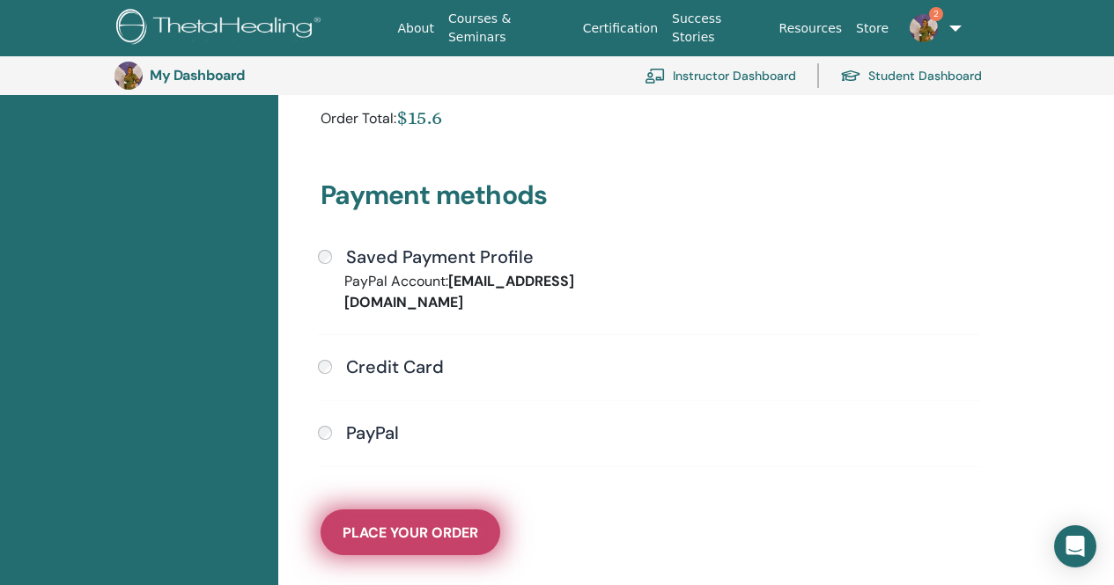
click at [408, 523] on button "Place Your Order" at bounding box center [410, 533] width 180 height 46
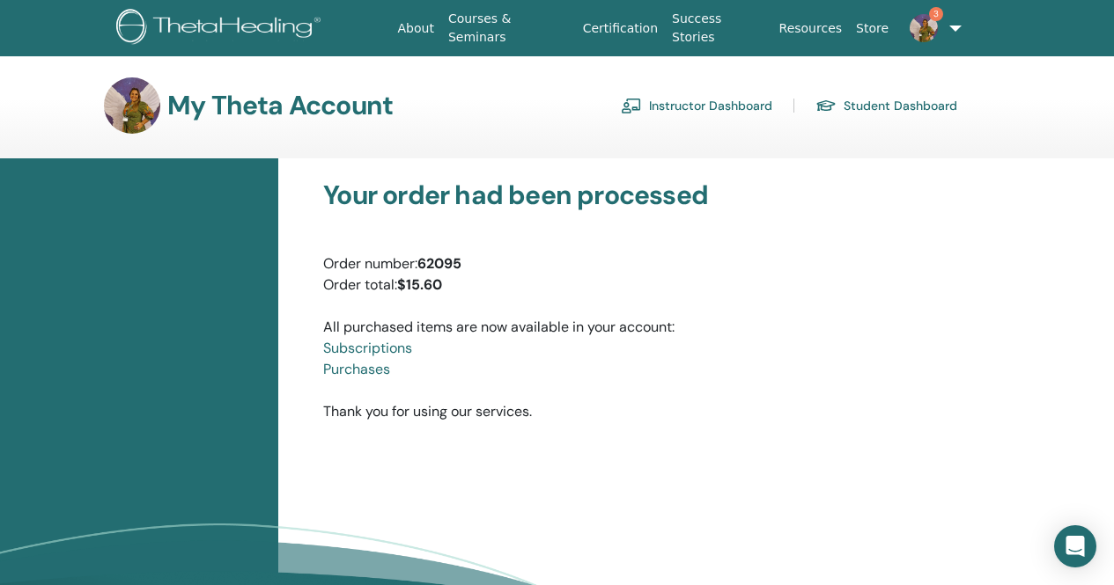
click at [700, 105] on link "Instructor Dashboard" at bounding box center [696, 106] width 151 height 28
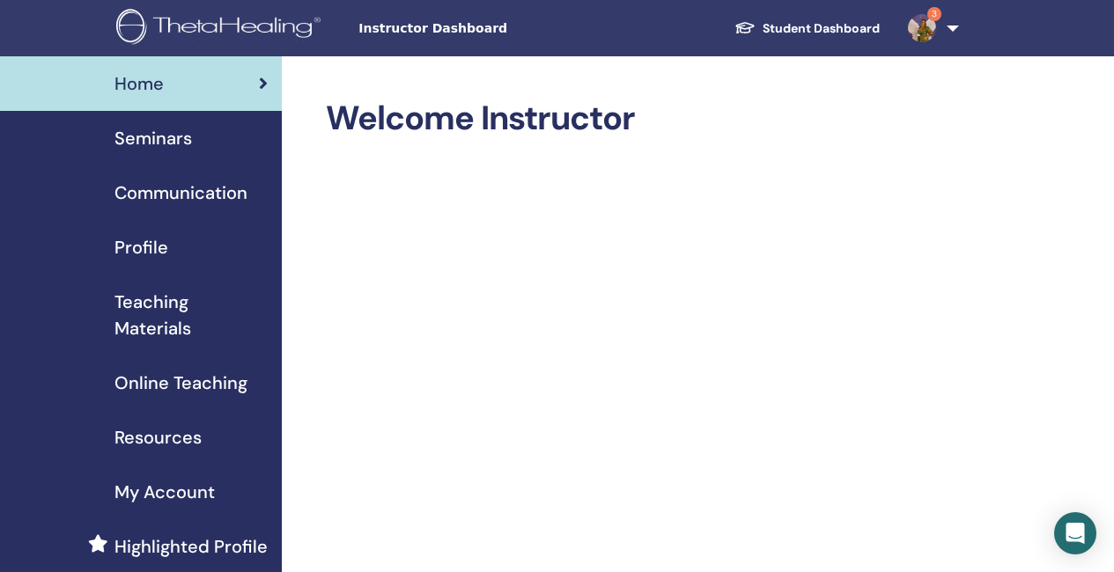
click at [184, 142] on span "Seminars" at bounding box center [152, 138] width 77 height 26
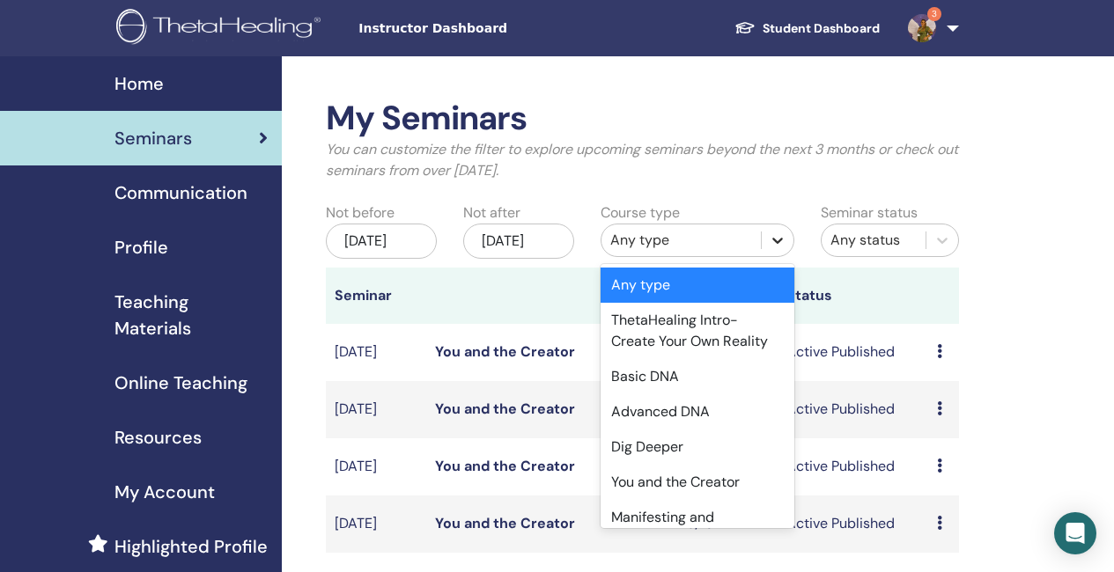
click at [783, 241] on icon at bounding box center [777, 241] width 18 height 18
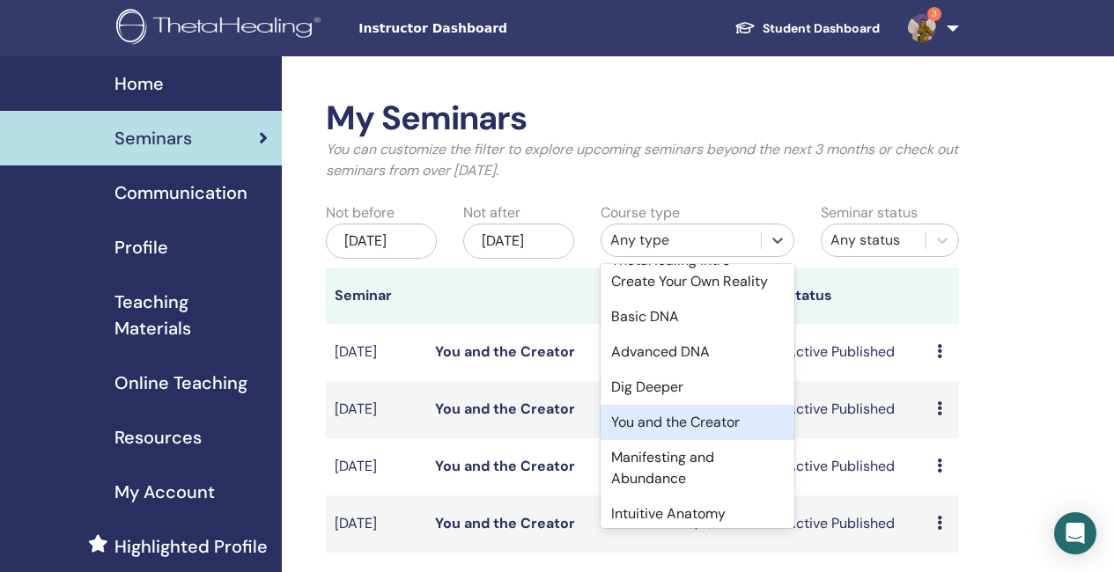
scroll to position [88, 0]
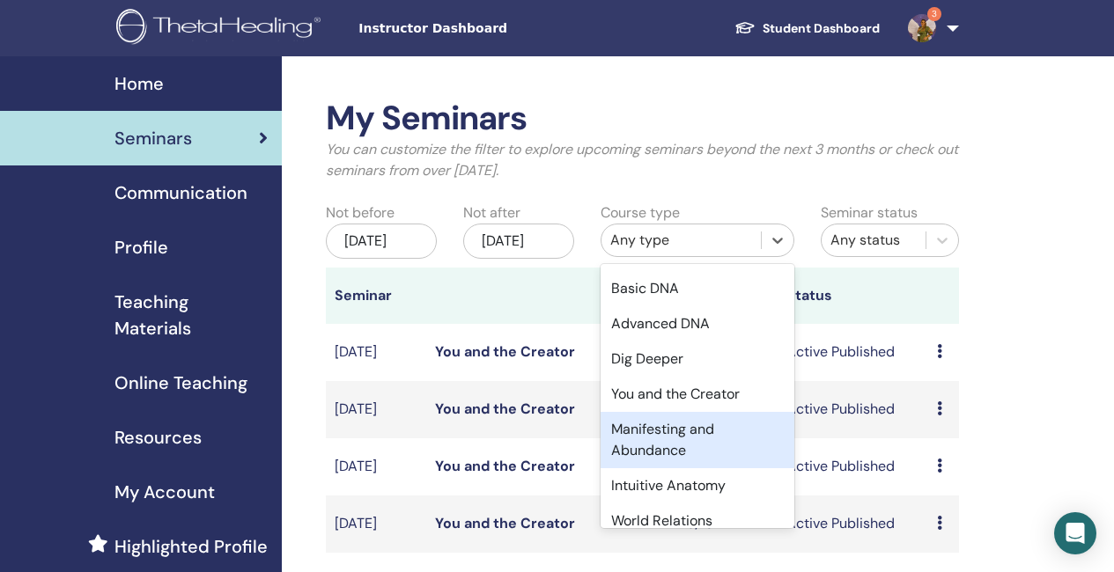
click at [665, 444] on div "Manifesting and Abundance" at bounding box center [697, 440] width 194 height 56
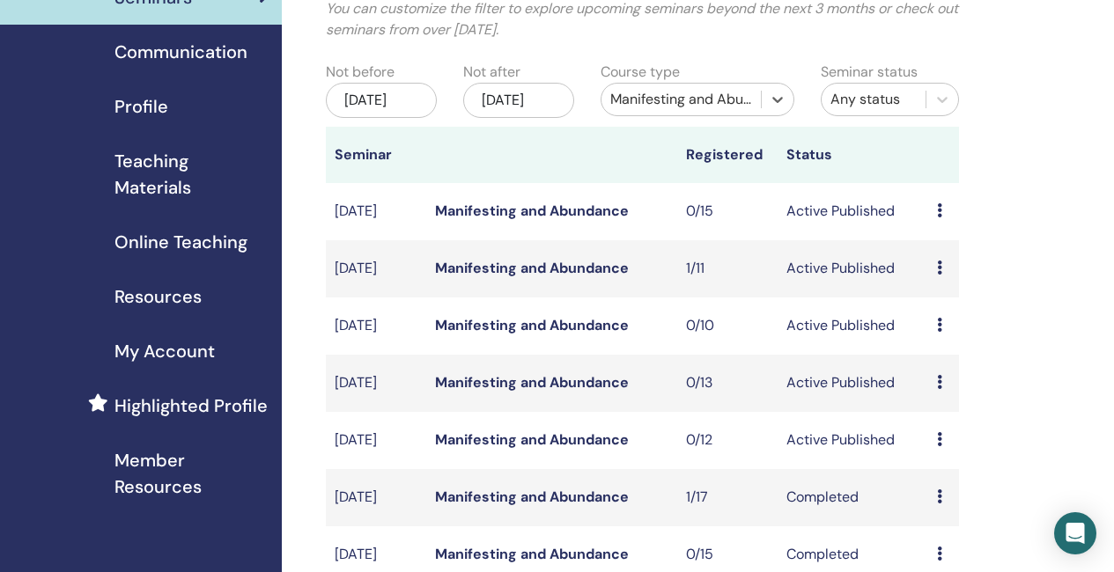
scroll to position [176, 0]
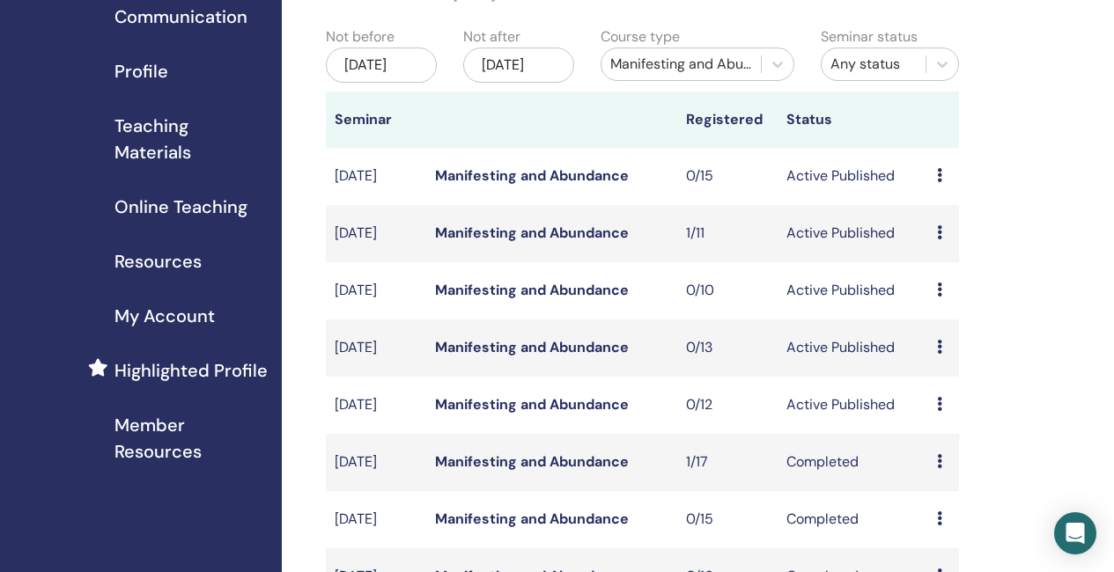
click at [588, 356] on link "Manifesting and Abundance" at bounding box center [532, 347] width 194 height 18
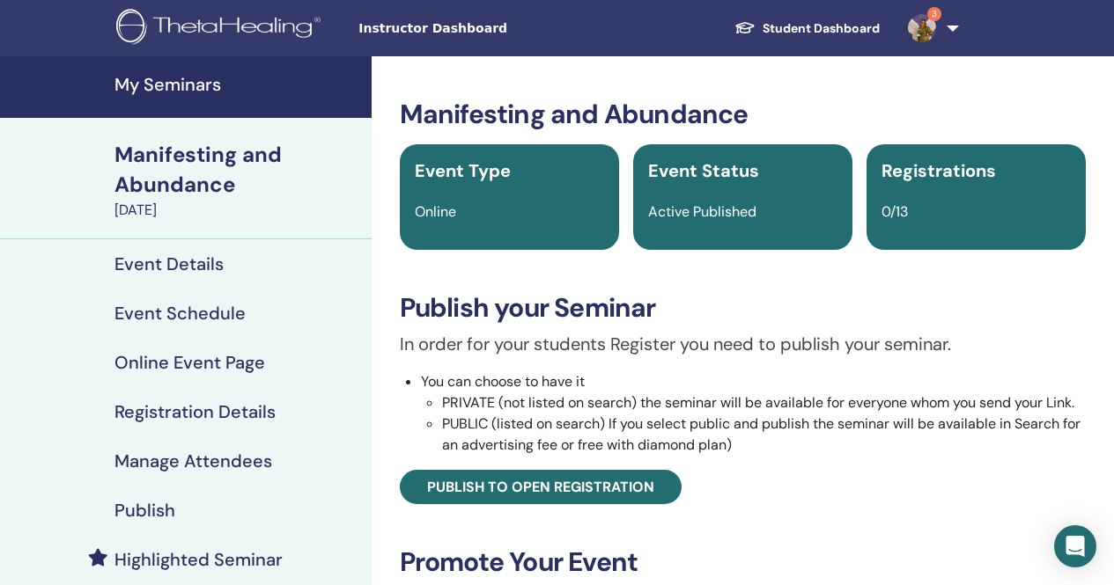
click at [188, 263] on h4 "Event Details" at bounding box center [168, 264] width 109 height 21
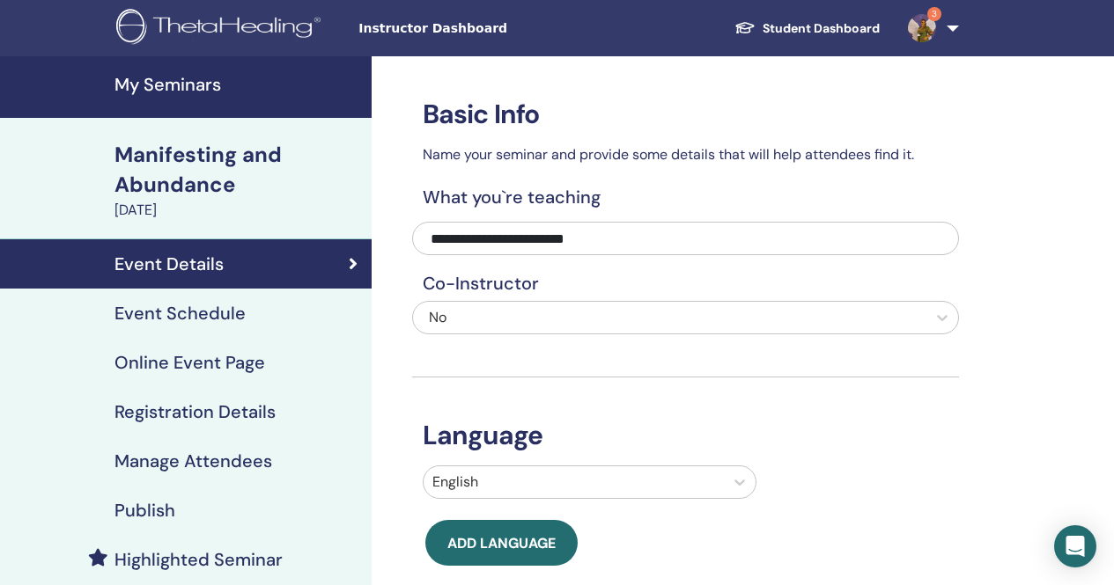
click at [219, 410] on h4 "Registration Details" at bounding box center [194, 411] width 161 height 21
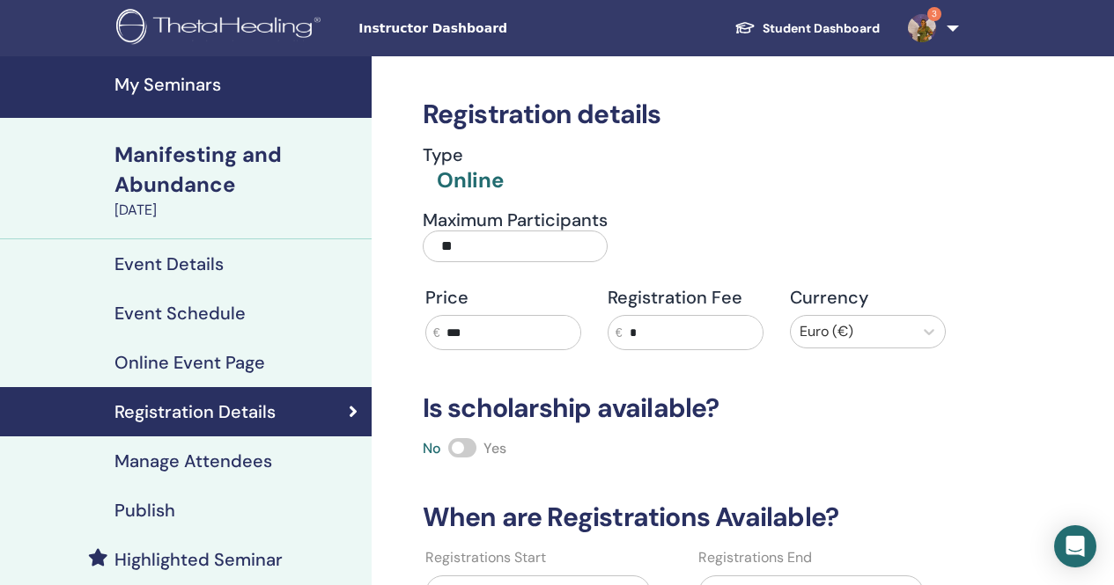
click at [462, 245] on input "**" at bounding box center [515, 247] width 185 height 32
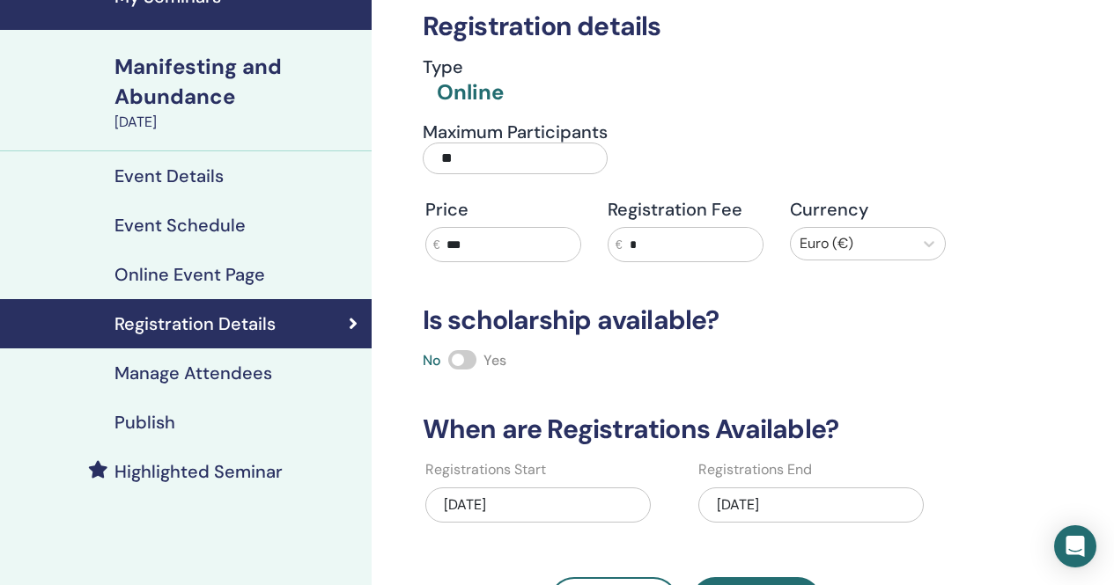
scroll to position [264, 0]
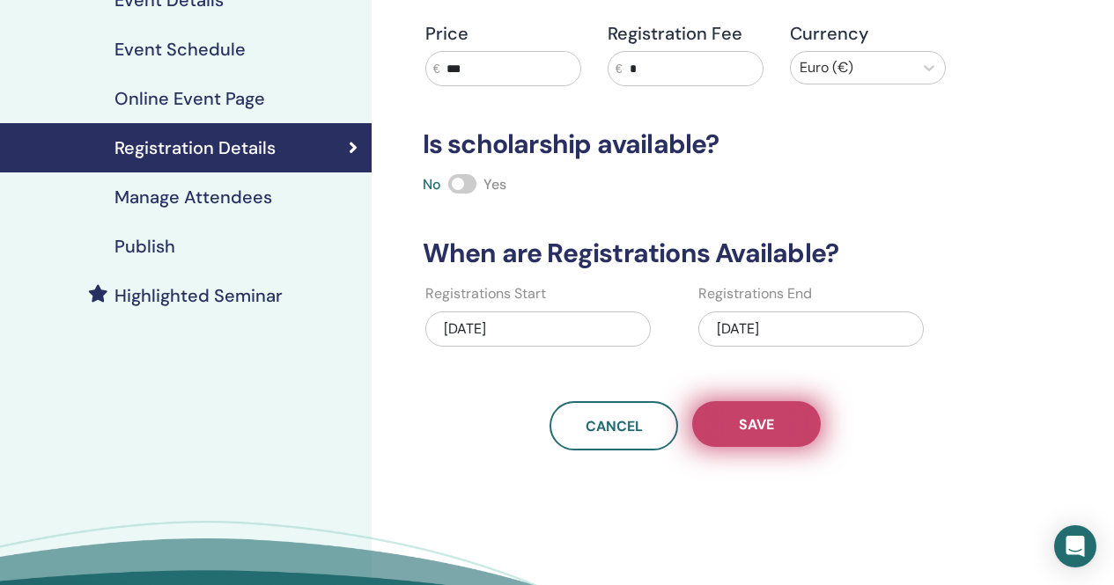
type input "**"
click at [791, 425] on button "Save" at bounding box center [756, 424] width 129 height 46
click at [773, 425] on span "Save" at bounding box center [756, 424] width 35 height 18
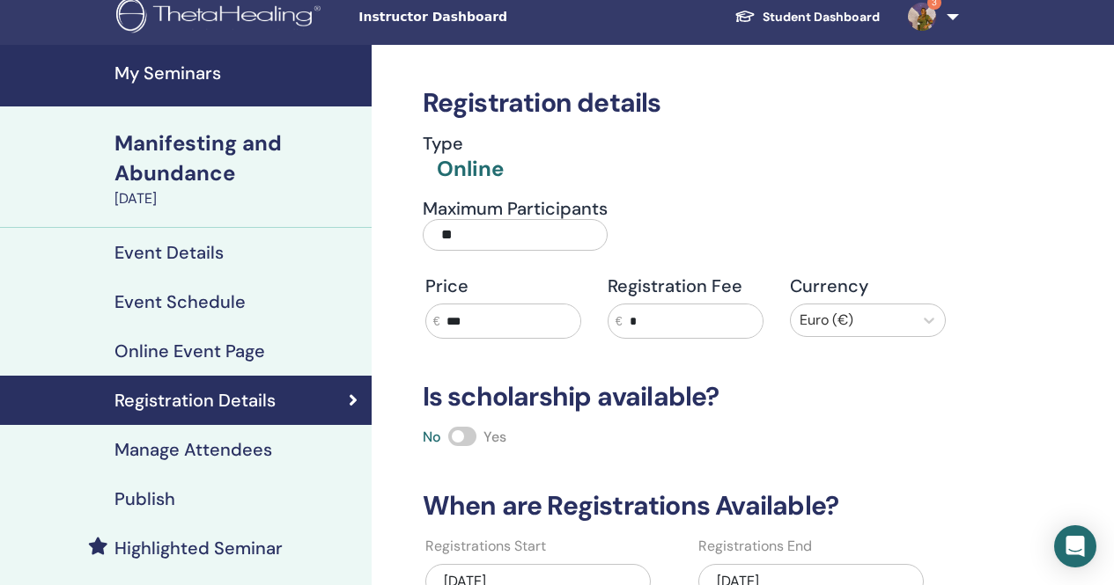
scroll to position [0, 0]
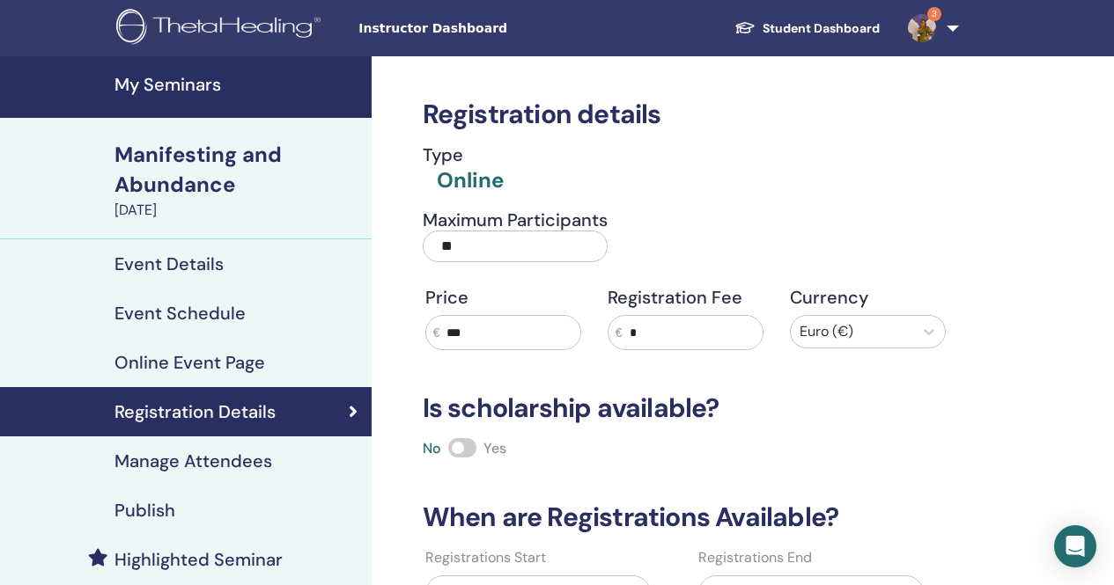
click at [193, 157] on div "Manifesting and Abundance" at bounding box center [237, 170] width 246 height 60
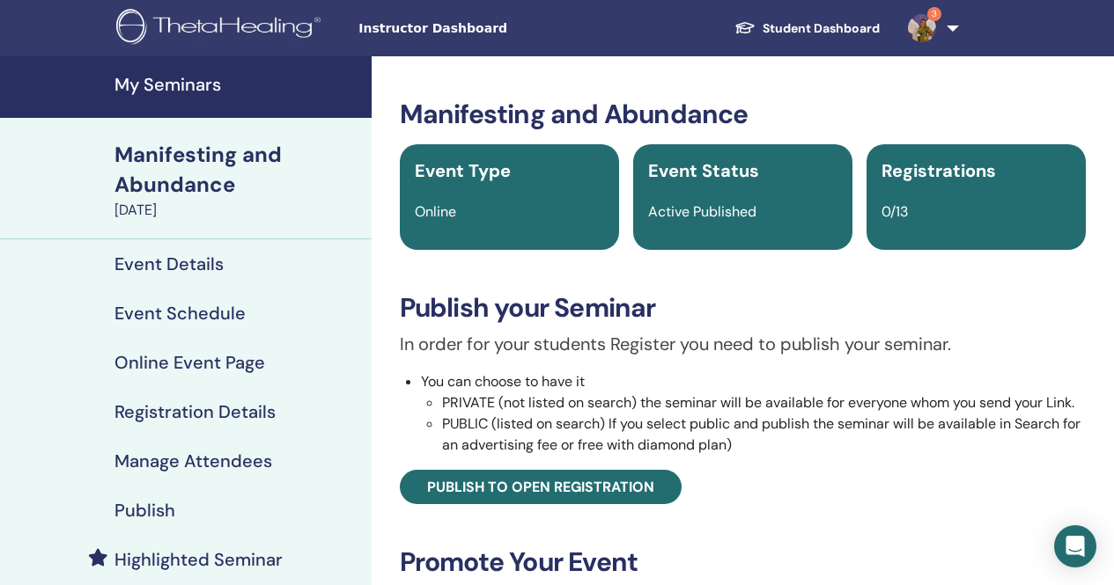
click at [197, 84] on h4 "My Seminars" at bounding box center [237, 84] width 246 height 21
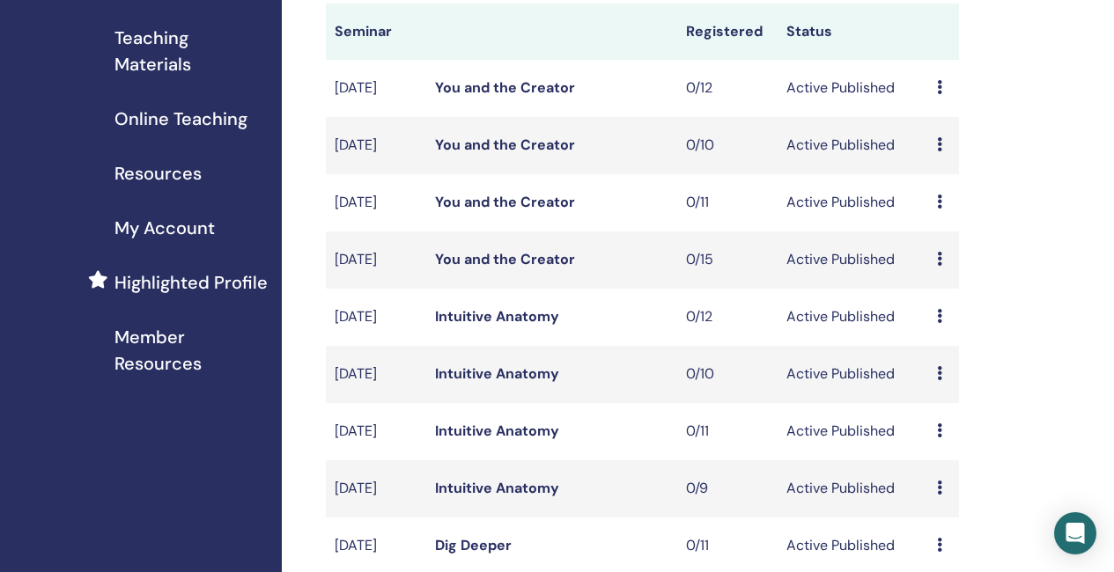
scroll to position [88, 0]
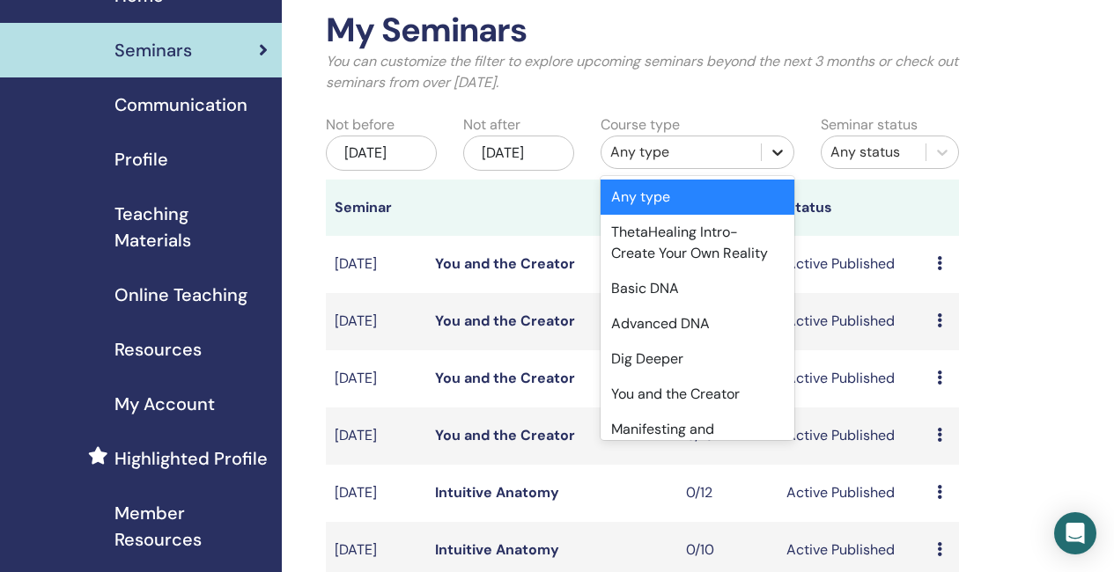
click at [779, 151] on icon at bounding box center [777, 153] width 11 height 6
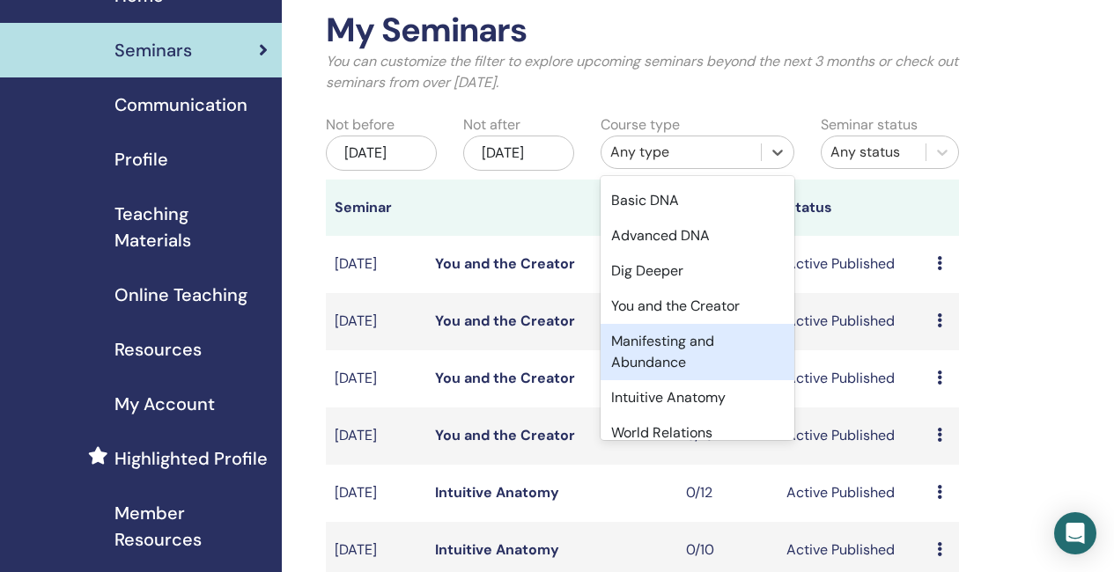
click at [700, 360] on div "Manifesting and Abundance" at bounding box center [697, 352] width 194 height 56
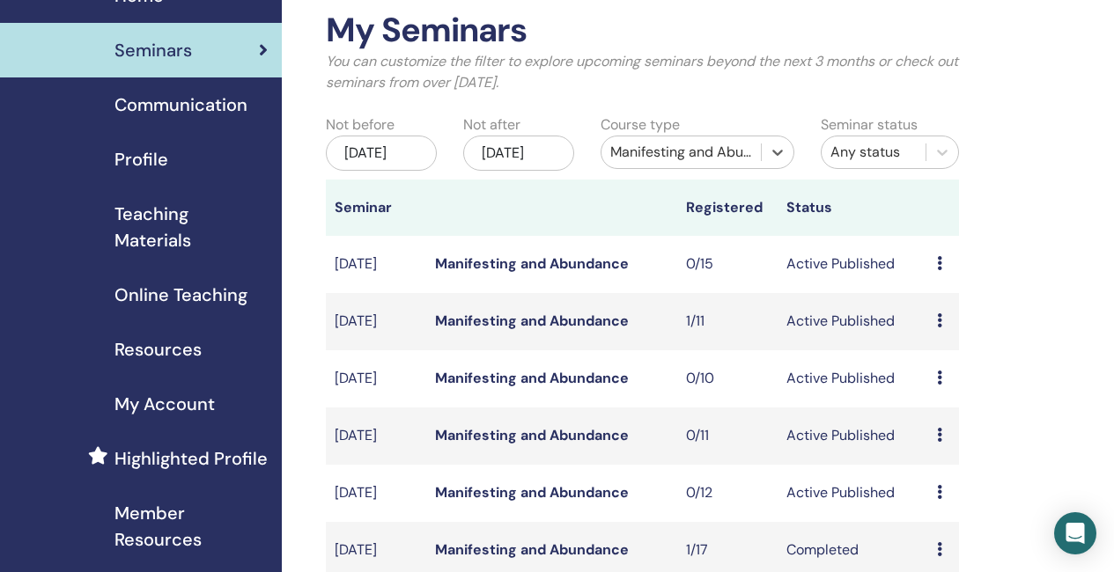
click at [938, 270] on icon at bounding box center [939, 263] width 5 height 14
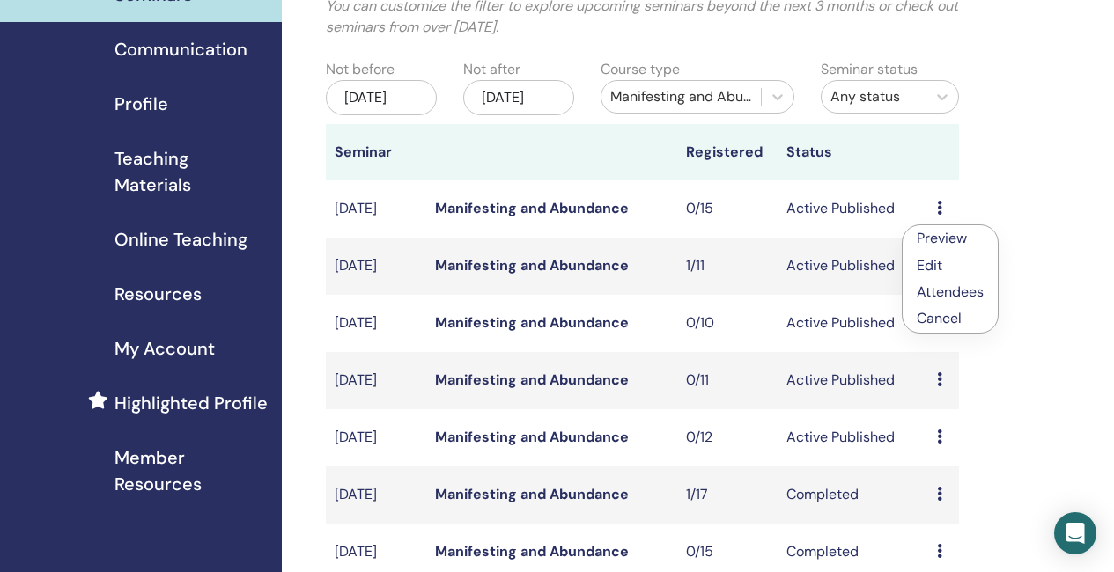
scroll to position [176, 0]
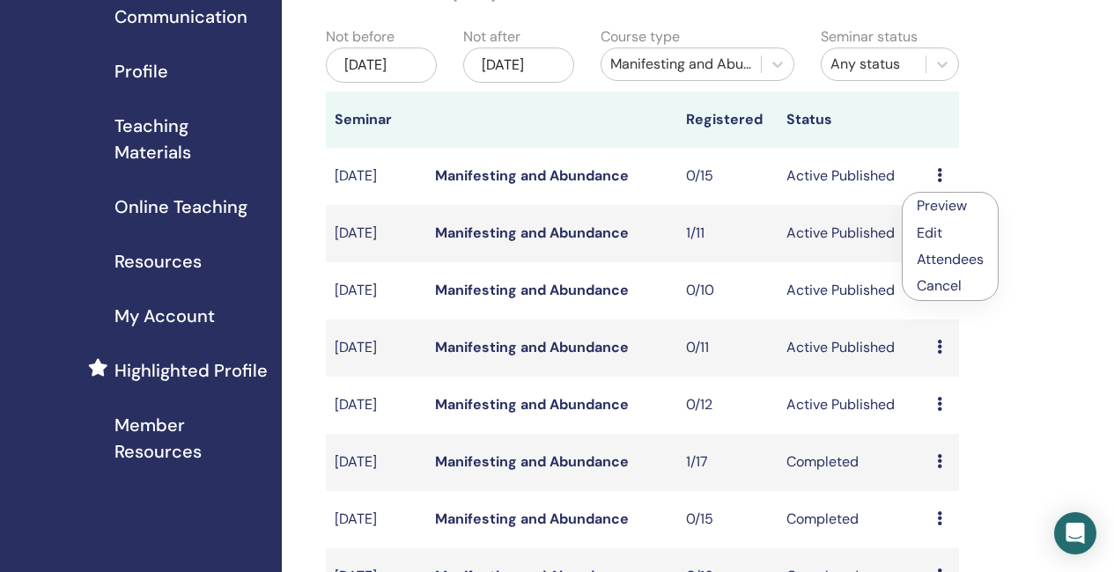
click at [562, 185] on link "Manifesting and Abundance" at bounding box center [532, 175] width 194 height 18
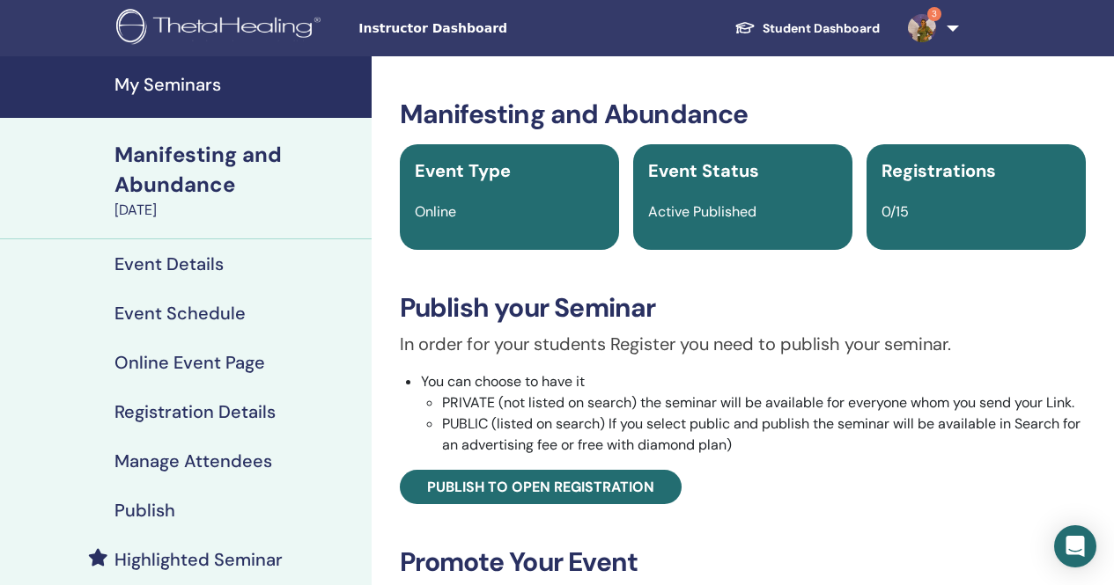
click at [201, 320] on h4 "Event Schedule" at bounding box center [179, 313] width 131 height 21
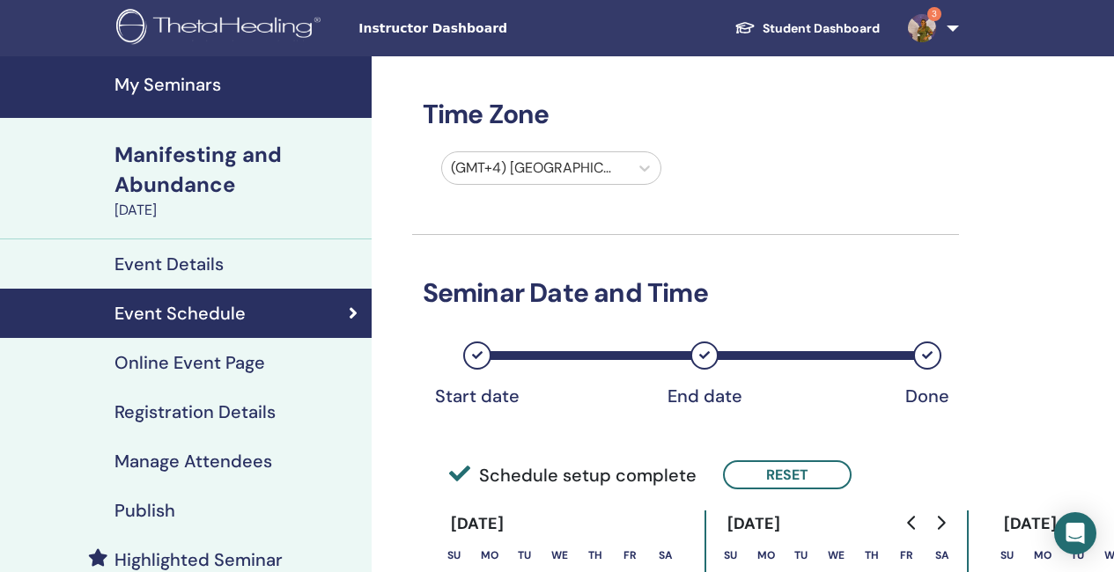
click at [580, 176] on div at bounding box center [536, 168] width 170 height 25
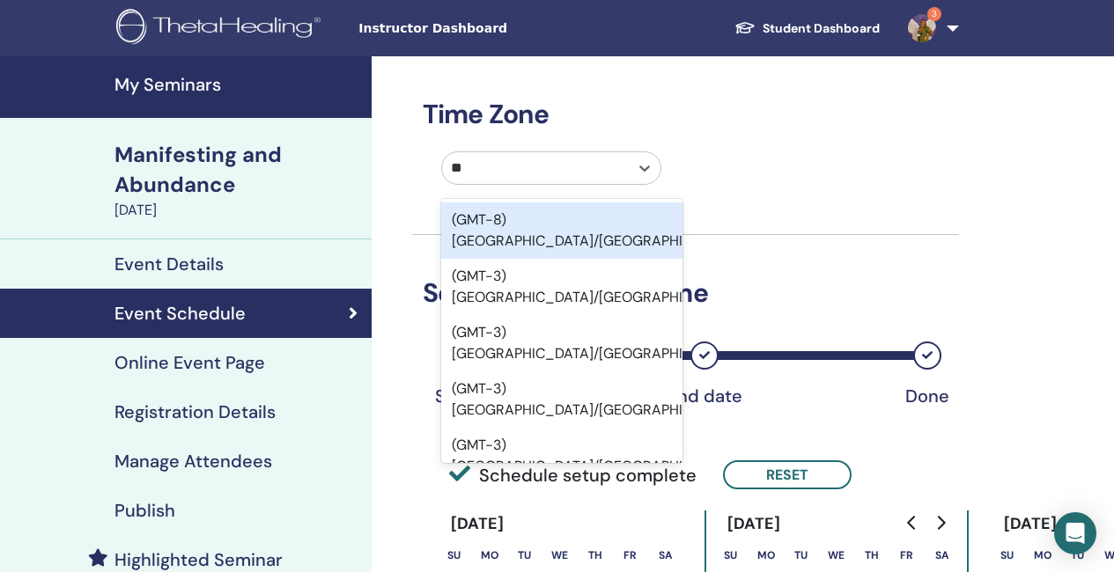
type input "*"
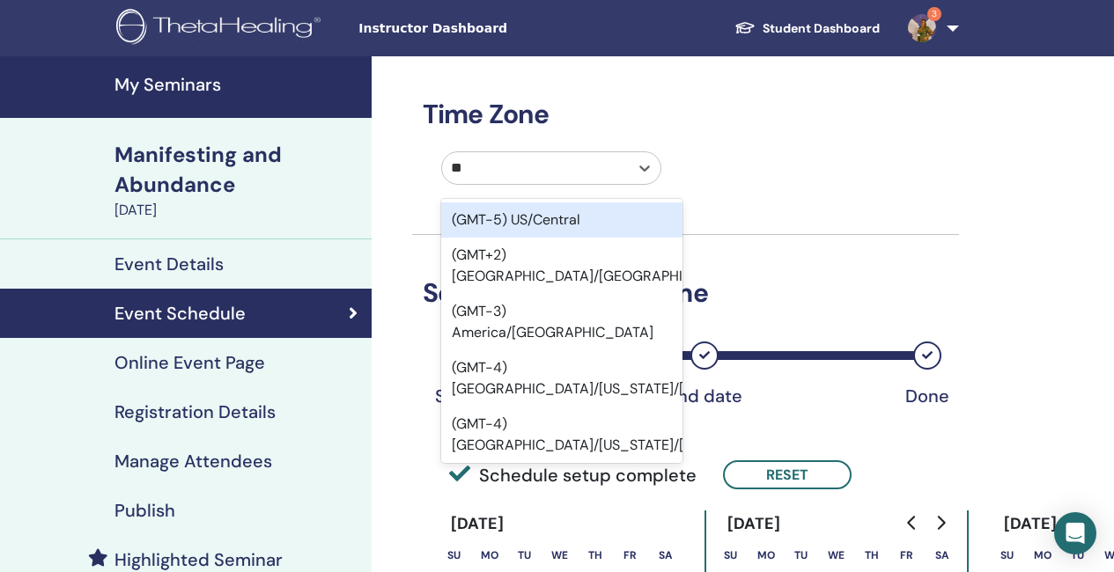
type input "***"
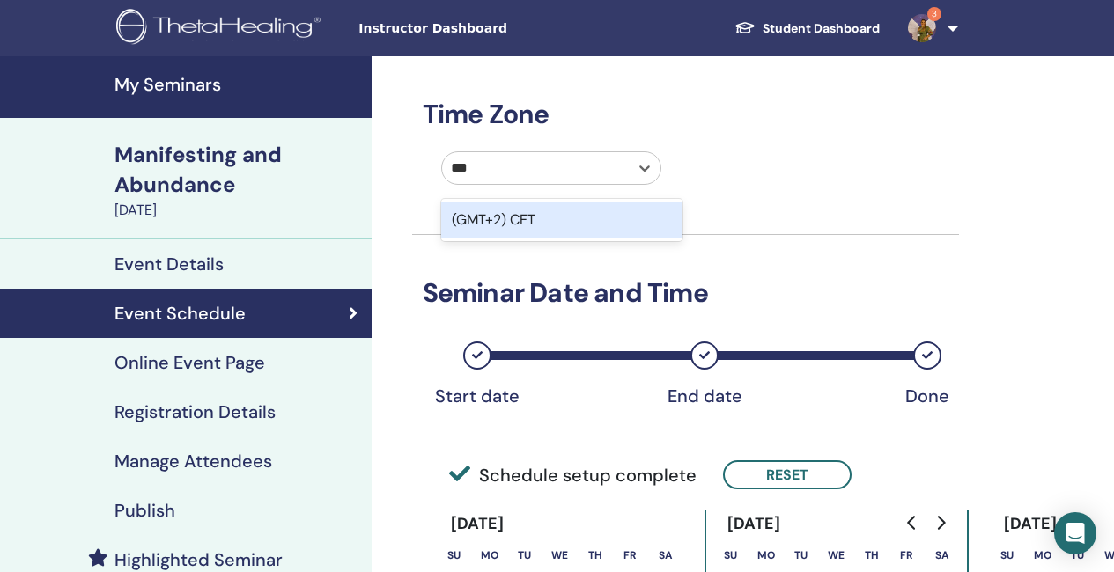
click at [611, 216] on div "(GMT+2) CET" at bounding box center [562, 219] width 242 height 35
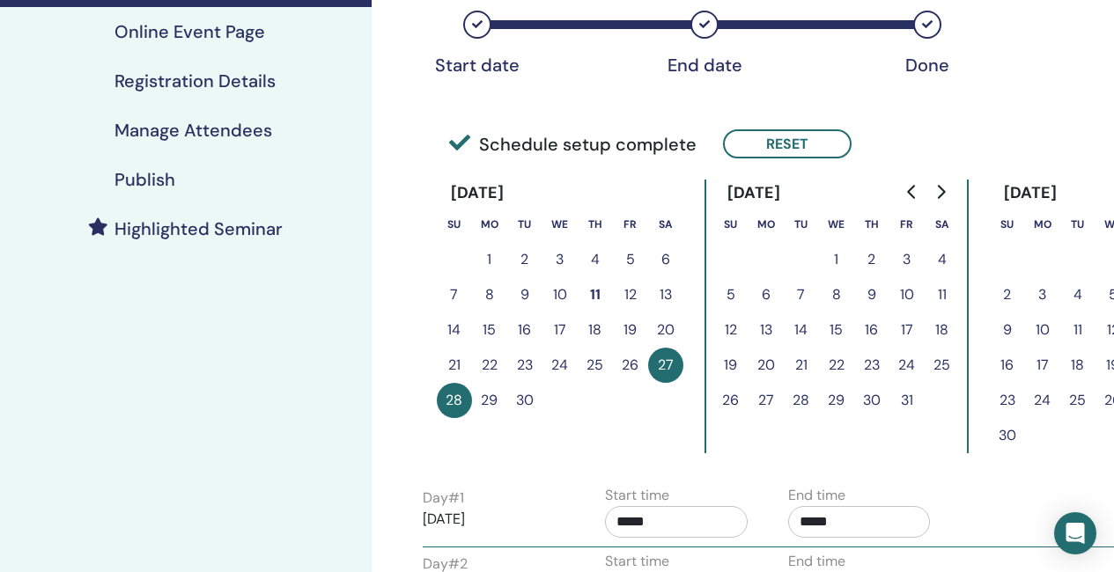
scroll to position [352, 0]
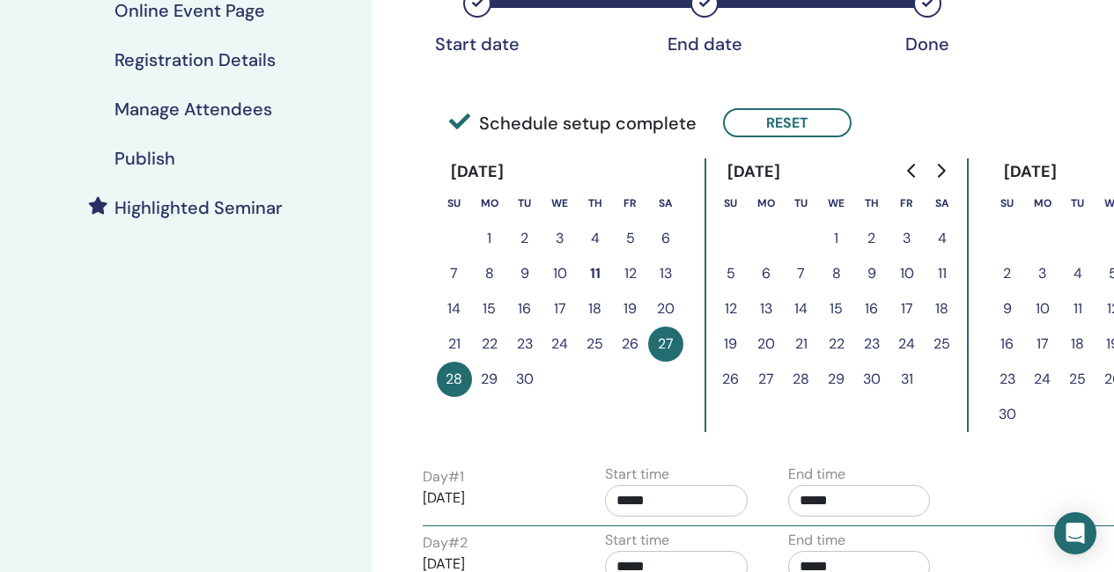
click at [521, 342] on button "23" at bounding box center [524, 344] width 35 height 35
click at [768, 119] on button "Reset" at bounding box center [787, 122] width 129 height 29
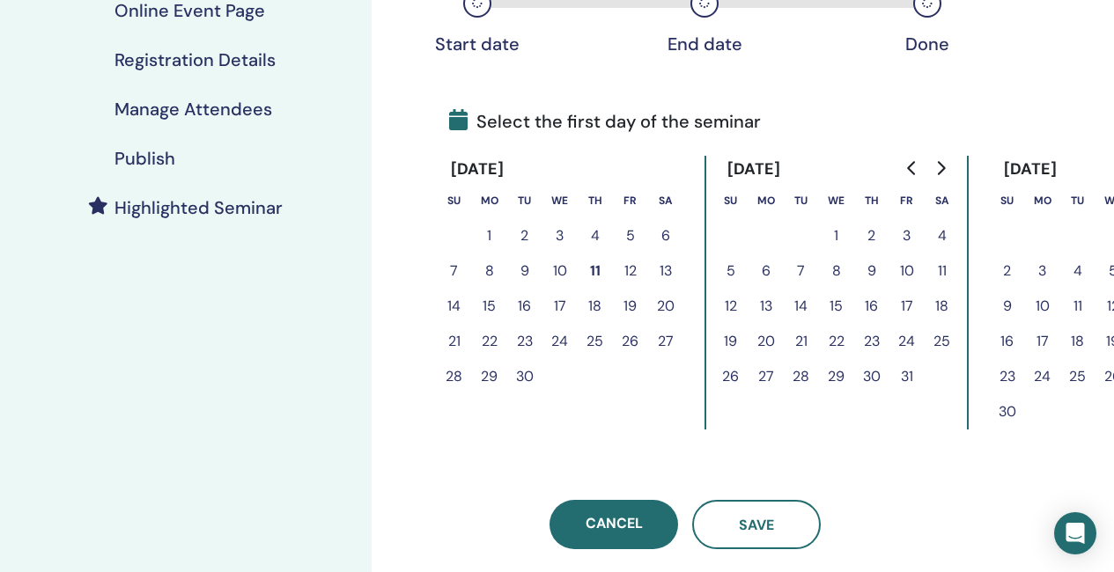
click at [526, 338] on button "23" at bounding box center [524, 341] width 35 height 35
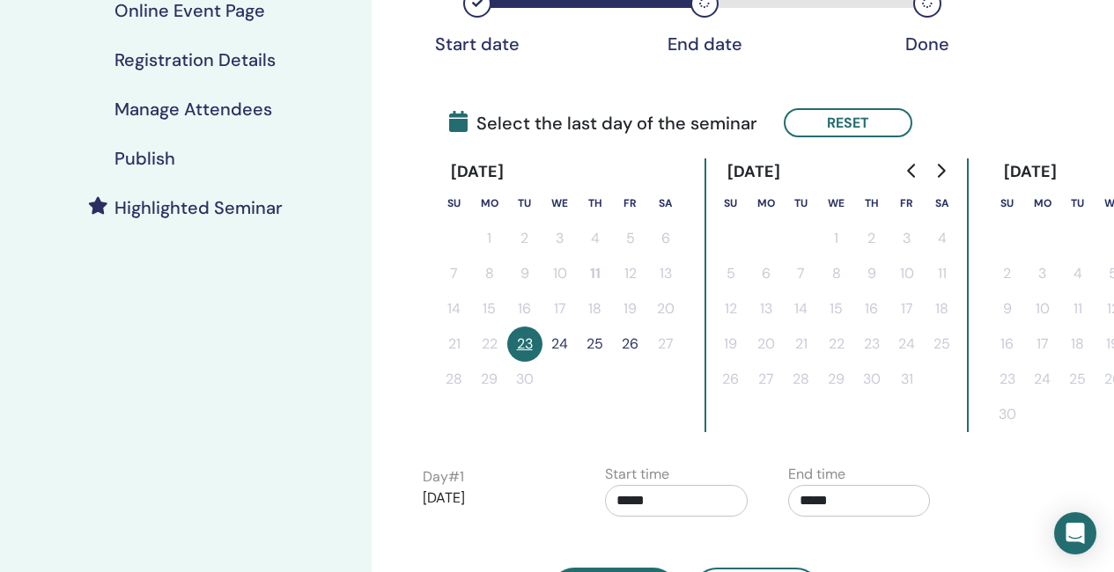
click at [567, 342] on button "24" at bounding box center [559, 344] width 35 height 35
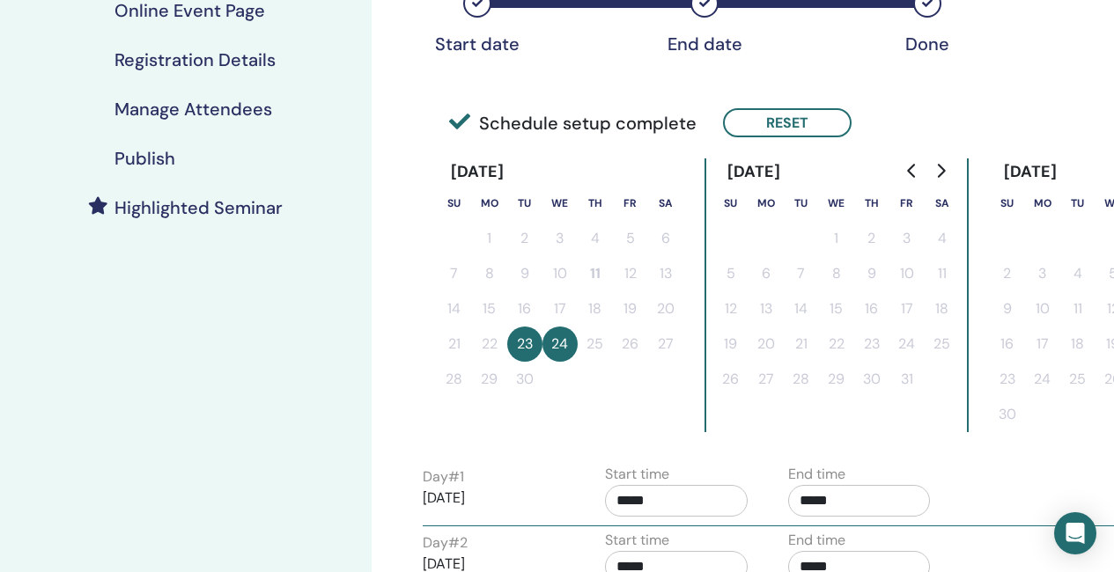
click at [695, 505] on input "*****" at bounding box center [676, 501] width 143 height 32
click at [690, 386] on span "▲" at bounding box center [694, 393] width 35 height 35
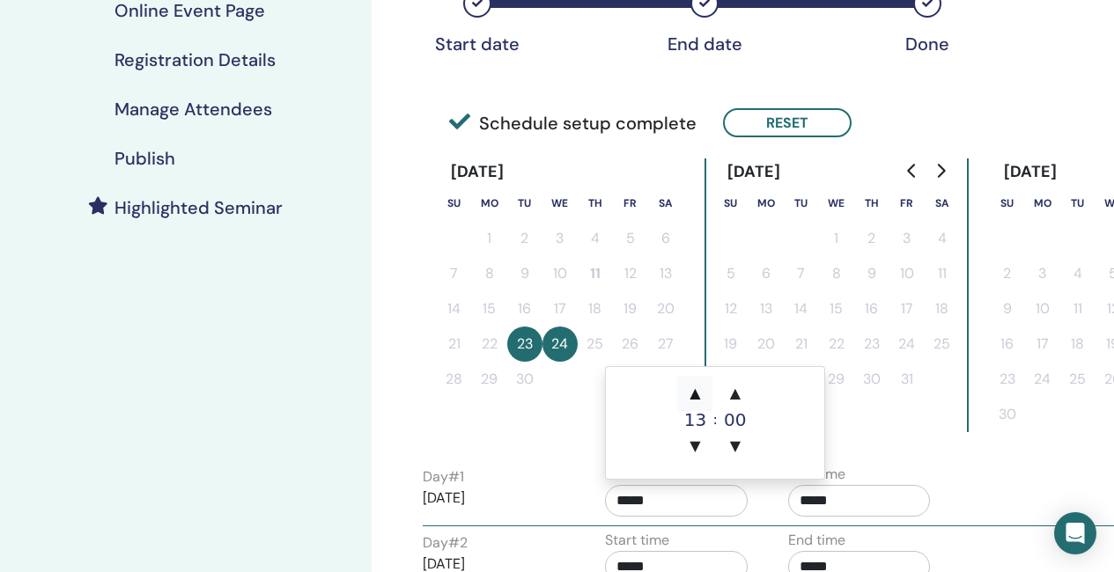
click at [690, 386] on span "▲" at bounding box center [694, 393] width 35 height 35
type input "*****"
click at [690, 386] on span "▲" at bounding box center [694, 393] width 35 height 35
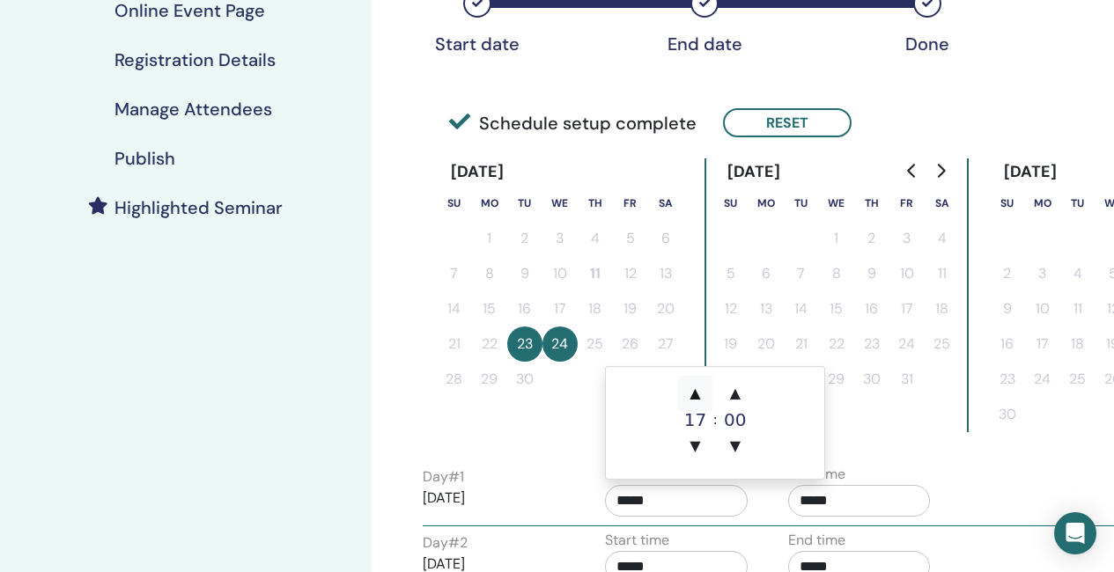
click at [690, 386] on span "▲" at bounding box center [694, 393] width 35 height 35
click at [855, 505] on input "*****" at bounding box center [859, 501] width 143 height 32
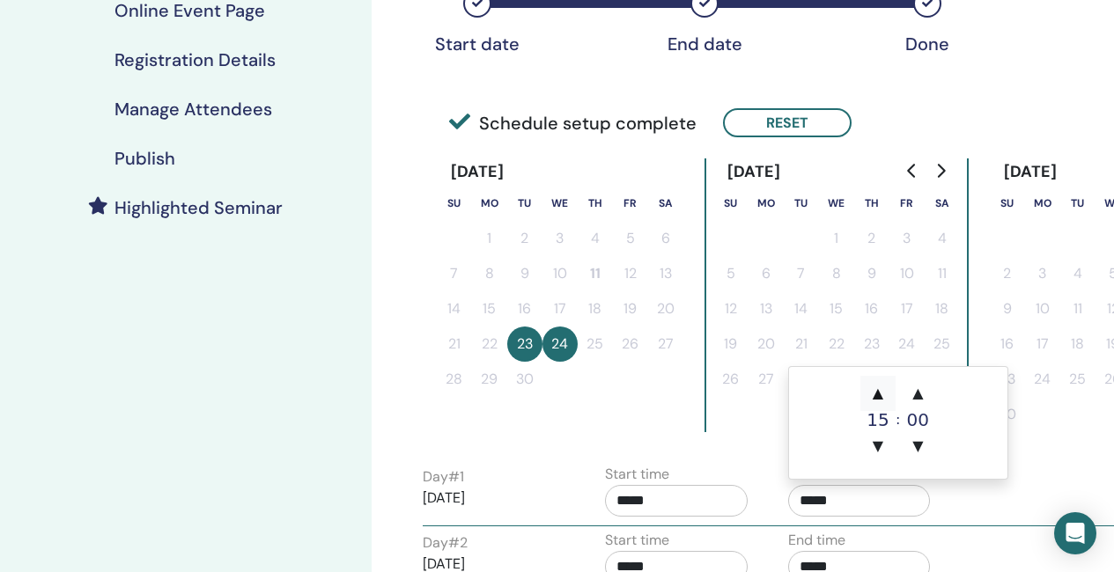
click at [878, 388] on span "▲" at bounding box center [877, 393] width 35 height 35
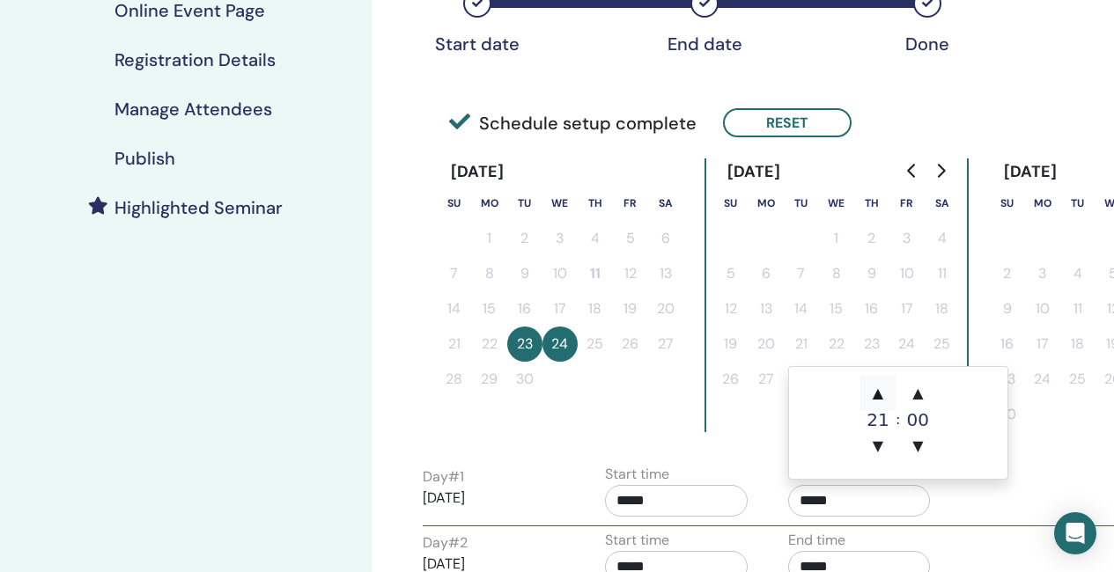
click at [878, 388] on span "▲" at bounding box center [877, 393] width 35 height 35
click at [883, 388] on span "▲" at bounding box center [877, 393] width 35 height 35
click at [879, 446] on span "▼" at bounding box center [877, 446] width 35 height 35
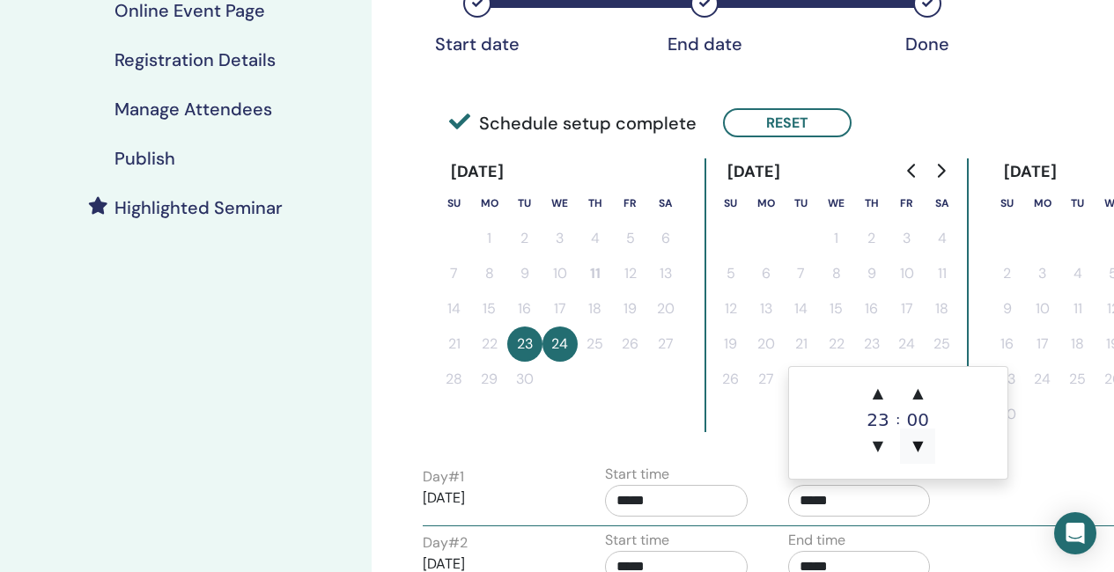
click at [910, 443] on span "▼" at bounding box center [917, 446] width 35 height 35
click at [874, 384] on span "▲" at bounding box center [877, 393] width 35 height 35
type input "*****"
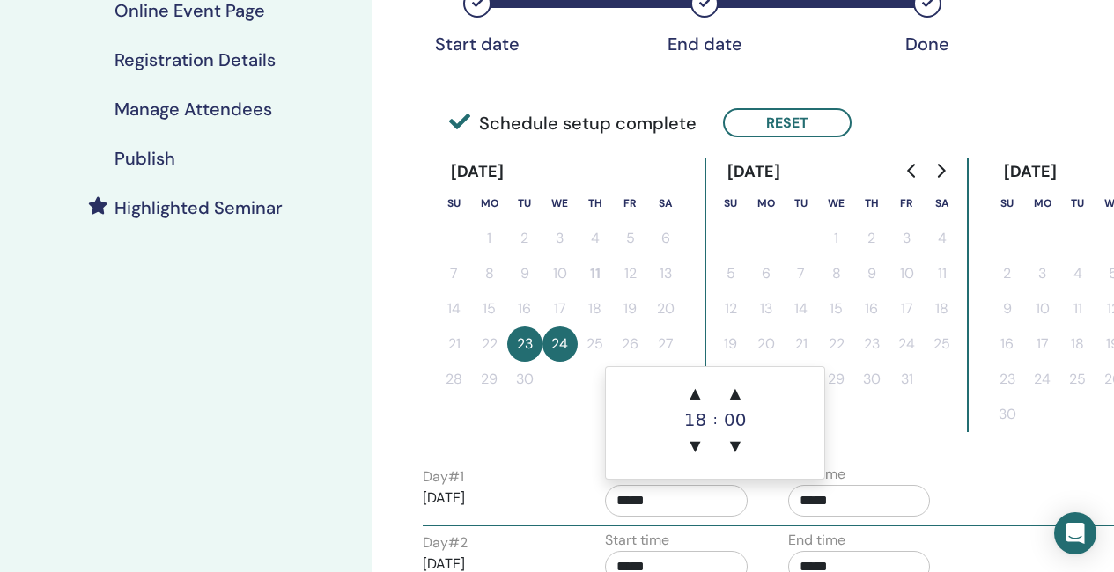
click at [671, 507] on input "*****" at bounding box center [676, 501] width 143 height 32
click at [694, 388] on span "▲" at bounding box center [694, 393] width 35 height 35
click at [695, 451] on span "▼" at bounding box center [694, 446] width 35 height 35
type input "*****"
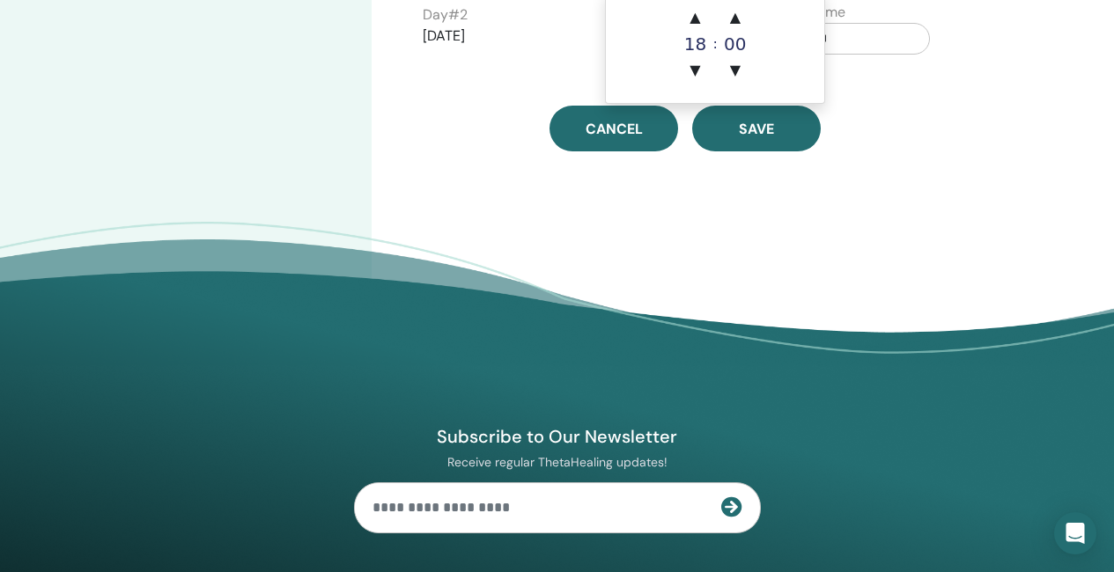
scroll to position [704, 0]
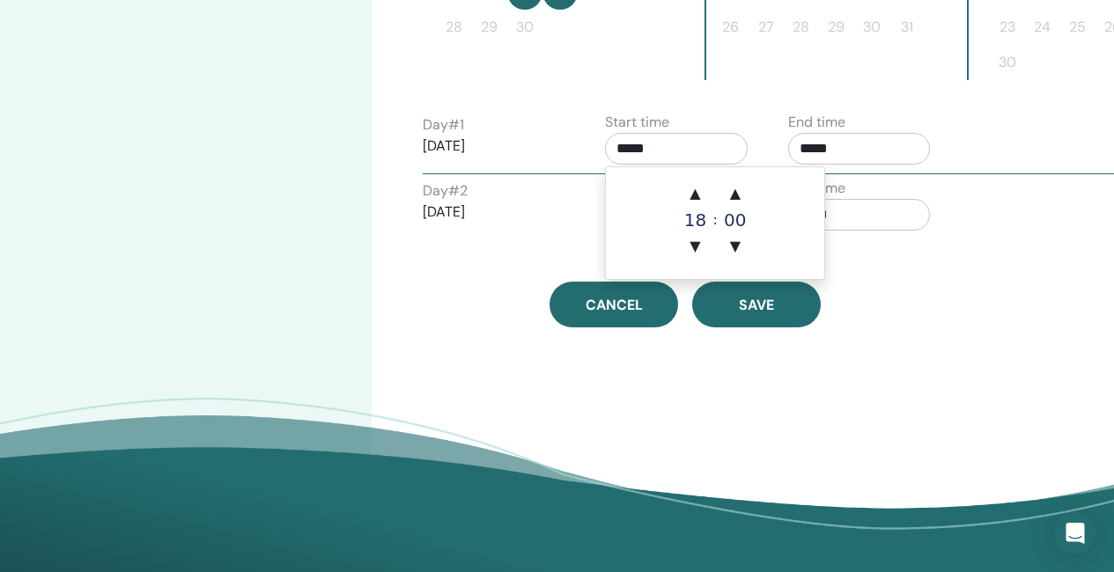
click at [869, 209] on input "*****" at bounding box center [859, 215] width 143 height 32
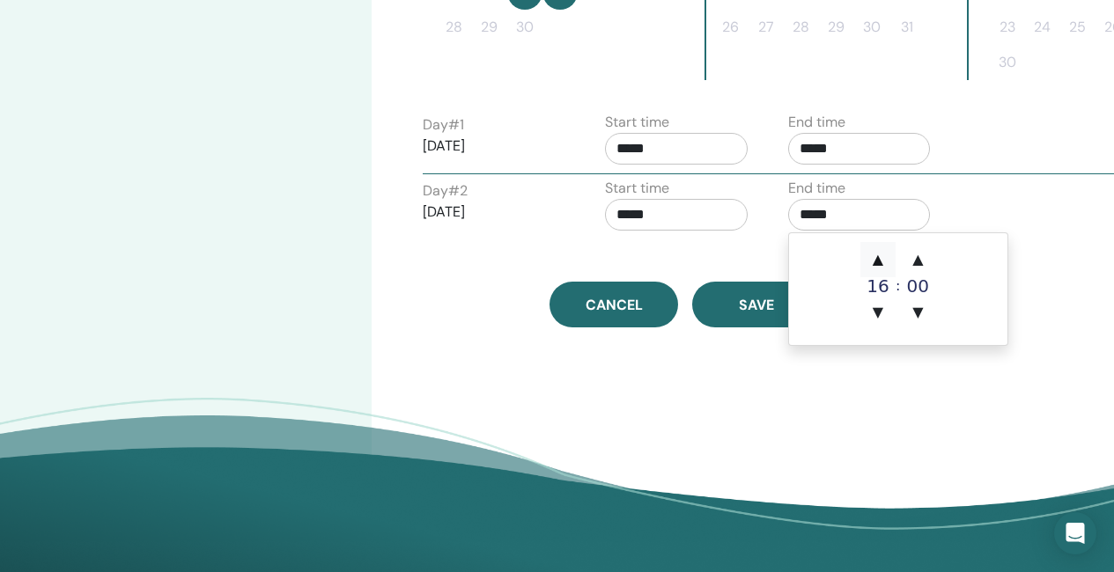
click at [874, 260] on span "▲" at bounding box center [877, 259] width 35 height 35
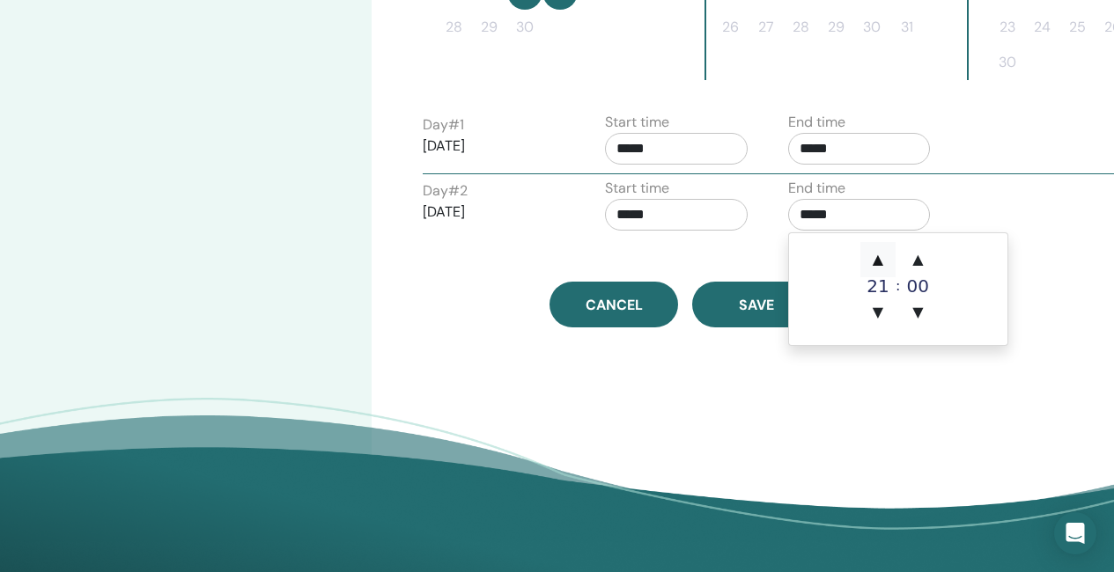
click at [874, 260] on span "▲" at bounding box center [877, 259] width 35 height 35
click at [922, 313] on span "▼" at bounding box center [917, 312] width 35 height 35
click at [875, 263] on span "▲" at bounding box center [877, 259] width 35 height 35
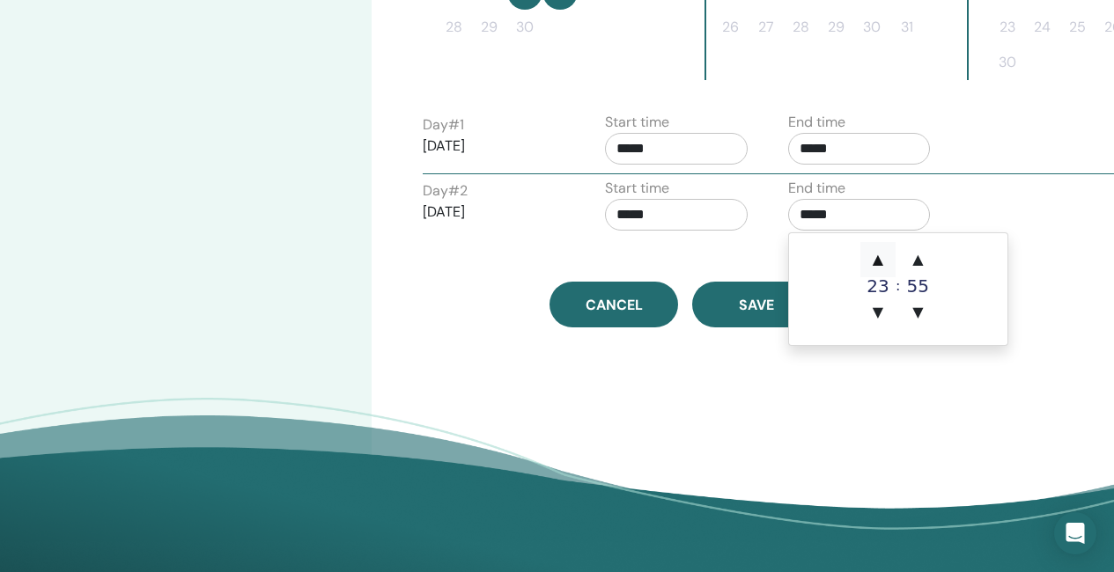
type input "*****"
click at [674, 210] on input "*****" at bounding box center [676, 215] width 143 height 32
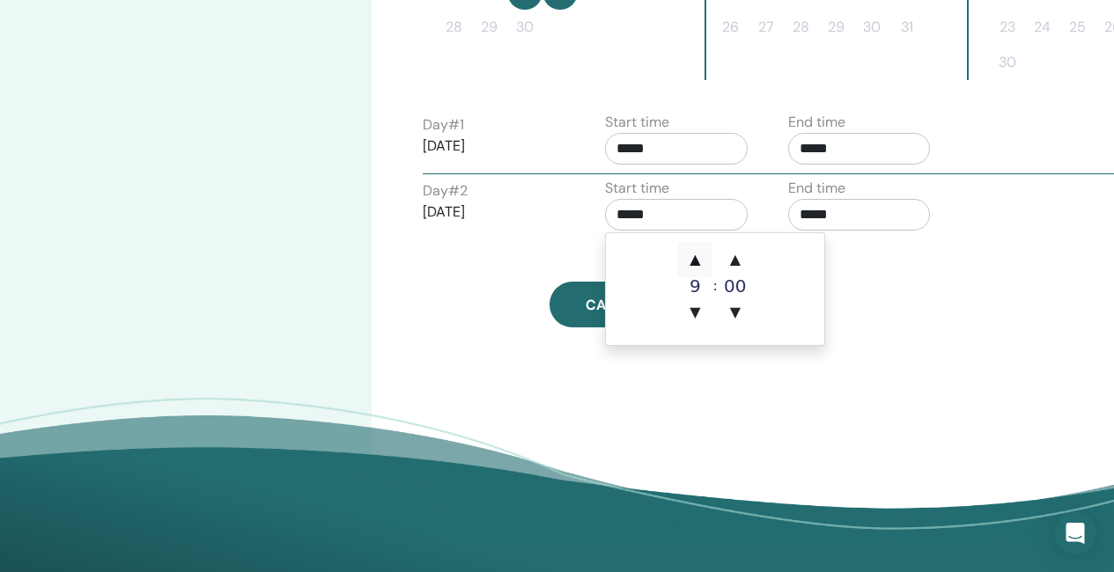
click at [691, 258] on span "▲" at bounding box center [694, 259] width 35 height 35
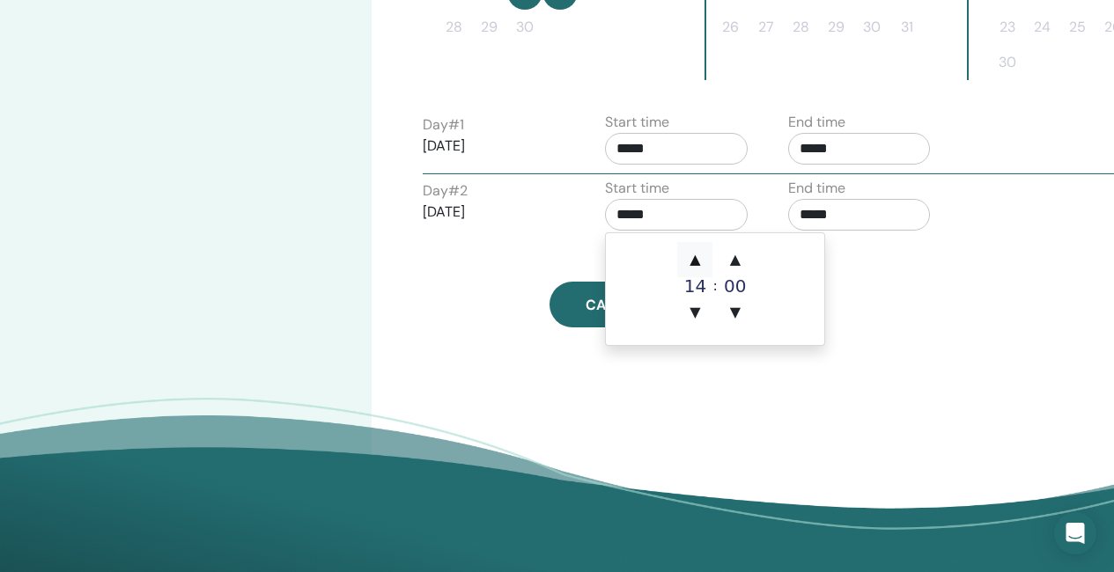
click at [691, 258] on span "▲" at bounding box center [694, 259] width 35 height 35
type input "*****"
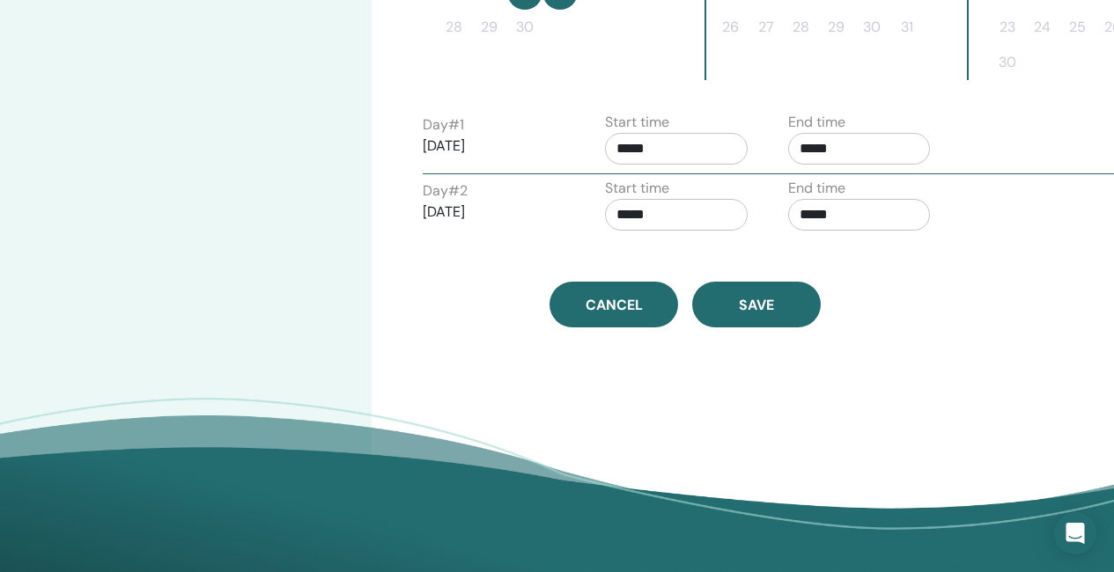
drag, startPoint x: 903, startPoint y: 305, endPoint x: 893, endPoint y: 306, distance: 9.7
click at [903, 305] on div "Cancel Save" at bounding box center [685, 305] width 547 height 46
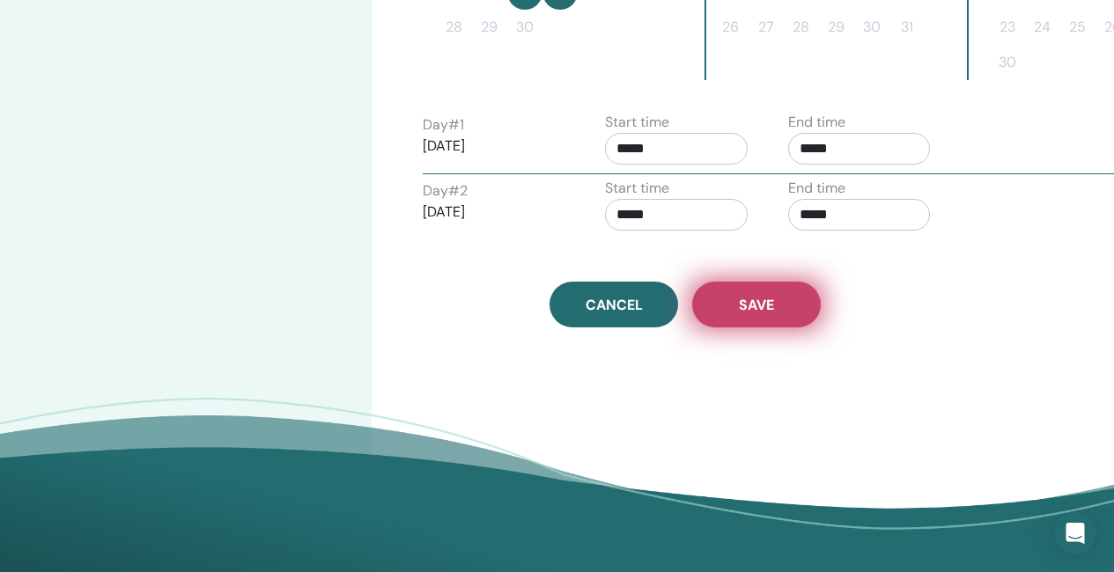
click at [770, 298] on span "Save" at bounding box center [756, 305] width 35 height 18
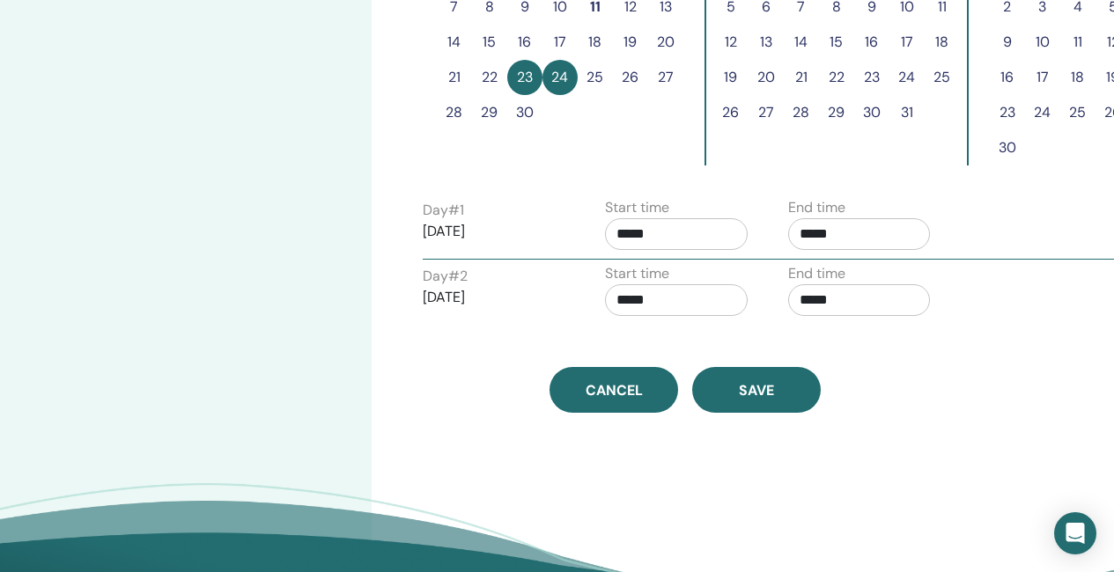
scroll to position [683, 0]
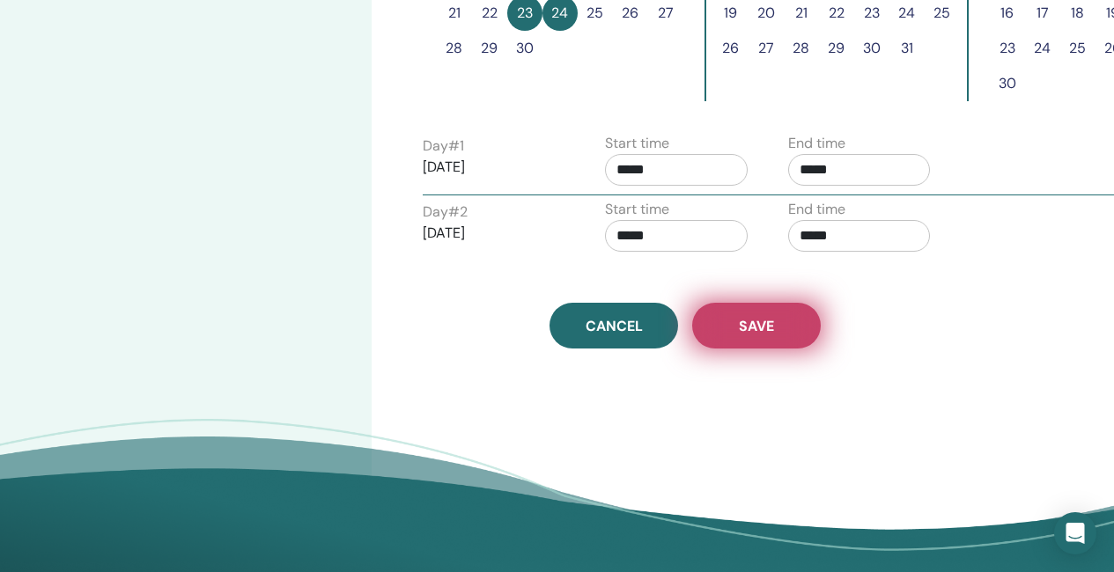
click at [778, 338] on button "Save" at bounding box center [756, 326] width 129 height 46
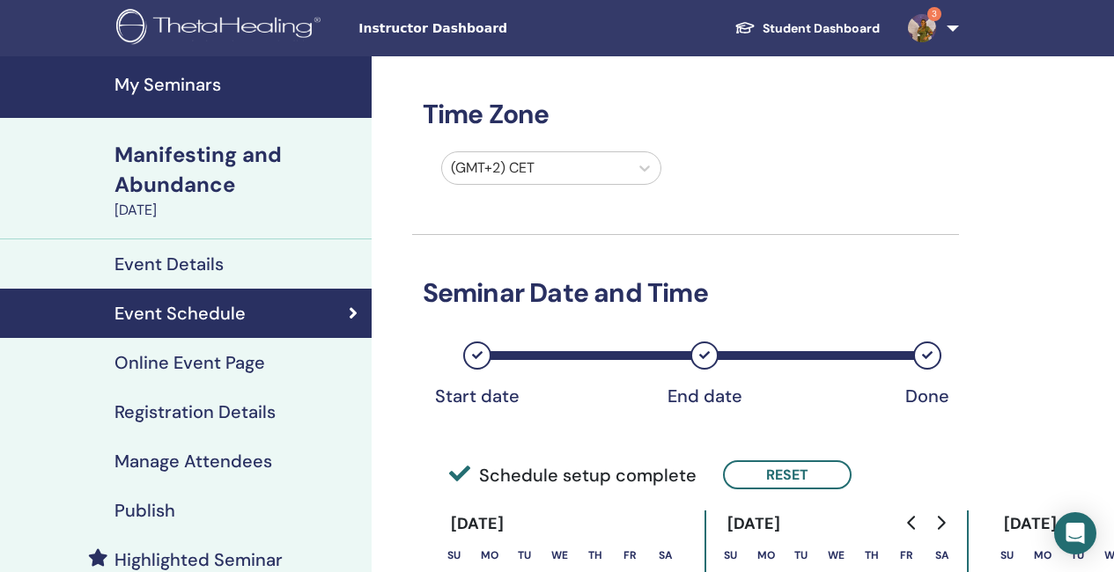
click at [161, 507] on h4 "Publish" at bounding box center [144, 510] width 61 height 21
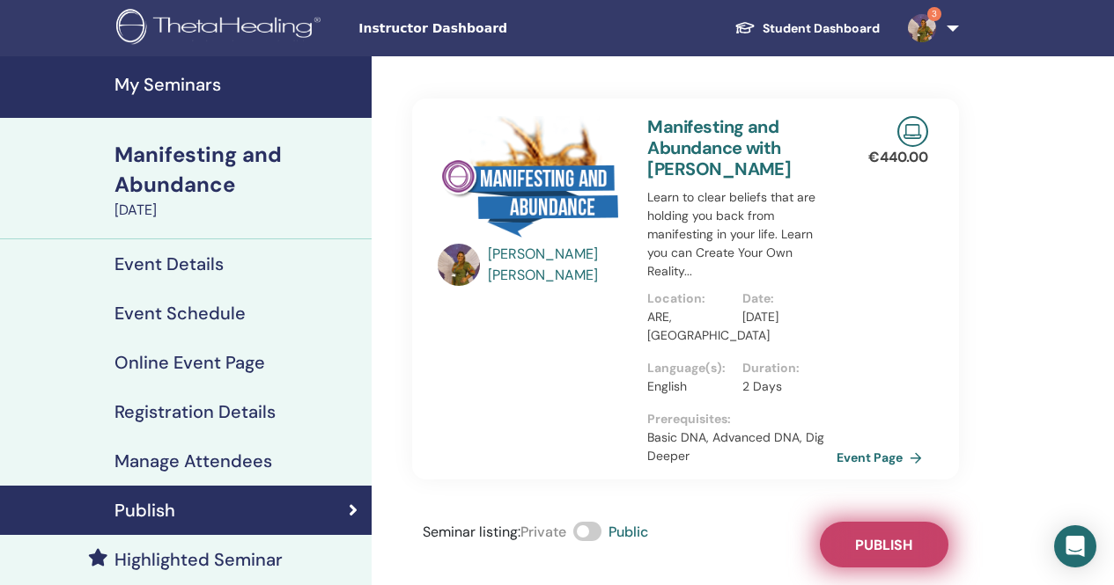
click at [887, 542] on span "Publish" at bounding box center [883, 545] width 57 height 18
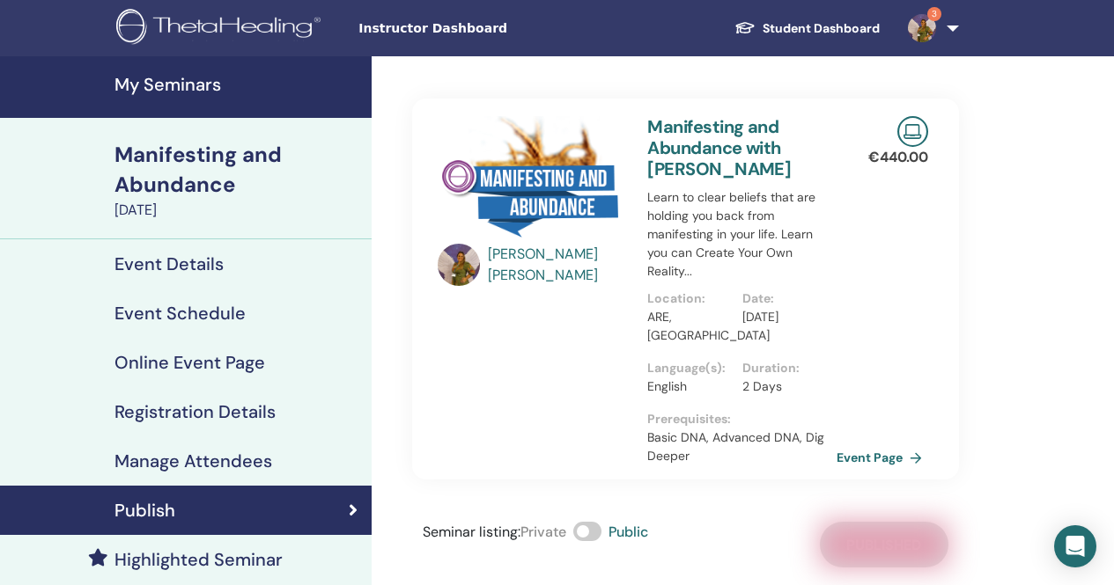
click at [202, 268] on h4 "Event Details" at bounding box center [168, 264] width 109 height 21
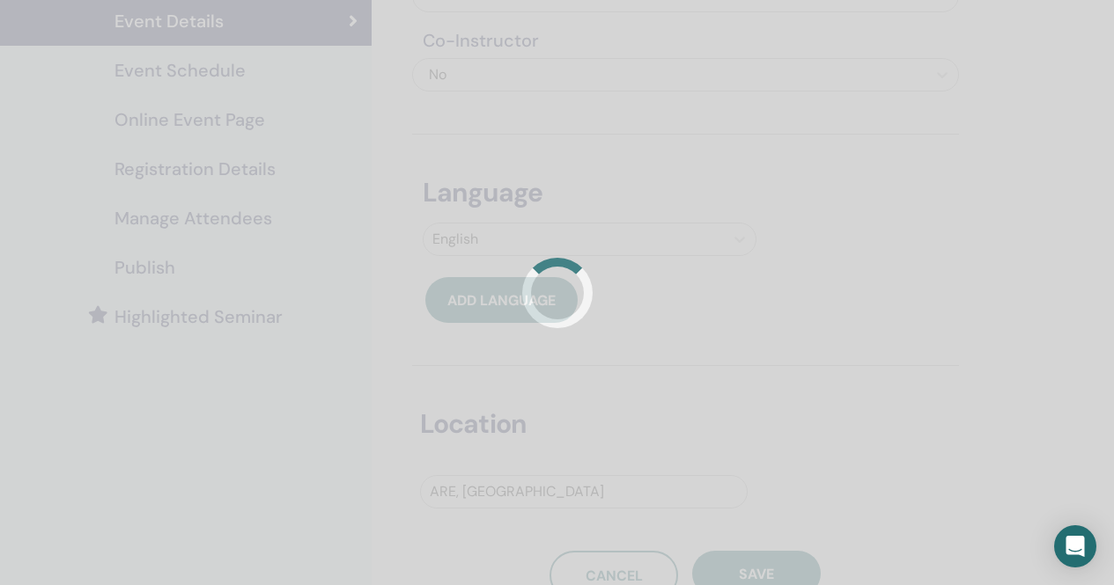
scroll to position [264, 0]
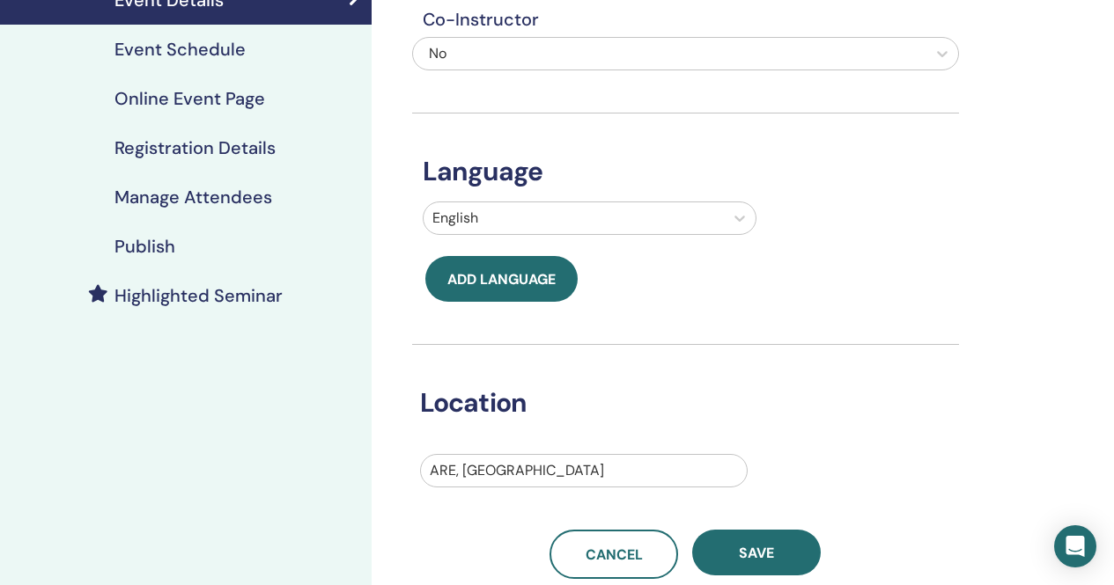
click at [496, 471] on div at bounding box center [584, 471] width 308 height 25
click at [526, 470] on div at bounding box center [584, 471] width 308 height 25
type input "*******"
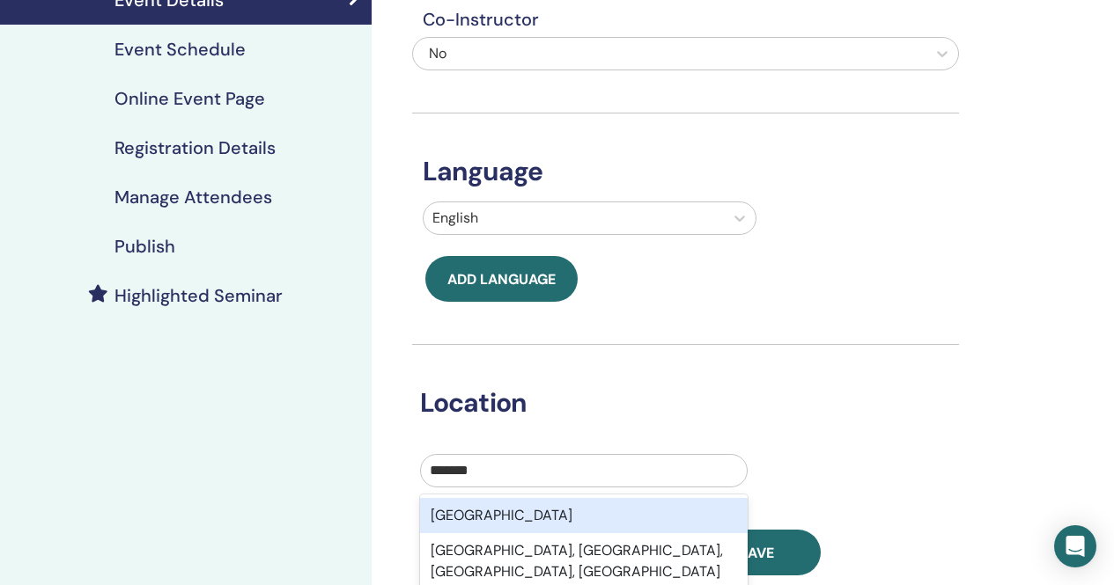
click at [502, 518] on div "[GEOGRAPHIC_DATA]" at bounding box center [583, 515] width 327 height 35
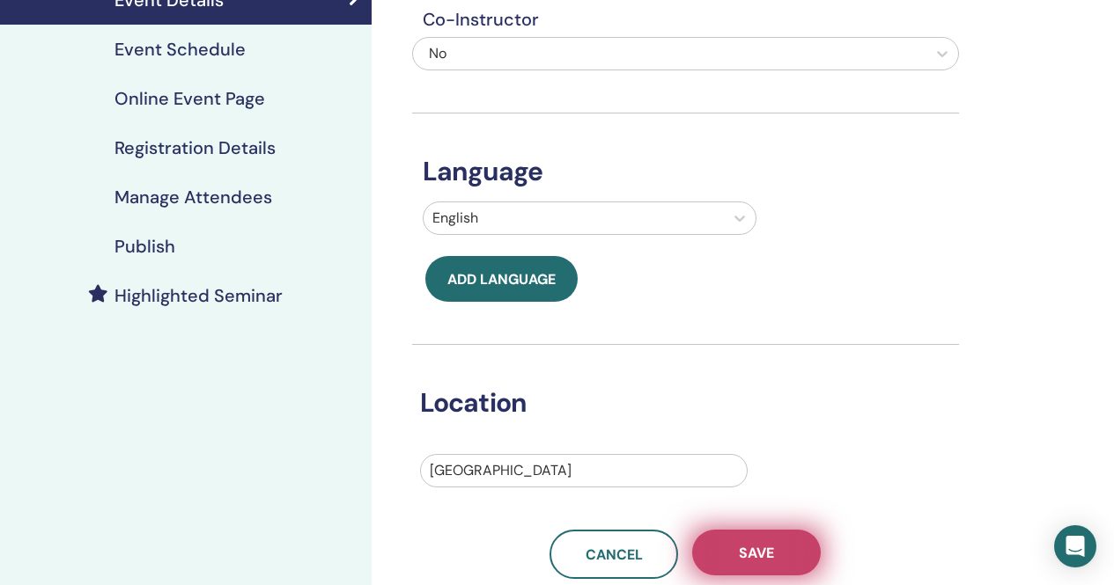
click at [786, 559] on button "Save" at bounding box center [756, 553] width 129 height 46
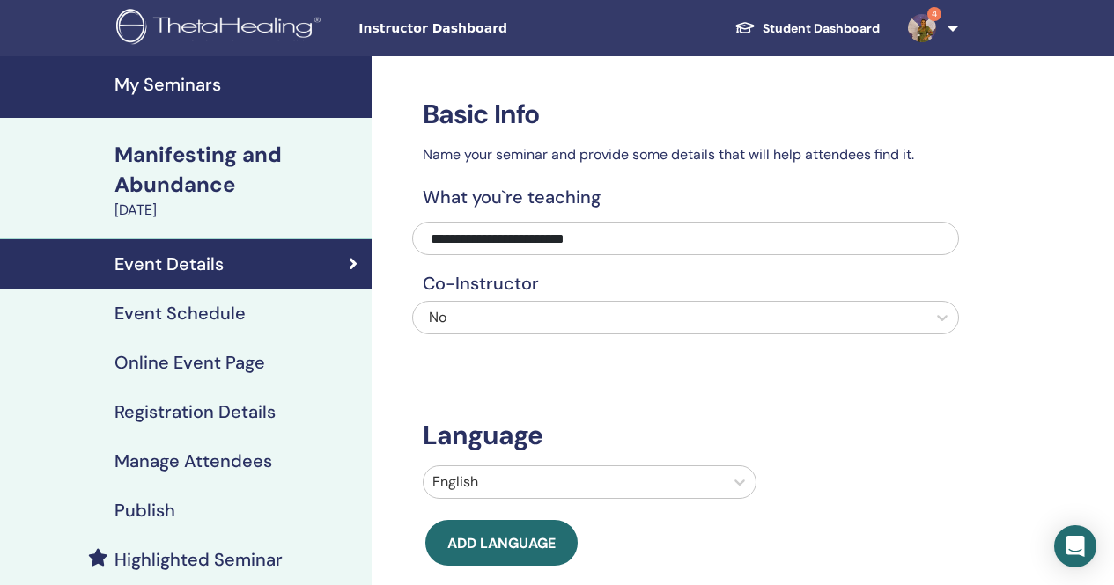
click at [194, 85] on h4 "My Seminars" at bounding box center [237, 84] width 246 height 21
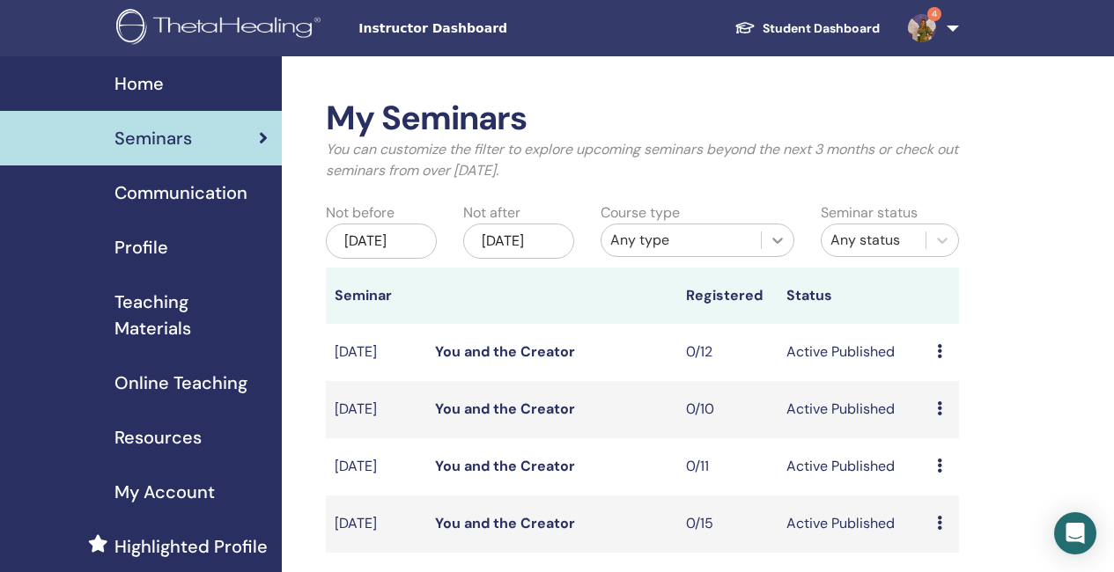
click at [787, 241] on div at bounding box center [777, 240] width 32 height 32
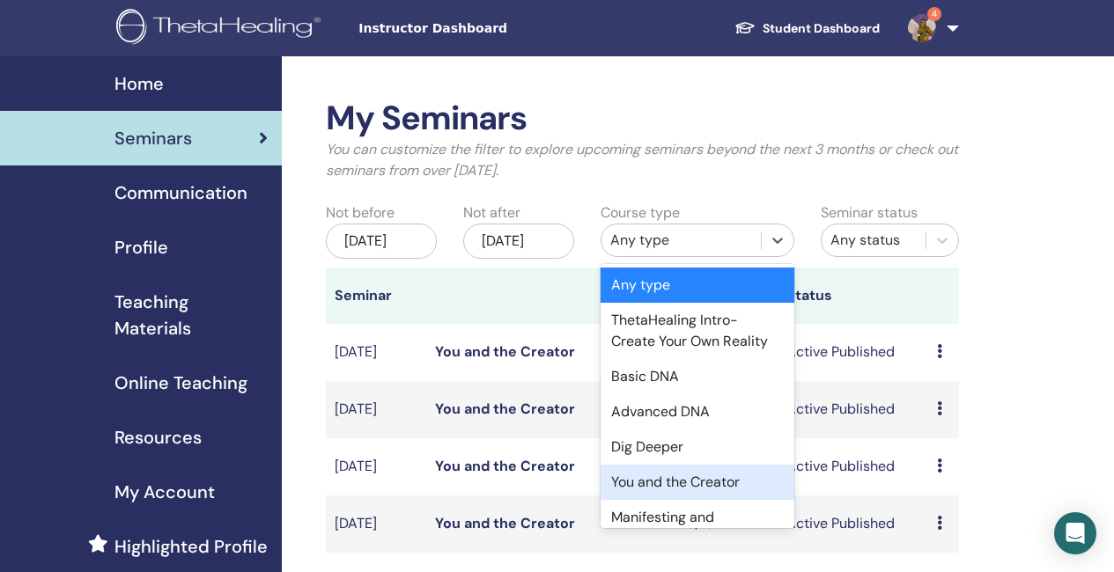
scroll to position [88, 0]
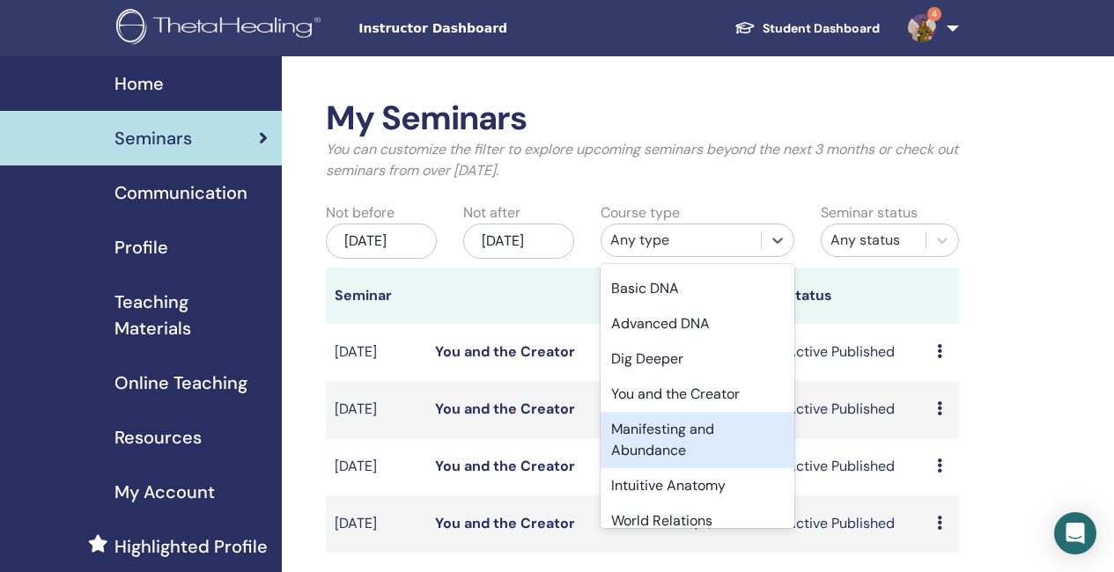
click at [666, 449] on div "Manifesting and Abundance" at bounding box center [697, 440] width 194 height 56
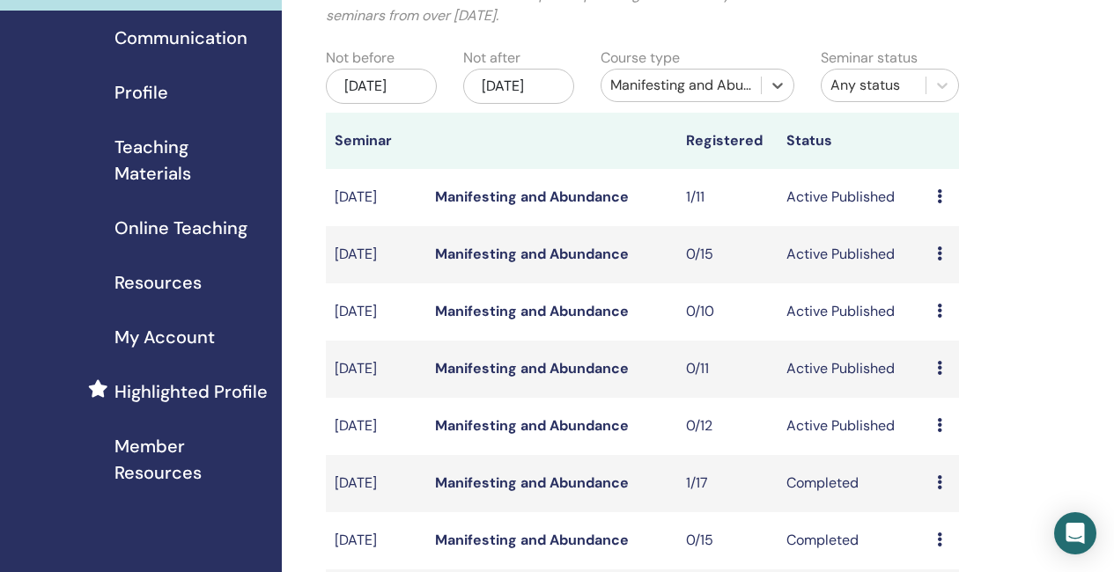
scroll to position [176, 0]
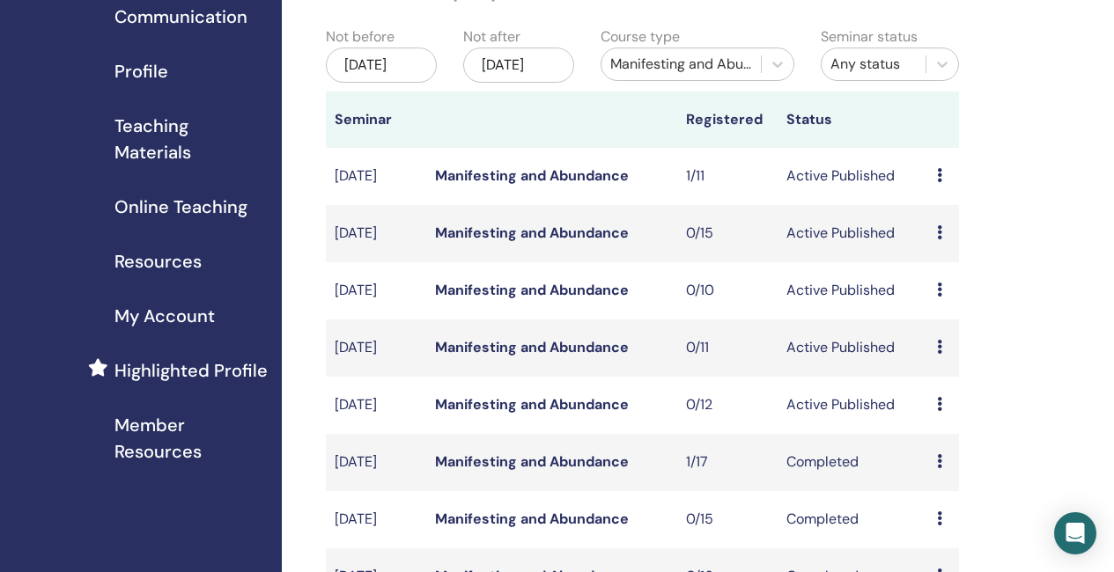
click at [518, 242] on link "Manifesting and Abundance" at bounding box center [532, 233] width 194 height 18
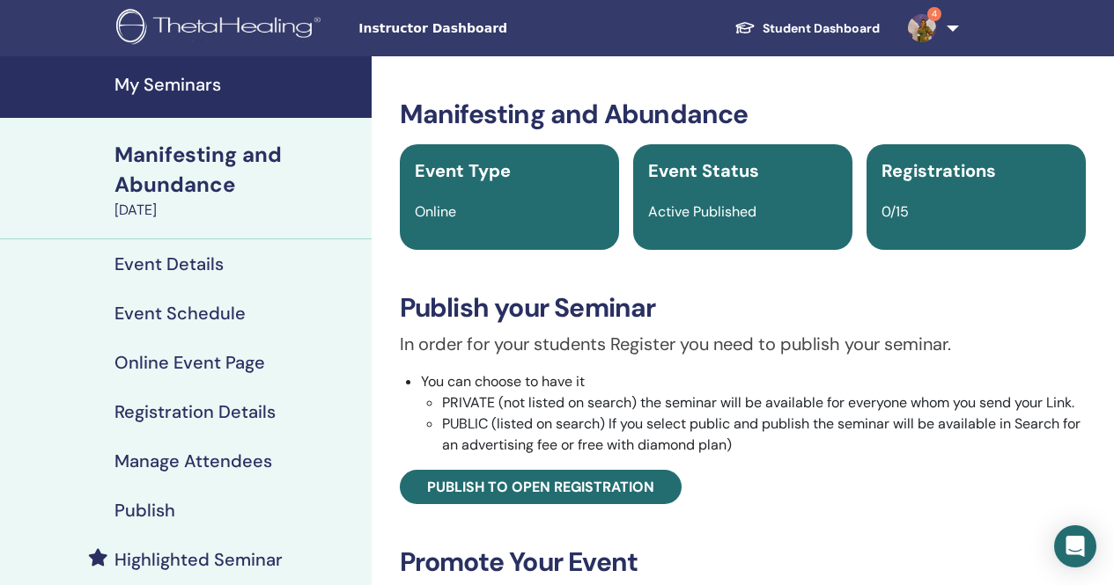
click at [191, 307] on h4 "Event Schedule" at bounding box center [179, 313] width 131 height 21
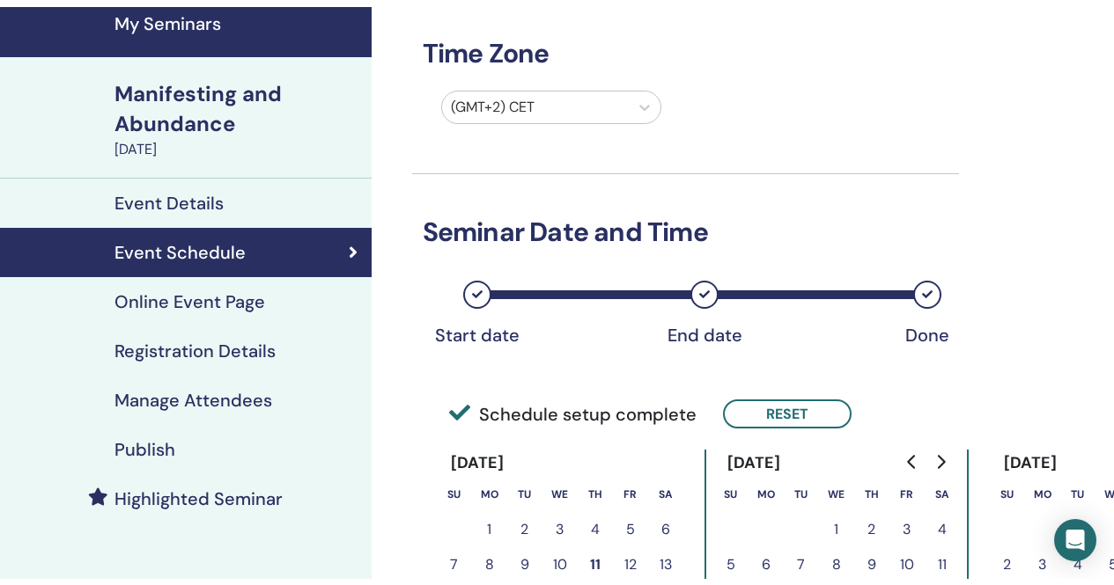
scroll to position [88, 0]
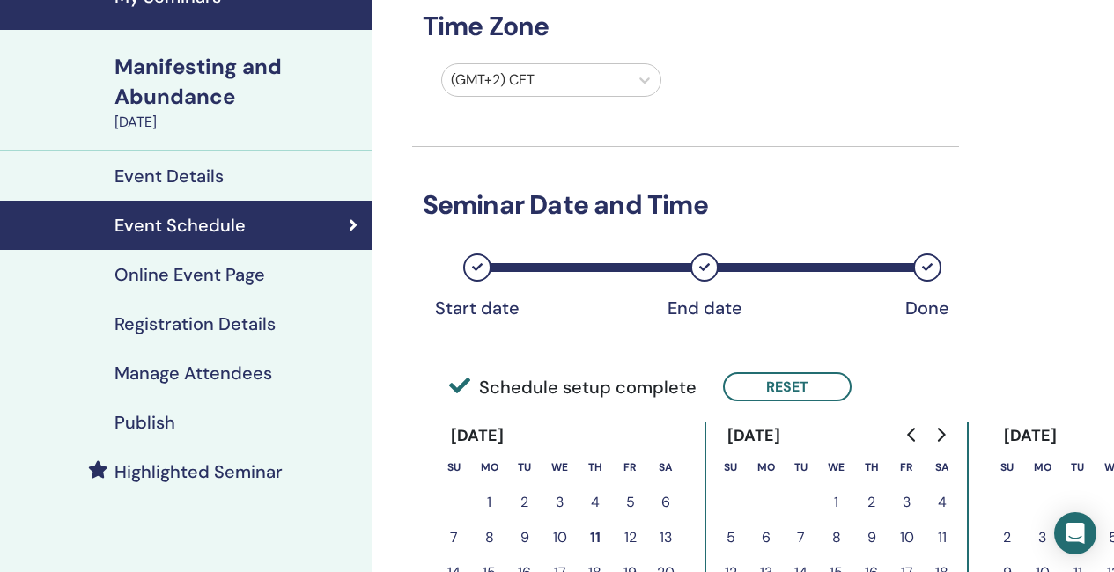
click at [219, 170] on h4 "Event Details" at bounding box center [168, 175] width 109 height 21
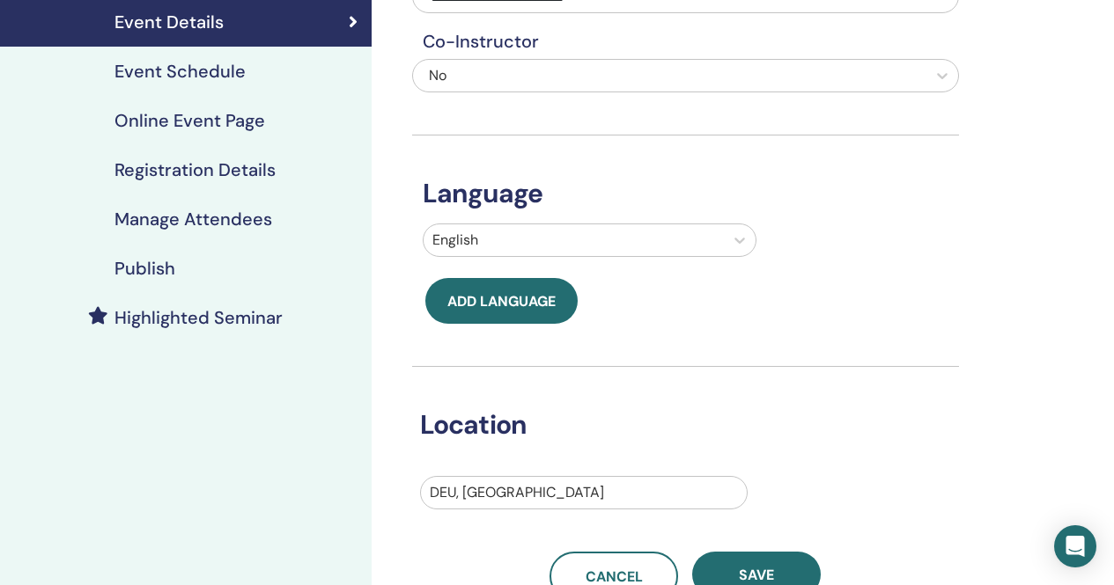
scroll to position [264, 0]
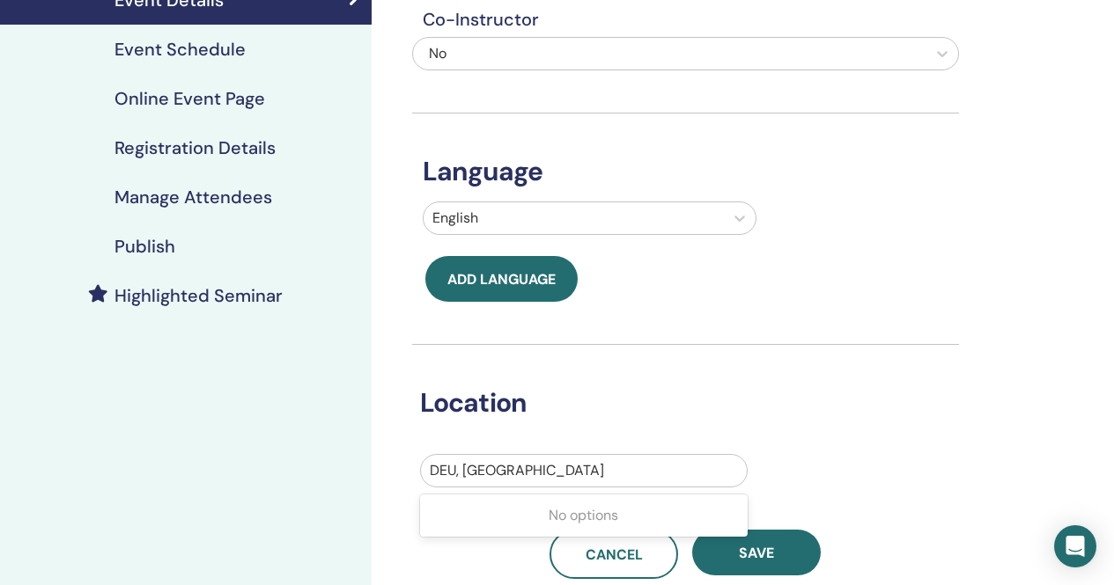
click at [544, 474] on div at bounding box center [584, 471] width 308 height 25
type input "*****"
click at [481, 467] on div at bounding box center [584, 471] width 308 height 25
click at [548, 472] on div at bounding box center [584, 471] width 308 height 25
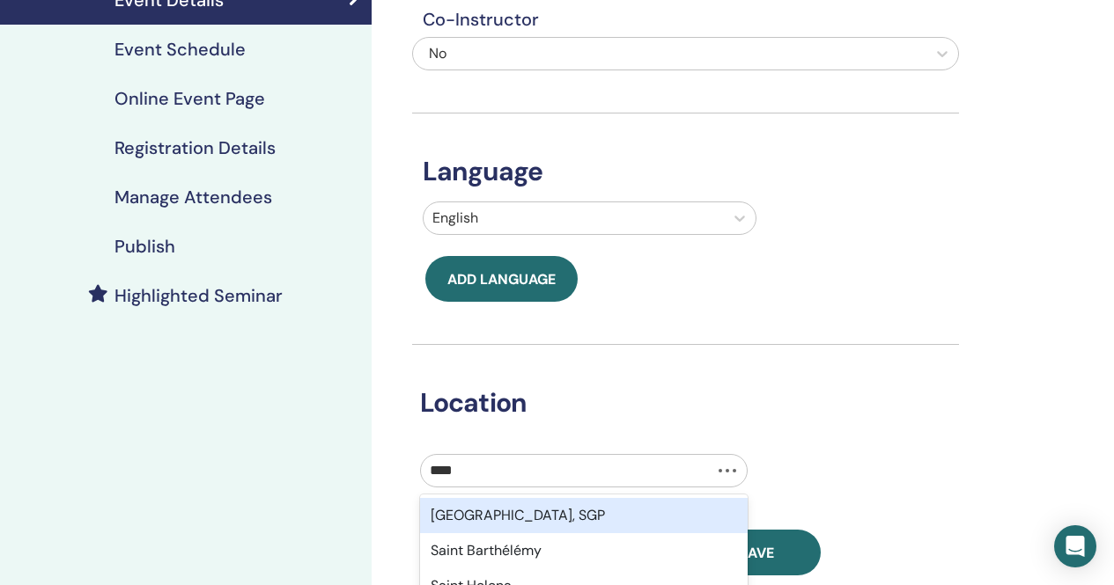
type input "*****"
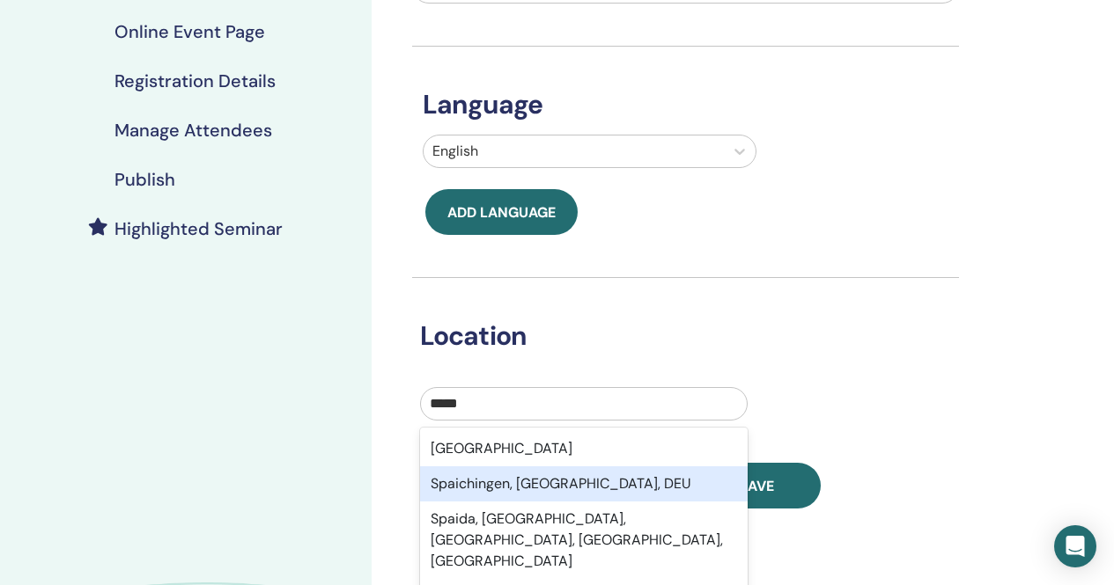
scroll to position [352, 0]
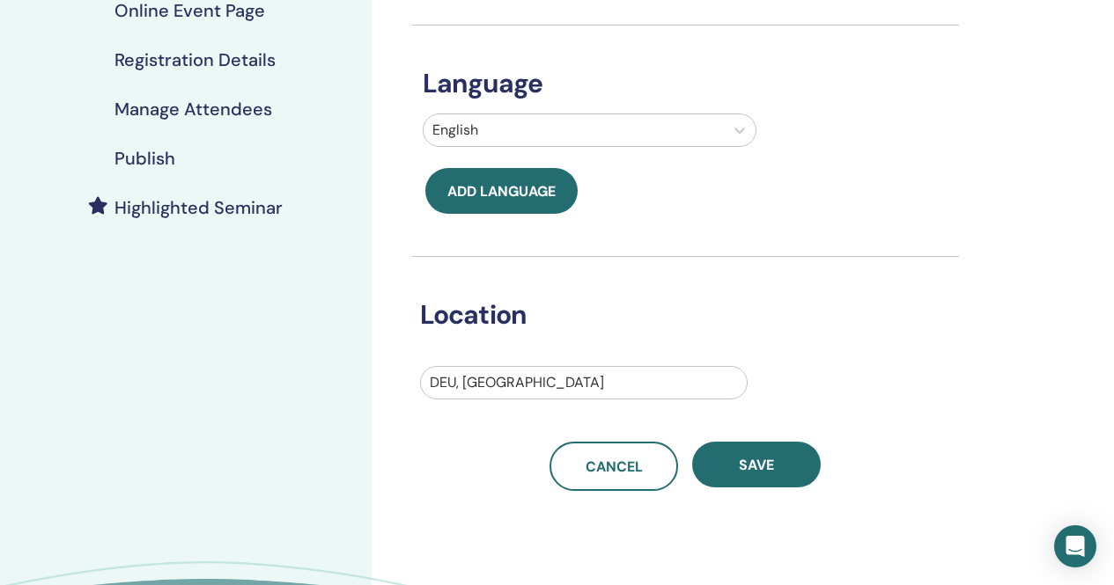
click at [486, 378] on div at bounding box center [584, 383] width 308 height 25
type input "*****"
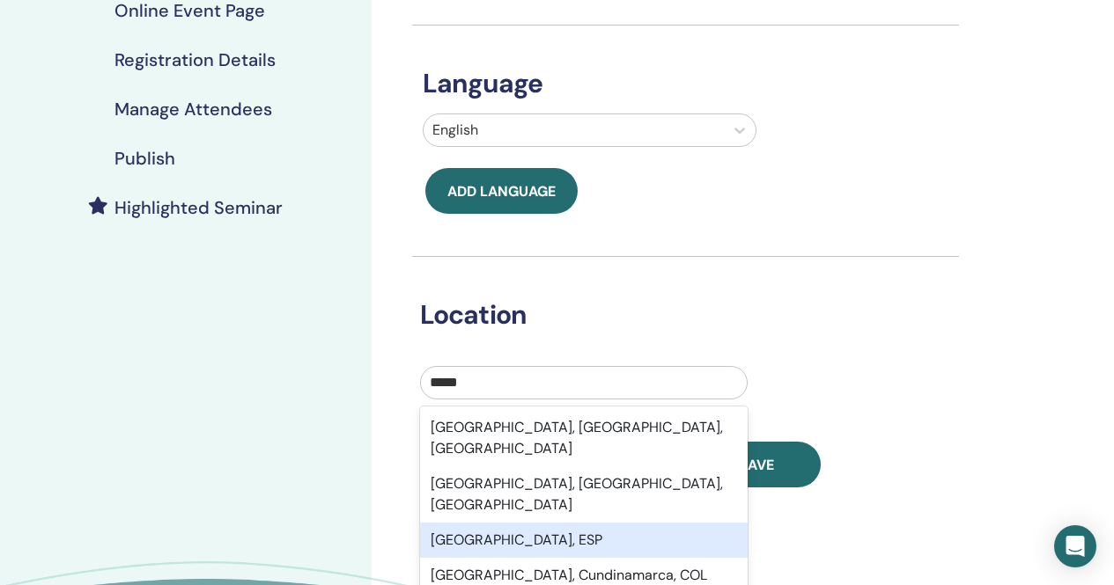
click at [503, 523] on div "Madrid, ESP" at bounding box center [583, 540] width 327 height 35
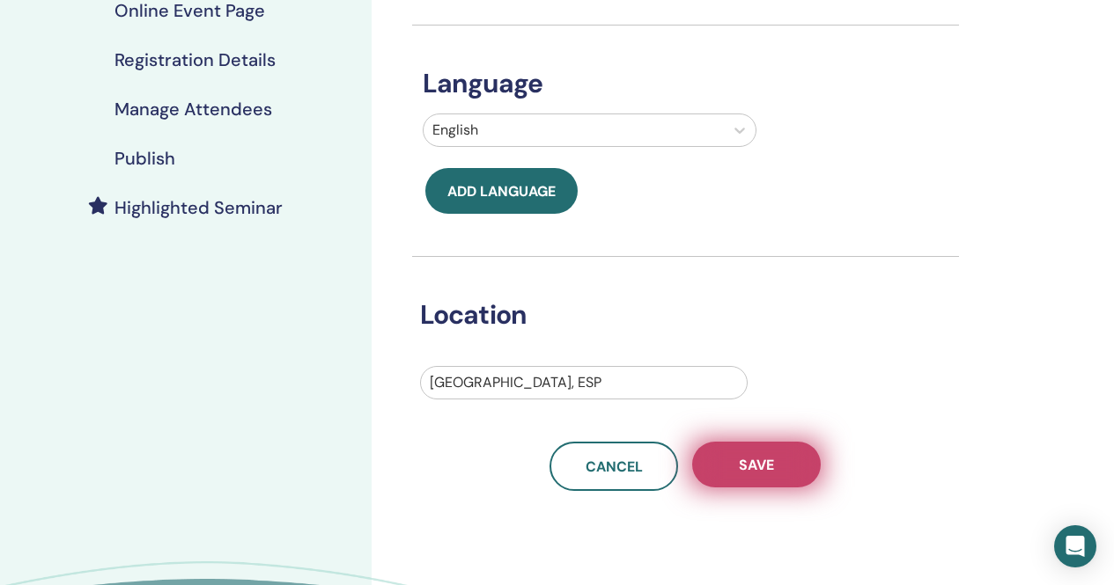
click at [765, 477] on button "Save" at bounding box center [756, 465] width 129 height 46
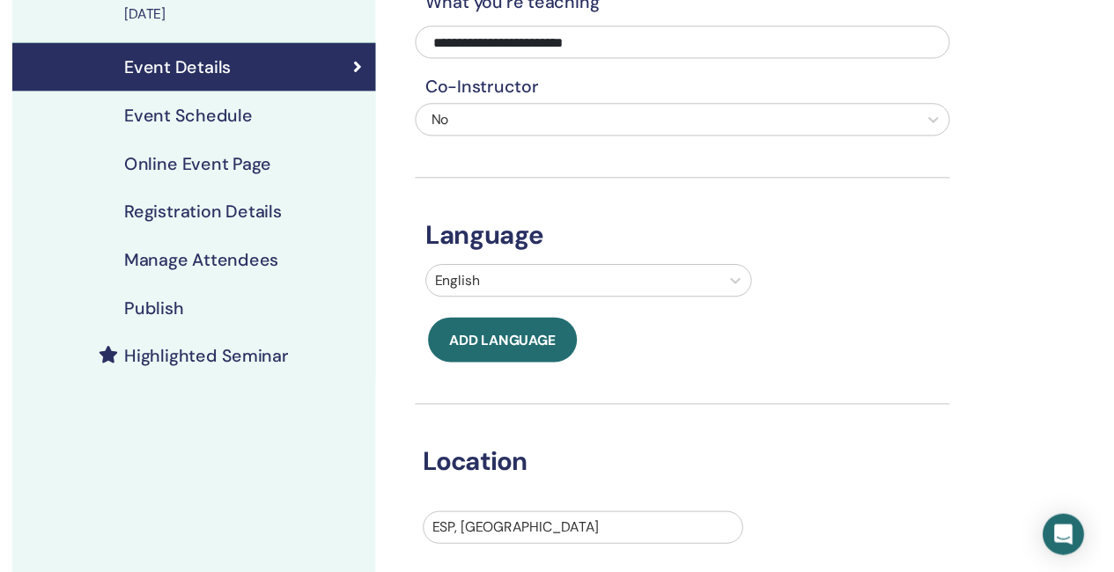
scroll to position [176, 0]
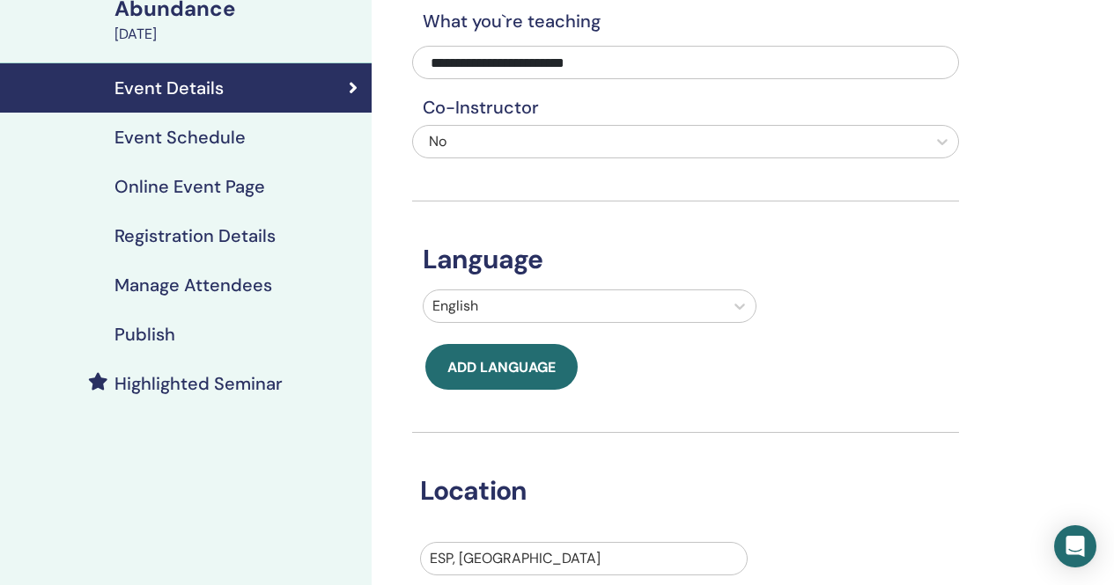
click at [221, 133] on h4 "Event Schedule" at bounding box center [179, 137] width 131 height 21
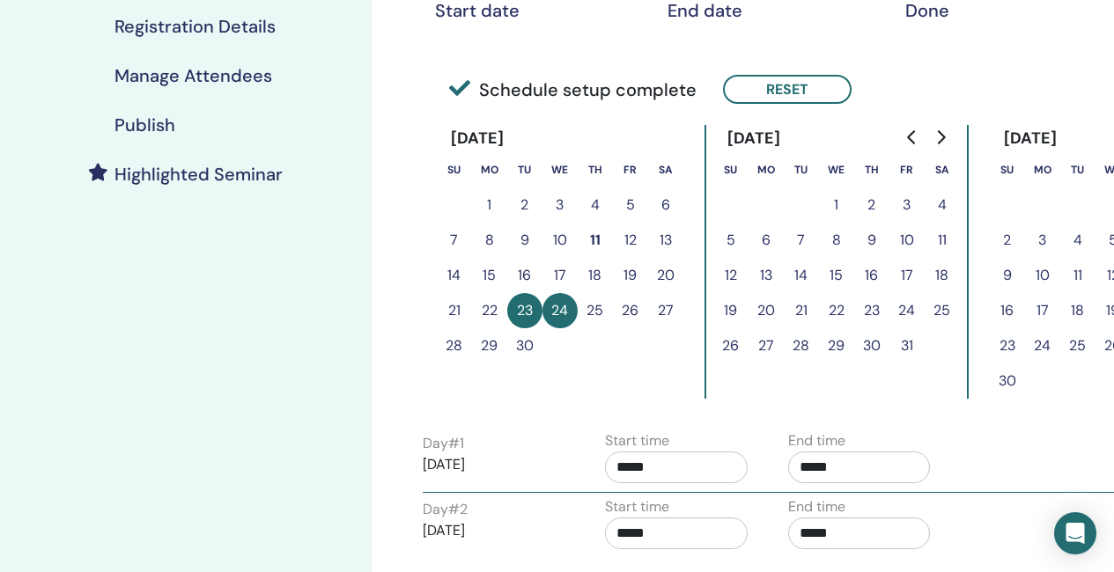
scroll to position [440, 0]
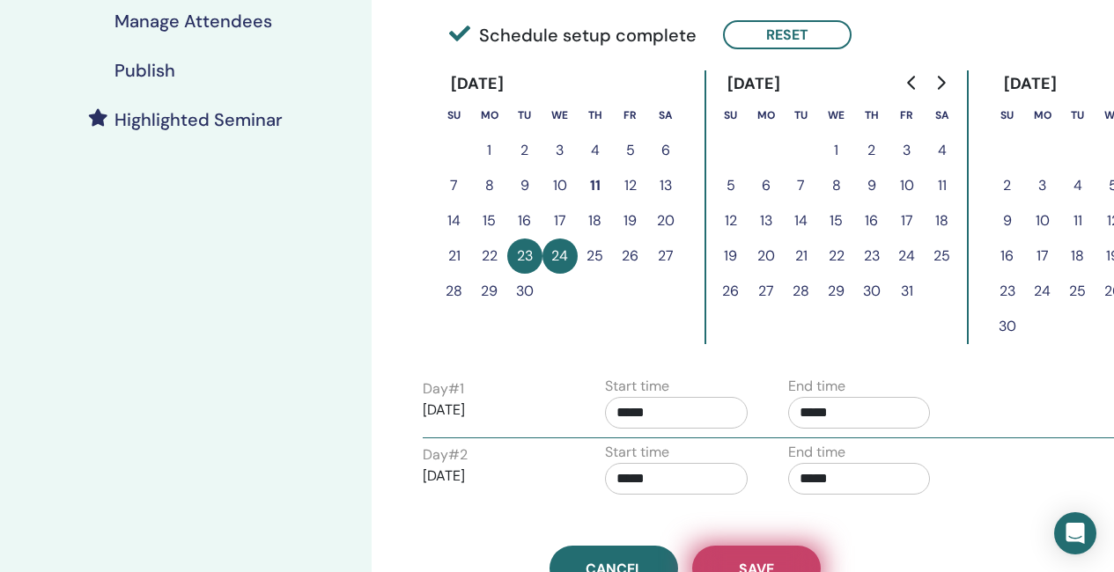
click at [756, 557] on button "Save" at bounding box center [756, 569] width 129 height 46
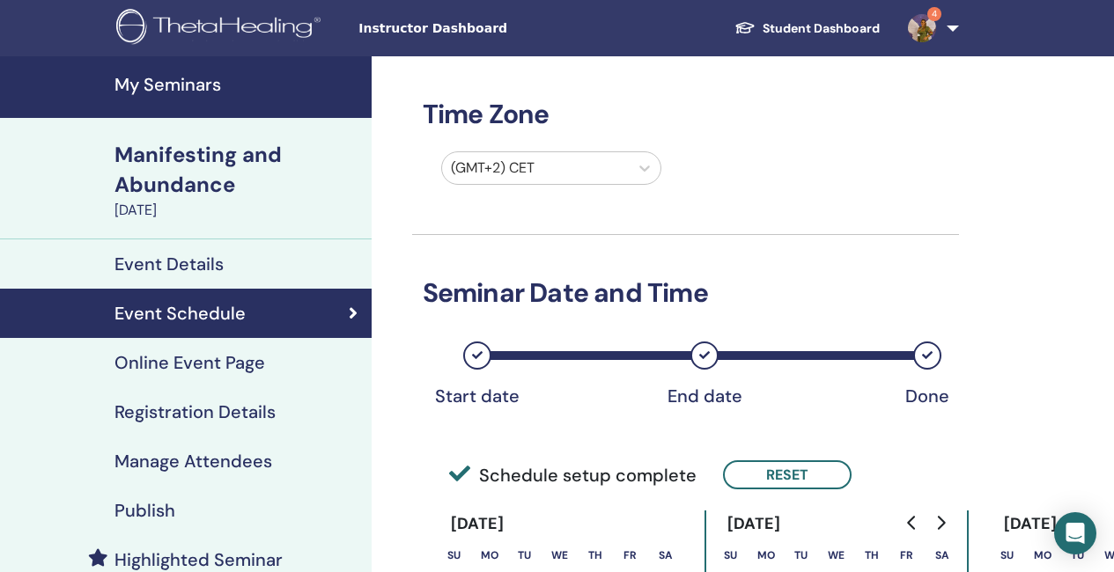
click at [195, 555] on h4 "Highlighted Seminar" at bounding box center [198, 559] width 168 height 21
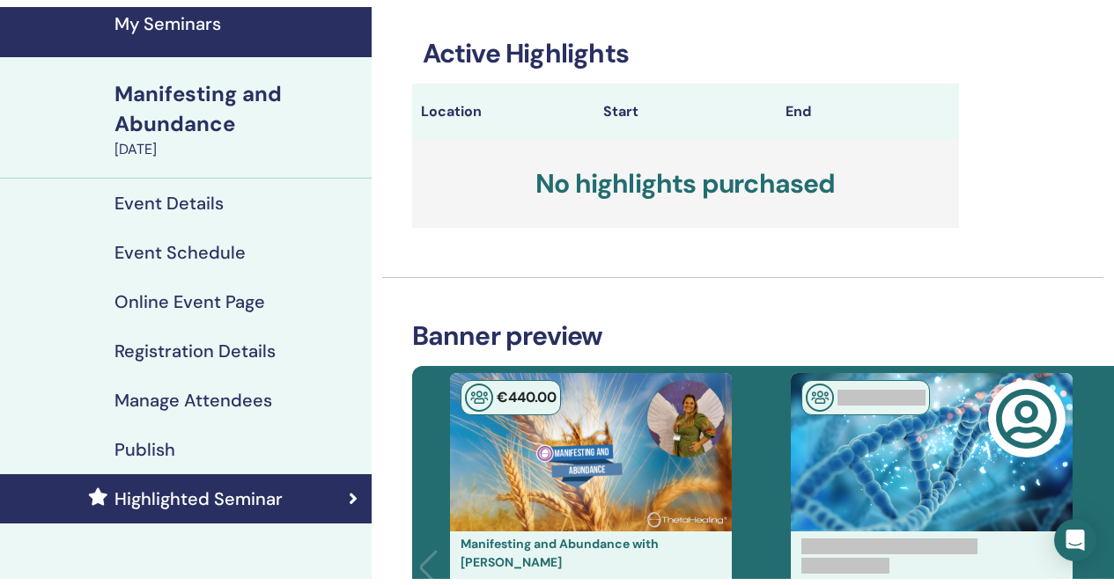
scroll to position [88, 0]
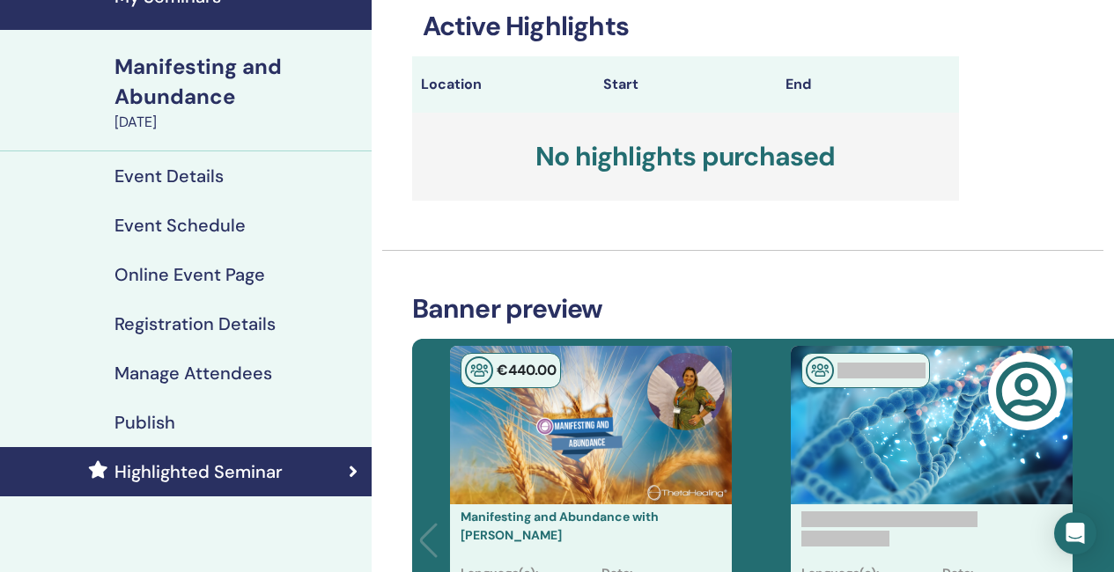
click at [159, 424] on h4 "Publish" at bounding box center [144, 422] width 61 height 21
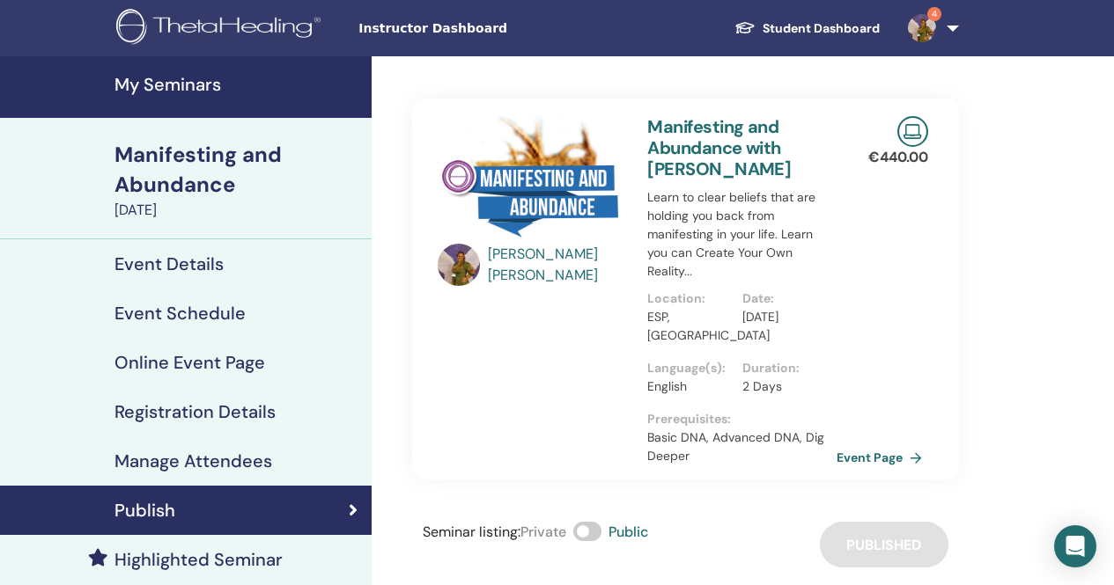
click at [164, 86] on h4 "My Seminars" at bounding box center [237, 84] width 246 height 21
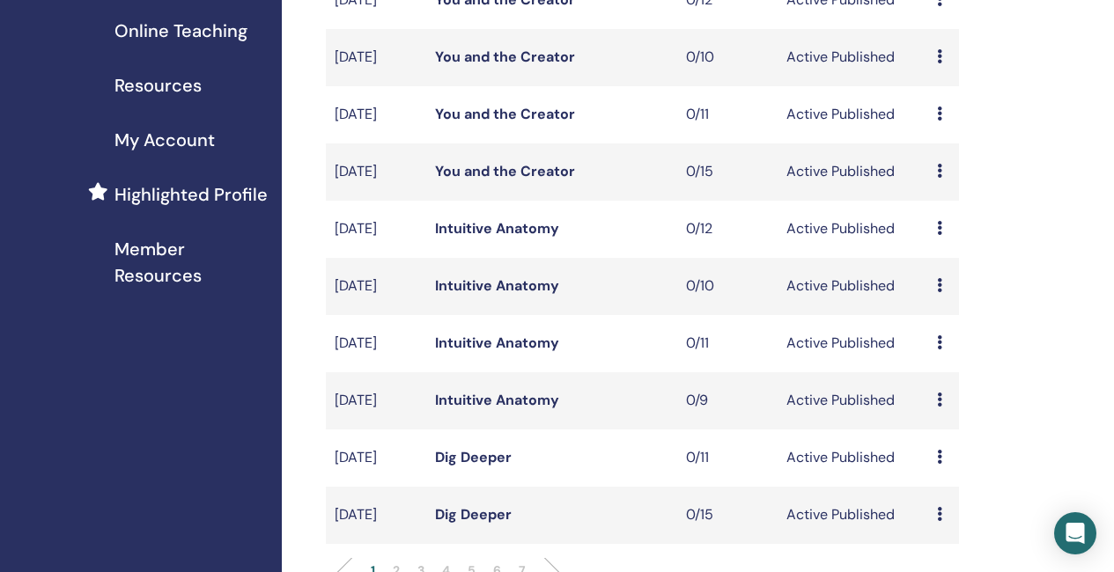
scroll to position [352, 0]
click at [570, 180] on link "You and the Creator" at bounding box center [505, 171] width 140 height 18
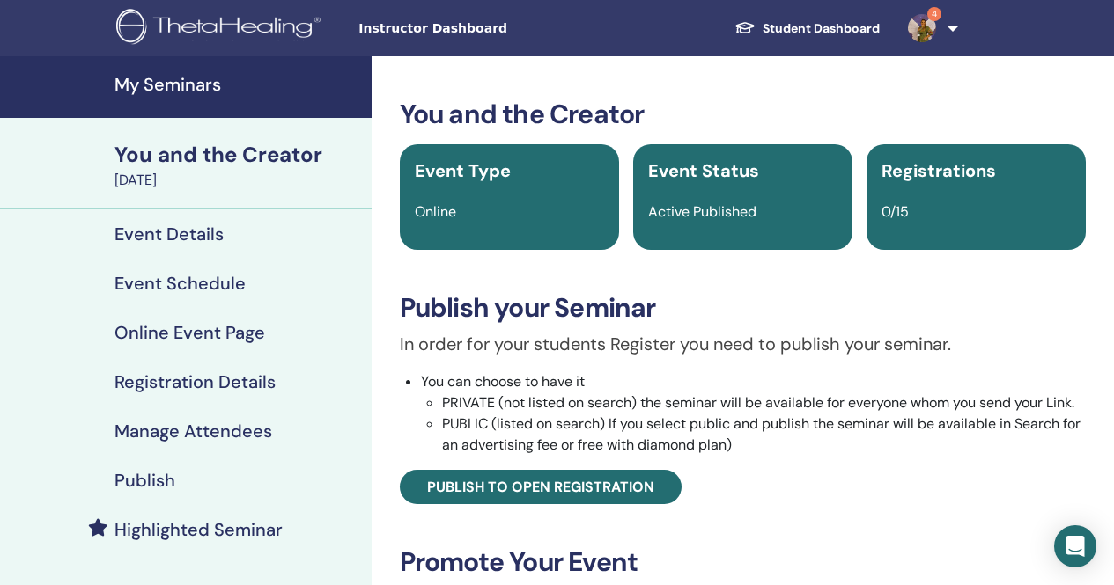
click at [183, 286] on h4 "Event Schedule" at bounding box center [179, 283] width 131 height 21
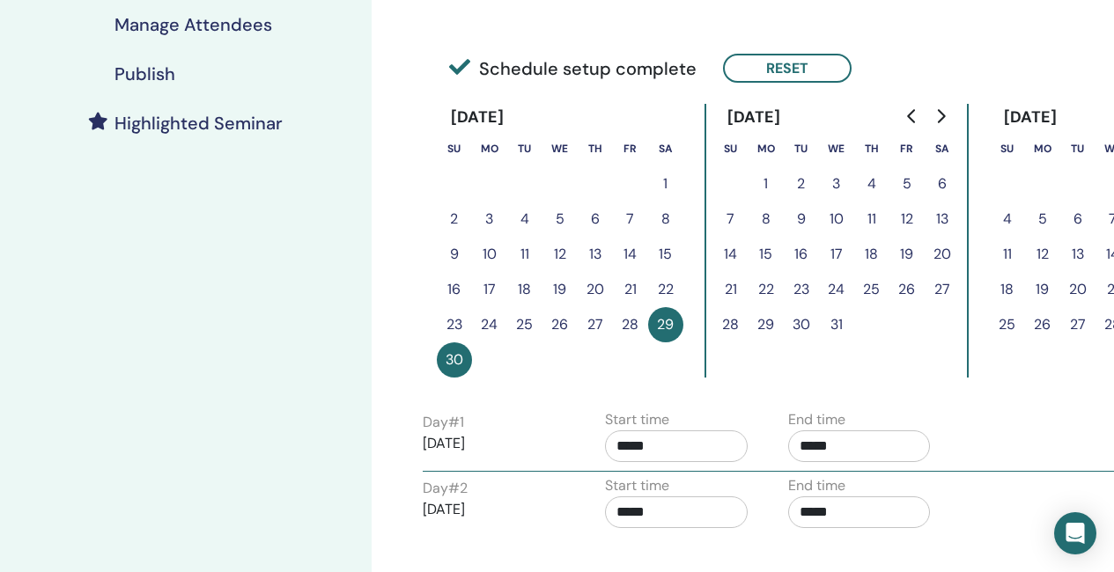
scroll to position [440, 0]
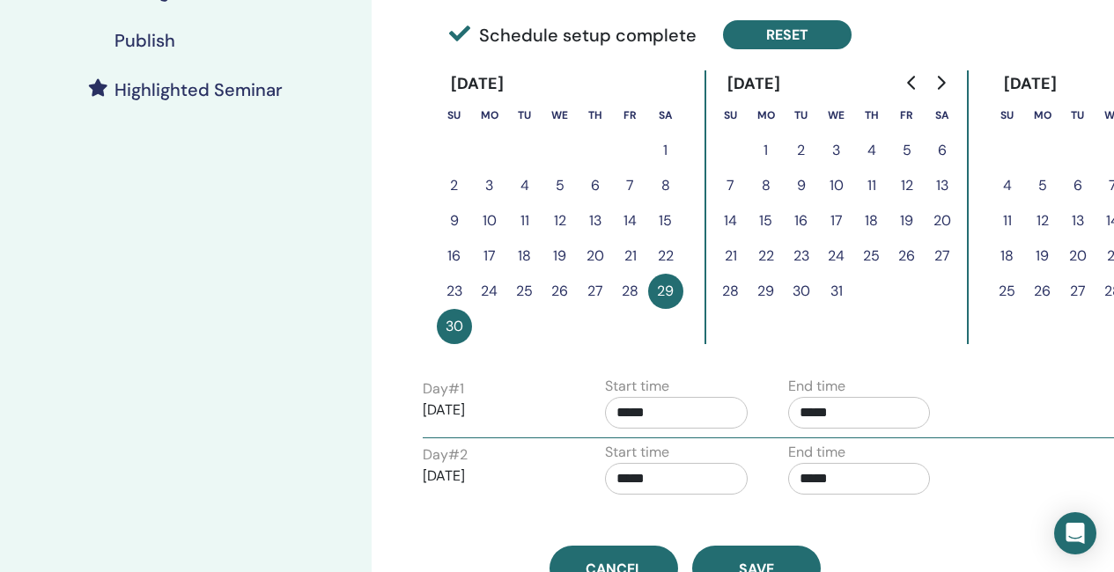
click at [798, 40] on button "Reset" at bounding box center [787, 34] width 129 height 29
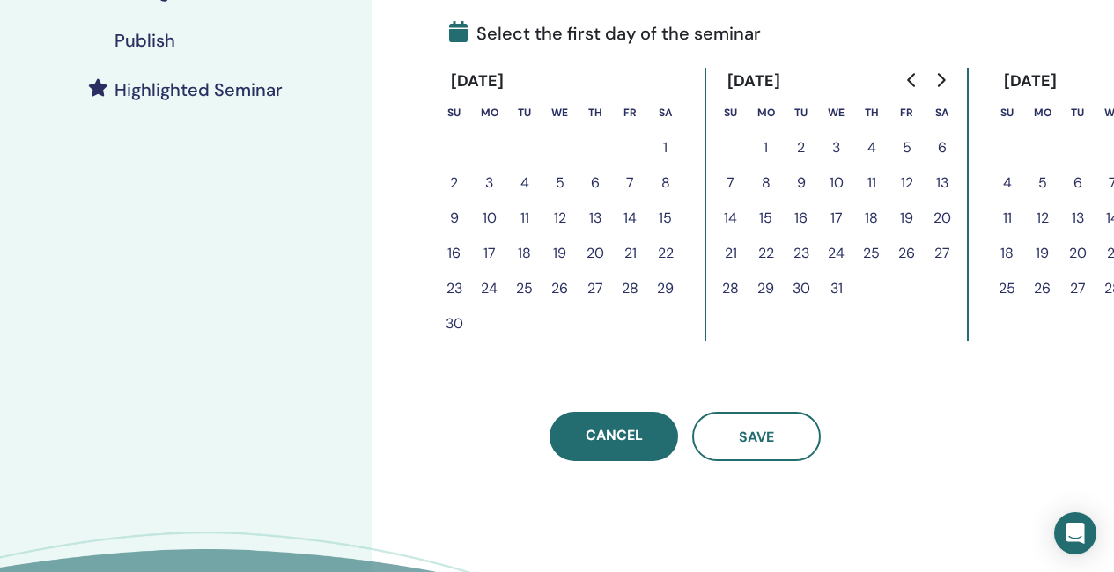
click at [671, 141] on button "1" at bounding box center [665, 147] width 35 height 35
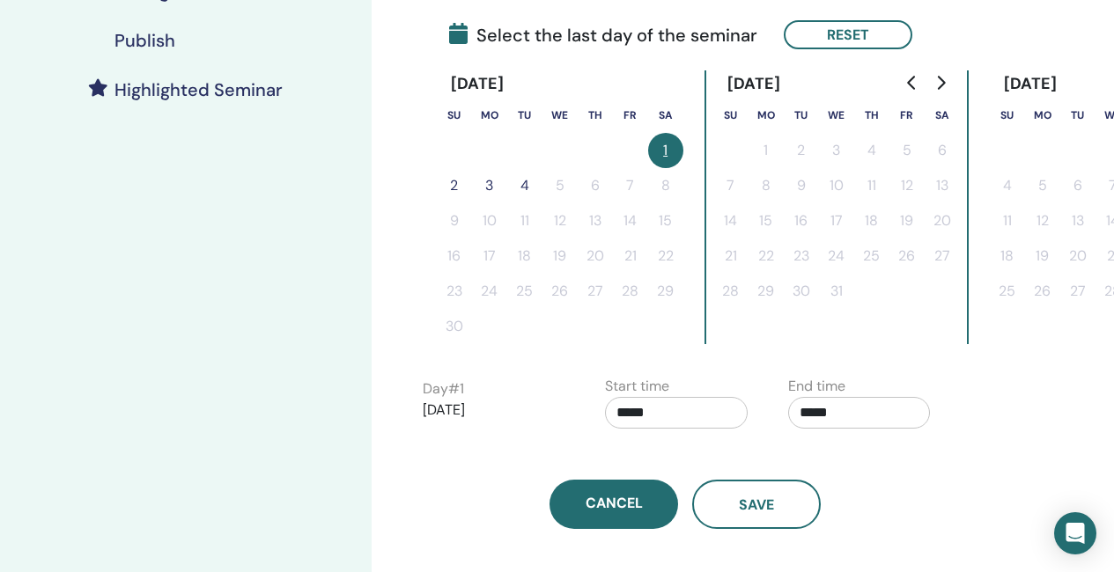
click at [459, 187] on button "2" at bounding box center [454, 185] width 35 height 35
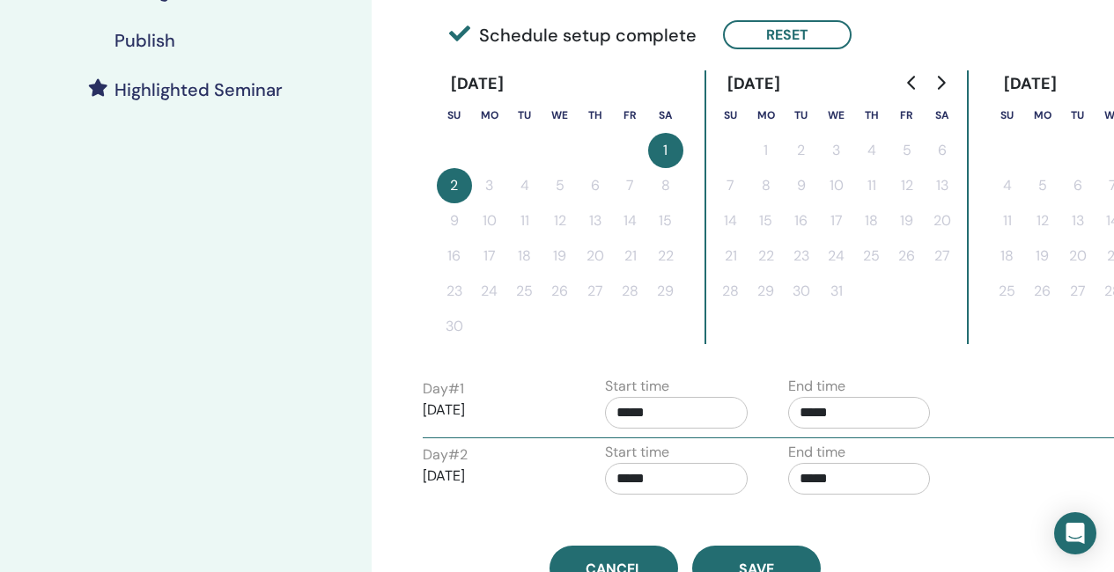
click at [847, 410] on input "*****" at bounding box center [859, 413] width 143 height 32
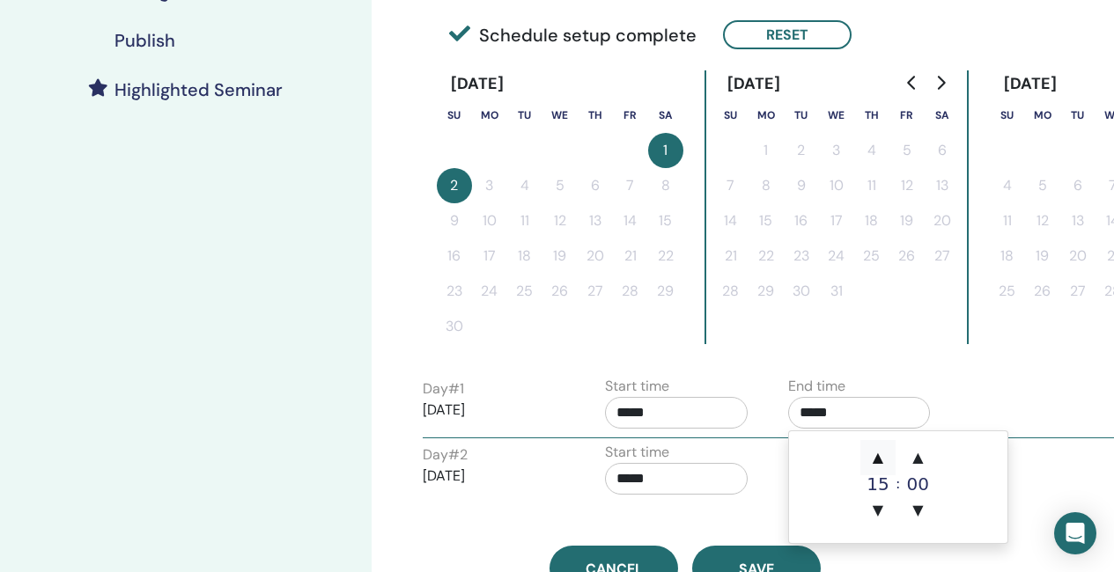
click at [878, 449] on span "▲" at bounding box center [877, 457] width 35 height 35
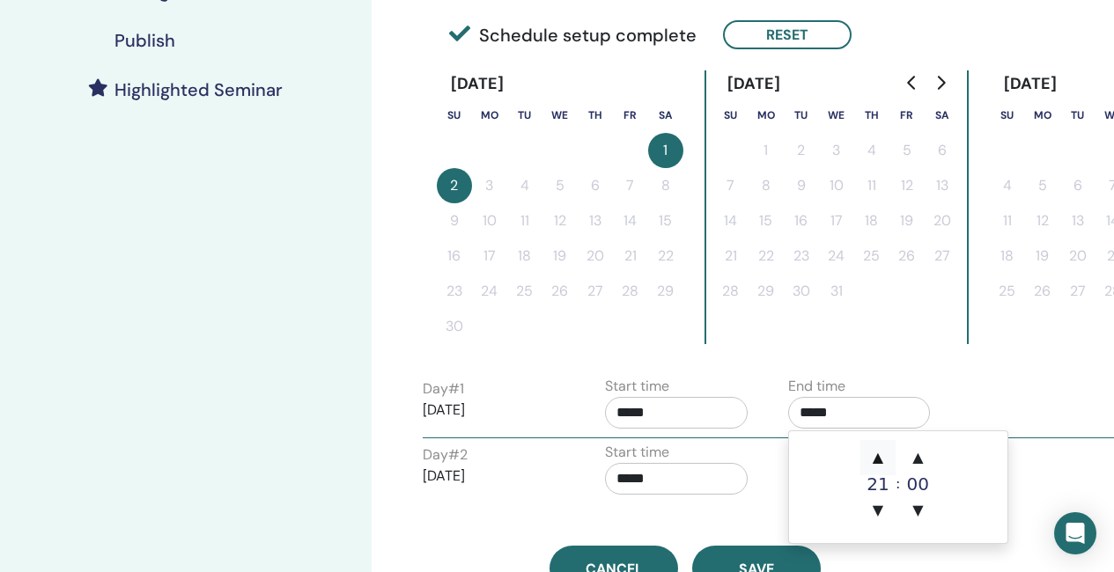
click at [878, 449] on span "▲" at bounding box center [877, 457] width 35 height 35
click at [879, 450] on span "▲" at bounding box center [877, 457] width 35 height 35
click at [880, 510] on span "▼" at bounding box center [877, 510] width 35 height 35
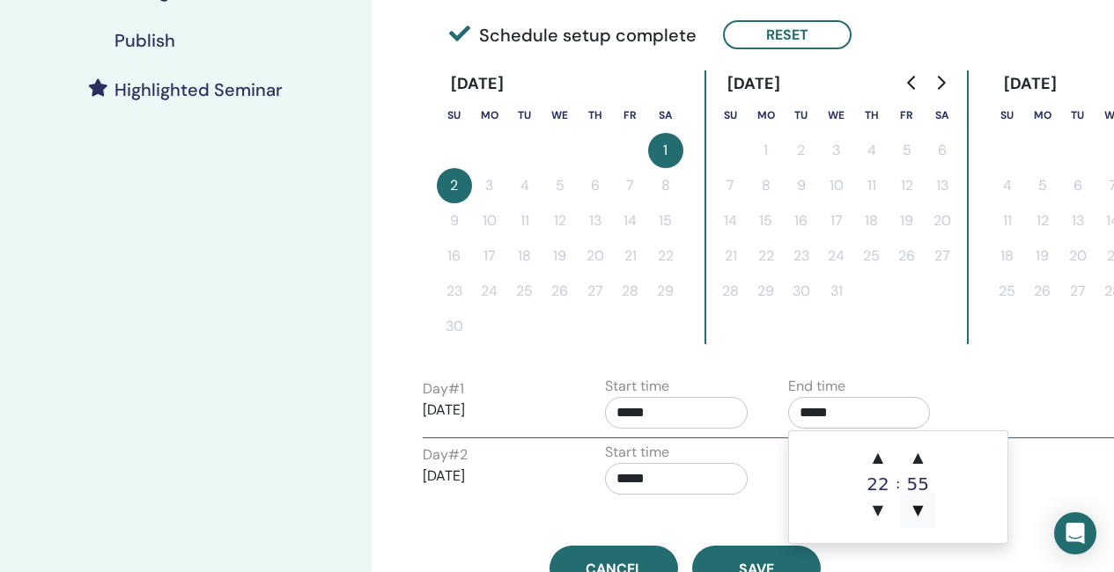
click at [917, 509] on span "▼" at bounding box center [917, 510] width 35 height 35
type input "*****"
click at [679, 411] on input "*****" at bounding box center [676, 413] width 143 height 32
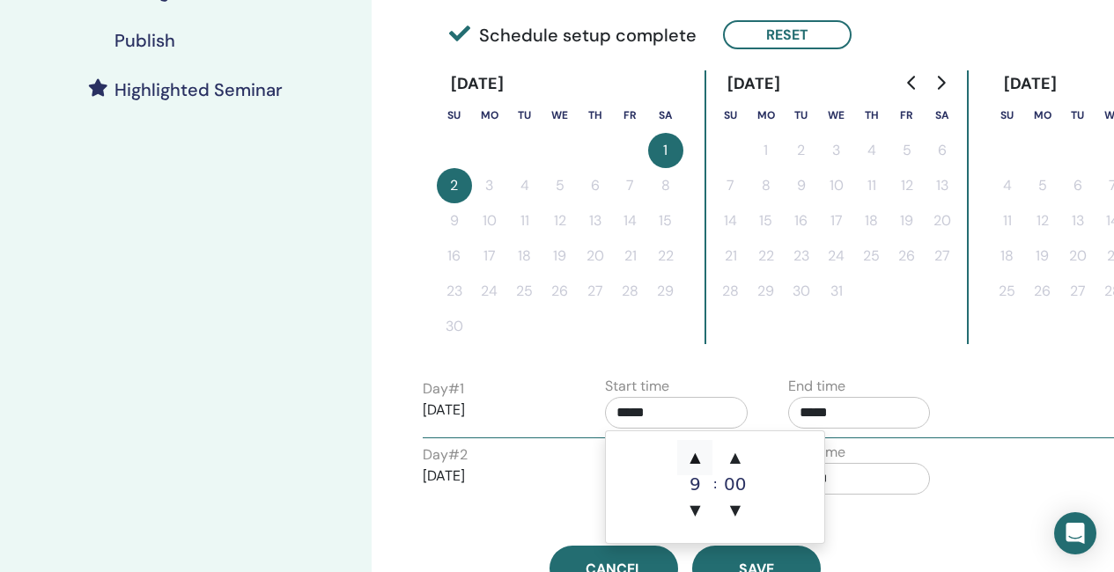
click at [683, 446] on span "▲" at bounding box center [694, 457] width 35 height 35
click at [687, 453] on span "▲" at bounding box center [694, 457] width 35 height 35
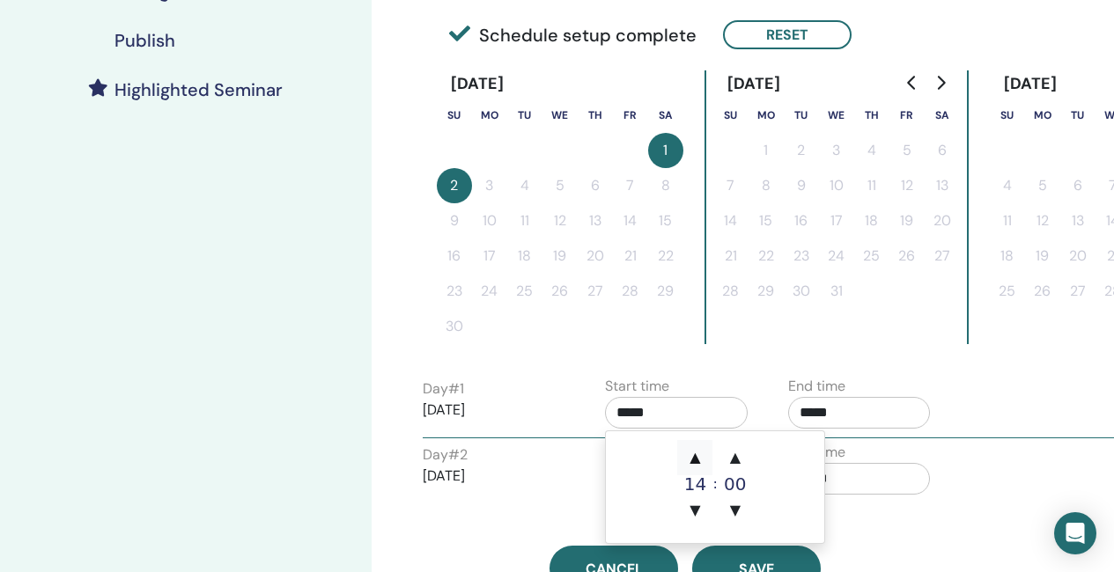
click at [687, 453] on span "▲" at bounding box center [694, 457] width 35 height 35
type input "*****"
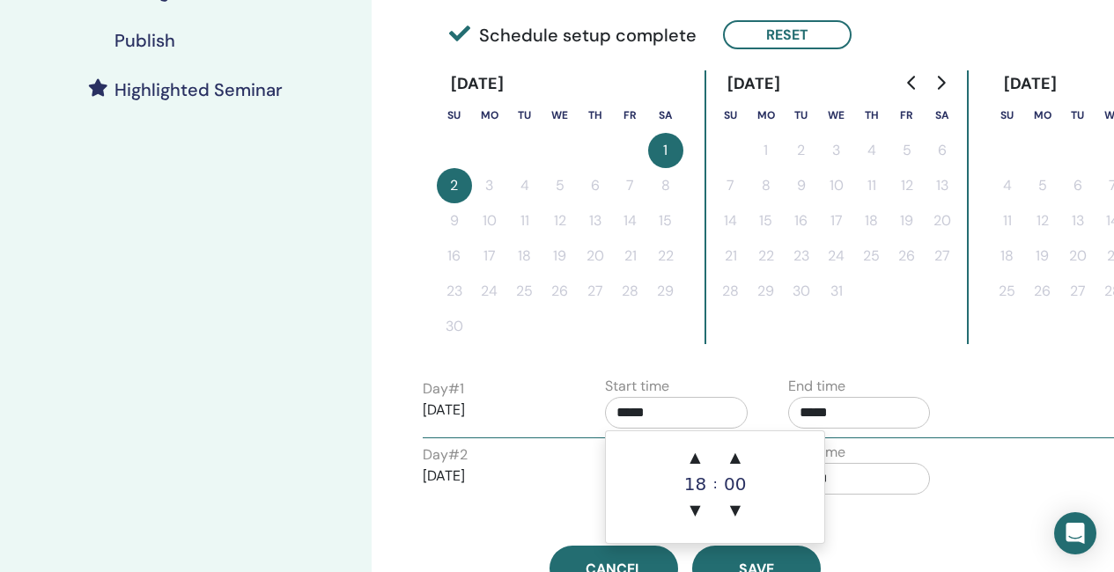
click at [867, 466] on input "*****" at bounding box center [859, 479] width 143 height 32
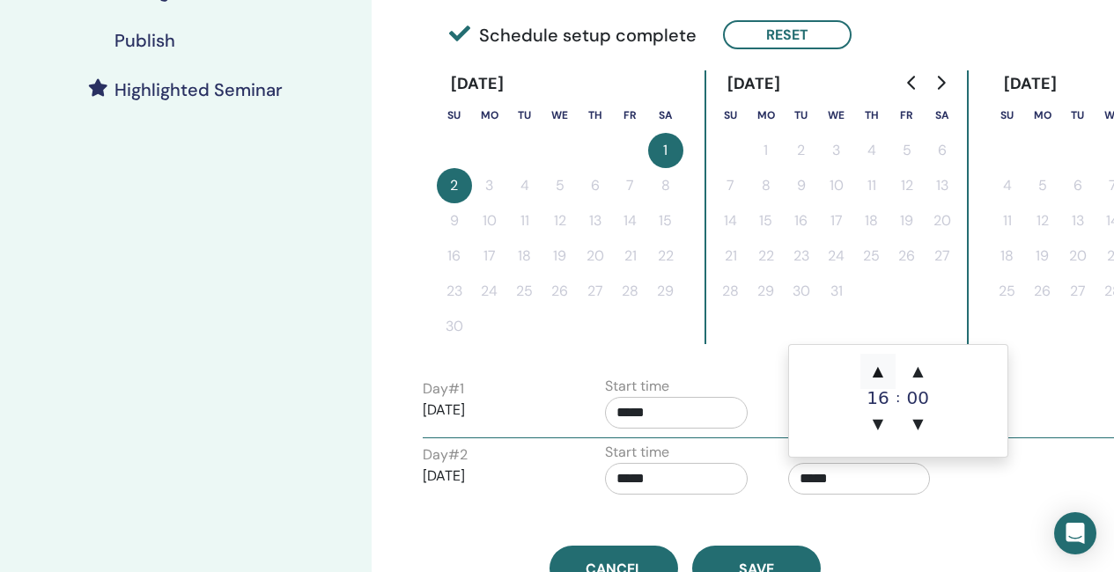
click at [878, 372] on span "▲" at bounding box center [877, 371] width 35 height 35
click at [878, 375] on span "▲" at bounding box center [877, 371] width 35 height 35
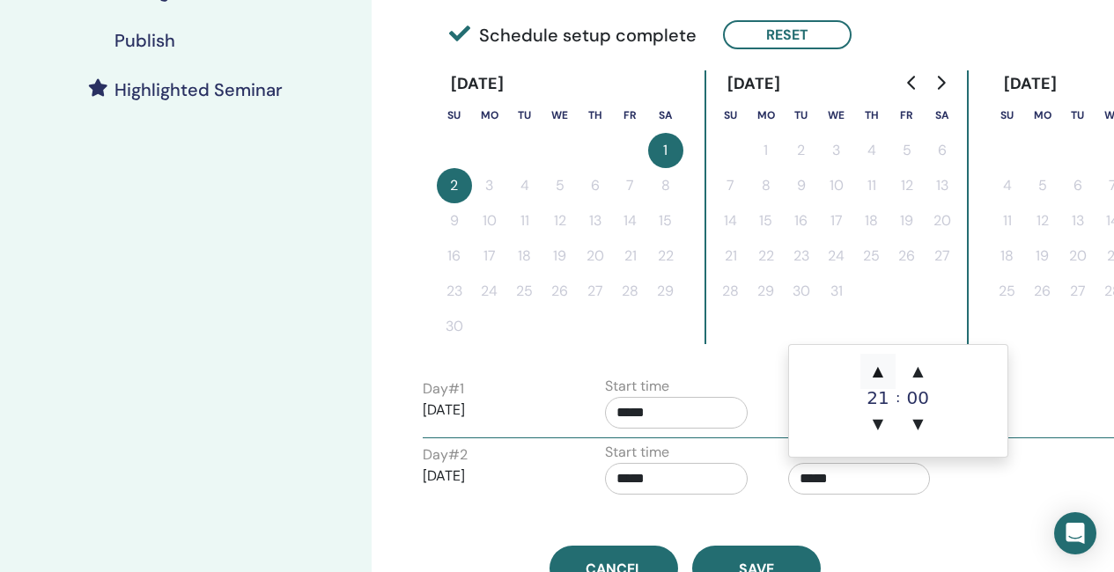
click at [878, 375] on span "▲" at bounding box center [877, 371] width 35 height 35
click at [914, 428] on span "▼" at bounding box center [917, 424] width 35 height 35
click at [871, 375] on span "▲" at bounding box center [877, 371] width 35 height 35
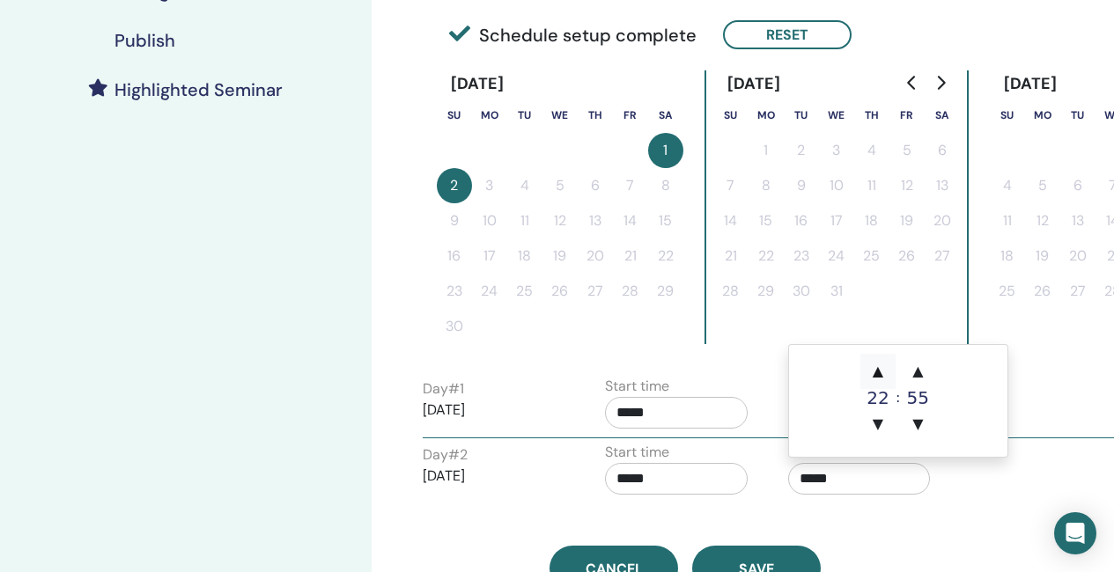
type input "*****"
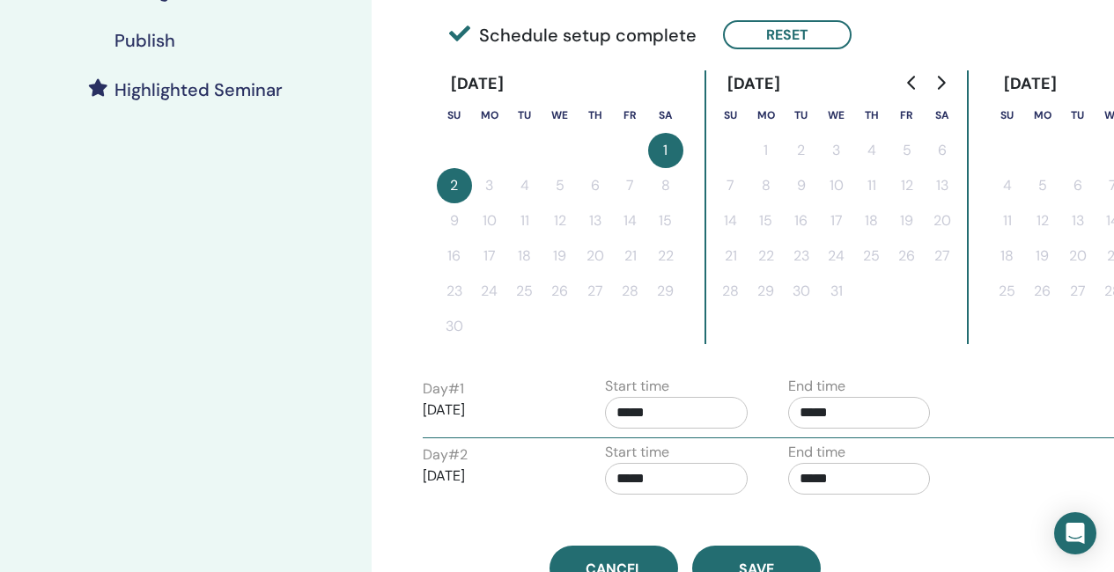
click at [974, 504] on div "Time Zone (GMT+4) Asia/Dubai Seminar Date and Time Start date End date Done Sch…" at bounding box center [742, 227] width 742 height 1222
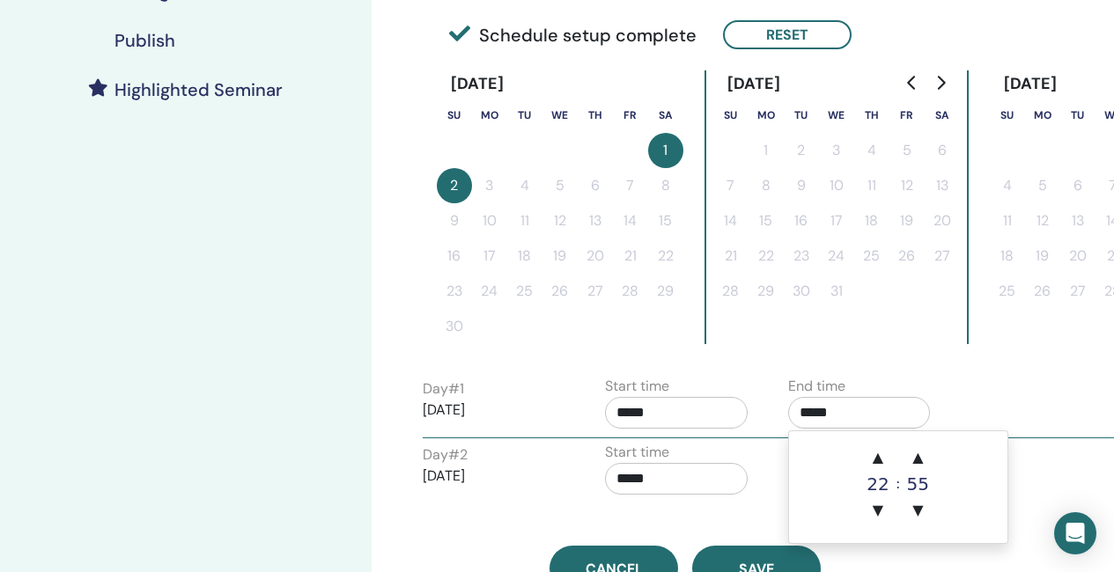
click at [811, 411] on input "*****" at bounding box center [859, 413] width 143 height 32
click at [877, 457] on span "▲" at bounding box center [877, 457] width 35 height 35
type input "*****"
drag, startPoint x: 1042, startPoint y: 425, endPoint x: 1031, endPoint y: 431, distance: 13.0
click at [1040, 426] on div "Day # 1 2025/11/01 Start time ***** End time *****" at bounding box center [774, 407] width 731 height 62
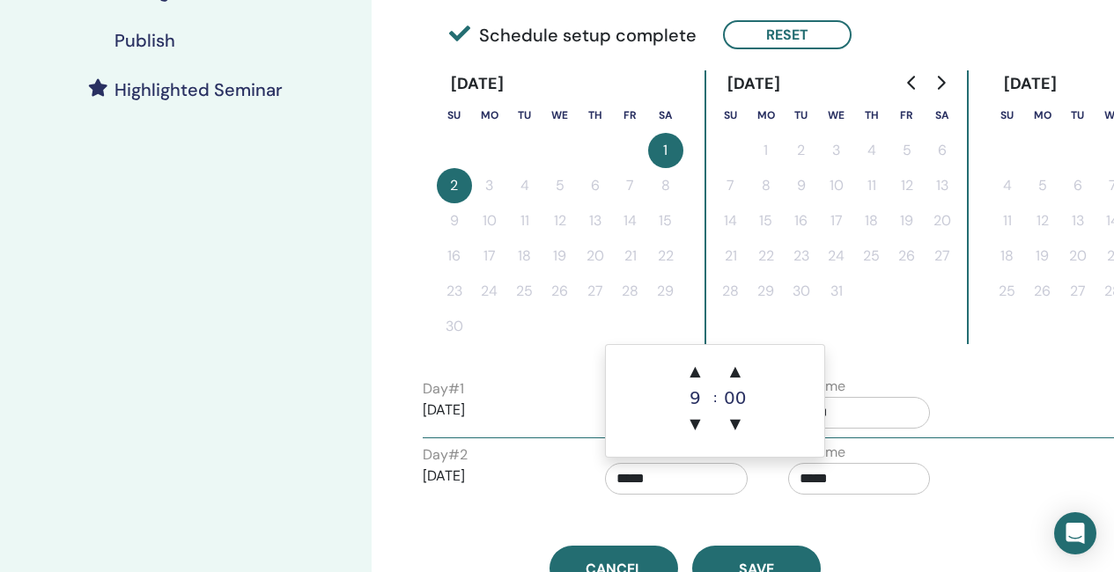
drag, startPoint x: 643, startPoint y: 483, endPoint x: 705, endPoint y: 481, distance: 61.6
click at [644, 483] on input "*****" at bounding box center [676, 479] width 143 height 32
click at [691, 370] on span "▲" at bounding box center [694, 371] width 35 height 35
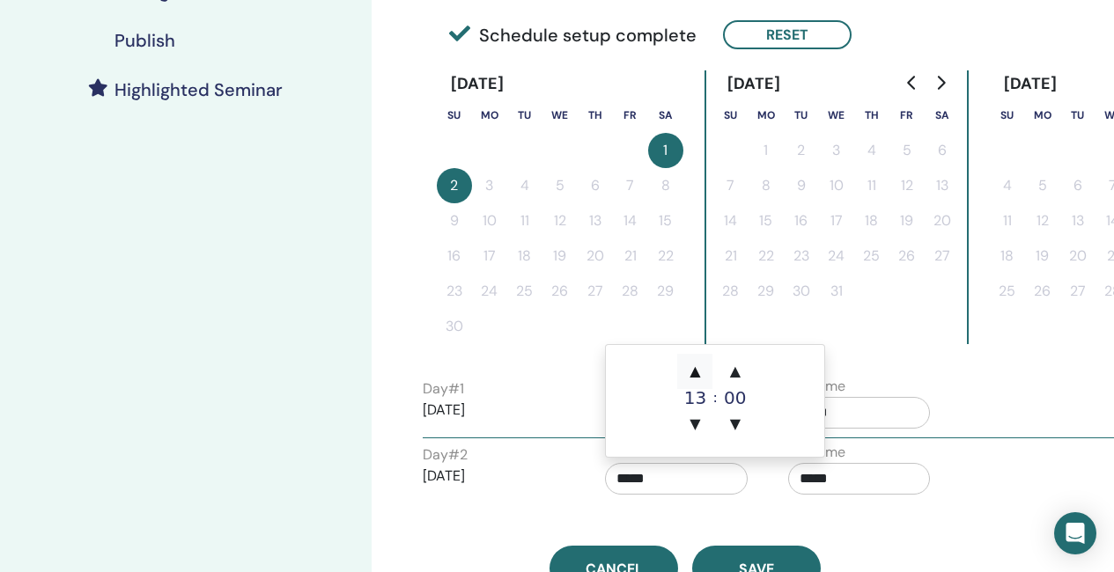
click at [691, 370] on span "▲" at bounding box center [694, 371] width 35 height 35
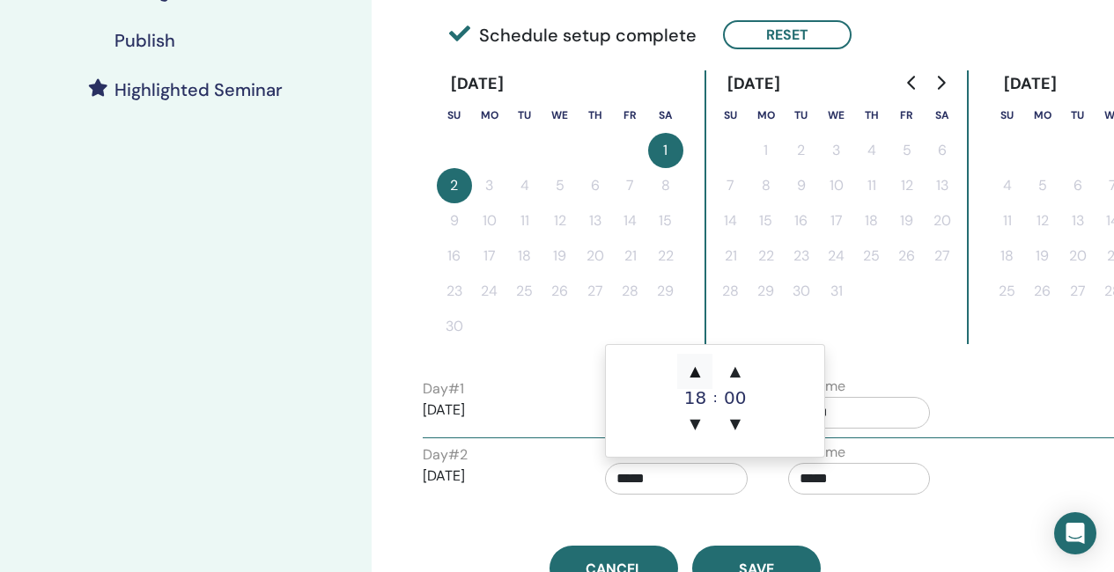
click at [691, 370] on span "▲" at bounding box center [694, 371] width 35 height 35
type input "*****"
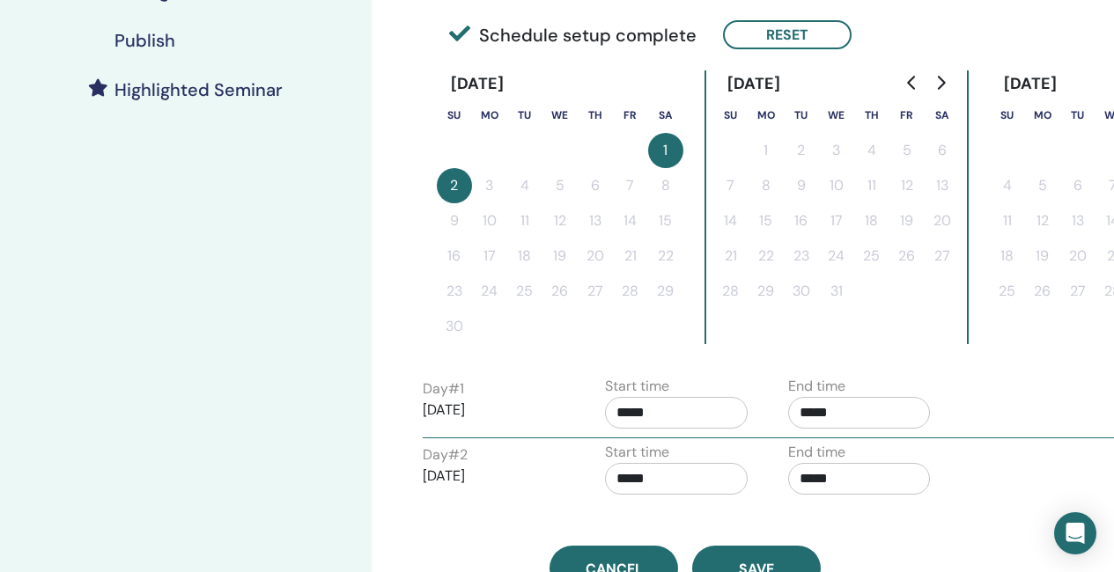
click at [1008, 373] on div "Time Zone (GMT+4) Asia/Dubai Seminar Date and Time Start date End date Done Sch…" at bounding box center [742, 227] width 742 height 1222
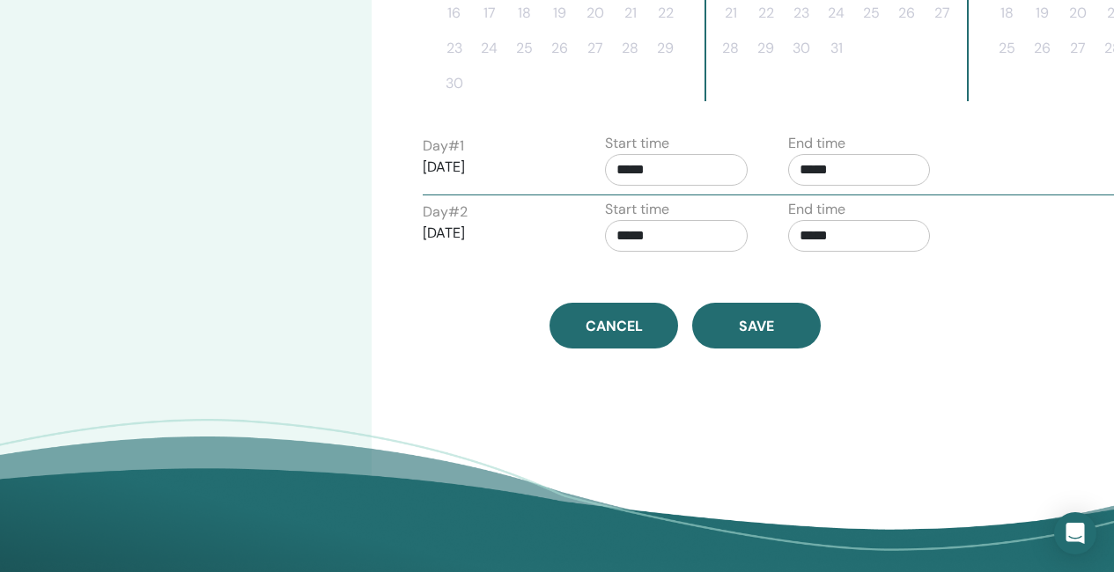
scroll to position [704, 0]
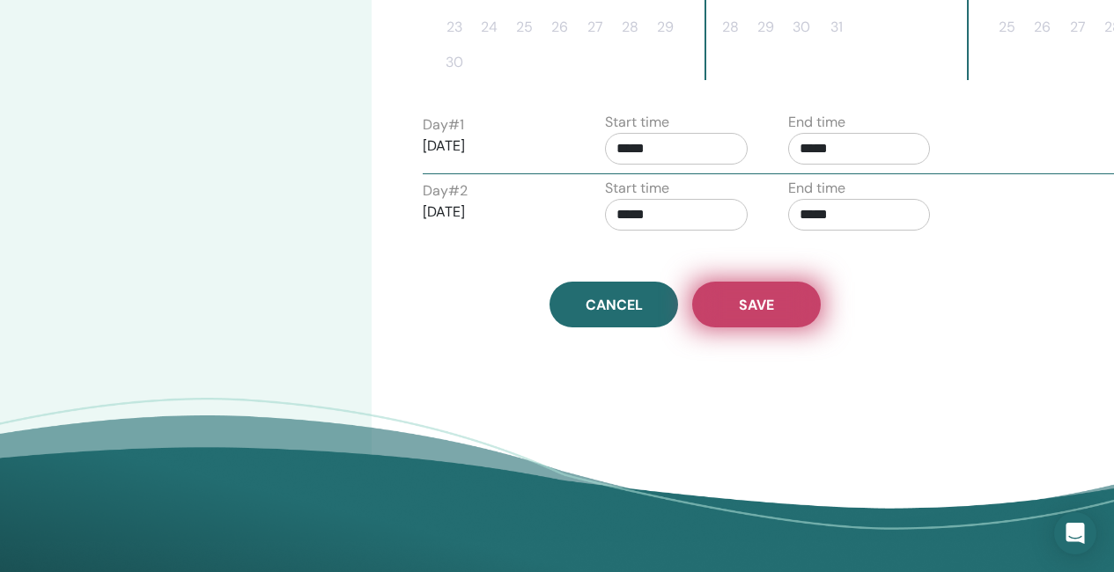
click at [778, 314] on button "Save" at bounding box center [756, 305] width 129 height 46
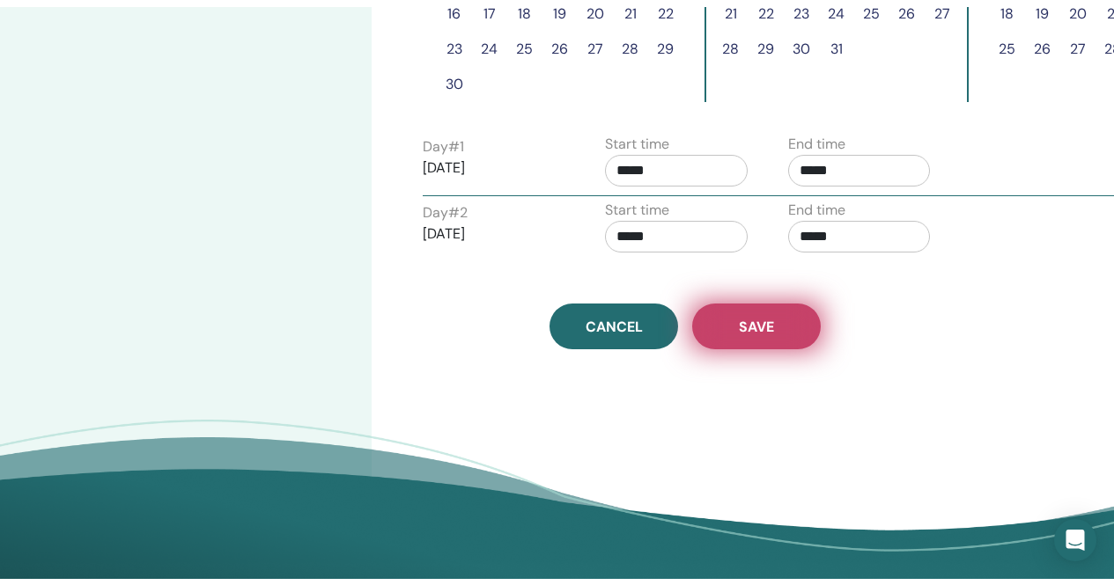
scroll to position [352, 0]
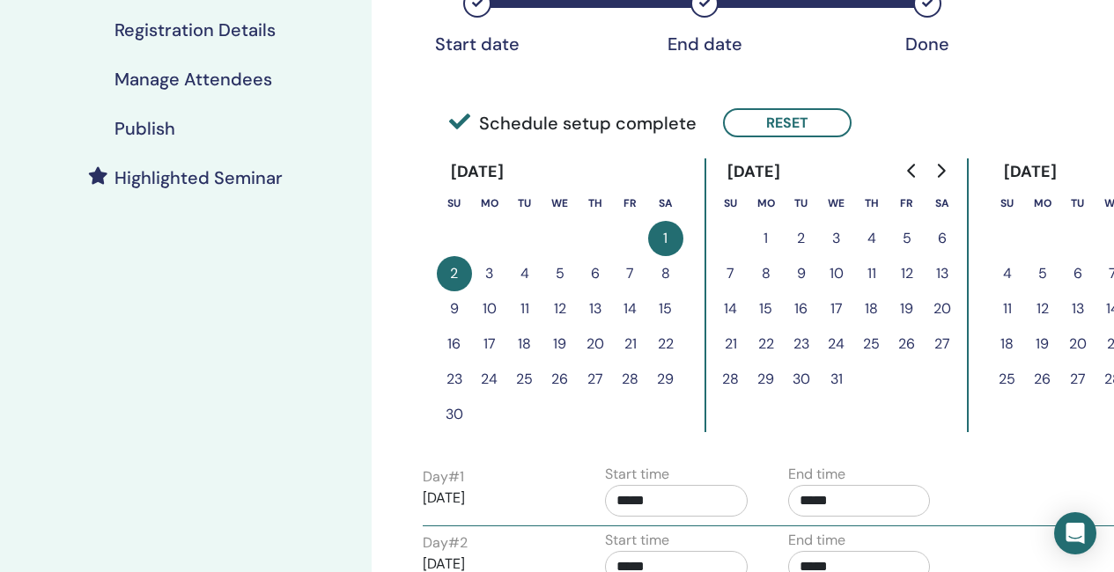
click at [152, 119] on h4 "Publish" at bounding box center [144, 128] width 61 height 21
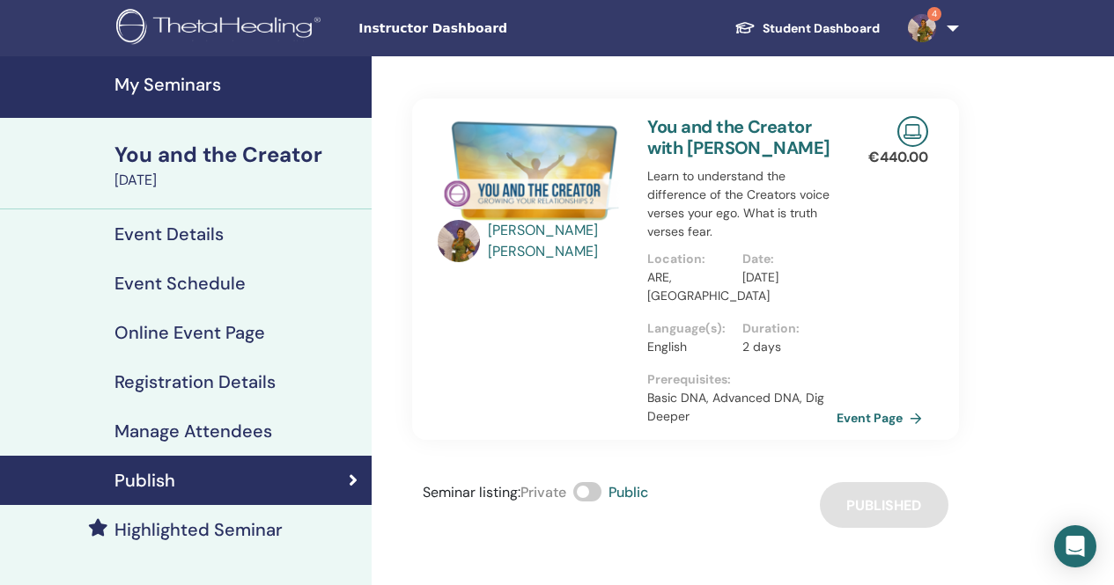
click at [136, 85] on h4 "My Seminars" at bounding box center [237, 84] width 246 height 21
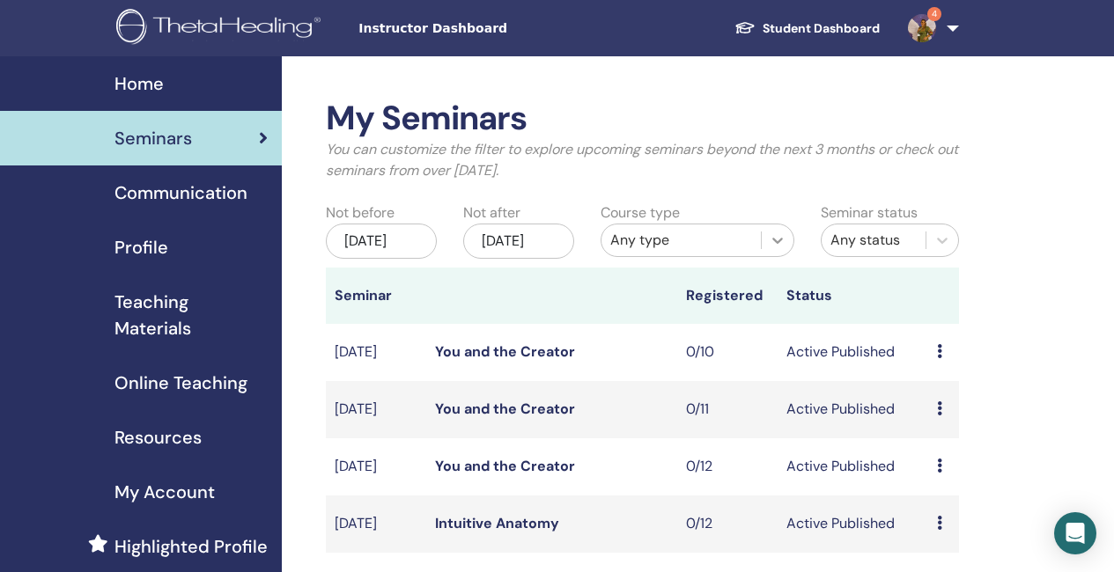
click at [771, 236] on icon at bounding box center [777, 241] width 18 height 18
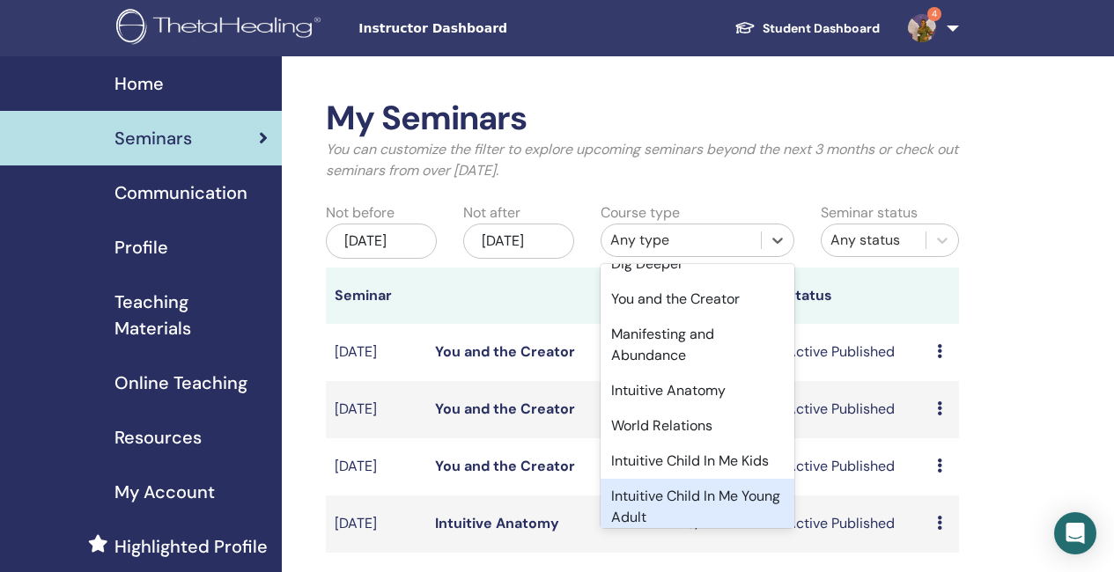
scroll to position [95, 0]
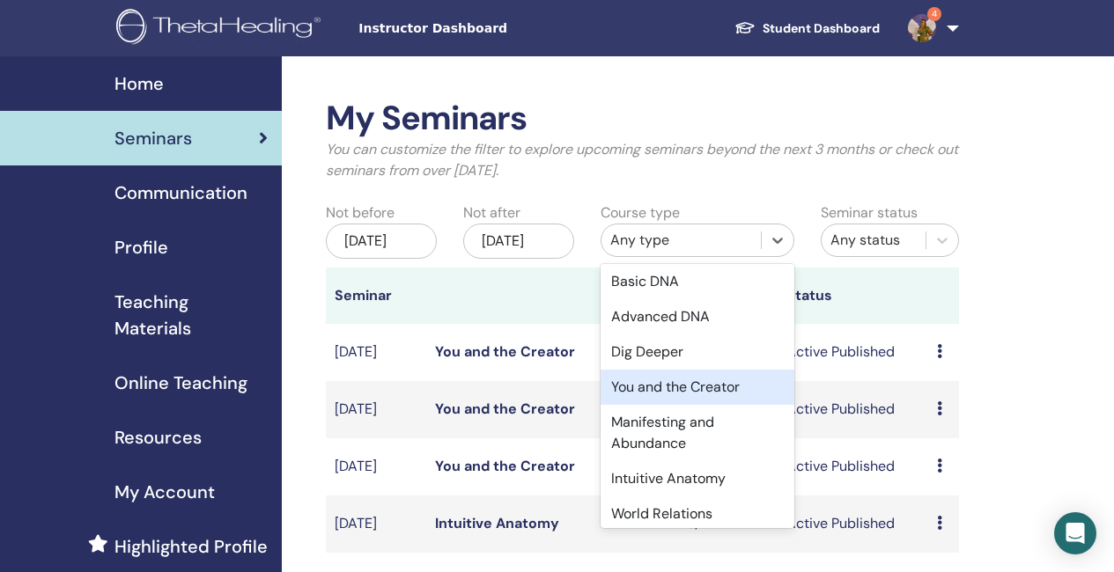
click at [678, 386] on div "You and the Creator" at bounding box center [697, 387] width 194 height 35
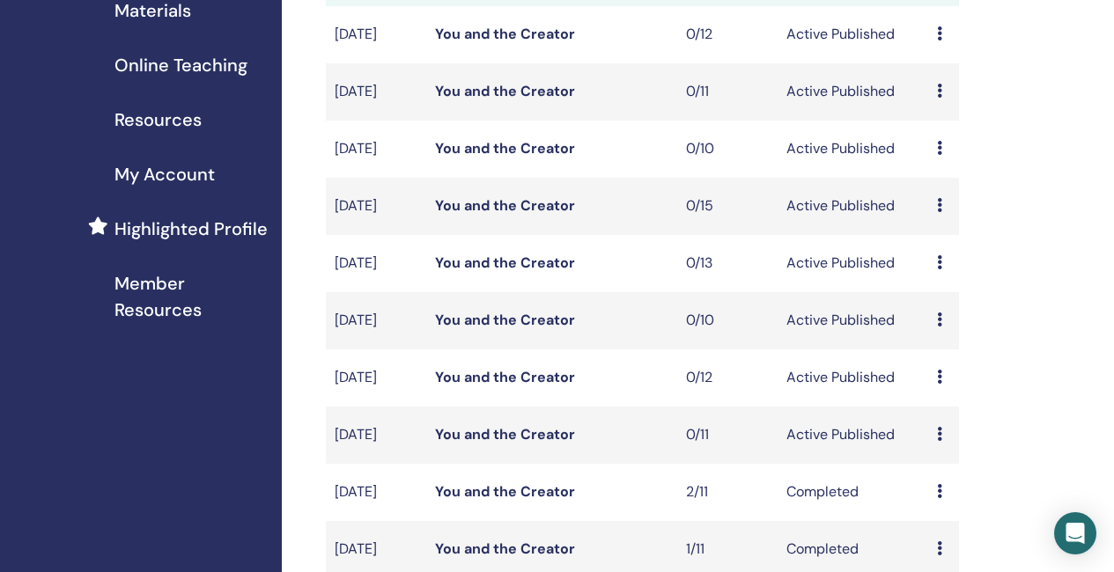
scroll to position [352, 0]
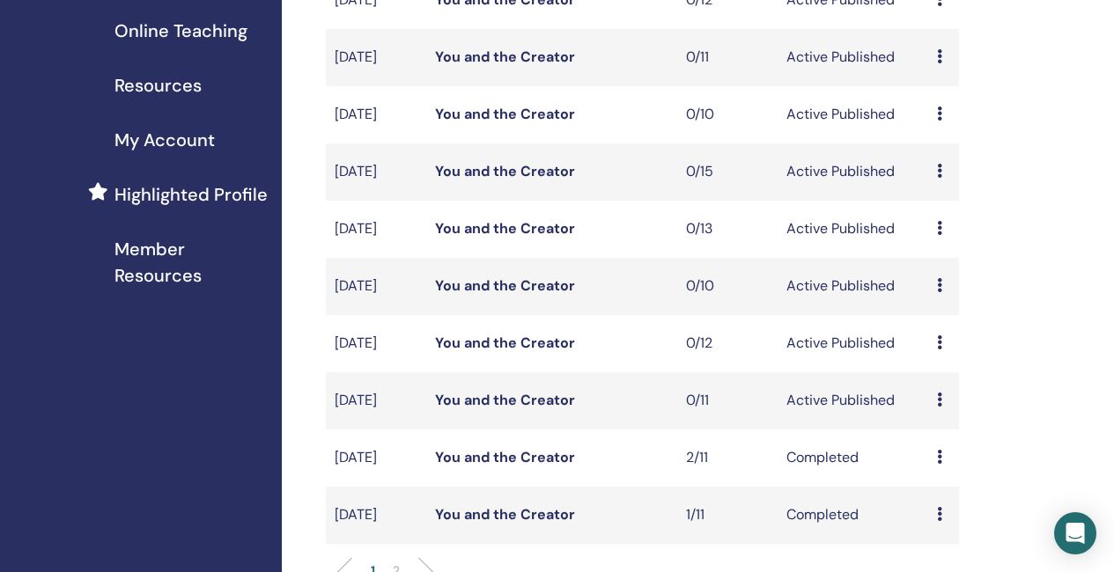
click at [511, 123] on link "You and the Creator" at bounding box center [505, 114] width 140 height 18
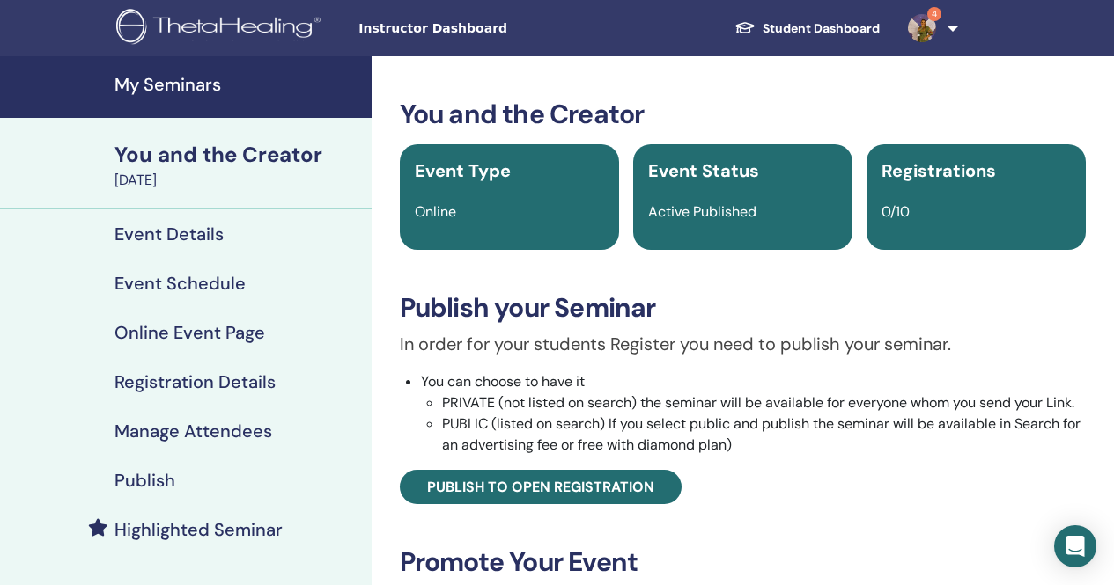
click at [197, 231] on h4 "Event Details" at bounding box center [168, 234] width 109 height 21
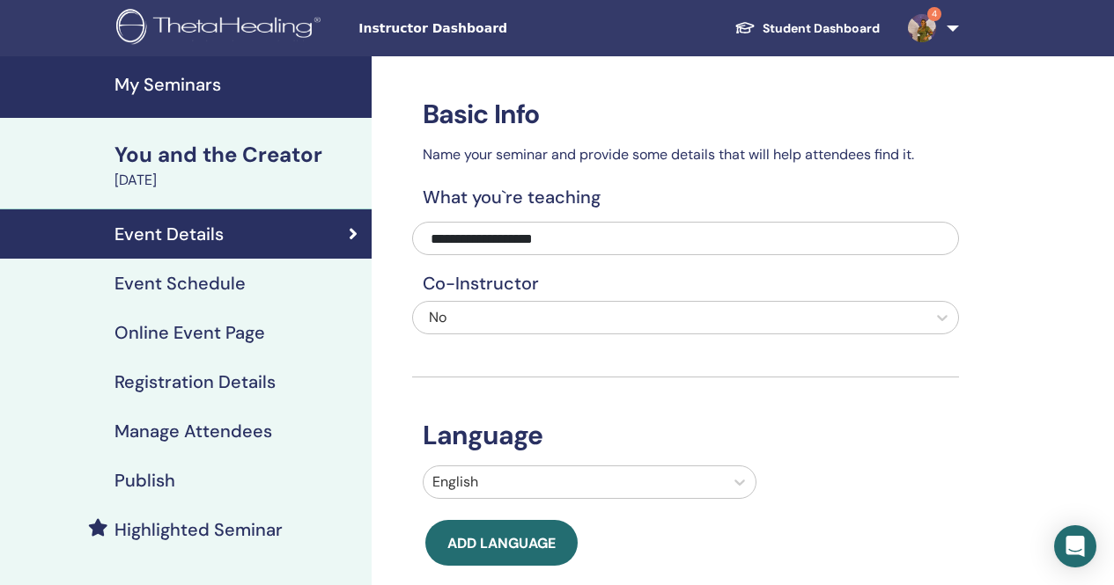
click at [234, 289] on h4 "Event Schedule" at bounding box center [179, 283] width 131 height 21
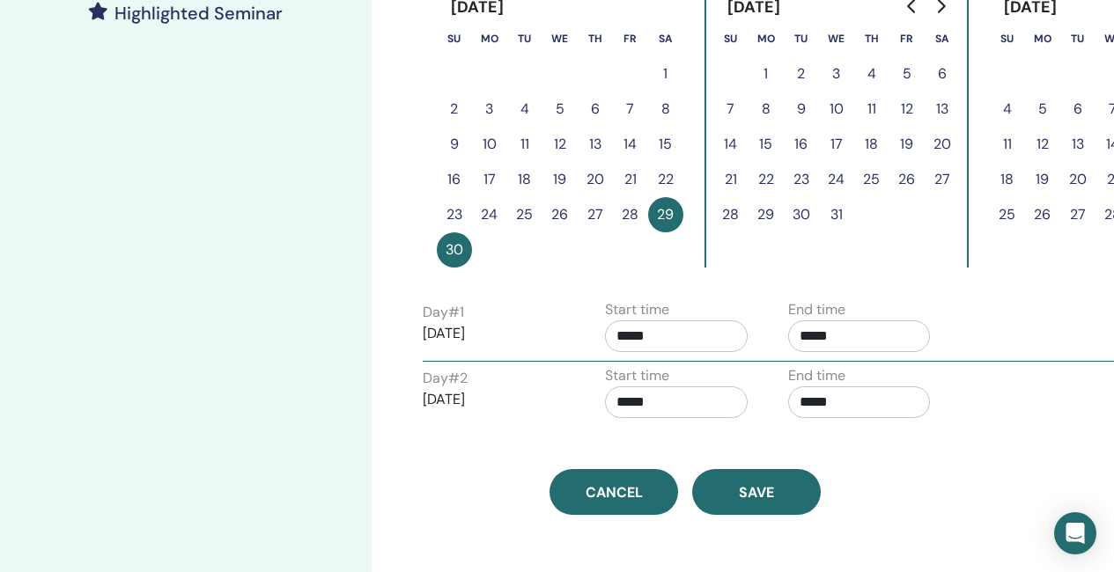
scroll to position [528, 0]
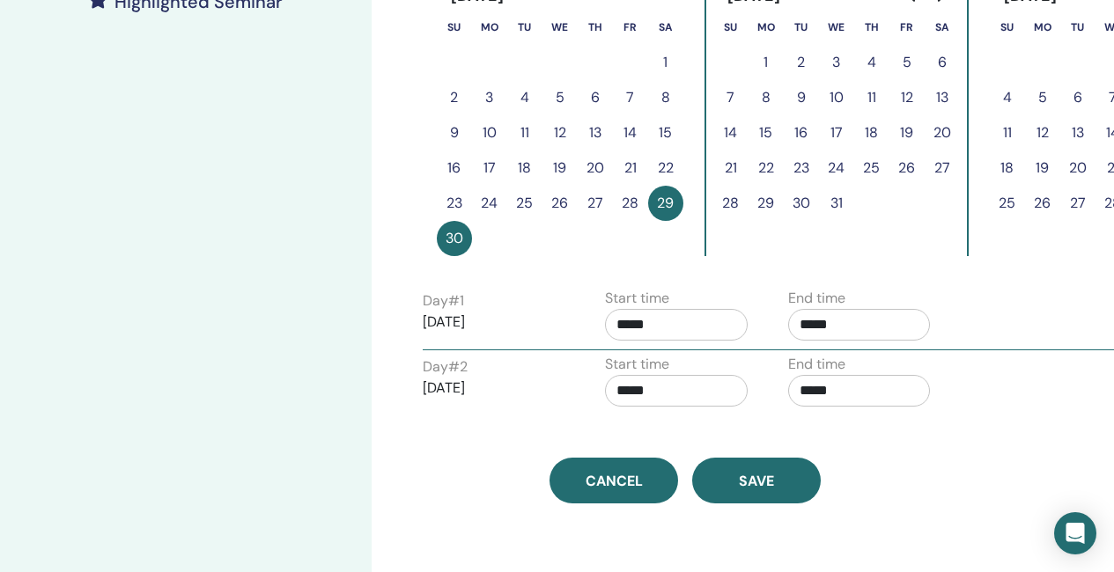
click at [664, 60] on button "1" at bounding box center [665, 62] width 35 height 35
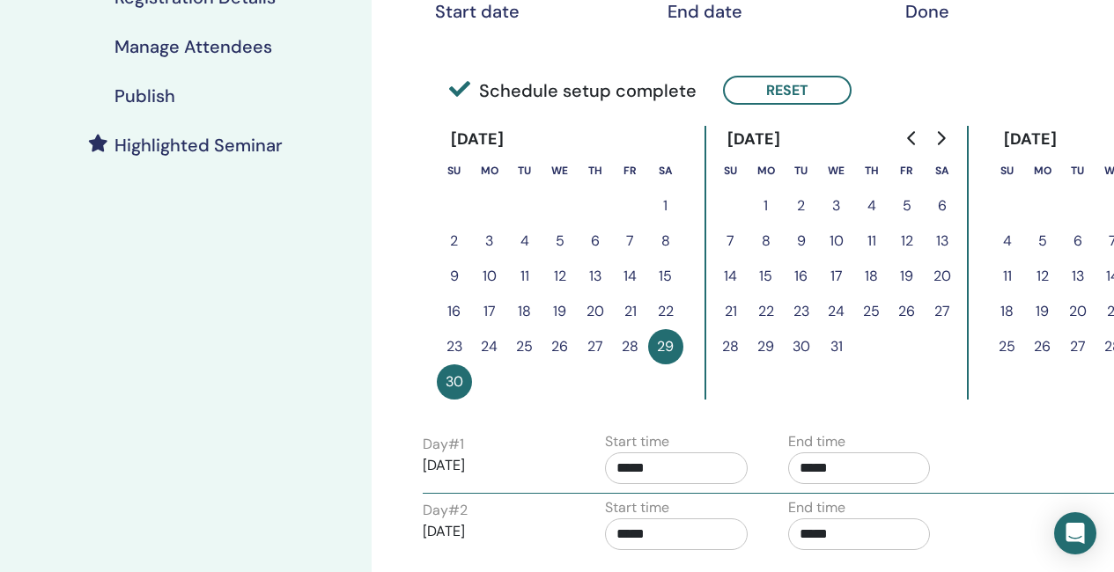
scroll to position [352, 0]
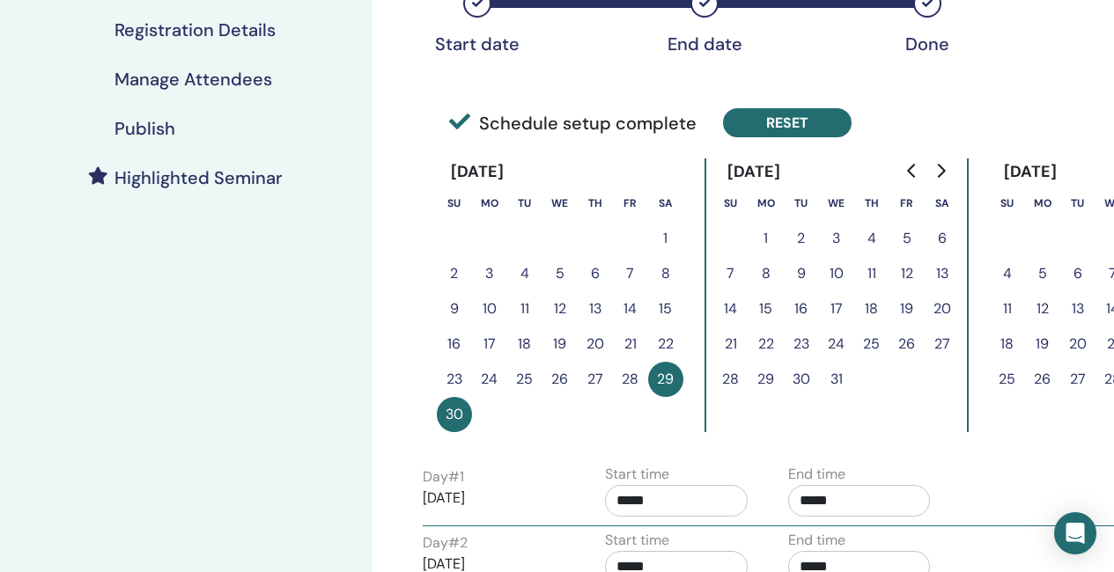
click at [807, 114] on button "Reset" at bounding box center [787, 122] width 129 height 29
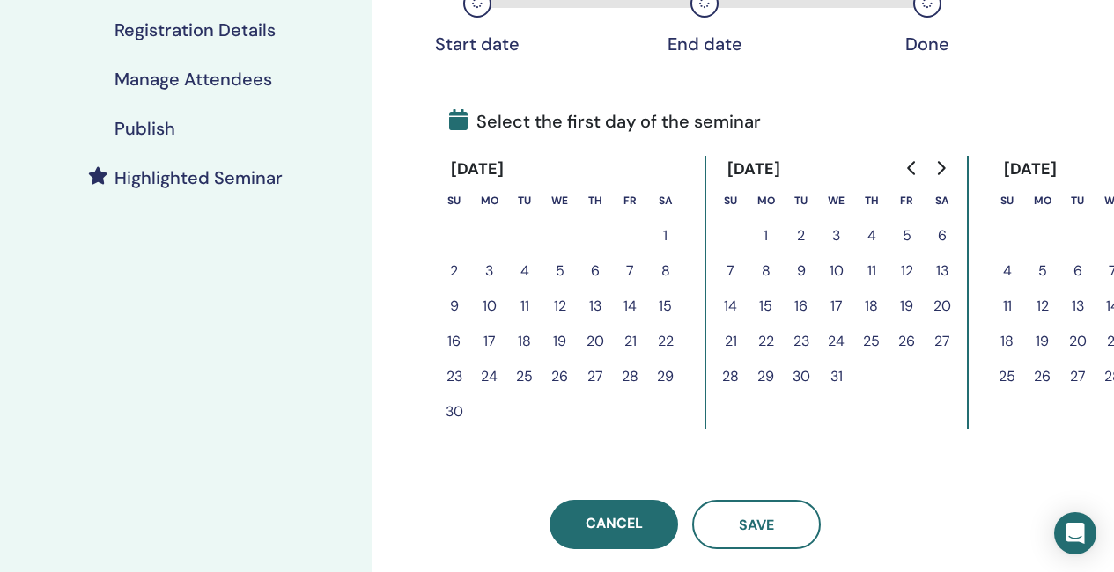
click at [663, 228] on button "1" at bounding box center [665, 235] width 35 height 35
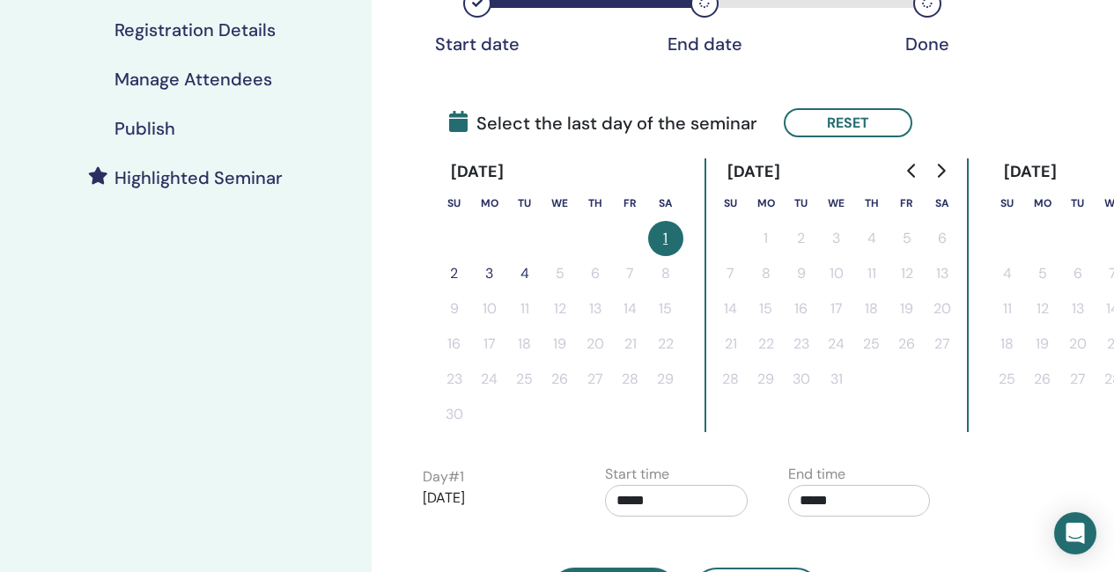
click at [450, 269] on button "2" at bounding box center [454, 273] width 35 height 35
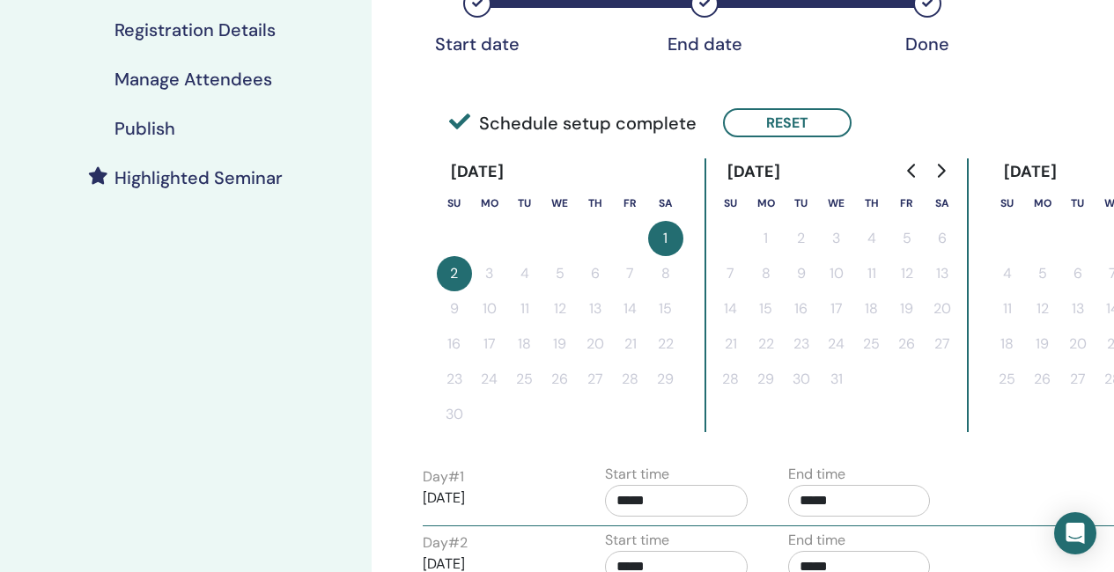
click at [691, 503] on input "*****" at bounding box center [676, 501] width 143 height 32
click at [698, 386] on span "▲" at bounding box center [694, 393] width 35 height 35
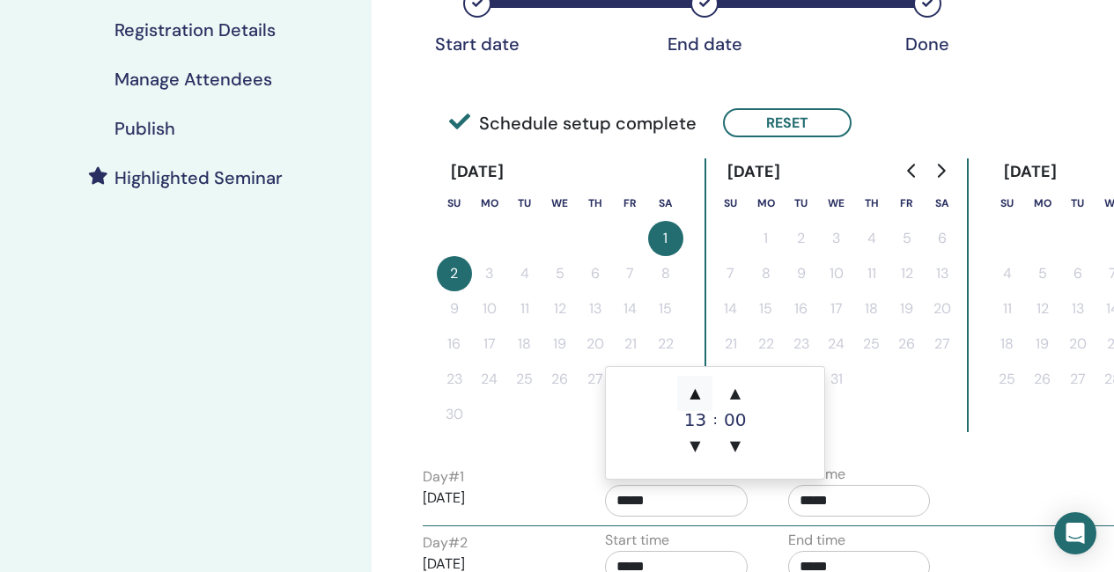
click at [698, 386] on span "▲" at bounding box center [694, 393] width 35 height 35
type input "*****"
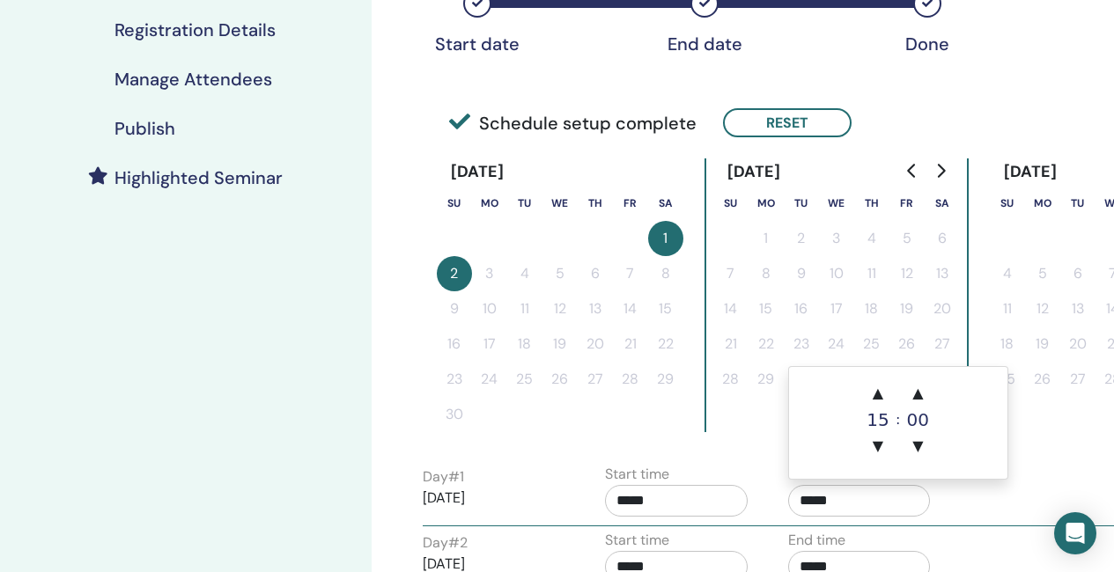
click at [861, 504] on input "*****" at bounding box center [859, 501] width 143 height 32
click at [881, 386] on span "▲" at bounding box center [877, 393] width 35 height 35
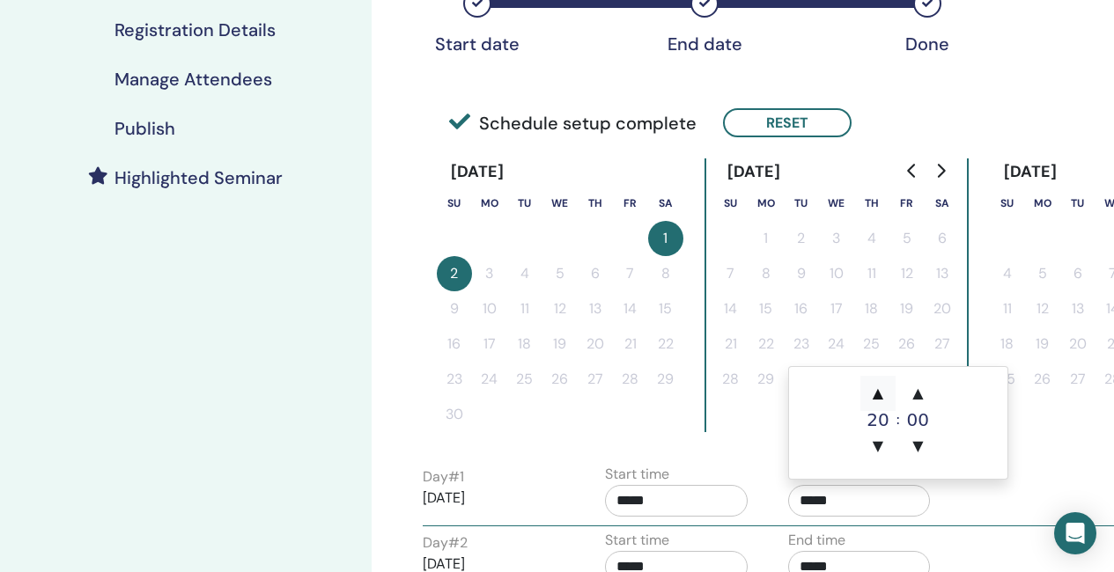
click at [881, 386] on span "▲" at bounding box center [877, 393] width 35 height 35
type input "*****"
click at [952, 510] on div "End time *****" at bounding box center [866, 495] width 183 height 62
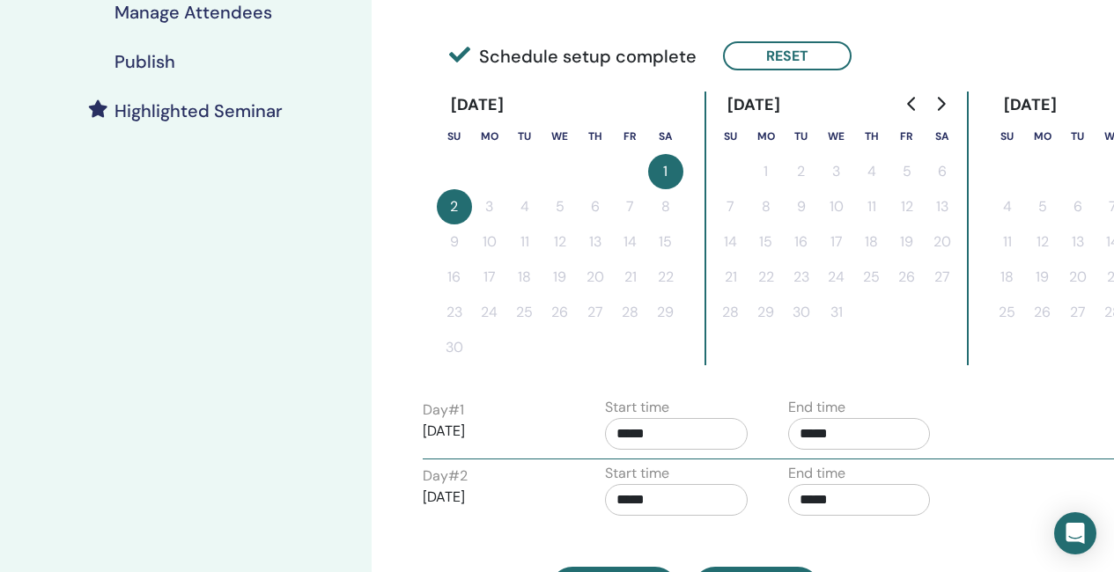
scroll to position [440, 0]
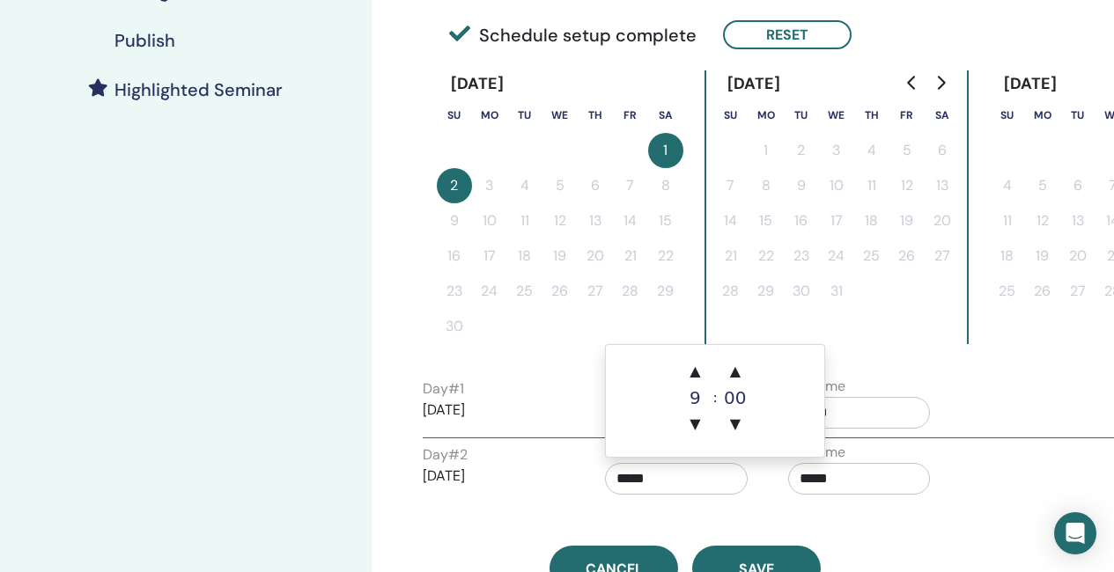
click at [677, 477] on input "*****" at bounding box center [676, 479] width 143 height 32
click at [697, 360] on span "▲" at bounding box center [694, 371] width 35 height 35
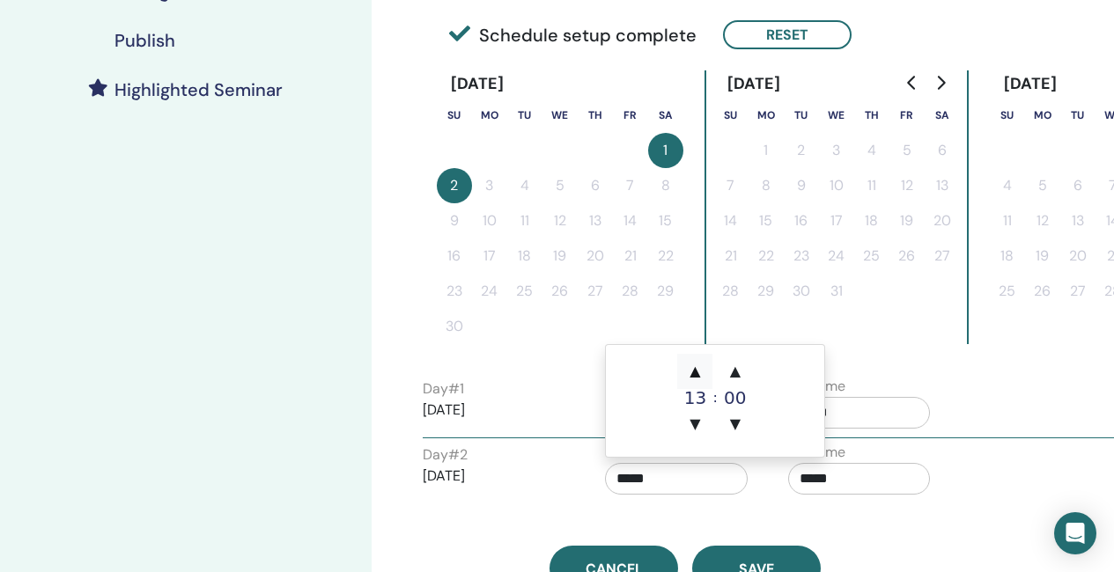
click at [697, 360] on span "▲" at bounding box center [694, 371] width 35 height 35
type input "*****"
click at [885, 485] on input "*****" at bounding box center [859, 479] width 143 height 32
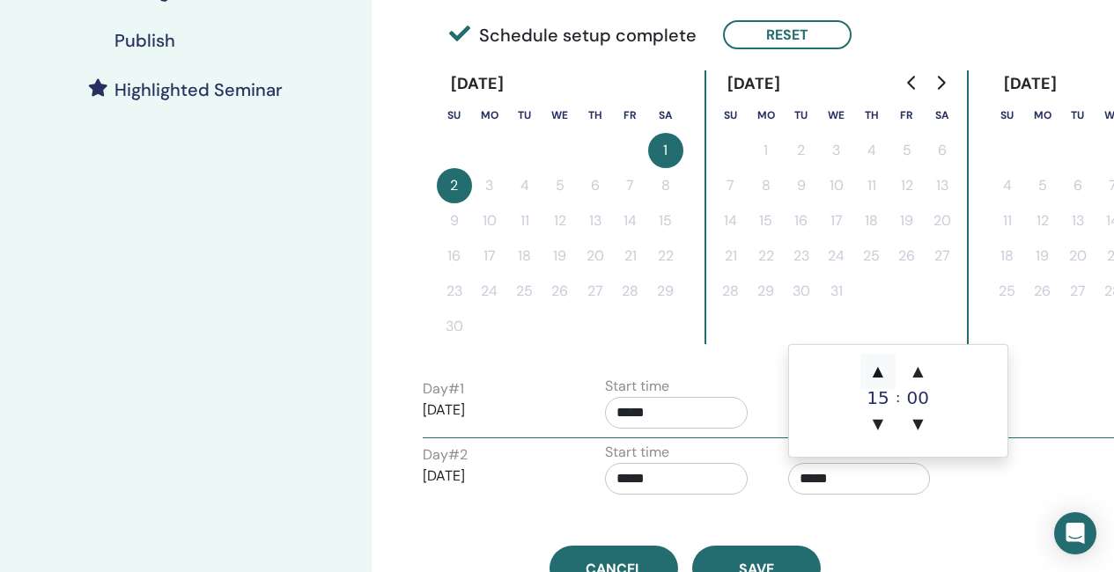
click at [877, 365] on span "▲" at bounding box center [877, 371] width 35 height 35
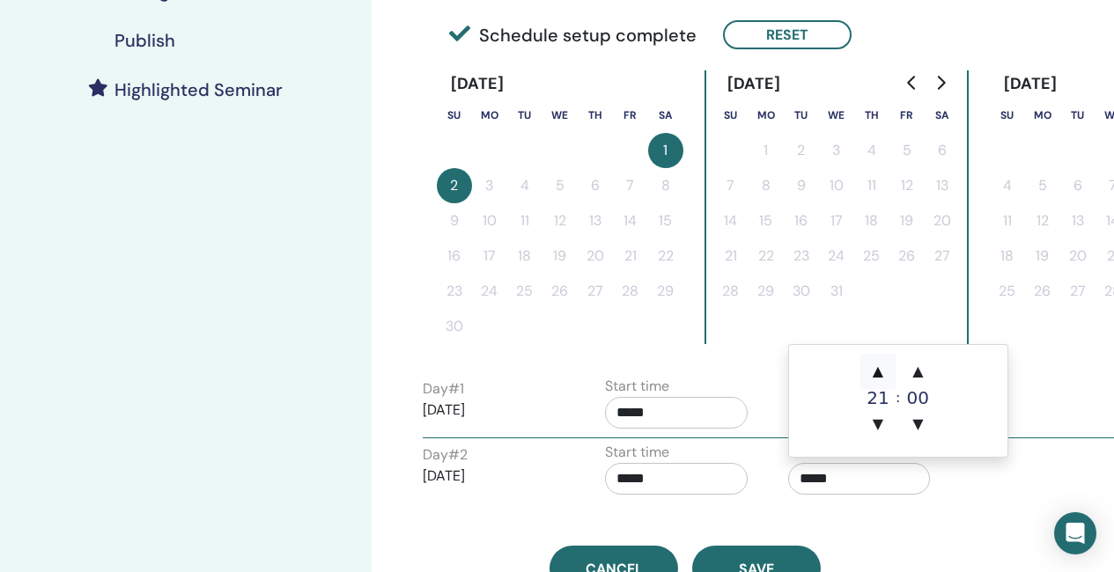
click at [877, 365] on span "▲" at bounding box center [877, 371] width 35 height 35
click at [878, 423] on span "▼" at bounding box center [877, 424] width 35 height 35
type input "*****"
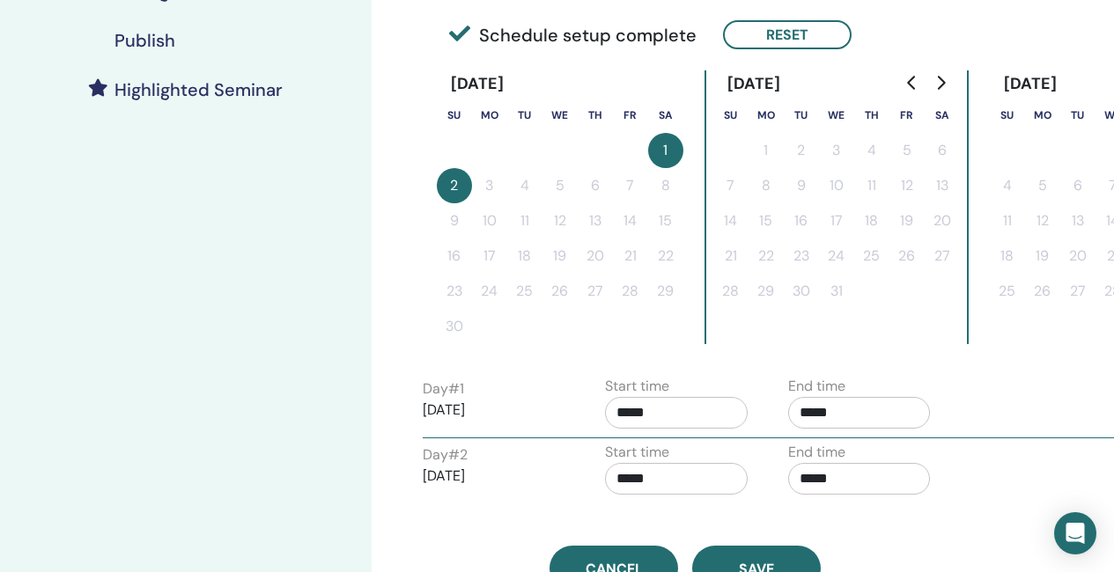
click at [948, 504] on div "Time Zone (GMT+1) Europe/Dublin Seminar Date and Time Start date End date Done …" at bounding box center [685, 103] width 547 height 975
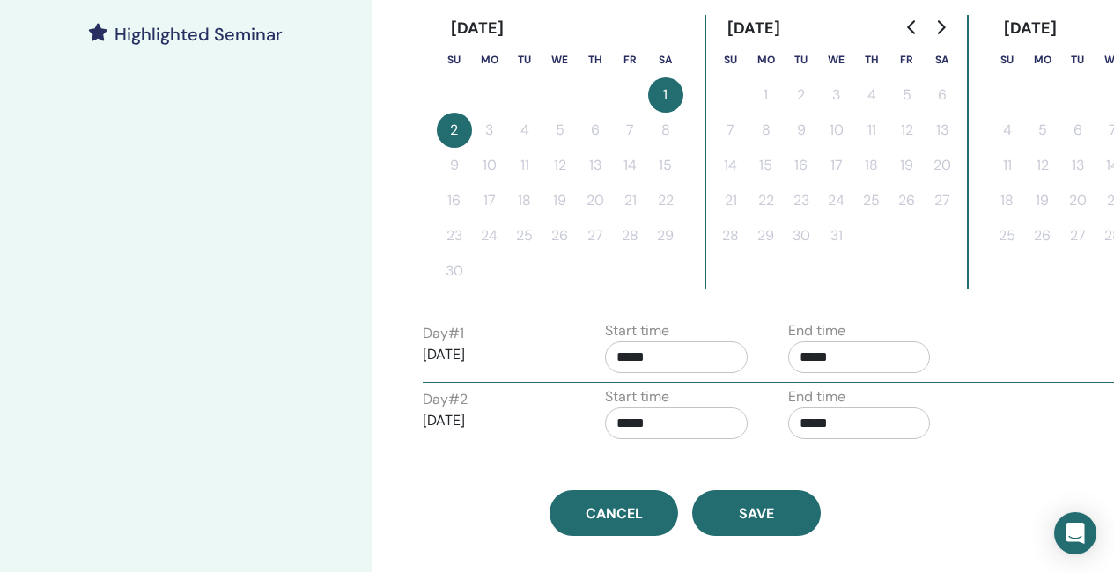
scroll to position [528, 0]
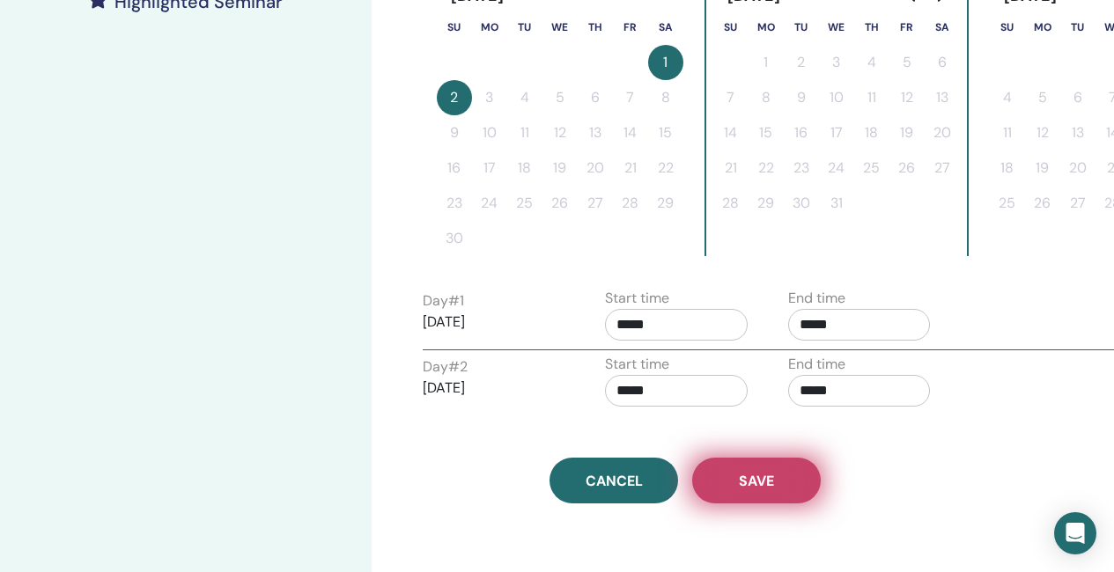
click at [760, 474] on span "Save" at bounding box center [756, 481] width 35 height 18
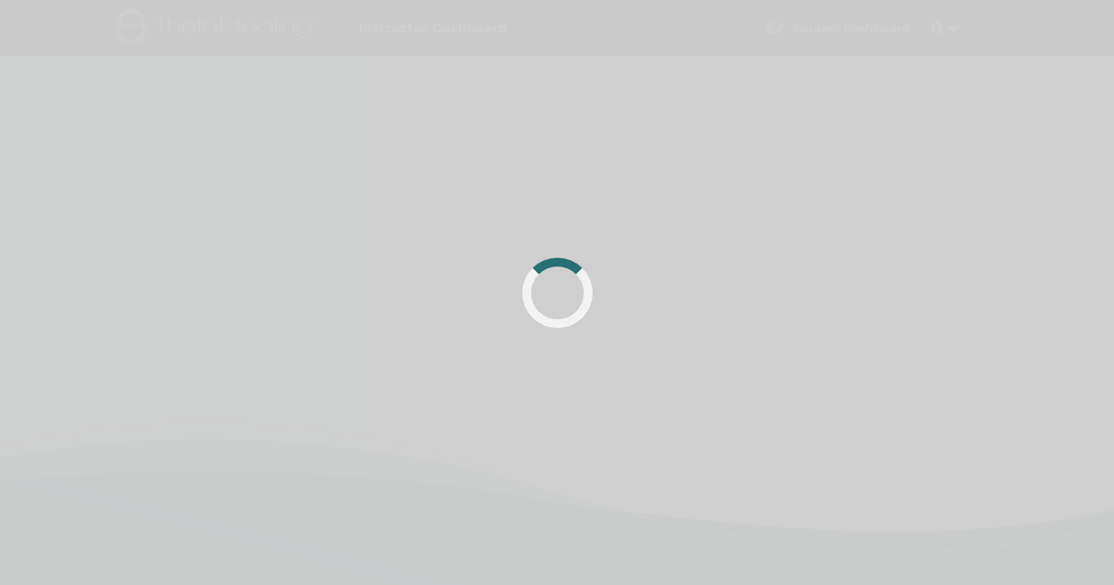
scroll to position [419, 0]
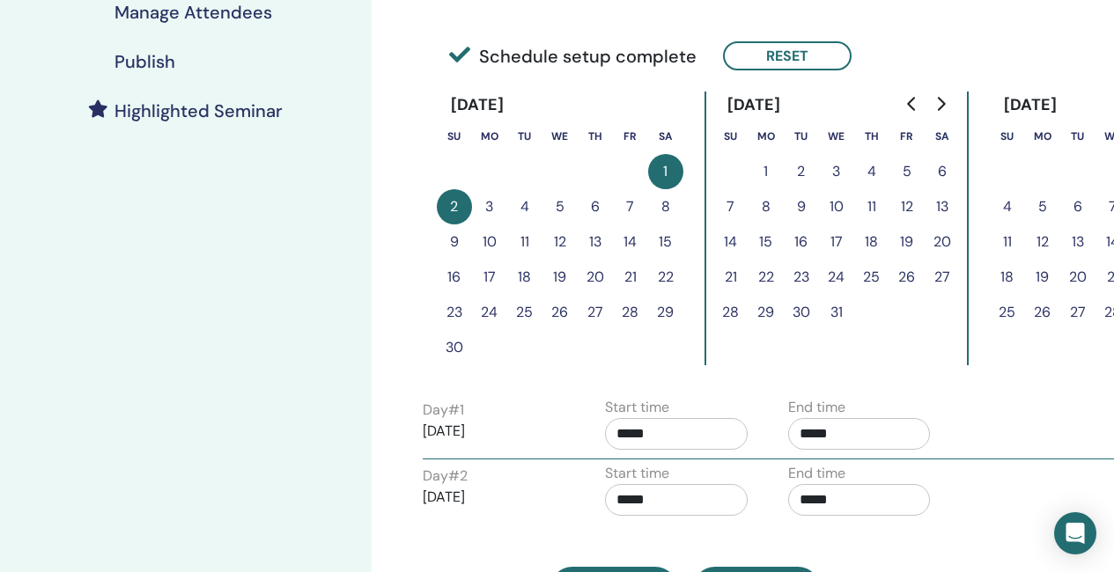
click at [129, 60] on h4 "Publish" at bounding box center [144, 61] width 61 height 21
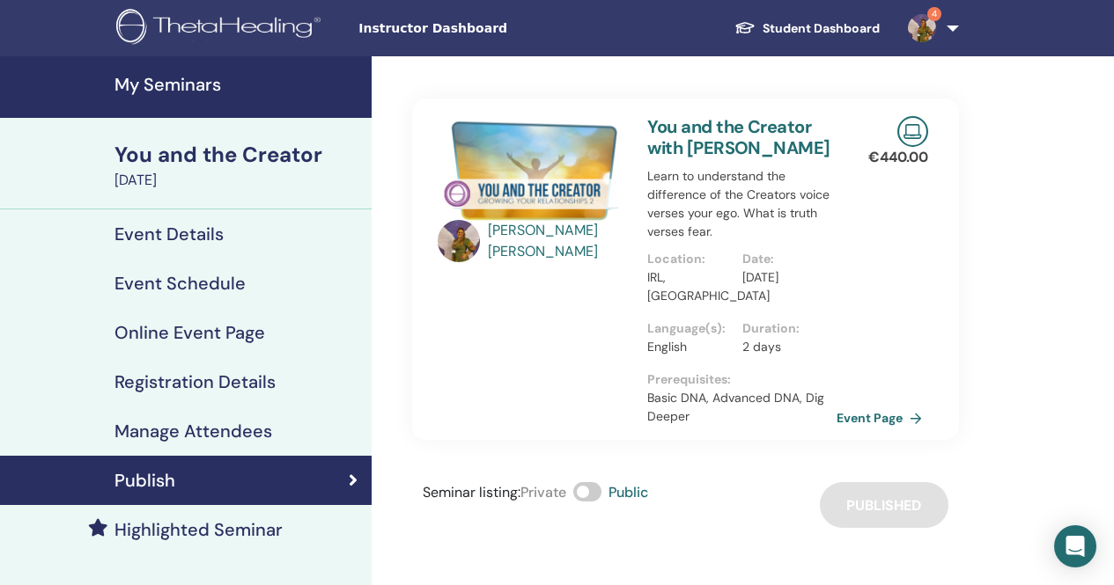
click at [150, 87] on h4 "My Seminars" at bounding box center [237, 84] width 246 height 21
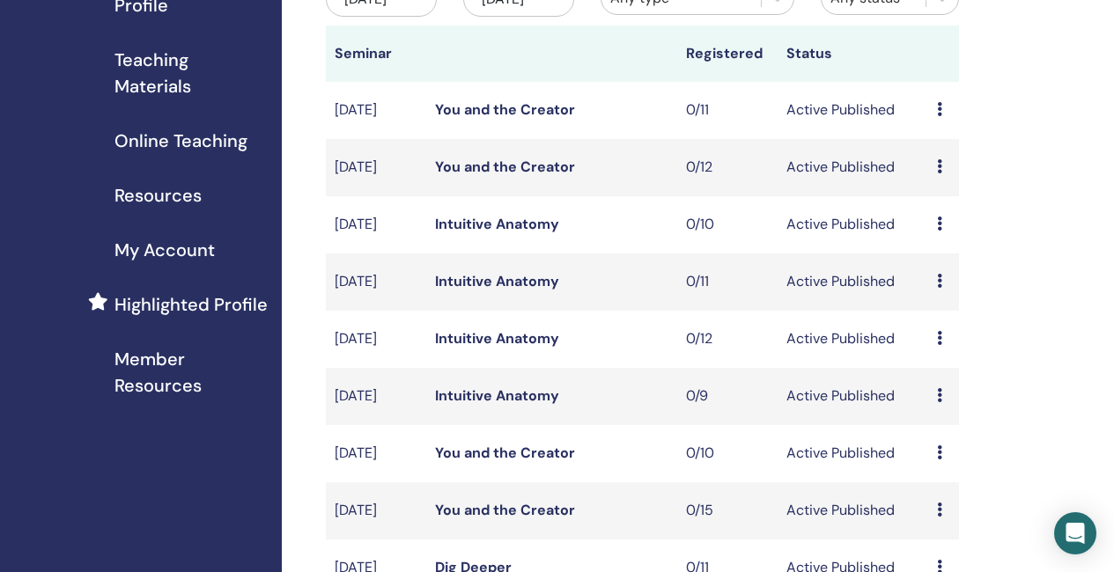
scroll to position [264, 0]
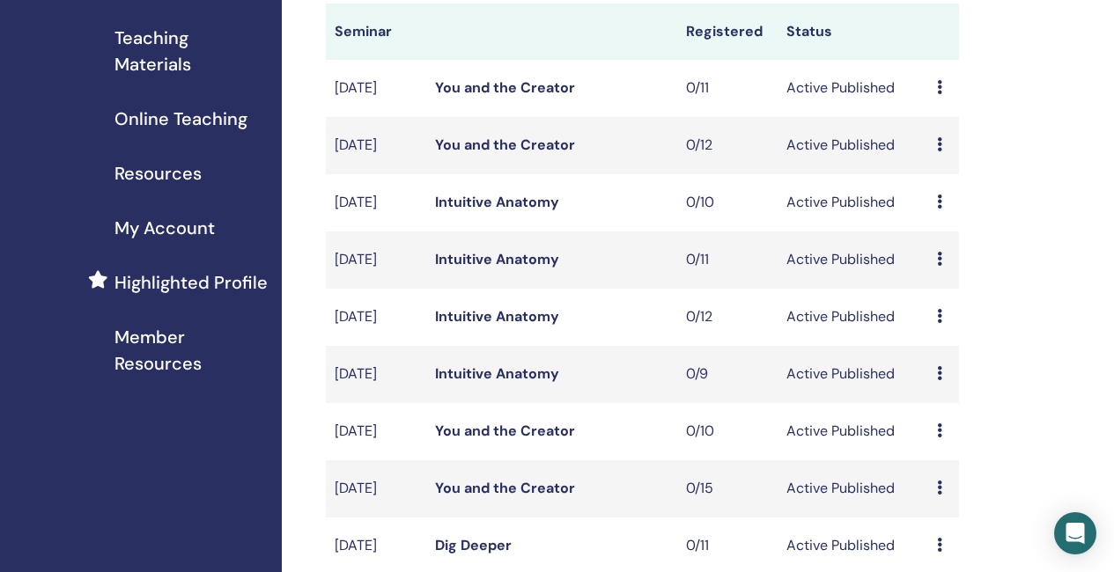
click at [531, 154] on link "You and the Creator" at bounding box center [505, 145] width 140 height 18
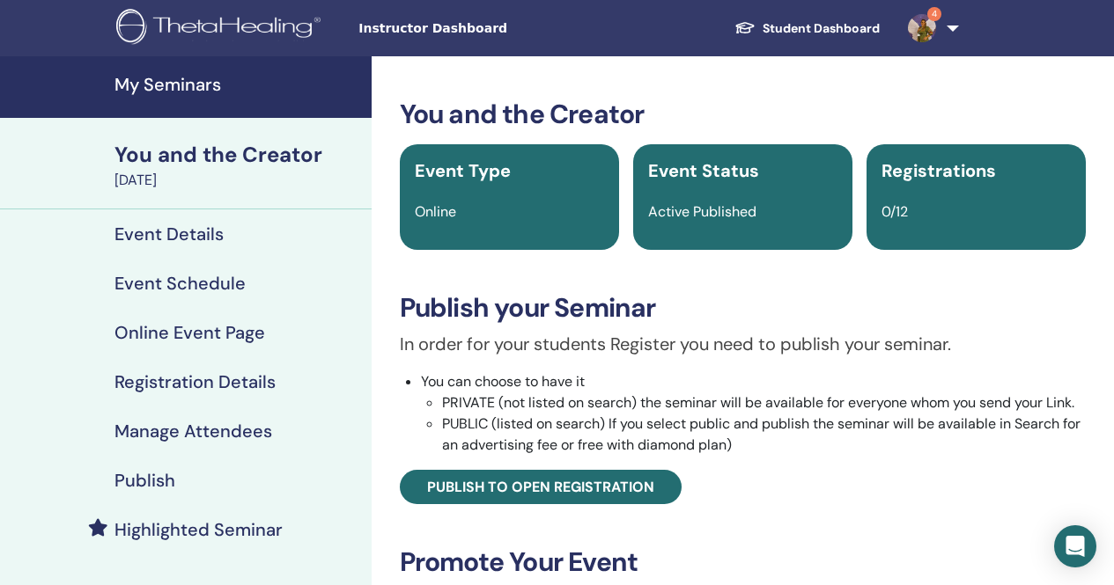
click at [167, 278] on h4 "Event Schedule" at bounding box center [179, 283] width 131 height 21
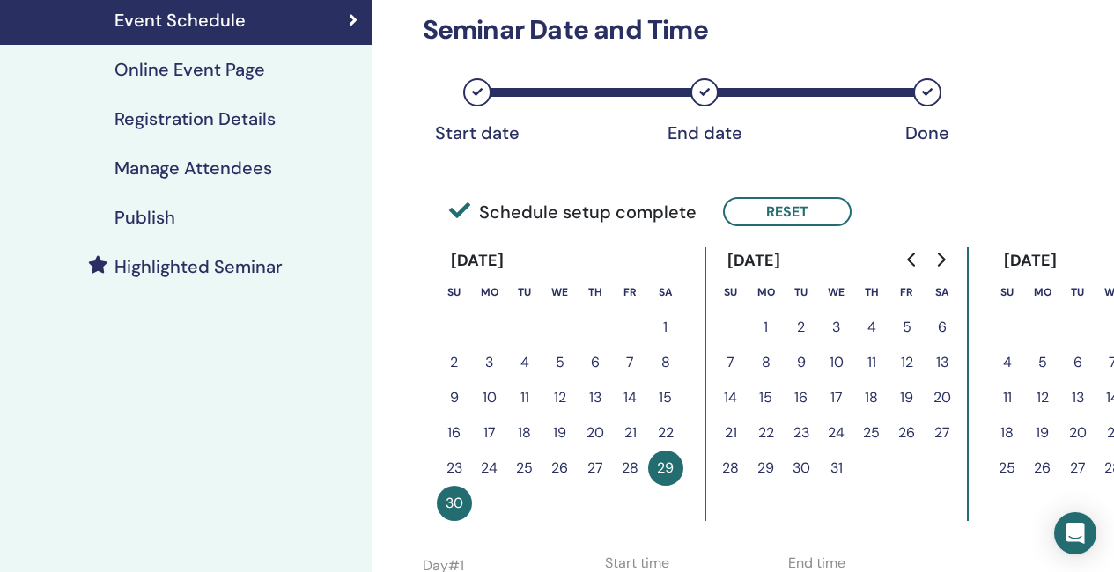
scroll to position [264, 0]
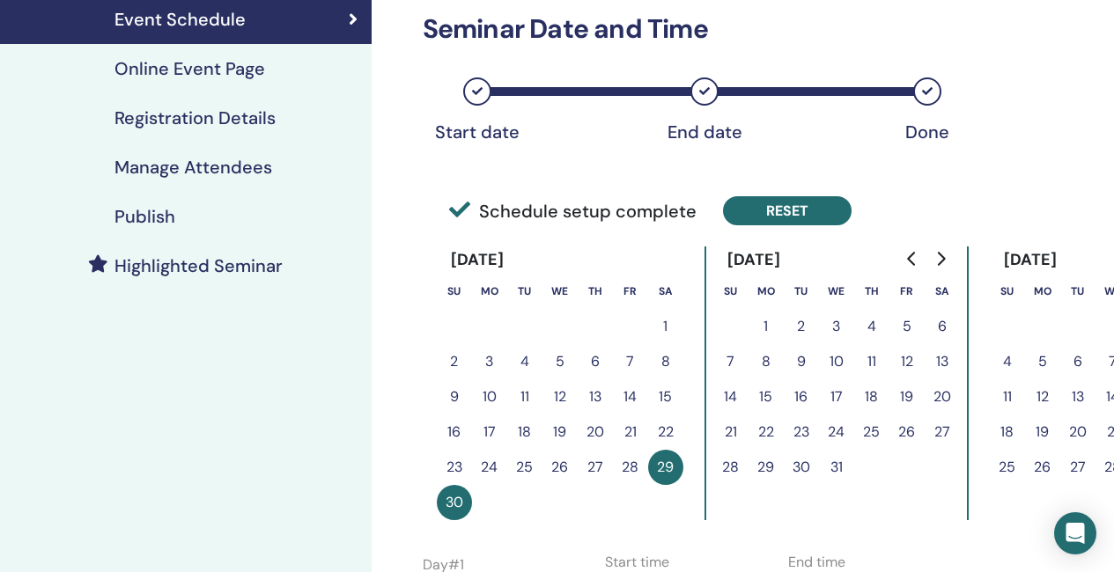
click at [775, 205] on button "Reset" at bounding box center [787, 210] width 129 height 29
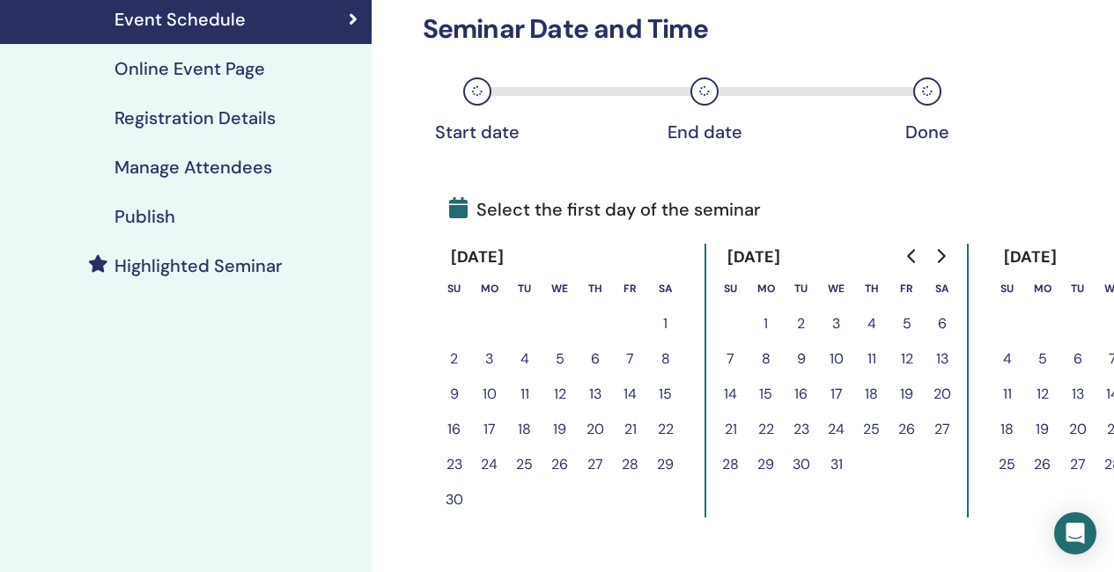
click at [659, 320] on button "1" at bounding box center [665, 323] width 35 height 35
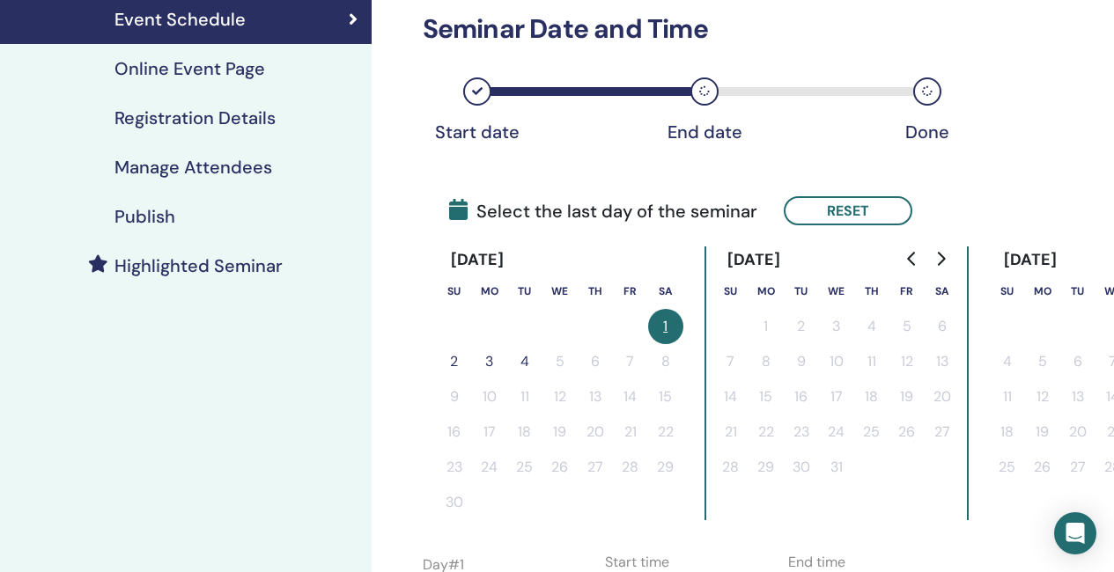
click at [443, 360] on button "2" at bounding box center [454, 361] width 35 height 35
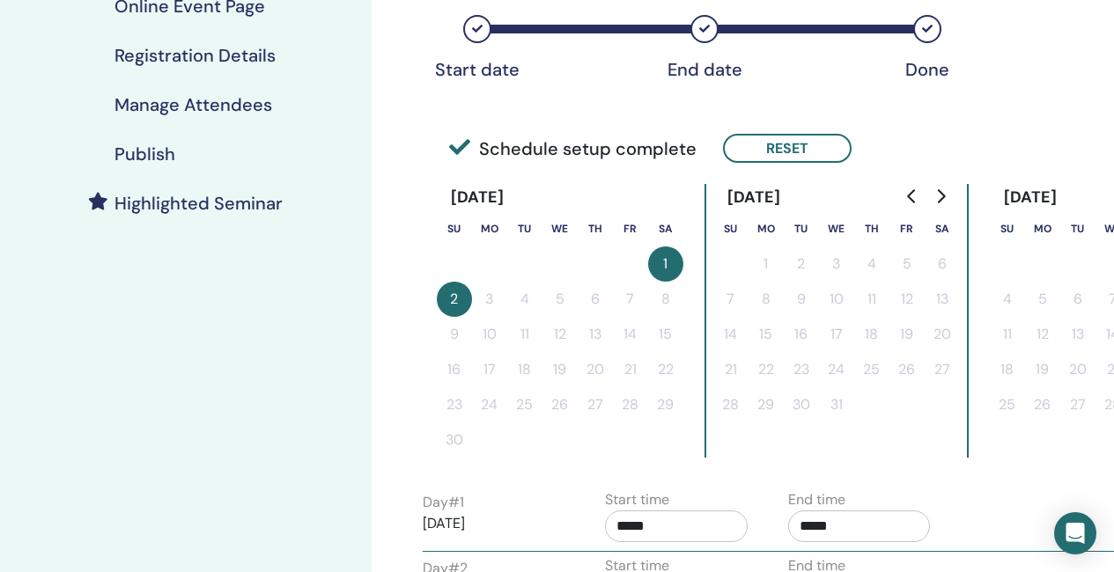
scroll to position [352, 0]
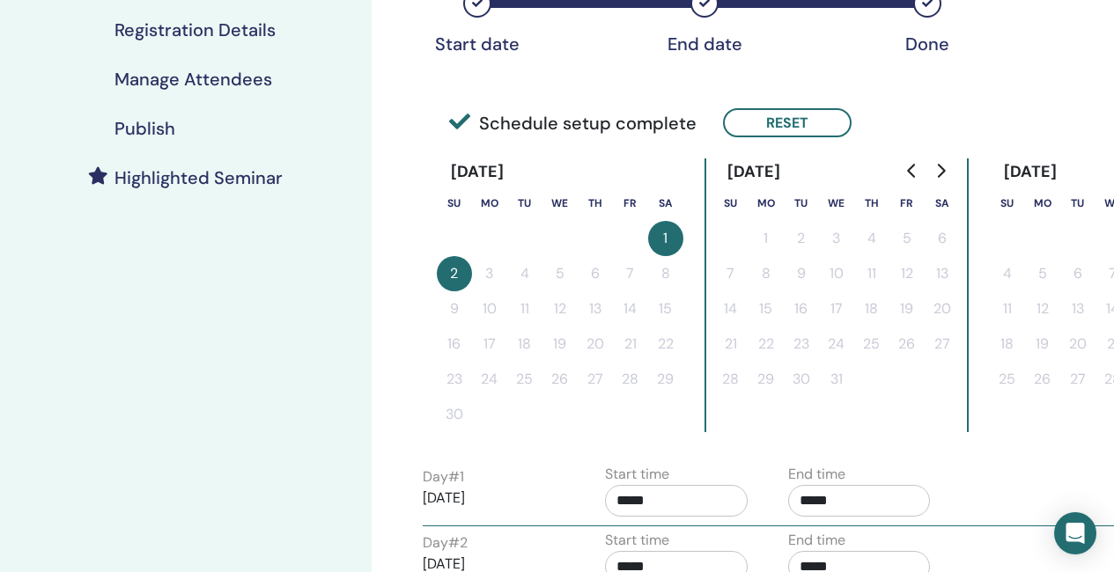
click at [646, 493] on input "*****" at bounding box center [676, 501] width 143 height 32
drag, startPoint x: 697, startPoint y: 389, endPoint x: 787, endPoint y: 426, distance: 97.1
click at [701, 390] on span "▲" at bounding box center [694, 393] width 35 height 35
type input "*****"
click at [856, 499] on input "*****" at bounding box center [859, 501] width 143 height 32
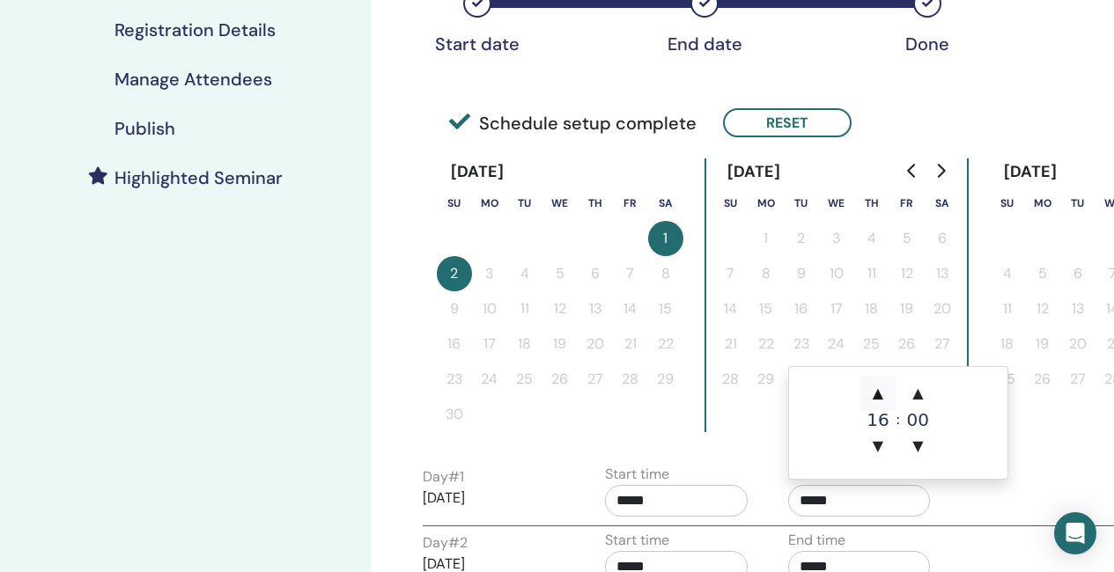
click at [879, 385] on span "▲" at bounding box center [877, 393] width 35 height 35
type input "*****"
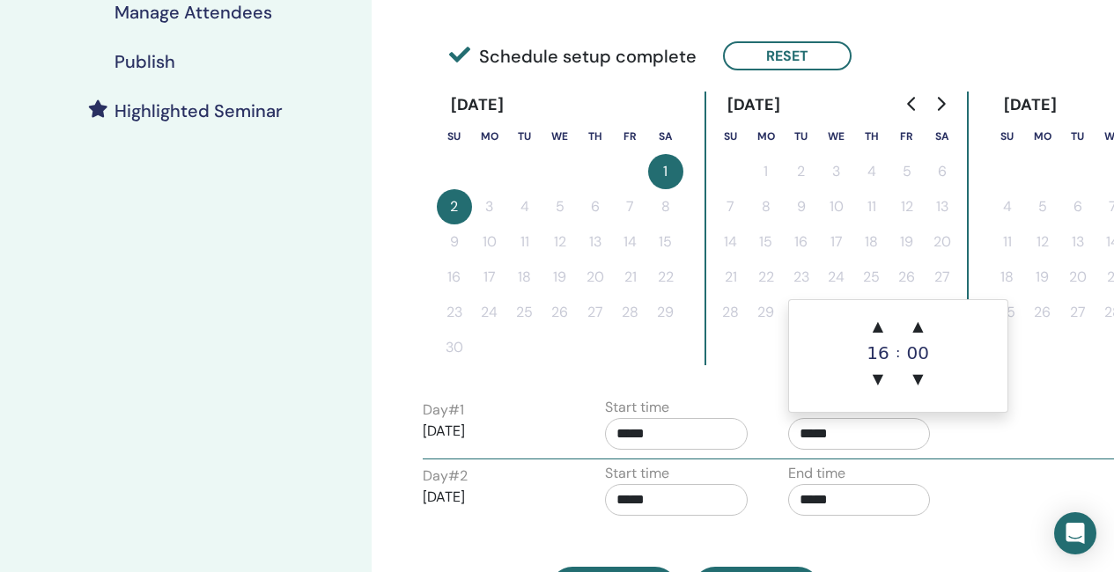
scroll to position [440, 0]
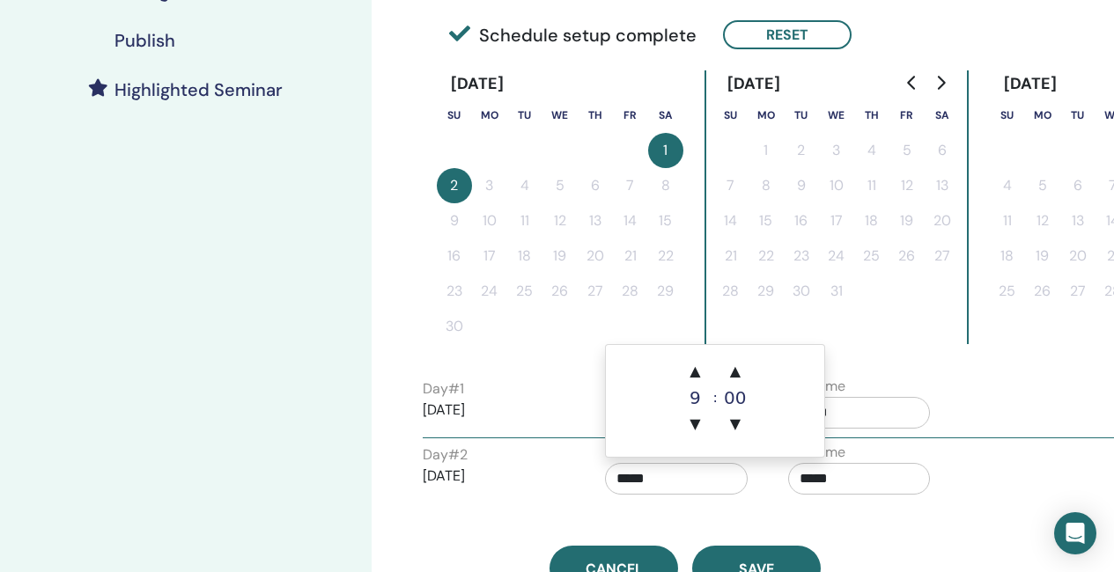
click at [648, 482] on input "*****" at bounding box center [676, 479] width 143 height 32
click at [694, 362] on span "▲" at bounding box center [694, 371] width 35 height 35
type input "*****"
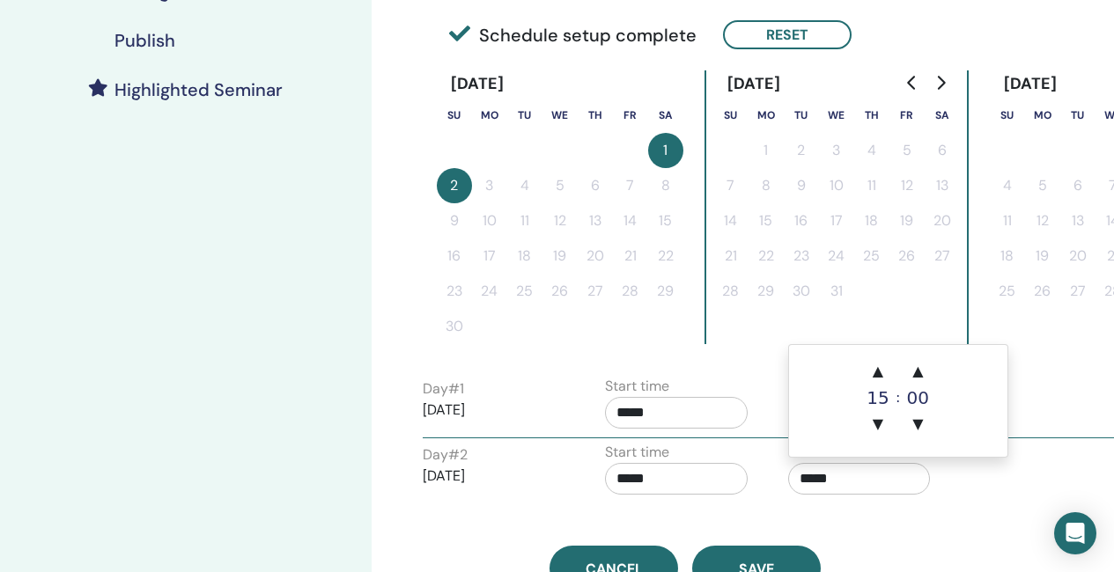
click at [872, 482] on input "*****" at bounding box center [859, 479] width 143 height 32
drag, startPoint x: 887, startPoint y: 364, endPoint x: 871, endPoint y: 434, distance: 71.5
click at [887, 365] on span "▲" at bounding box center [877, 371] width 35 height 35
type input "*****"
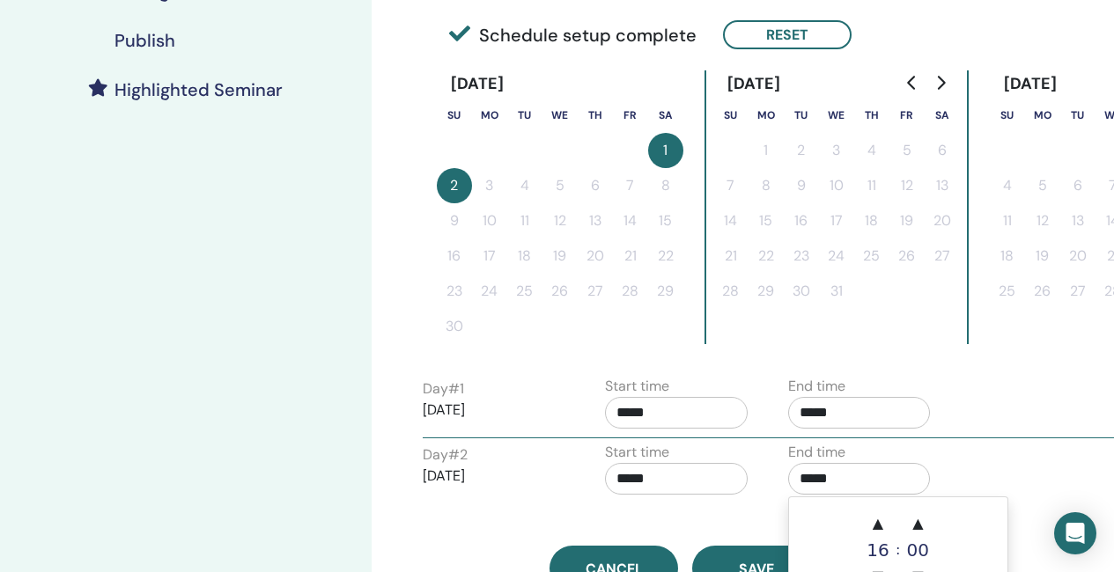
scroll to position [528, 0]
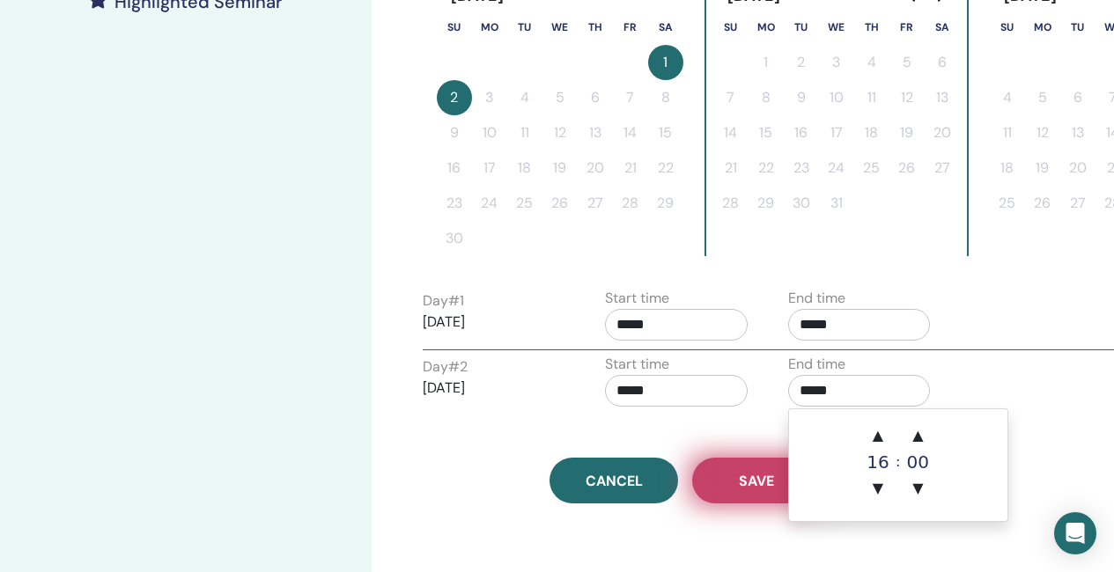
click at [727, 481] on button "Save" at bounding box center [756, 481] width 129 height 46
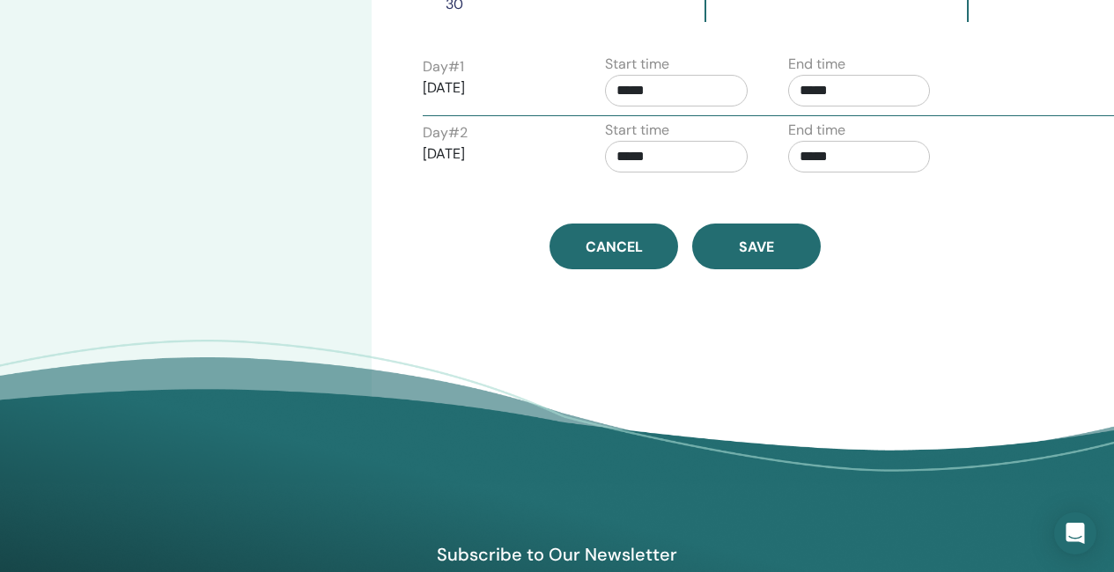
scroll to position [859, 0]
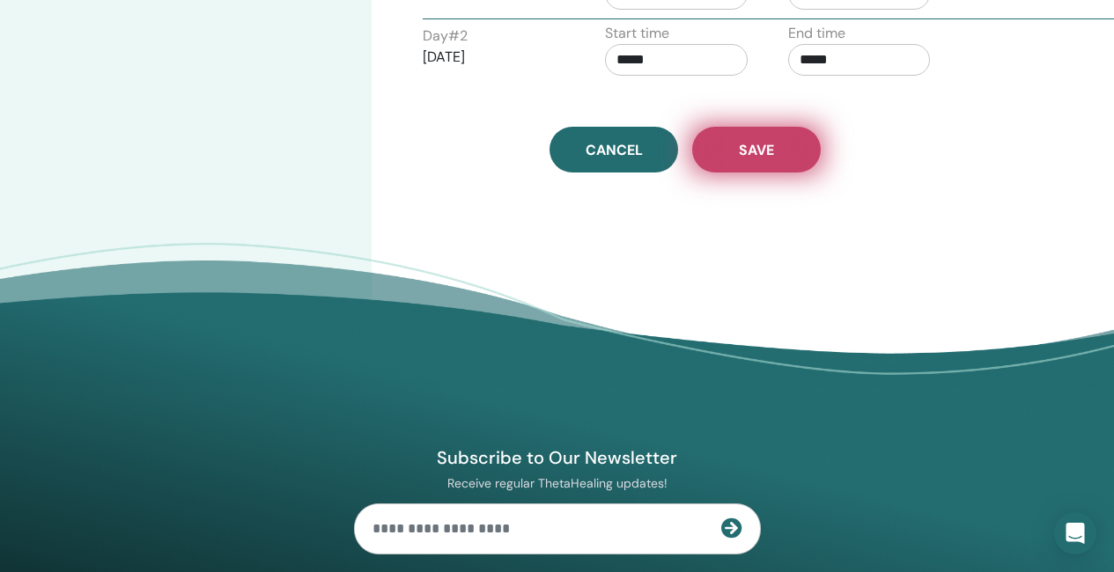
click at [761, 150] on span "Save" at bounding box center [756, 150] width 35 height 18
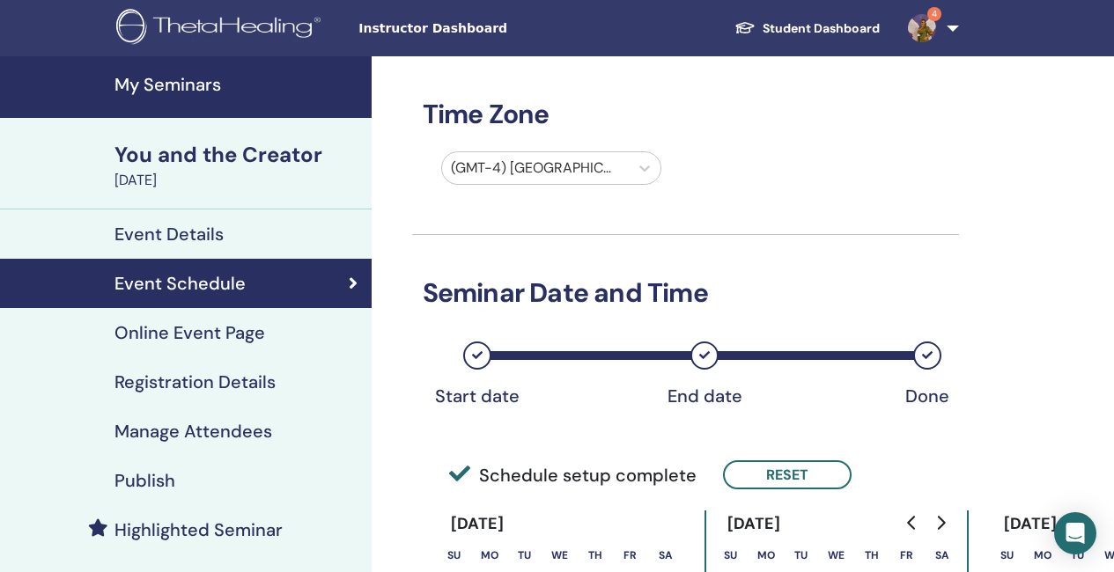
click at [199, 334] on h4 "Online Event Page" at bounding box center [189, 332] width 151 height 21
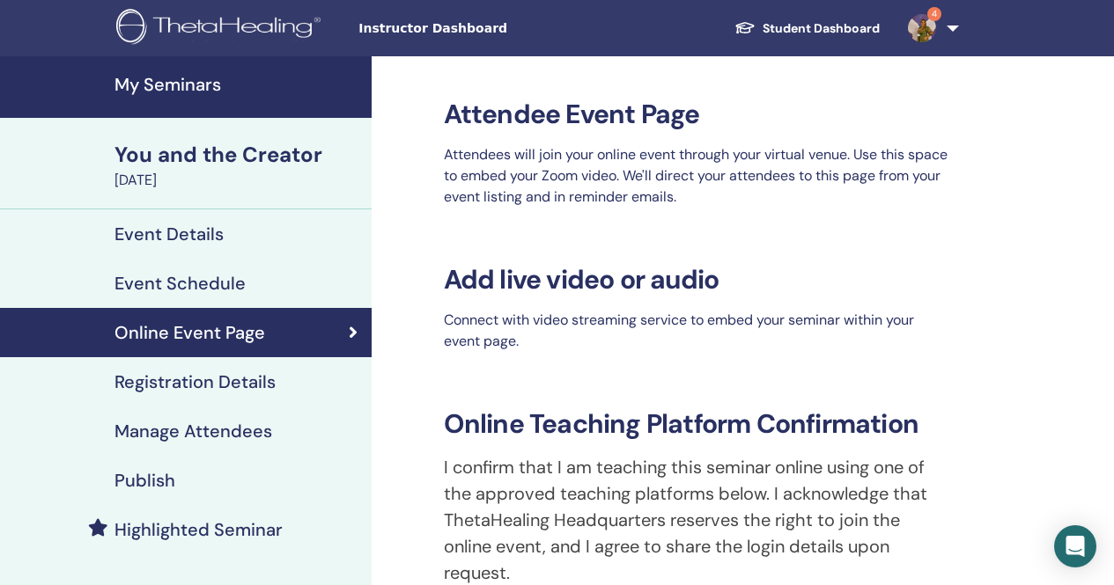
click at [224, 383] on h4 "Registration Details" at bounding box center [194, 381] width 161 height 21
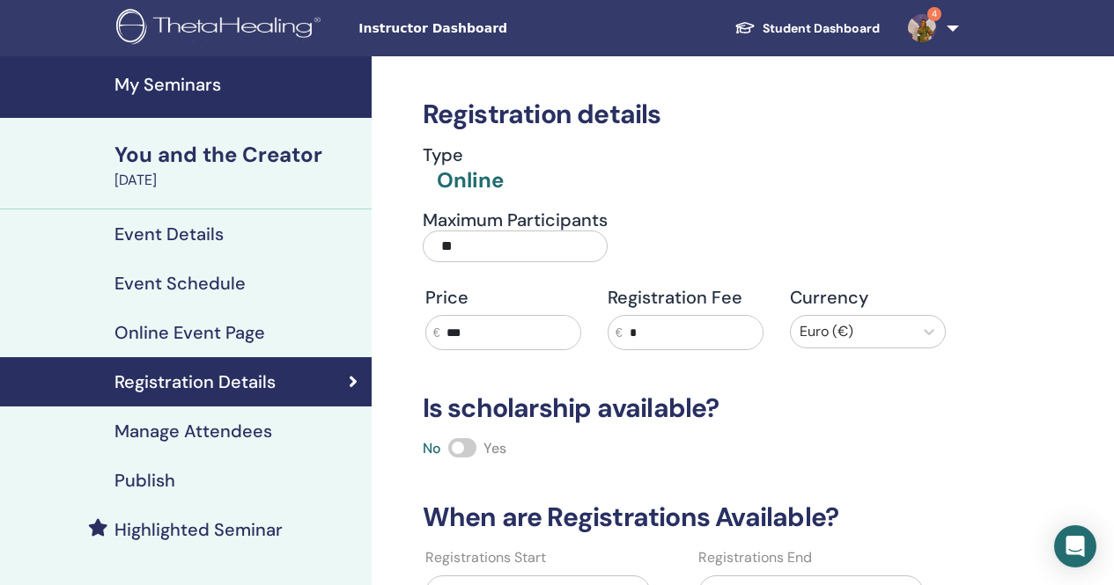
click at [220, 436] on h4 "Manage Attendees" at bounding box center [193, 431] width 158 height 21
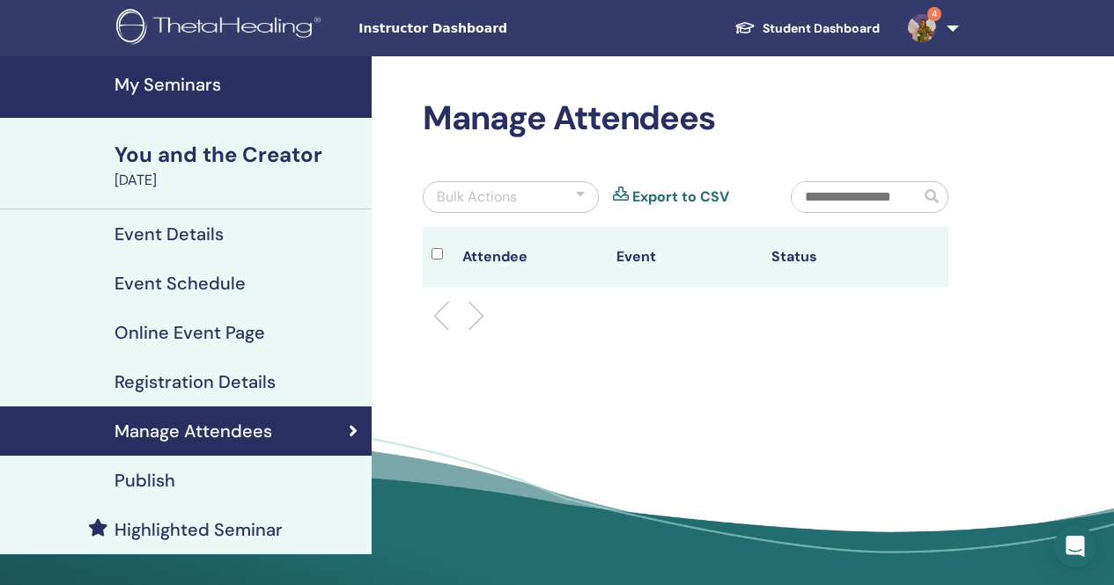
click at [160, 478] on h4 "Publish" at bounding box center [144, 480] width 61 height 21
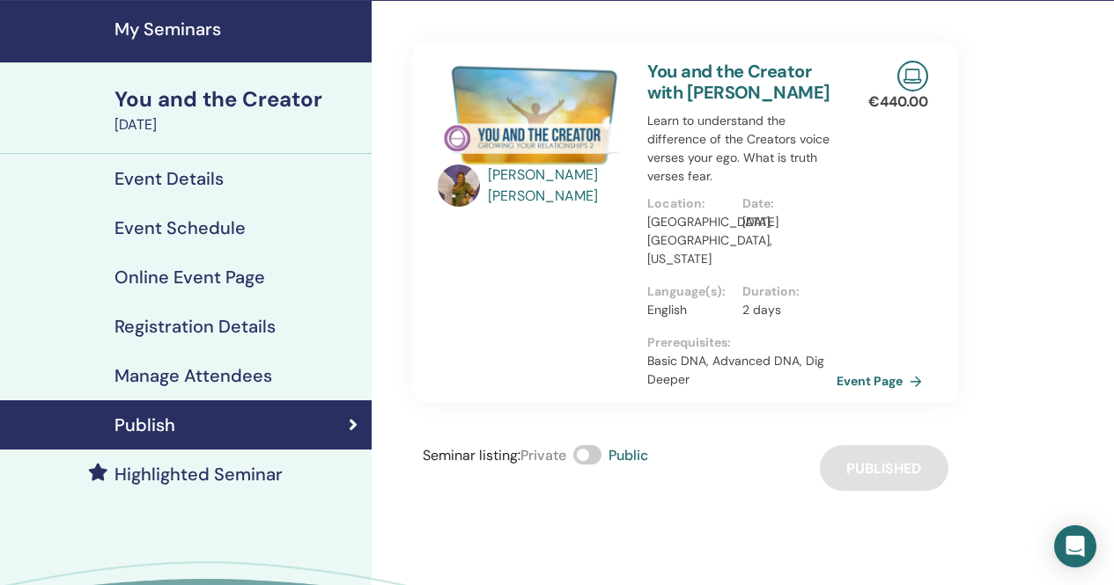
scroll to position [88, 0]
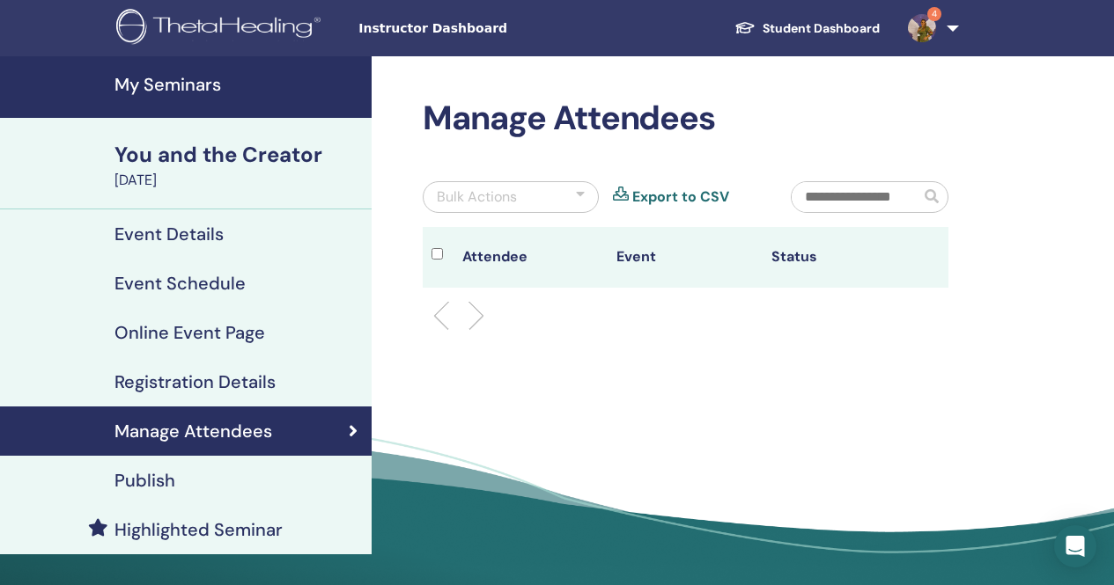
click at [174, 84] on h4 "My Seminars" at bounding box center [237, 84] width 246 height 21
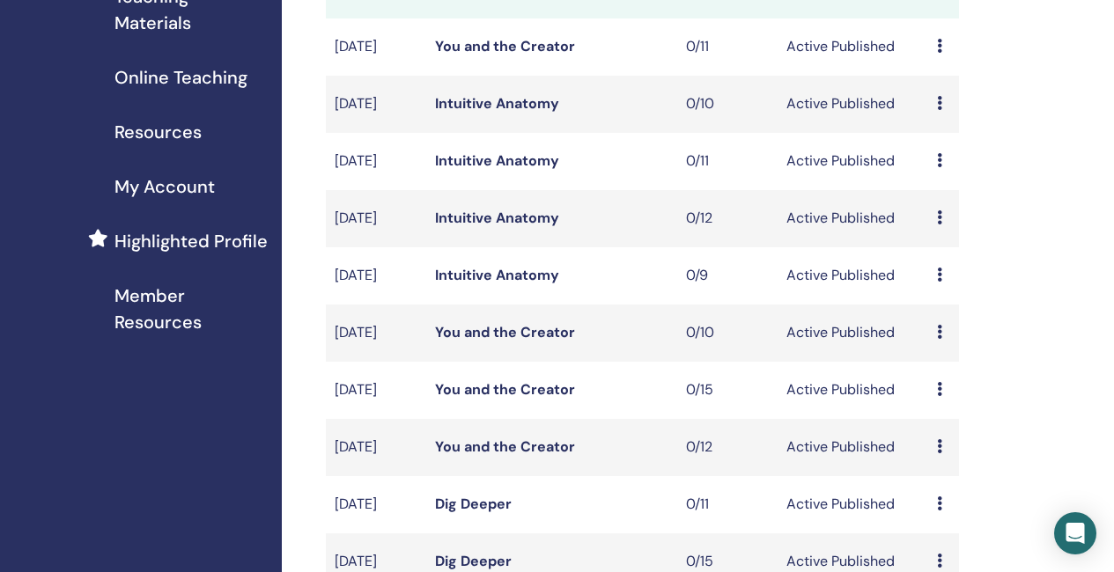
scroll to position [264, 0]
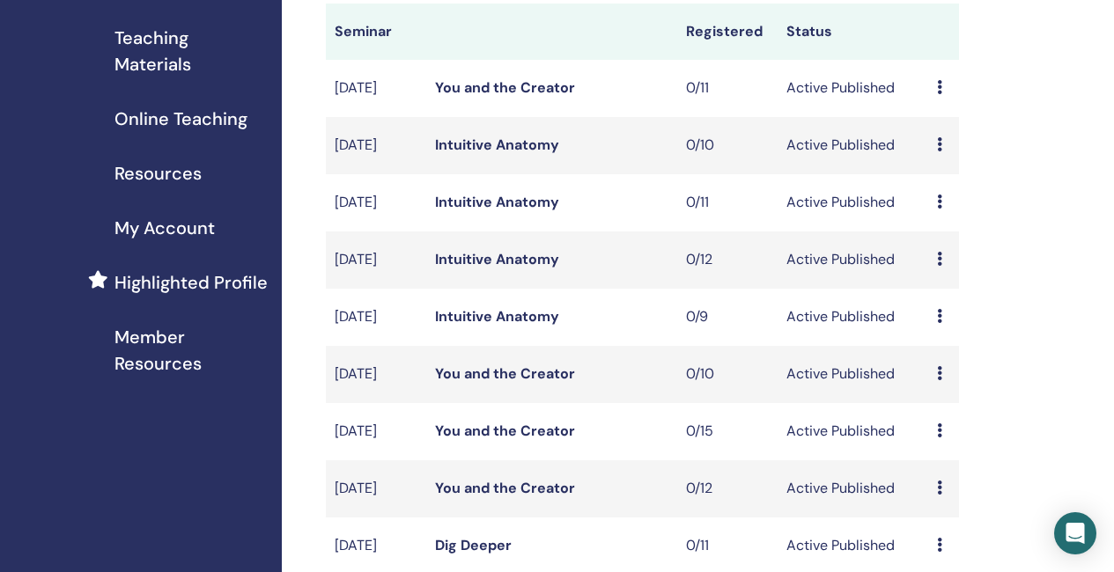
click at [508, 97] on link "You and the Creator" at bounding box center [505, 87] width 140 height 18
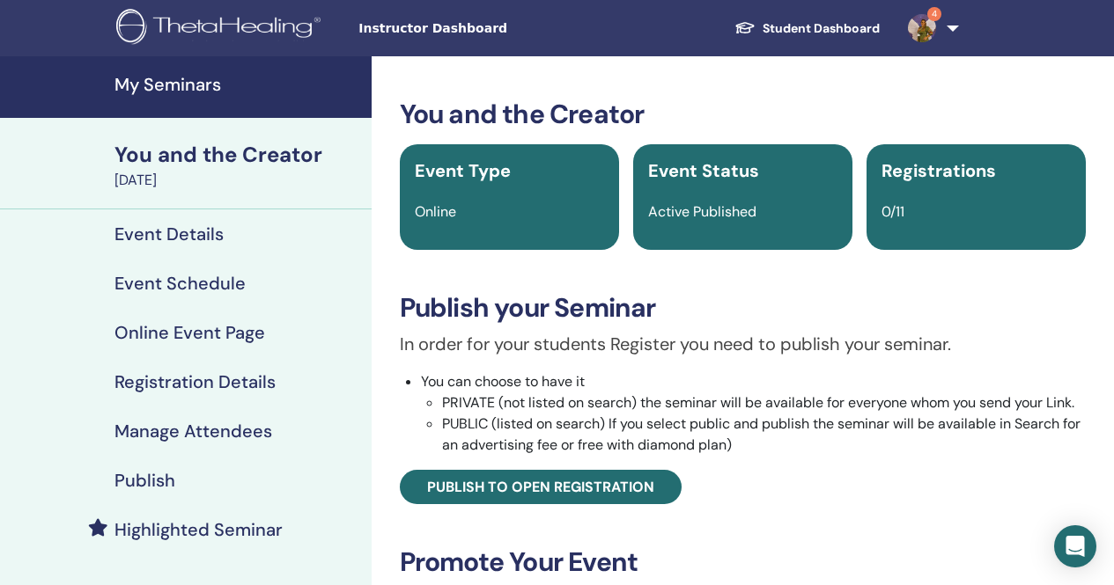
click at [202, 241] on h4 "Event Details" at bounding box center [168, 234] width 109 height 21
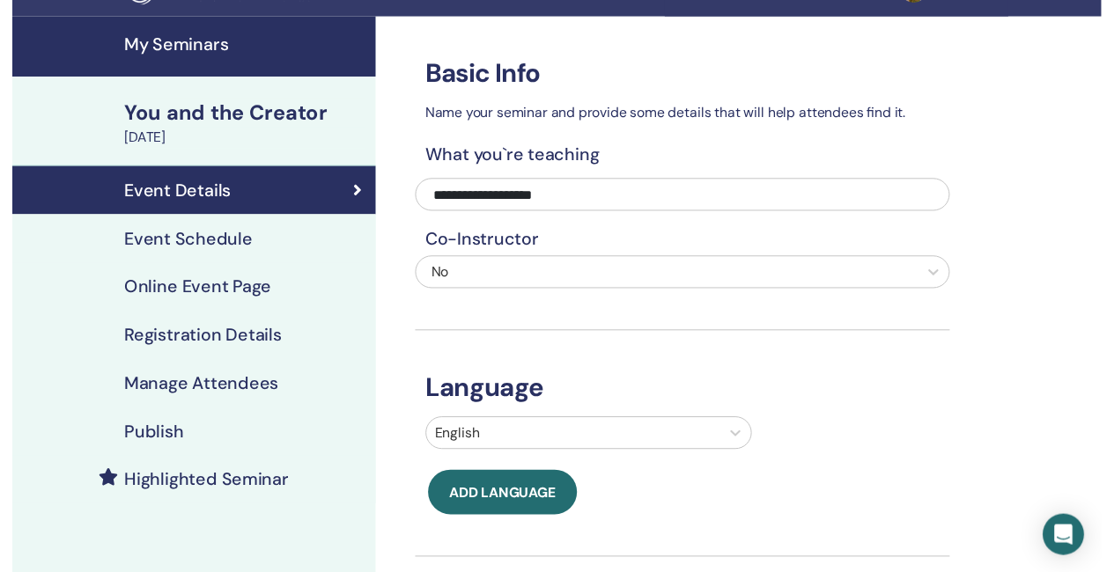
scroll to position [88, 0]
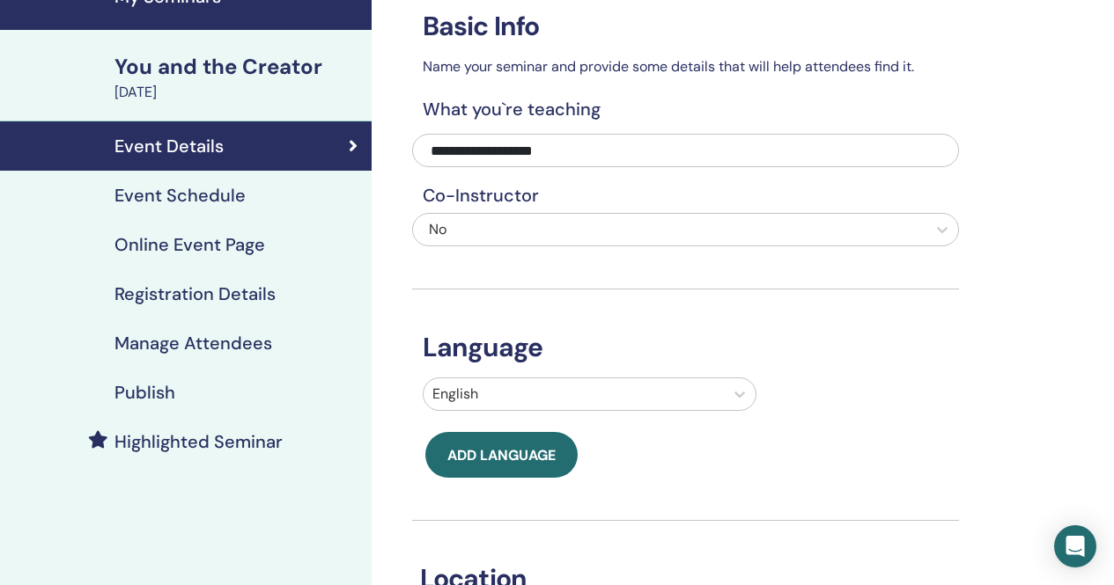
click at [187, 189] on h4 "Event Schedule" at bounding box center [179, 195] width 131 height 21
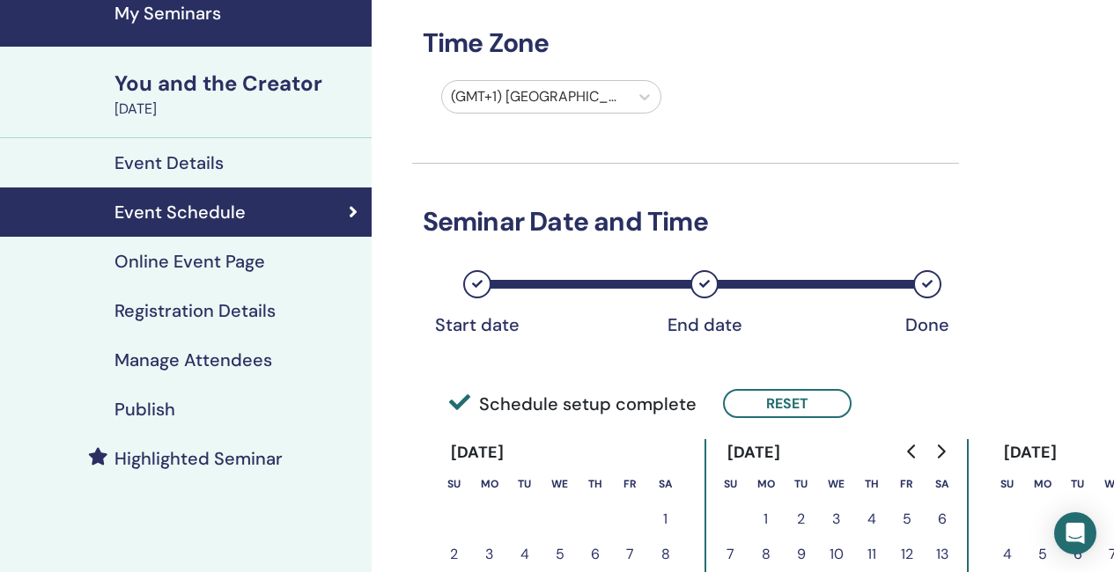
scroll to position [88, 0]
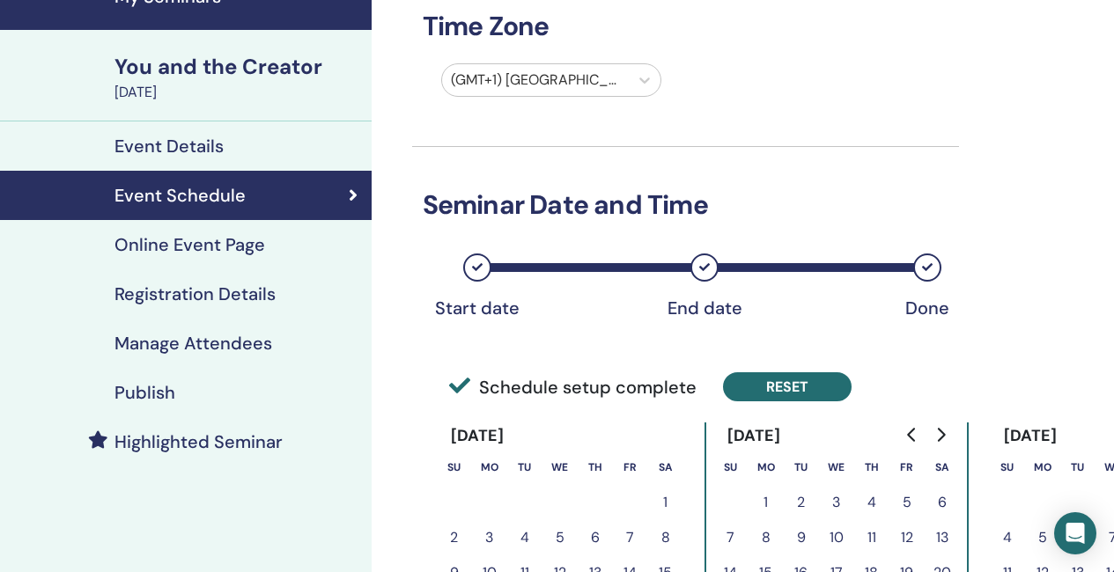
click at [793, 388] on button "Reset" at bounding box center [787, 386] width 129 height 29
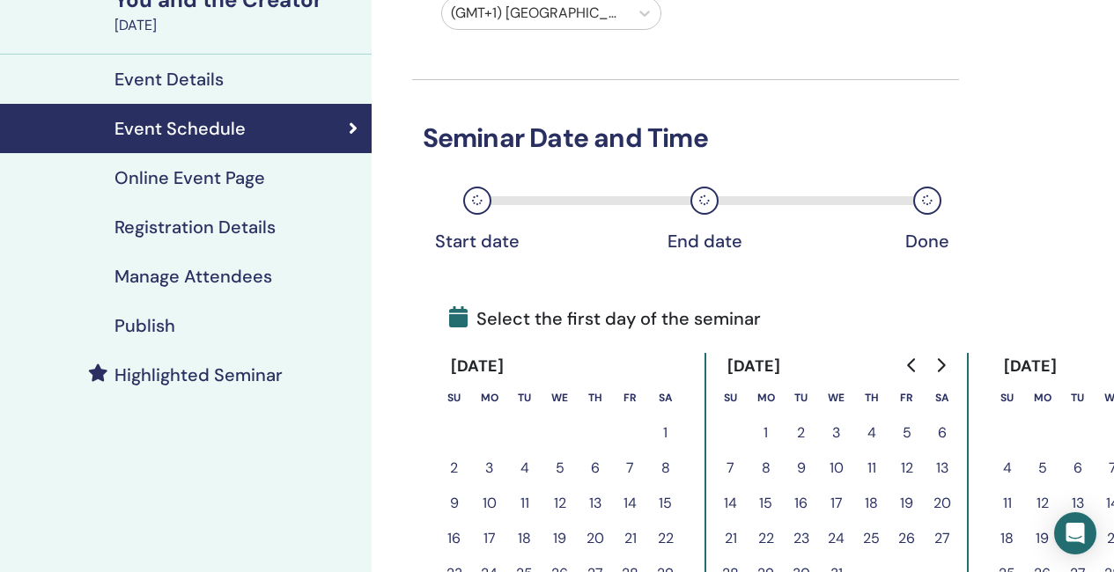
scroll to position [352, 0]
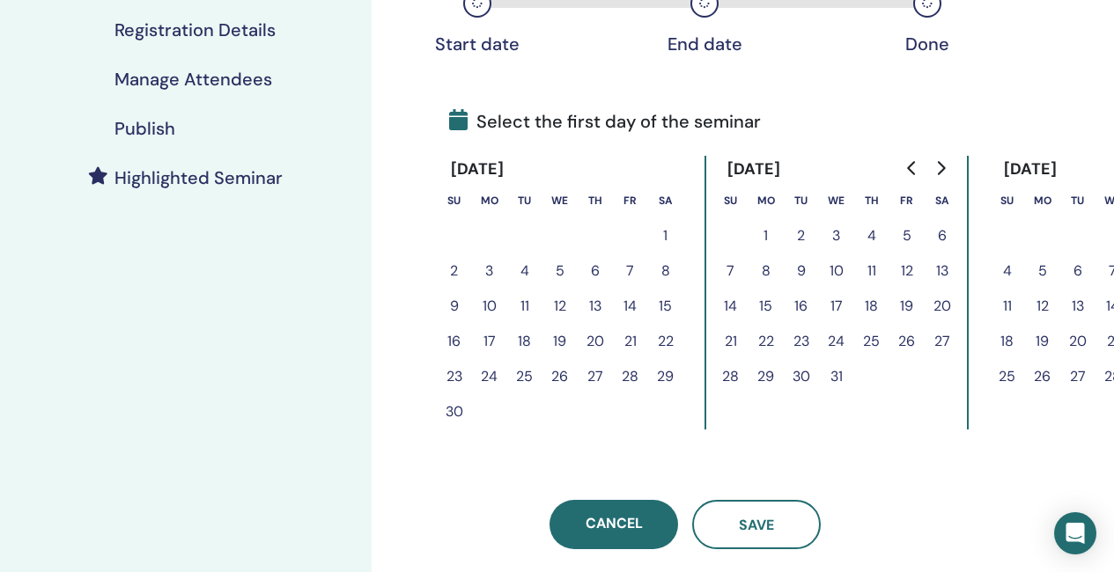
click at [668, 230] on button "1" at bounding box center [665, 235] width 35 height 35
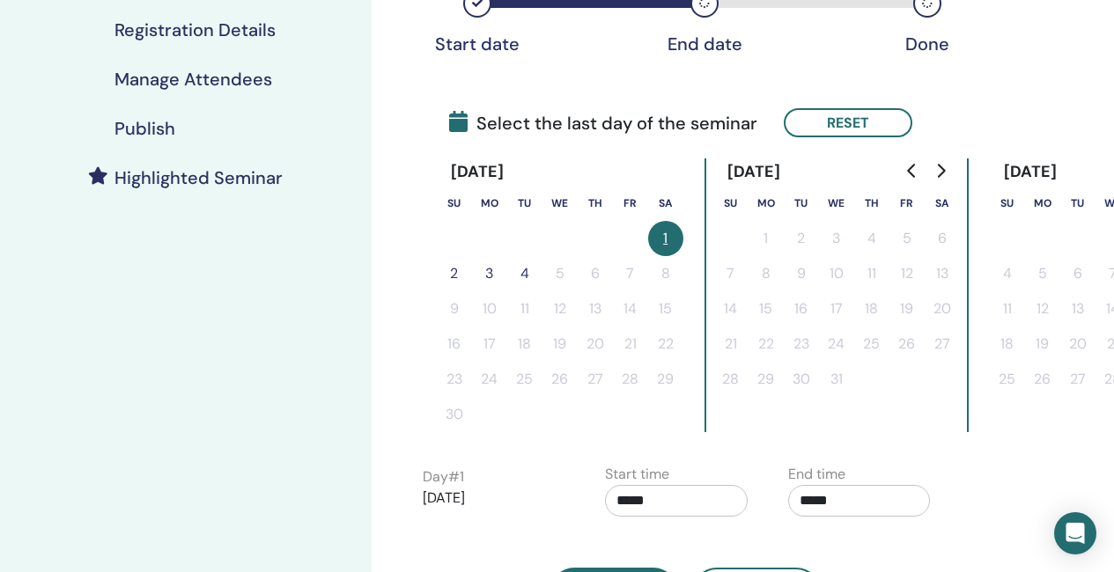
click at [455, 270] on button "2" at bounding box center [454, 273] width 35 height 35
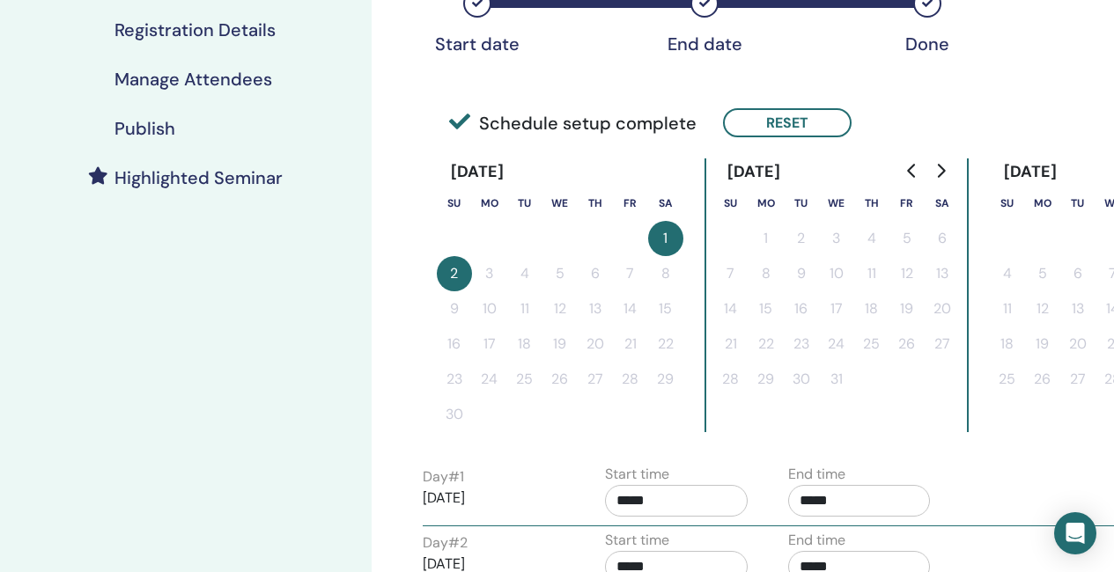
click at [839, 496] on input "*****" at bounding box center [859, 501] width 143 height 32
click at [877, 392] on span "▲" at bounding box center [877, 393] width 35 height 35
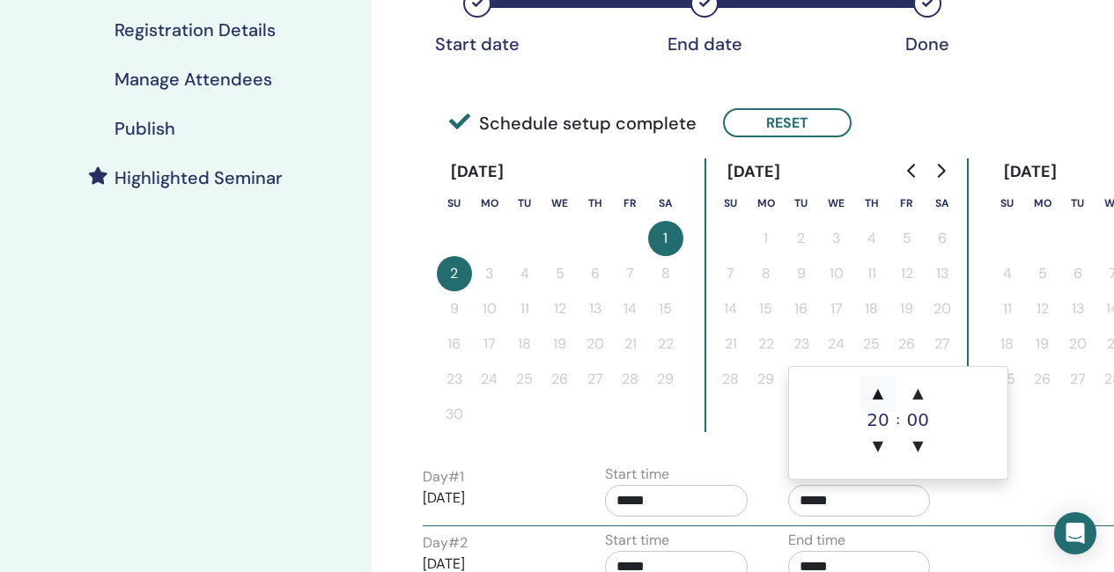
click at [877, 392] on span "▲" at bounding box center [877, 393] width 35 height 35
type input "*****"
click at [667, 505] on input "*****" at bounding box center [676, 501] width 143 height 32
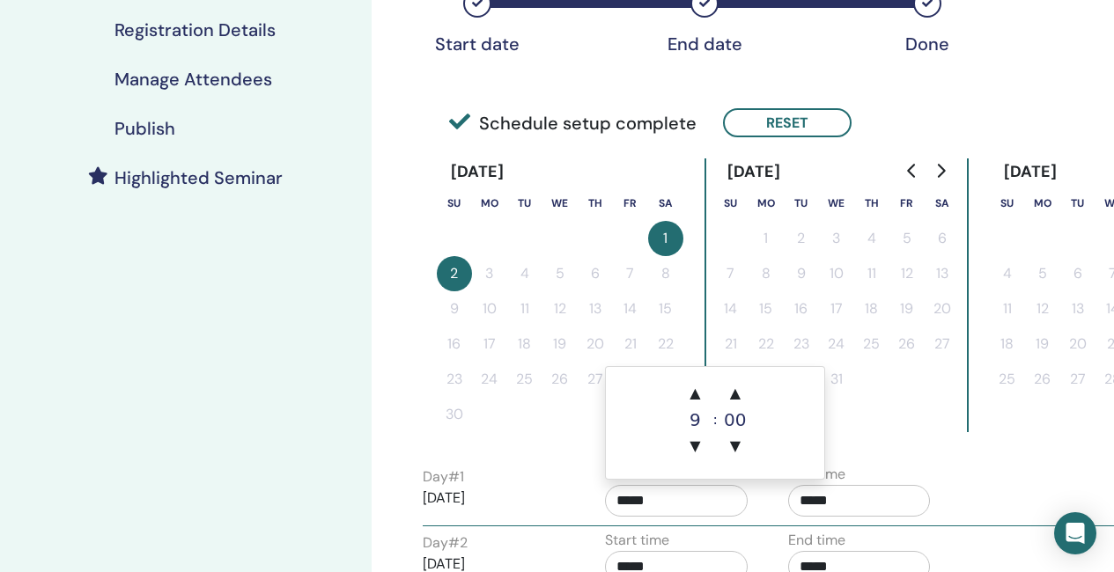
click at [693, 373] on td "▲ 9 ▼ : ▲ 00 ▼" at bounding box center [715, 423] width 218 height 112
click at [692, 387] on span "▲" at bounding box center [694, 393] width 35 height 35
click at [694, 387] on span "▲" at bounding box center [694, 393] width 35 height 35
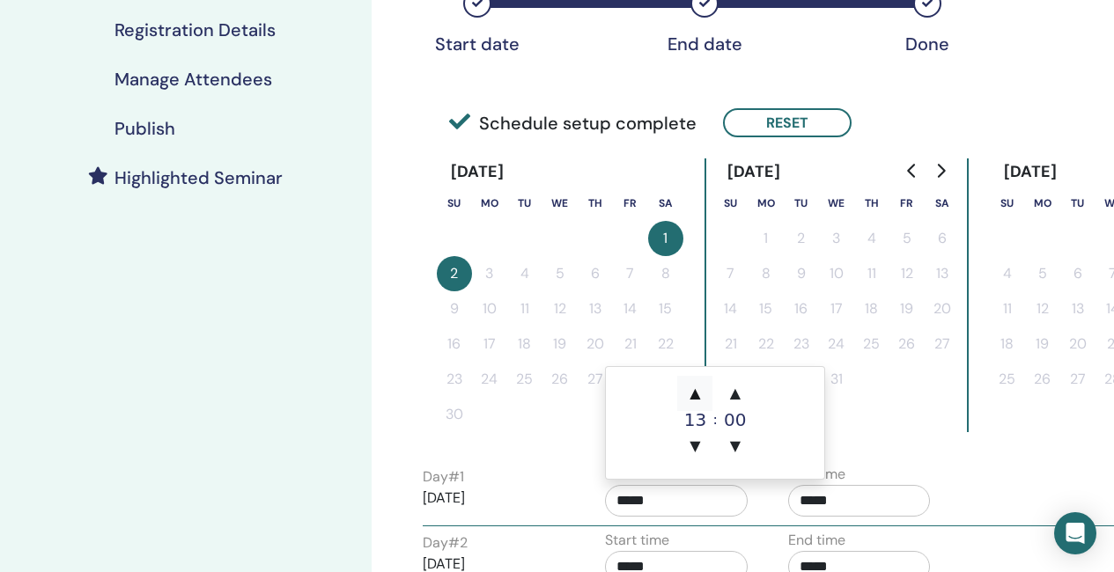
click at [694, 387] on span "▲" at bounding box center [694, 393] width 35 height 35
type input "*****"
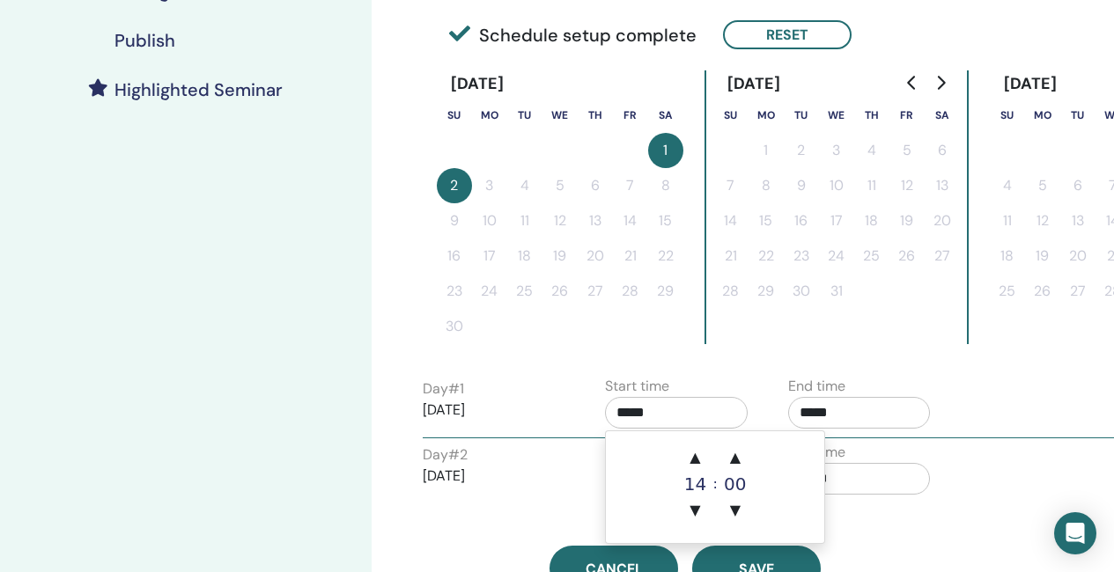
click at [893, 486] on input "*****" at bounding box center [859, 479] width 143 height 32
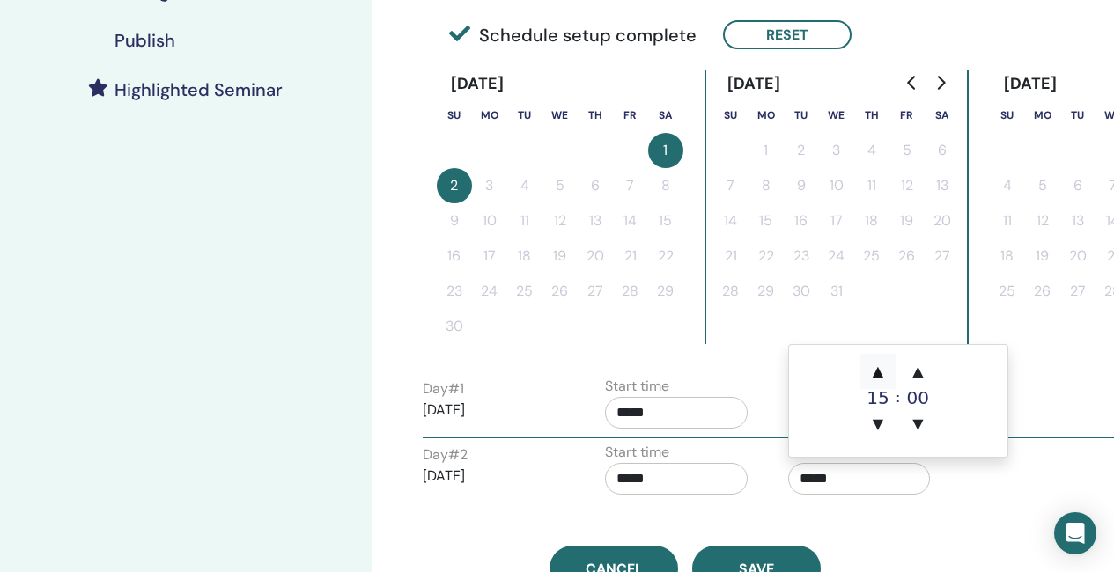
click at [882, 370] on span "▲" at bounding box center [877, 371] width 35 height 35
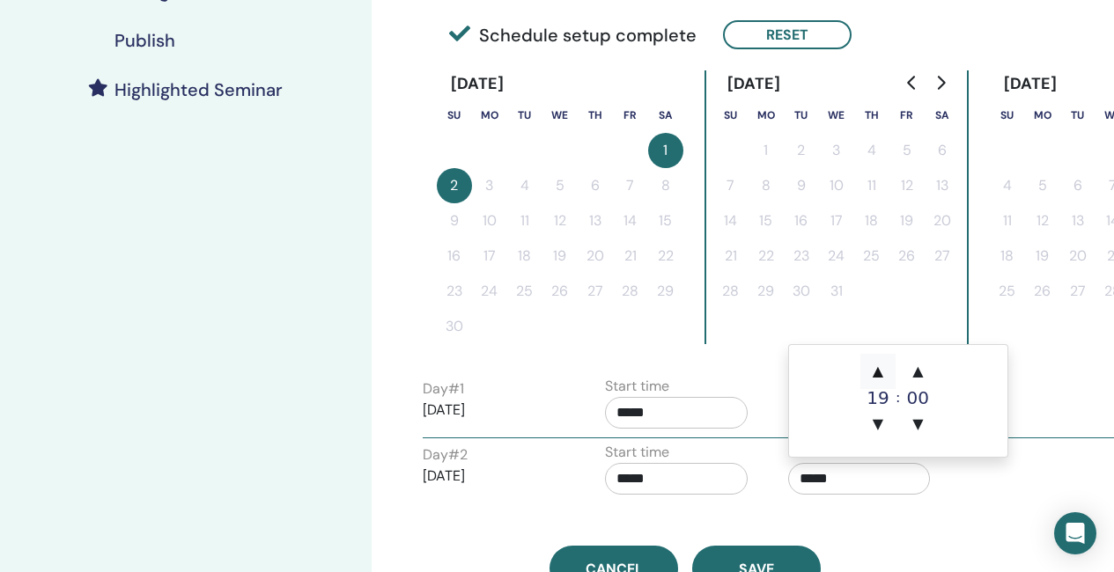
type input "*****"
click at [659, 483] on input "*****" at bounding box center [676, 479] width 143 height 32
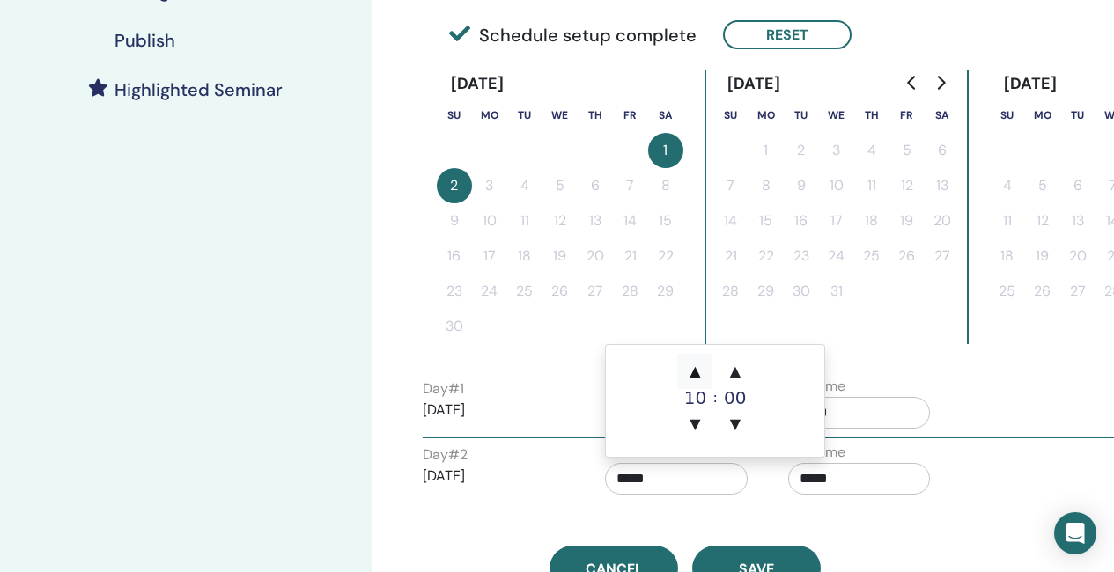
click at [702, 370] on span "▲" at bounding box center [694, 371] width 35 height 35
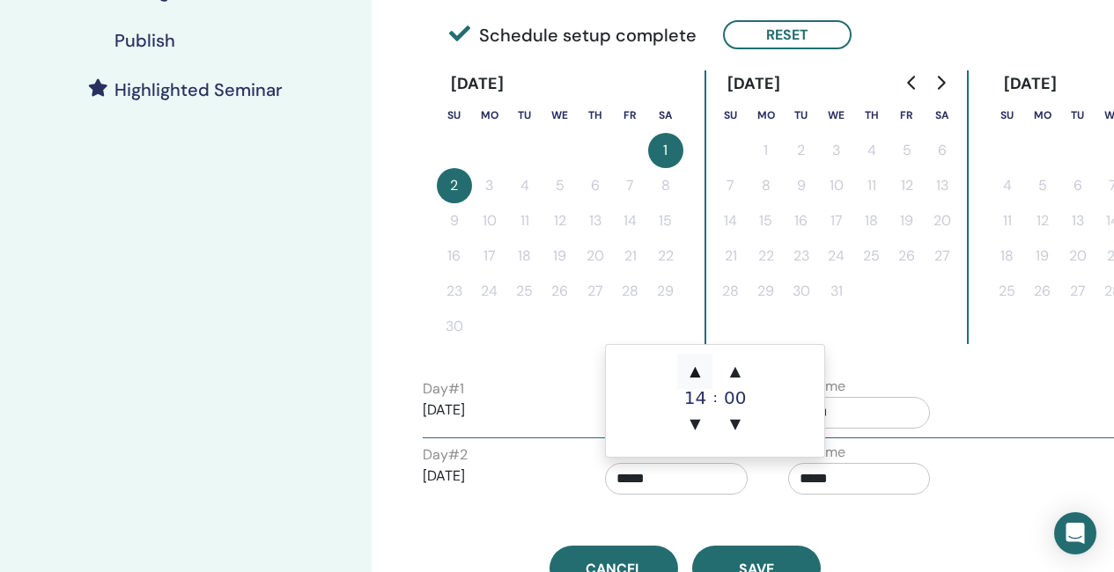
type input "*****"
click at [877, 541] on div "Time Zone (GMT+1) [GEOGRAPHIC_DATA]/[GEOGRAPHIC_DATA] Seminar Date and Time Sta…" at bounding box center [685, 103] width 547 height 975
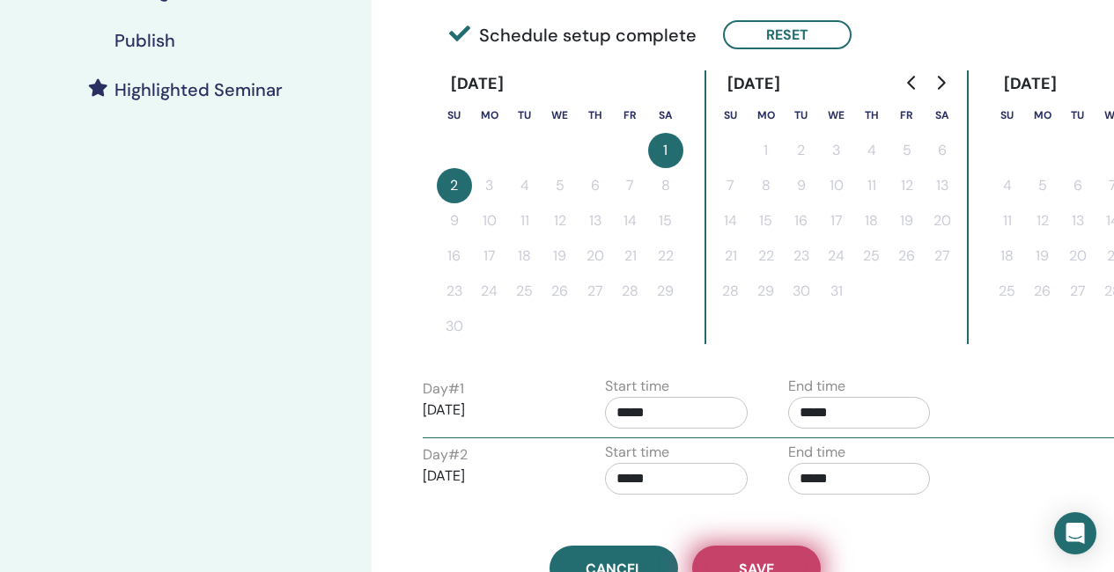
click at [761, 564] on span "Save" at bounding box center [756, 569] width 35 height 18
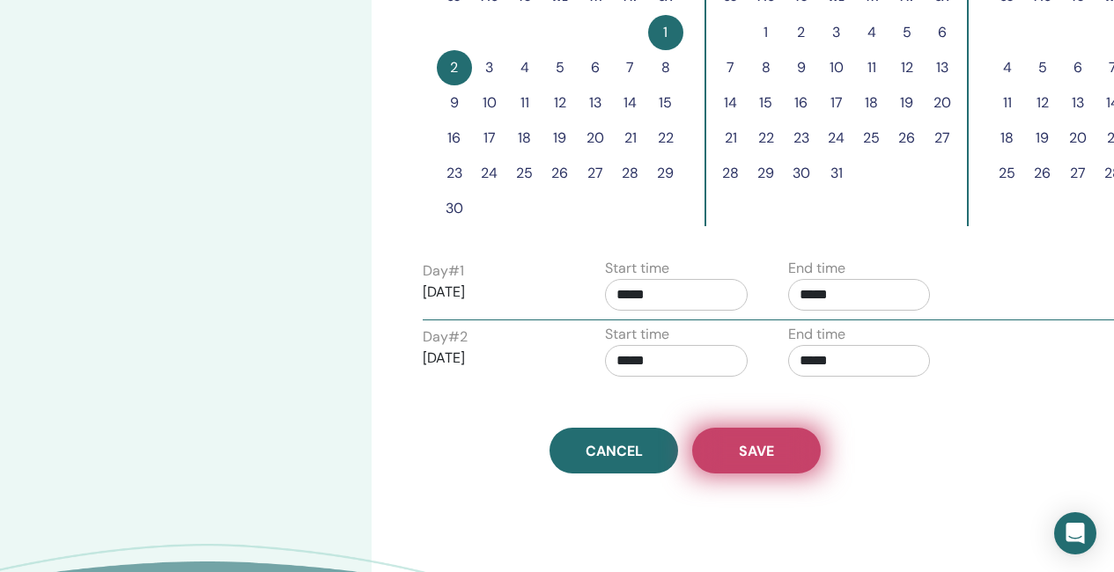
scroll to position [595, 0]
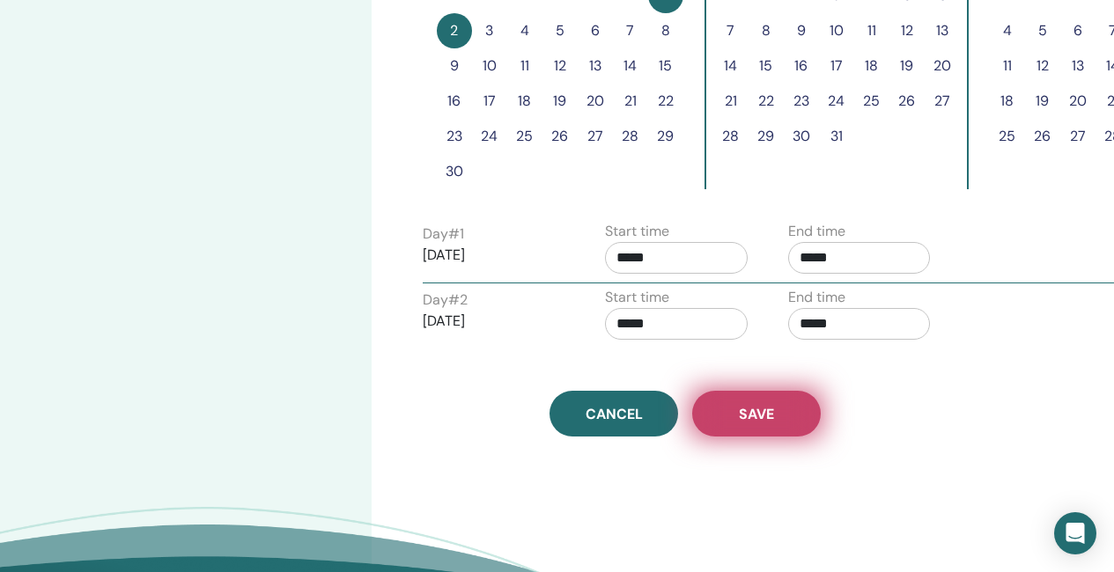
click at [778, 408] on button "Save" at bounding box center [756, 414] width 129 height 46
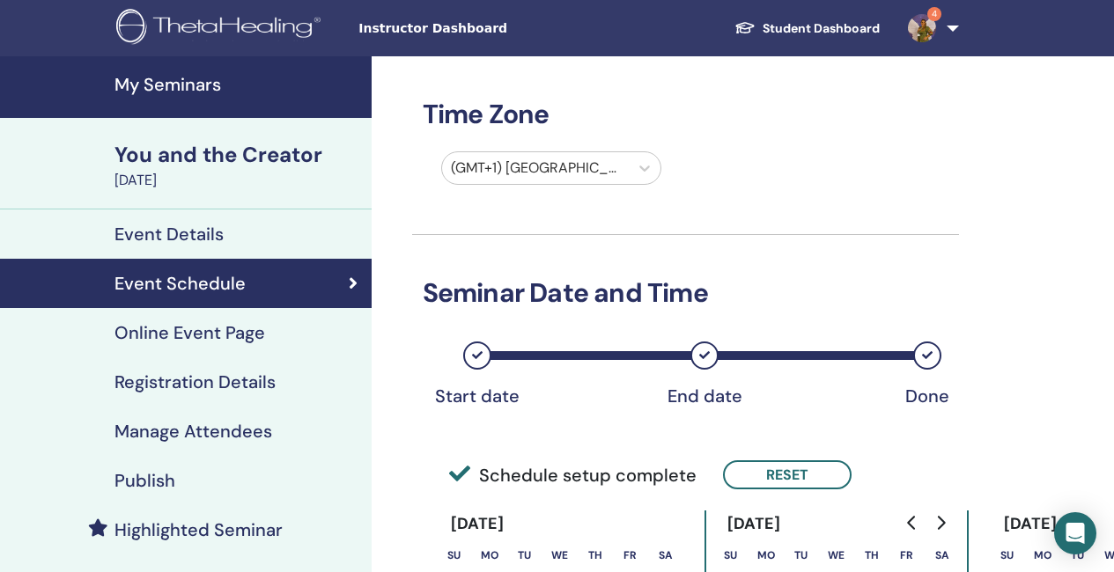
click at [247, 482] on div "Publish" at bounding box center [185, 480] width 343 height 21
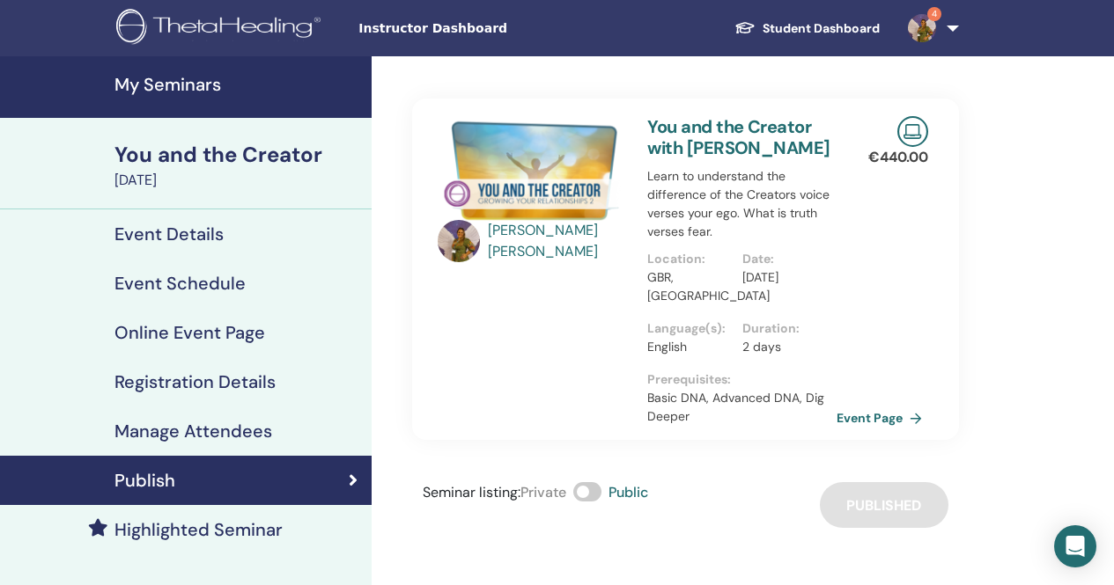
click at [137, 87] on h4 "My Seminars" at bounding box center [237, 84] width 246 height 21
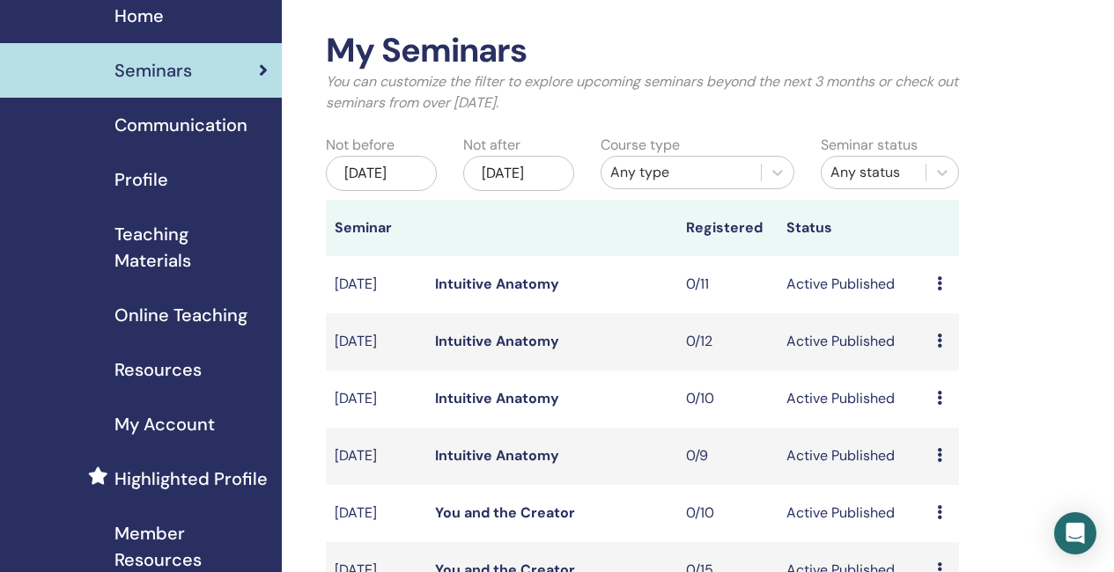
scroll to position [88, 0]
